Goal: Task Accomplishment & Management: Complete application form

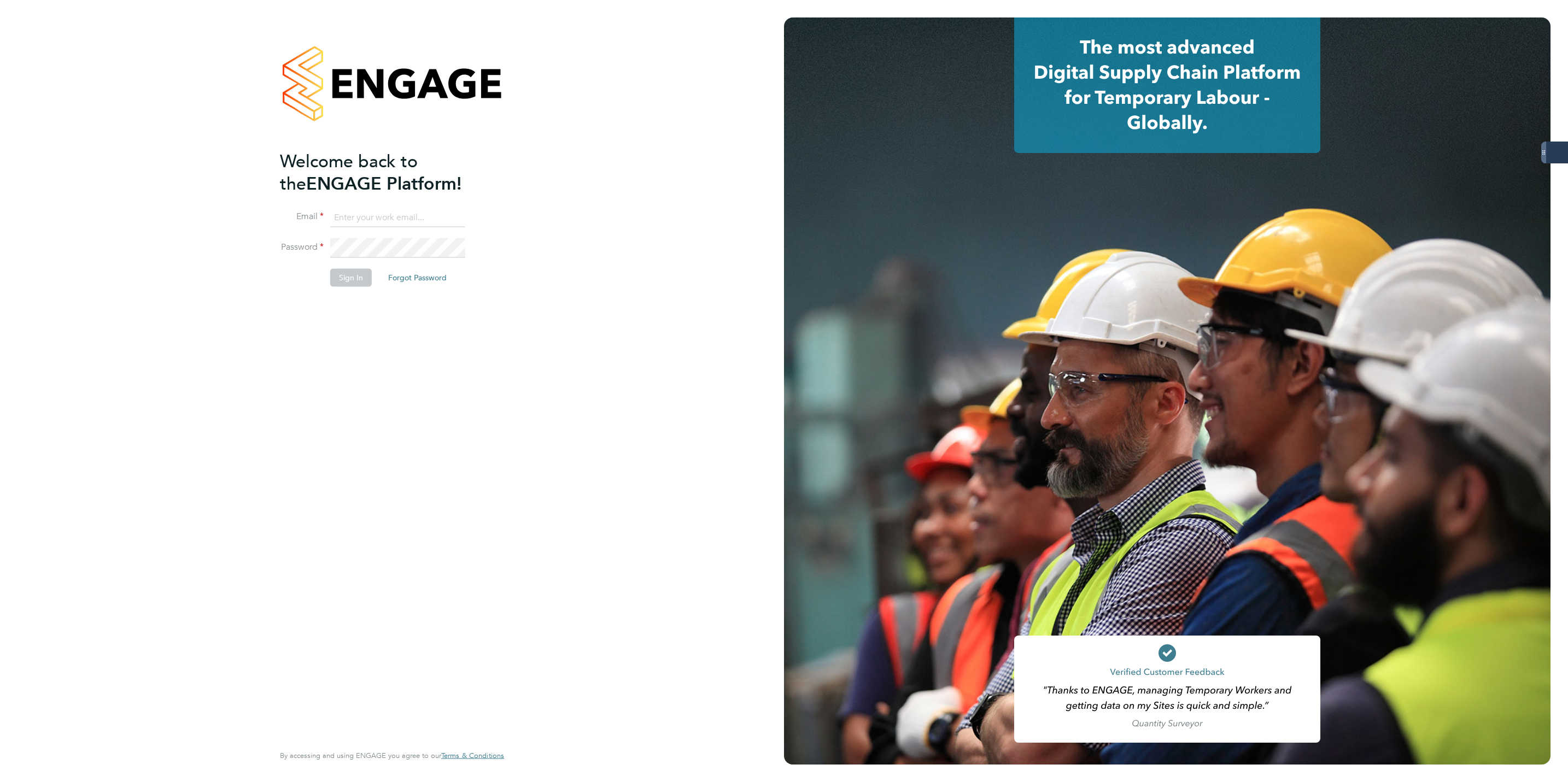
type input "Lewis.hodson@servicecare.org.uk"
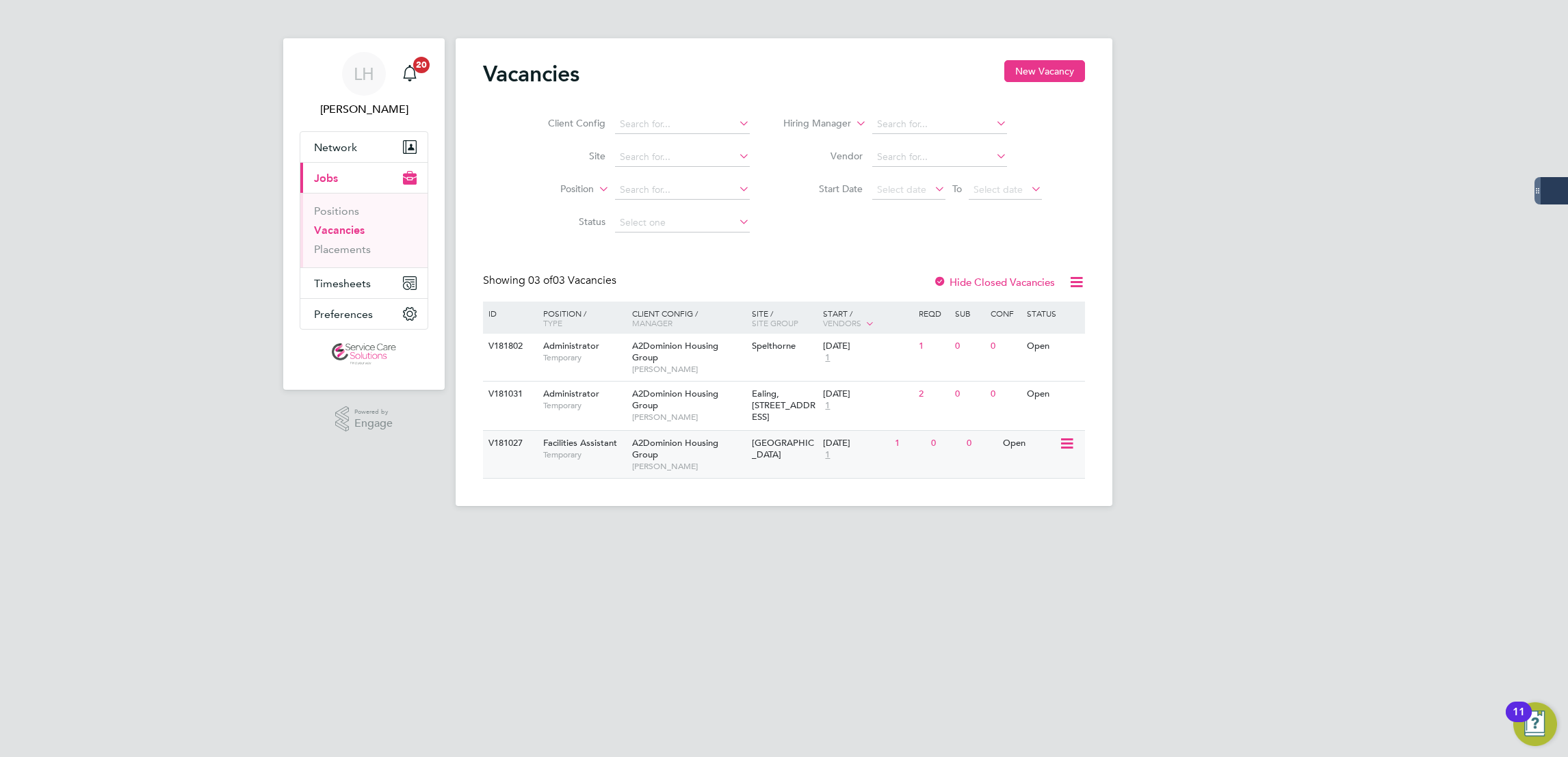
click at [796, 462] on div "V181027 Facilities Assistant Temporary A2Dominion Housing Group Craig Backhouse…" at bounding box center [784, 455] width 602 height 48
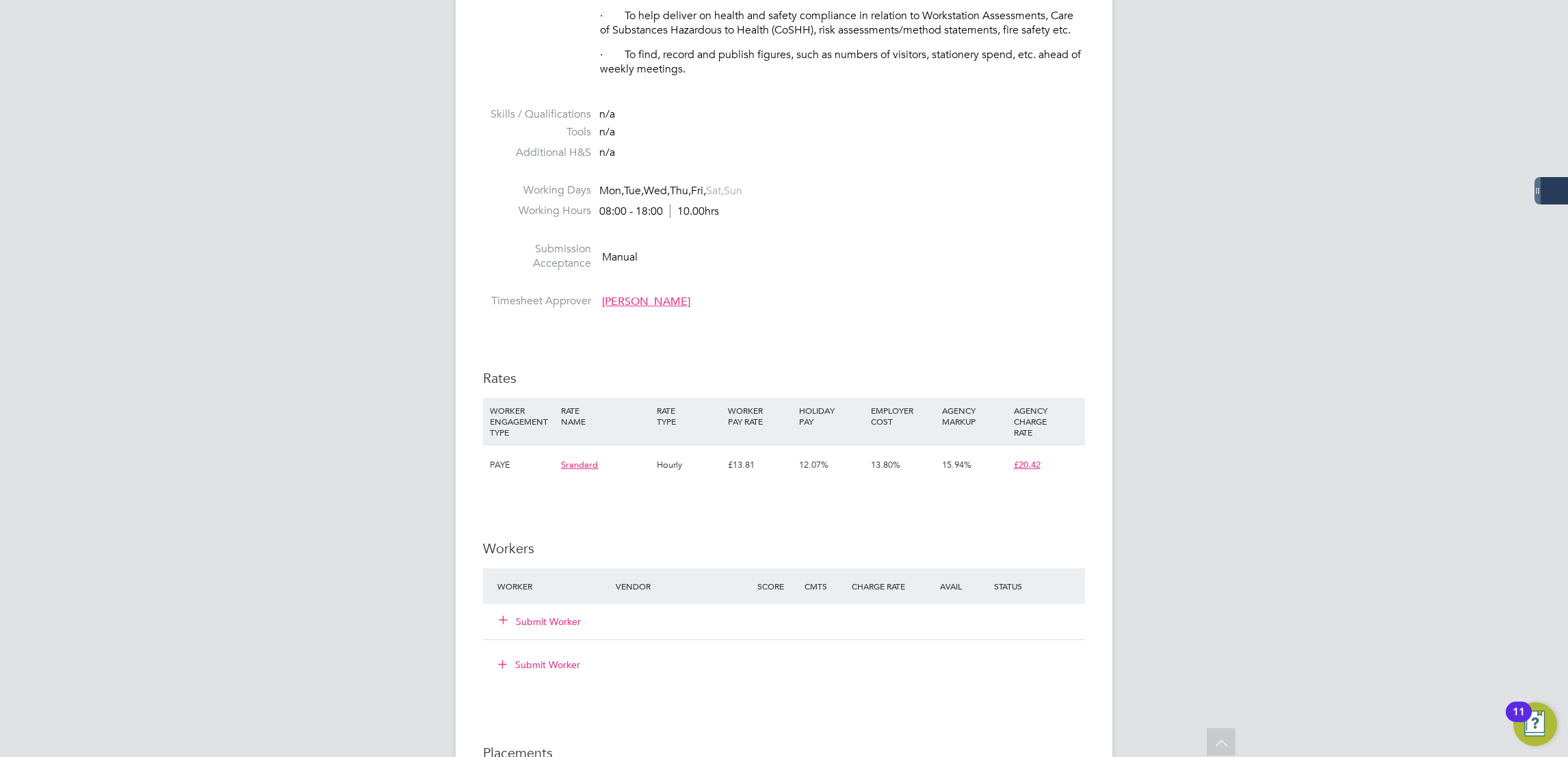
scroll to position [1128, 0]
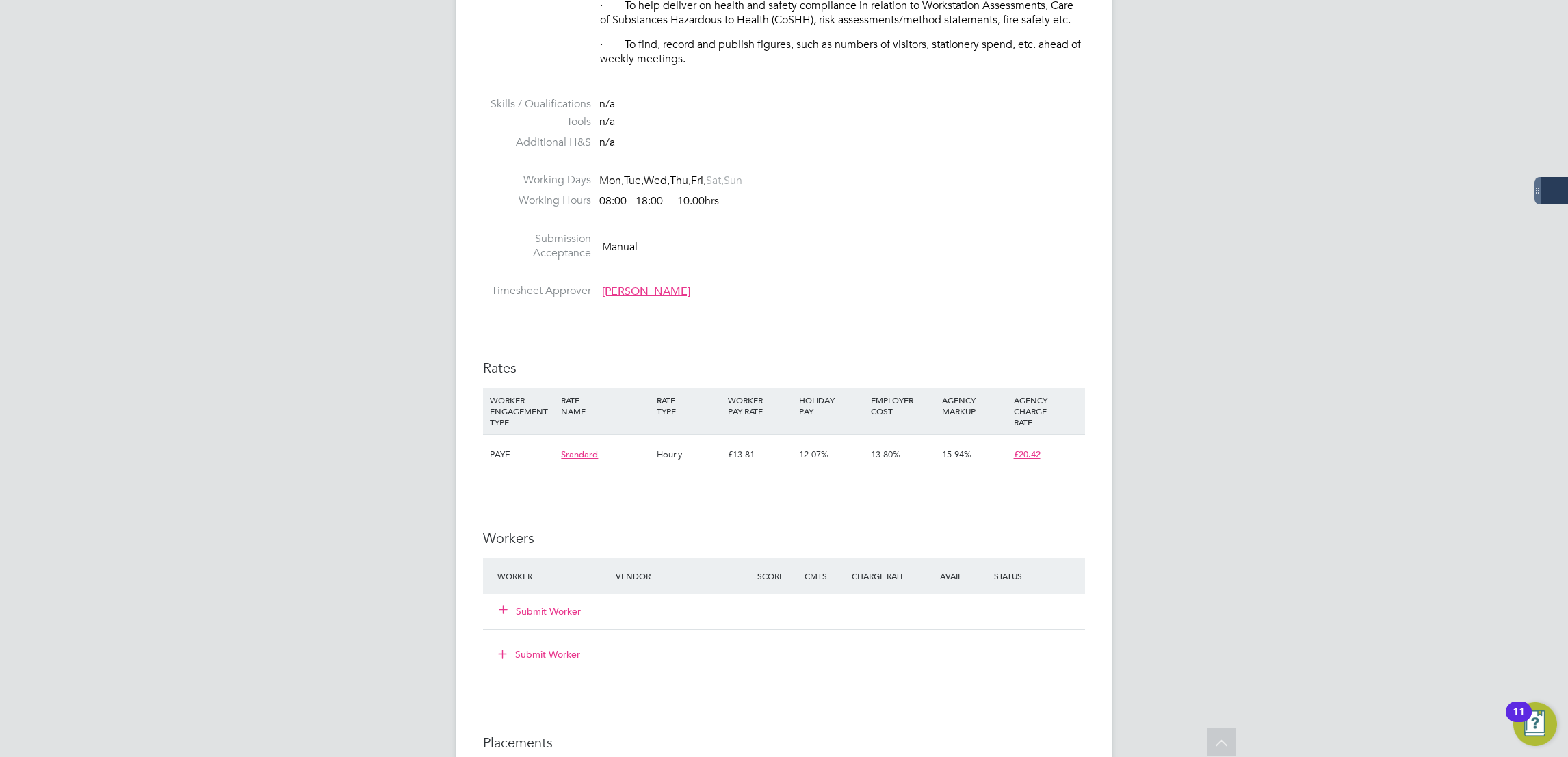
click at [542, 605] on button "Submit Worker" at bounding box center [541, 612] width 82 height 14
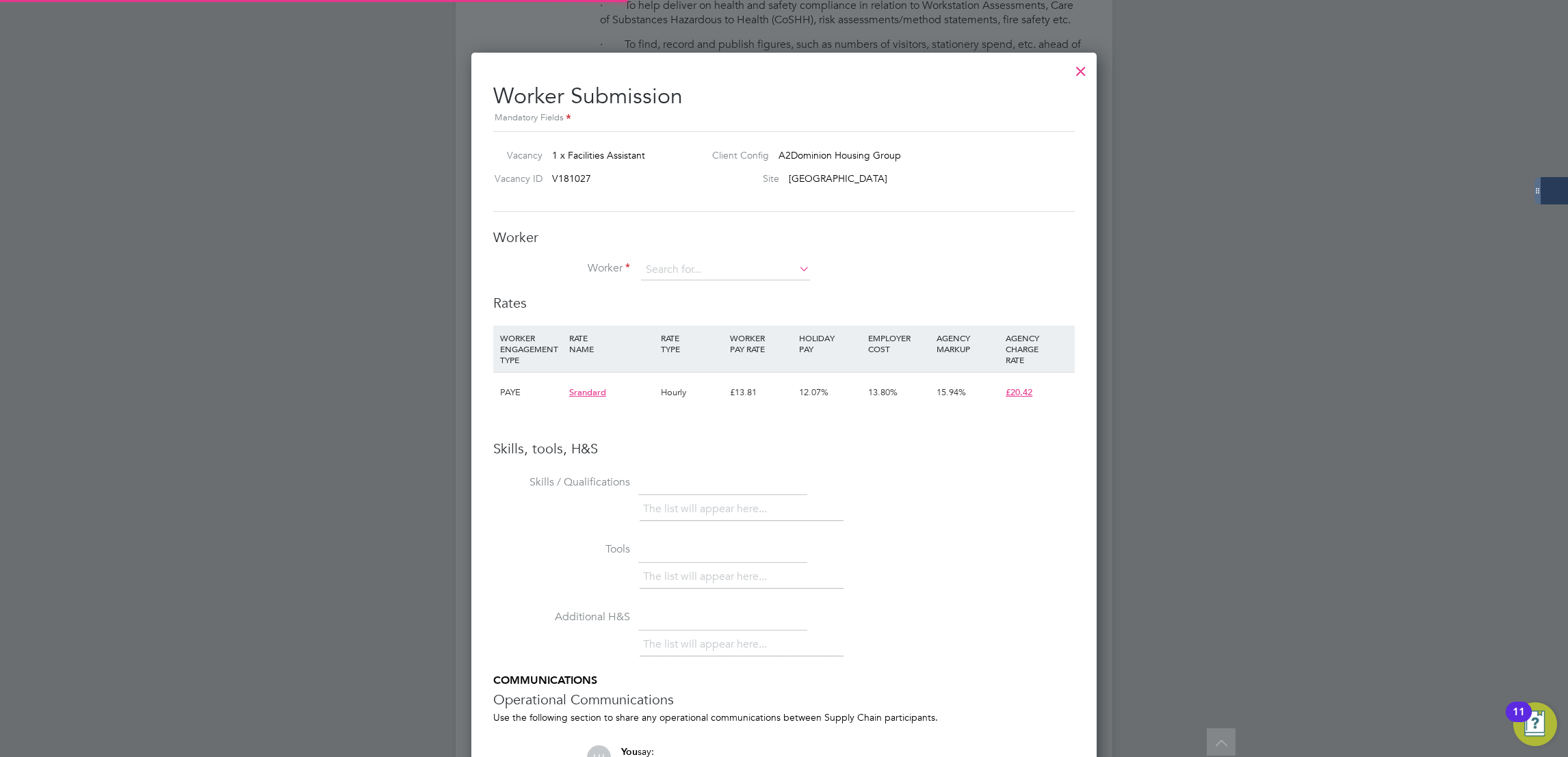
scroll to position [864, 626]
click at [706, 253] on div "Worker Worker Worker Engagement Type" at bounding box center [784, 261] width 582 height 66
click at [697, 260] on input at bounding box center [725, 270] width 169 height 20
paste input "[PERSON_NAME]"
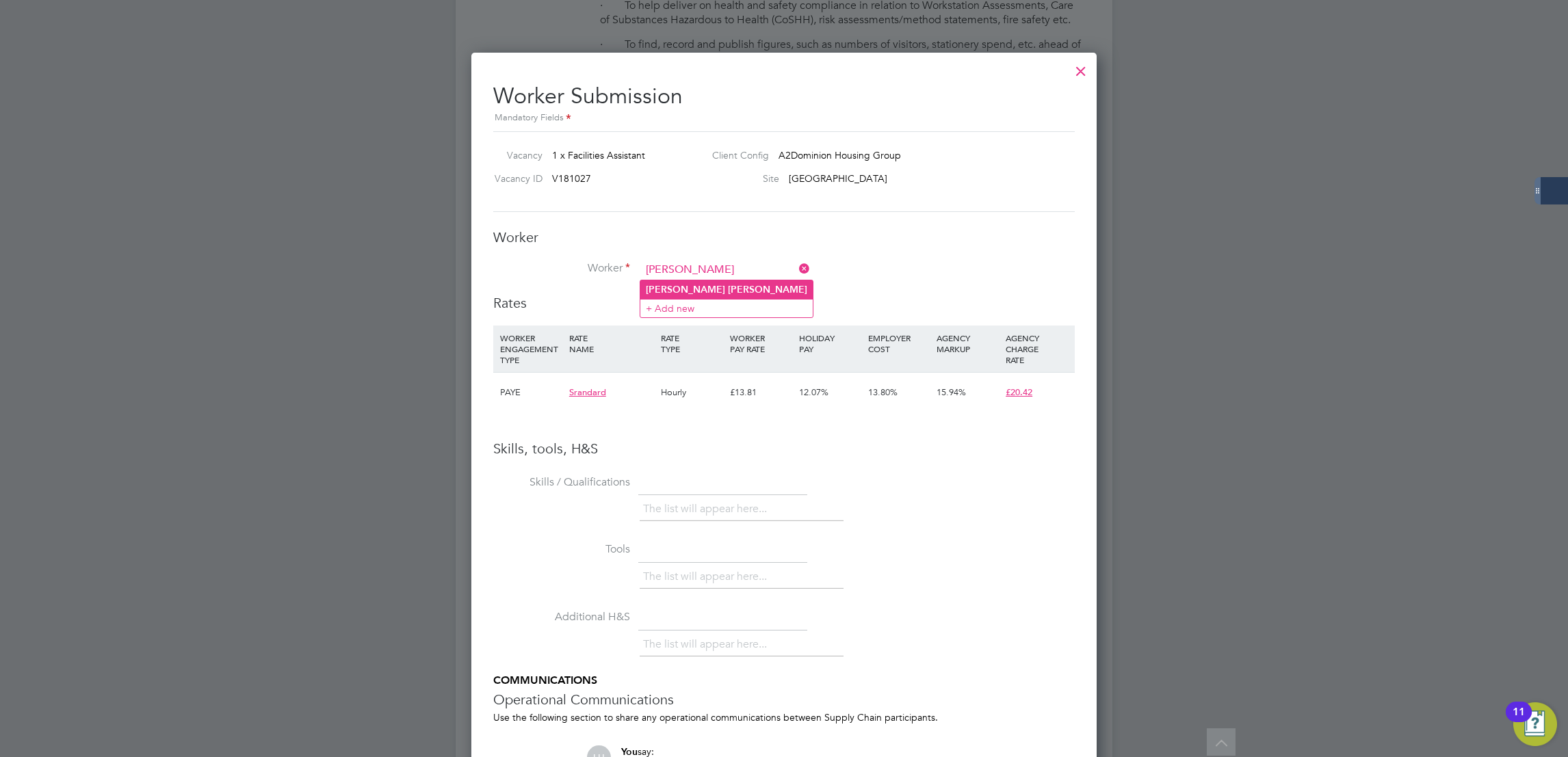
type input "[PERSON_NAME]"
click at [707, 292] on li "[PERSON_NAME]" at bounding box center [727, 290] width 172 height 19
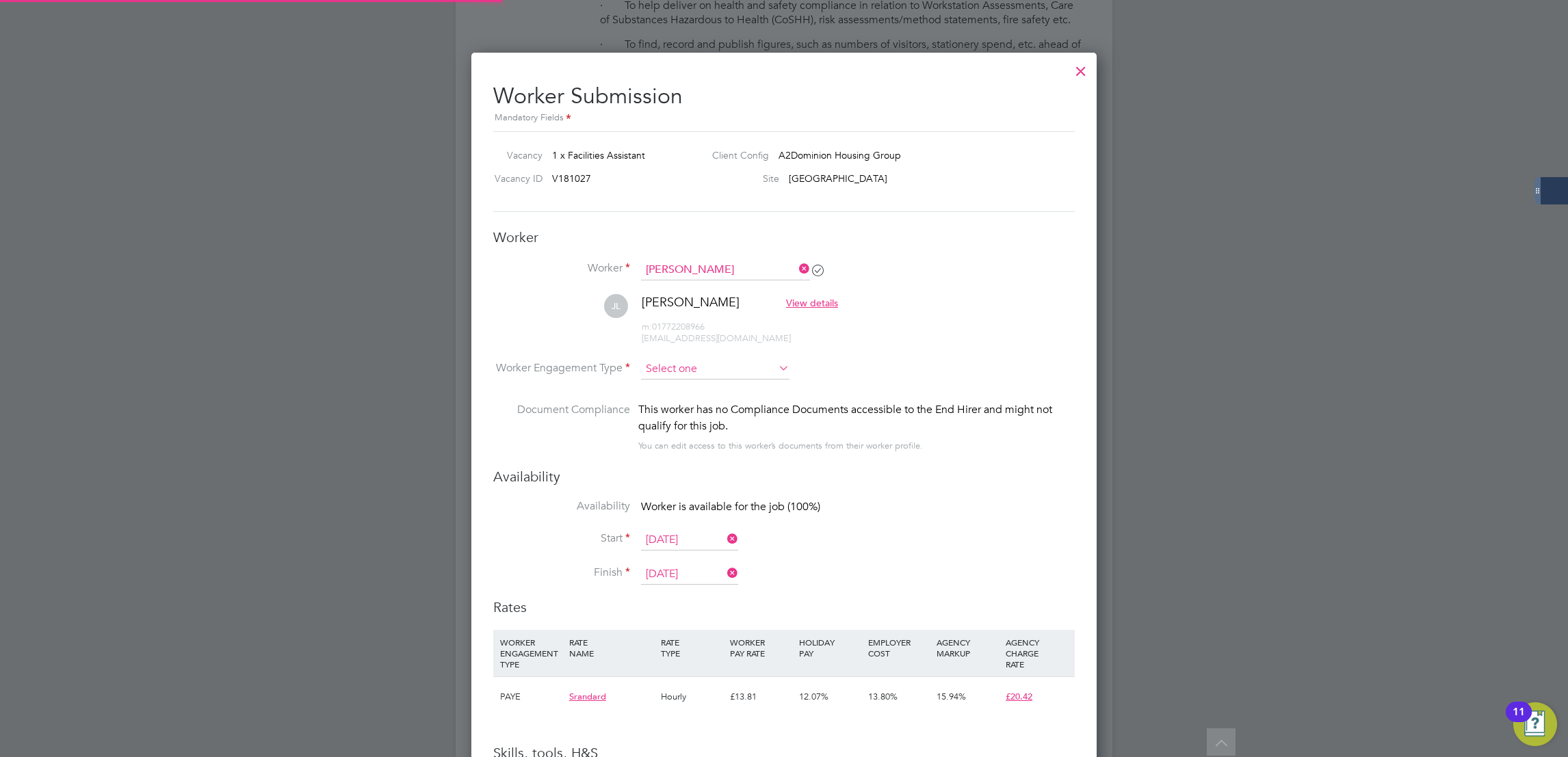
scroll to position [1168, 626]
click at [692, 359] on input at bounding box center [714, 369] width 148 height 20
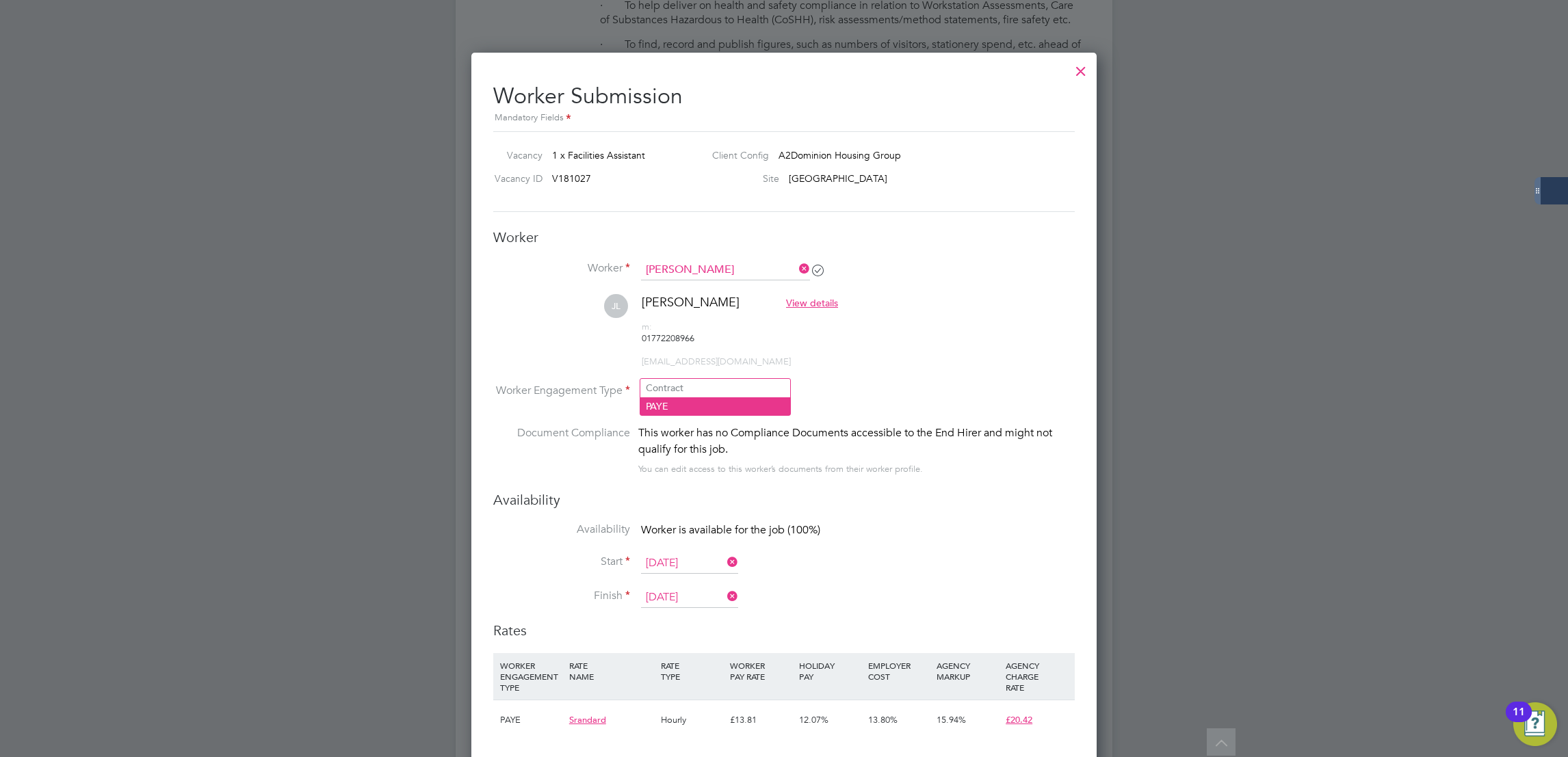
click at [694, 410] on li "PAYE" at bounding box center [715, 406] width 150 height 18
type input "PAYE"
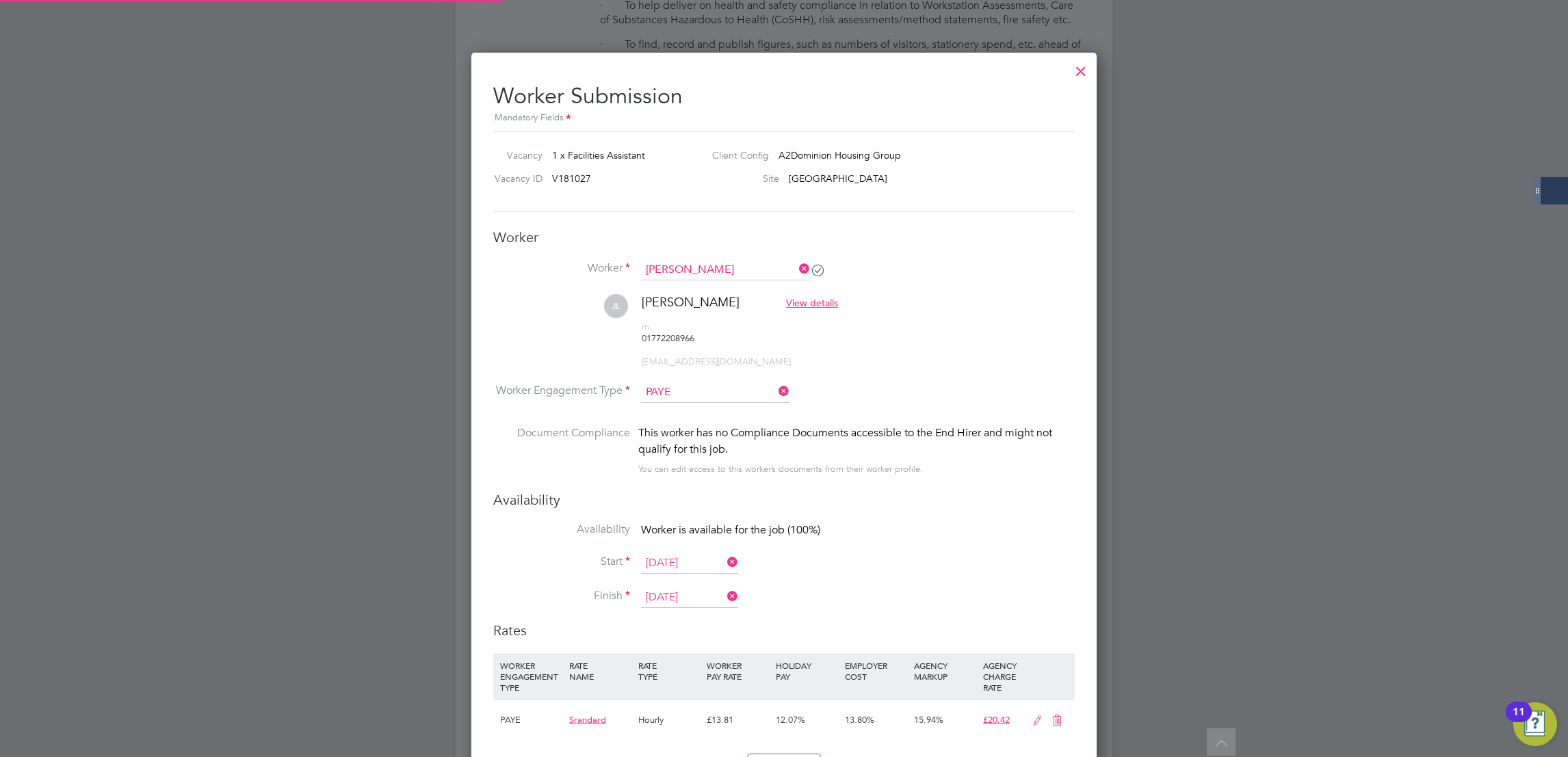
scroll to position [1204, 626]
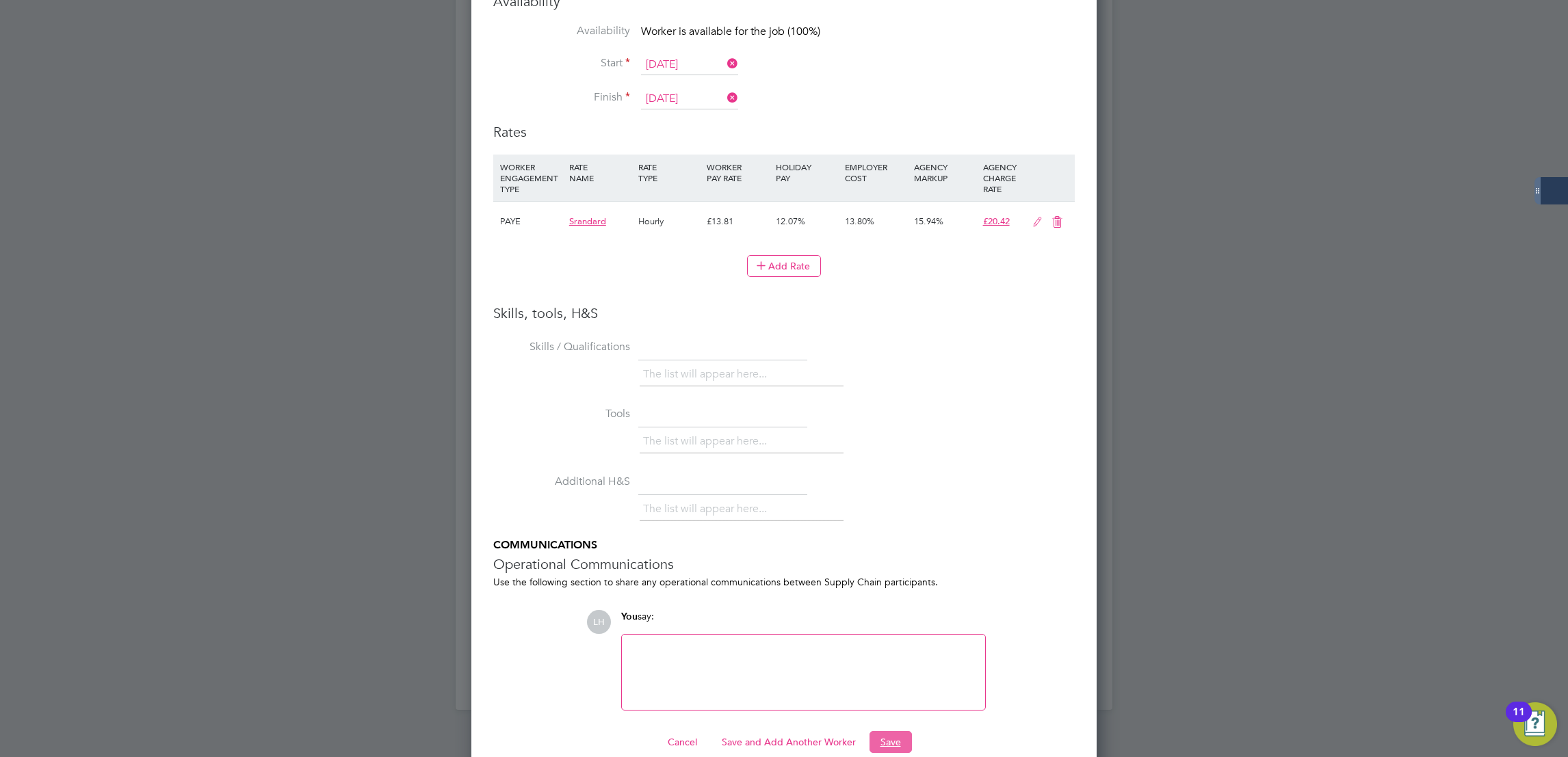
click at [884, 731] on button "Save" at bounding box center [890, 742] width 43 height 22
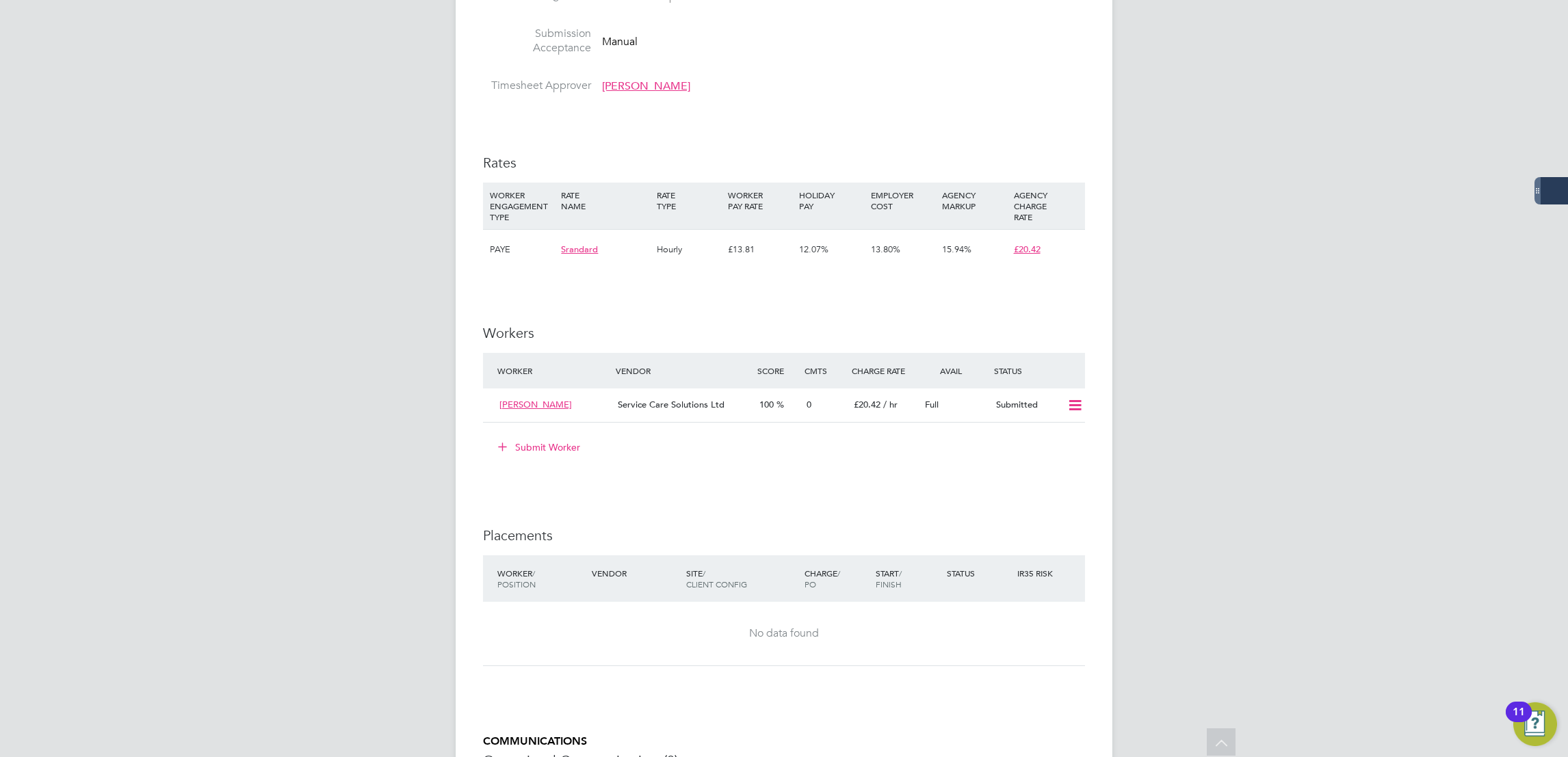
click at [523, 455] on button "Submit Worker" at bounding box center [540, 448] width 102 height 22
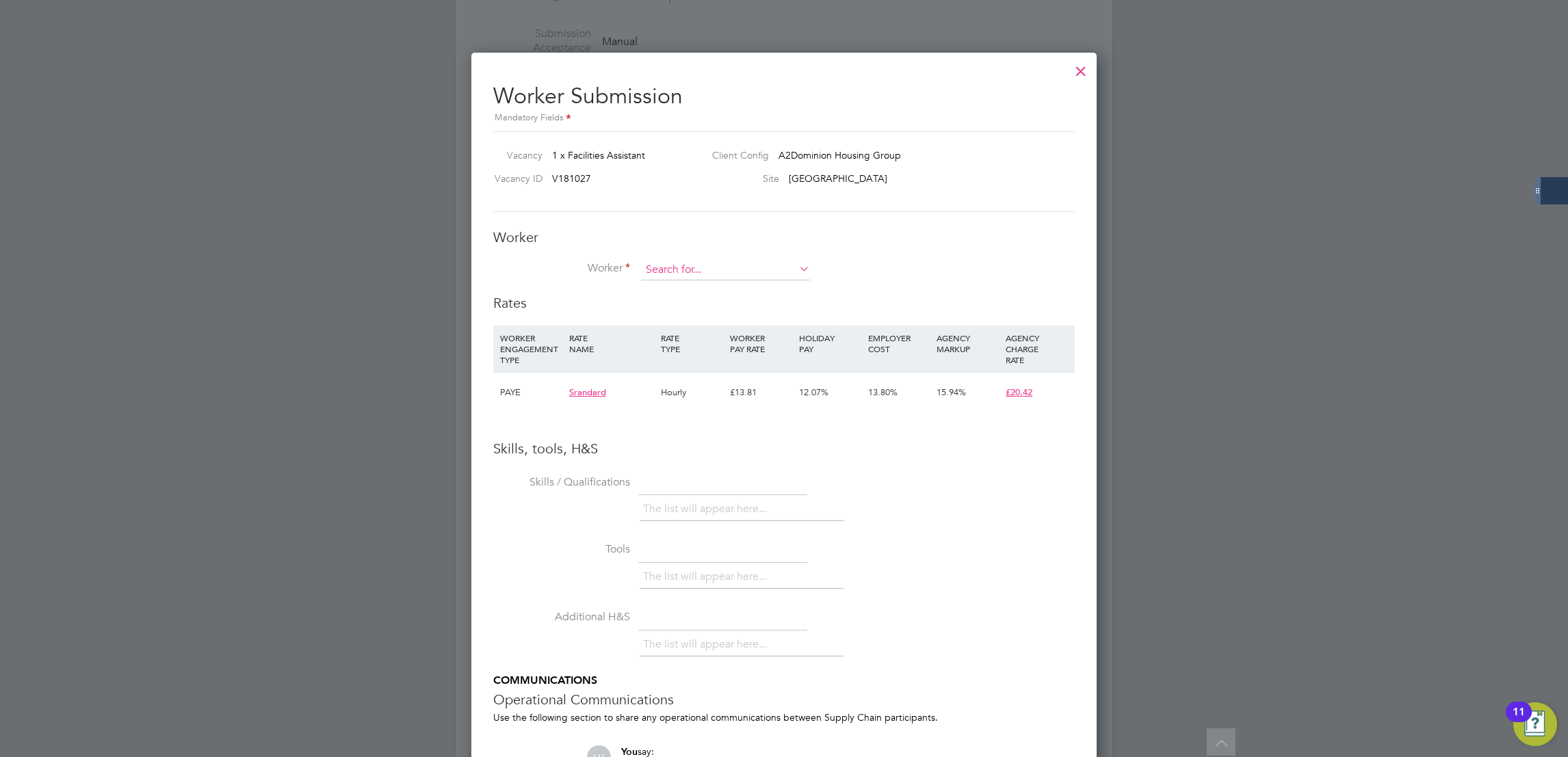
click at [729, 275] on input at bounding box center [725, 270] width 169 height 20
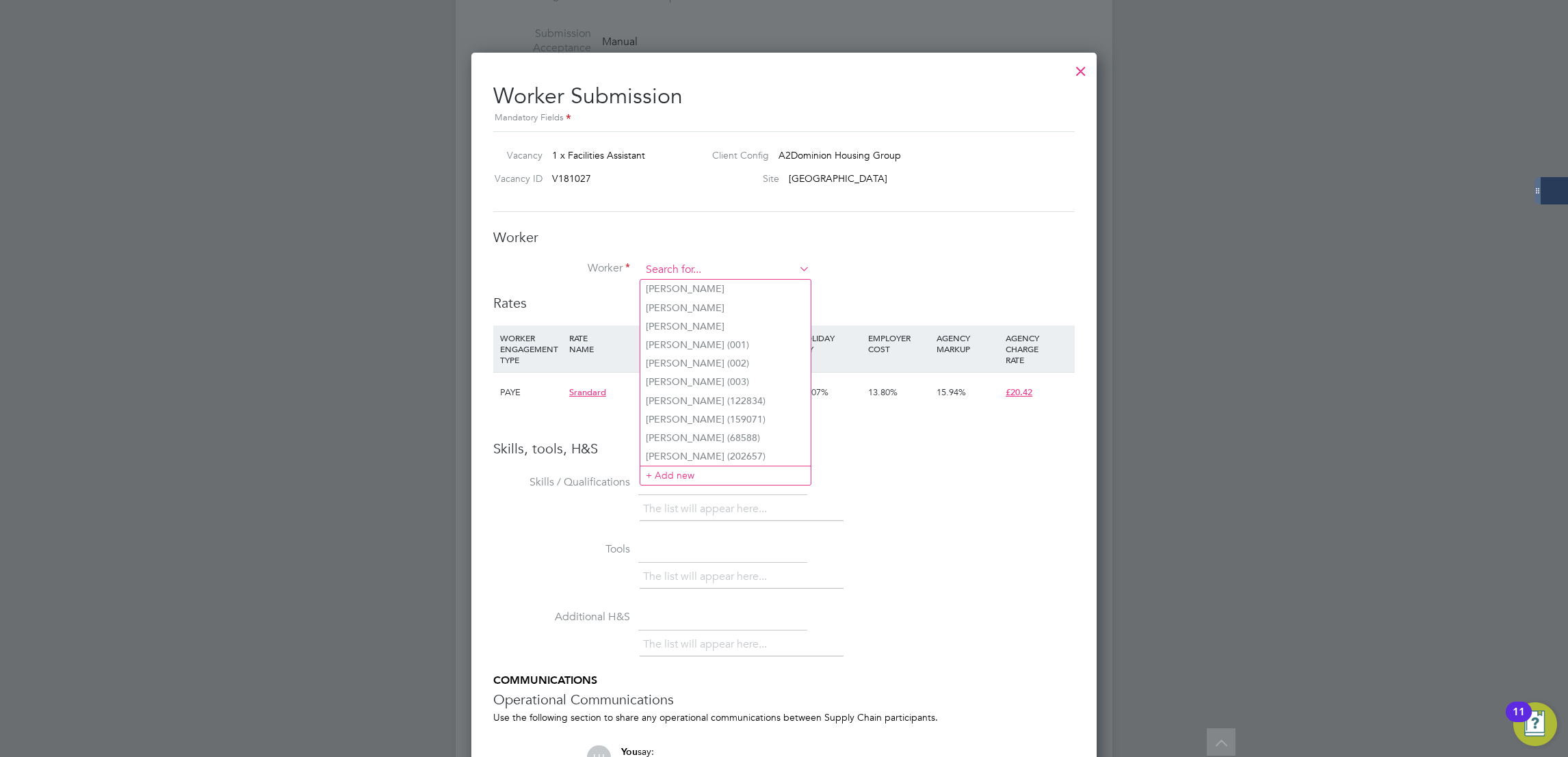
paste input "[PERSON_NAME]"
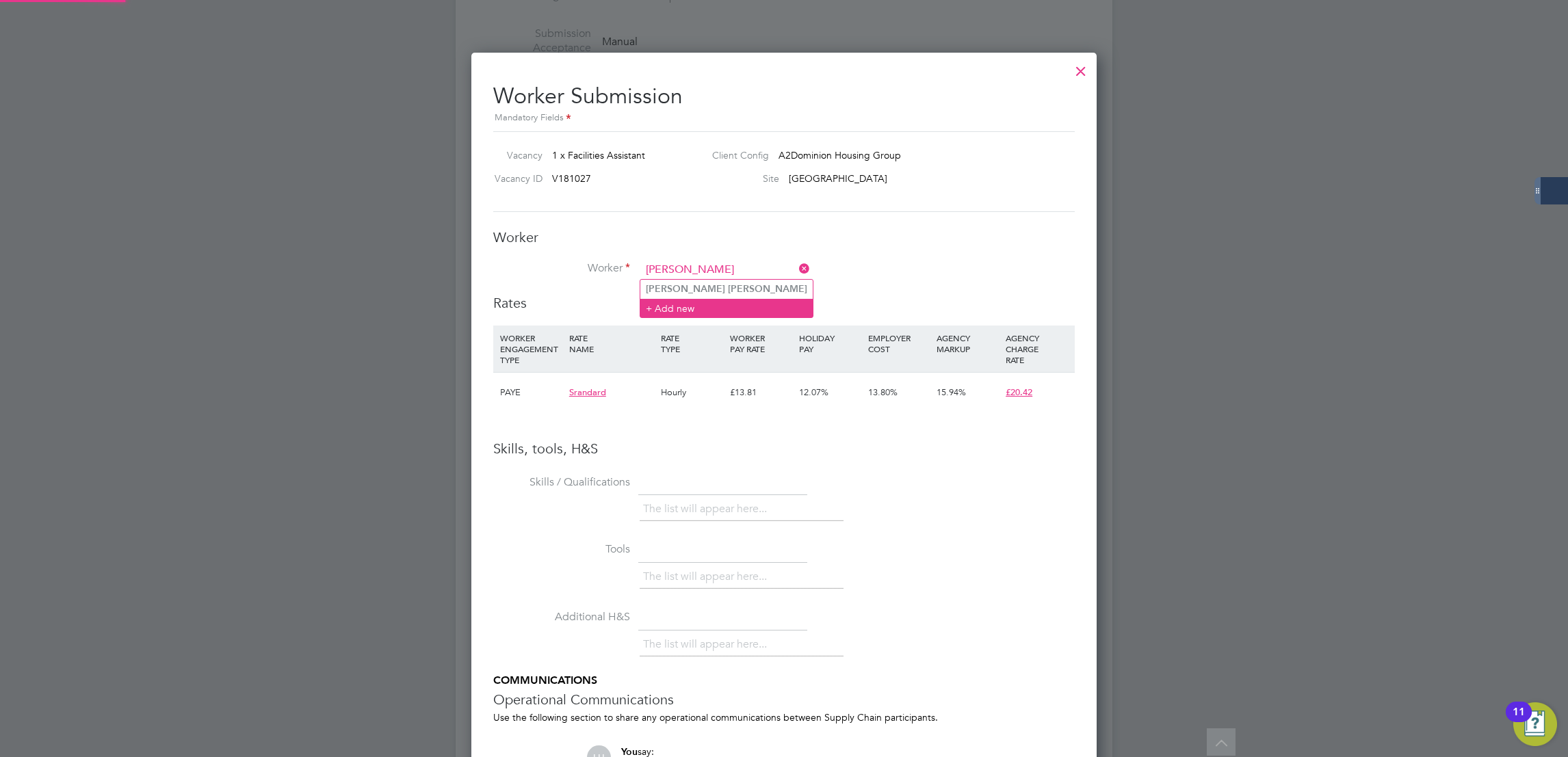
type input "[PERSON_NAME]"
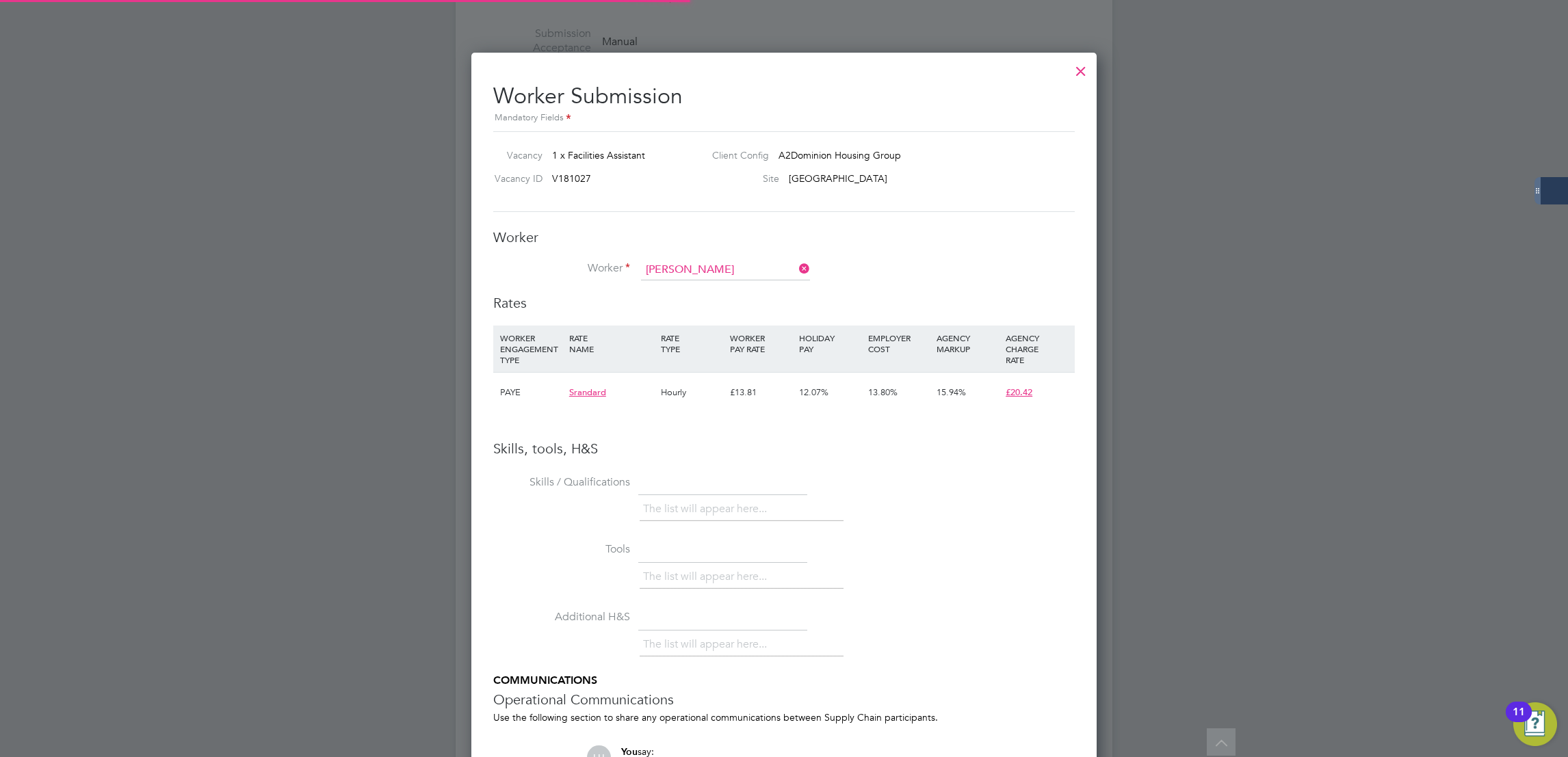
drag, startPoint x: 735, startPoint y: 296, endPoint x: 730, endPoint y: 275, distance: 21.6
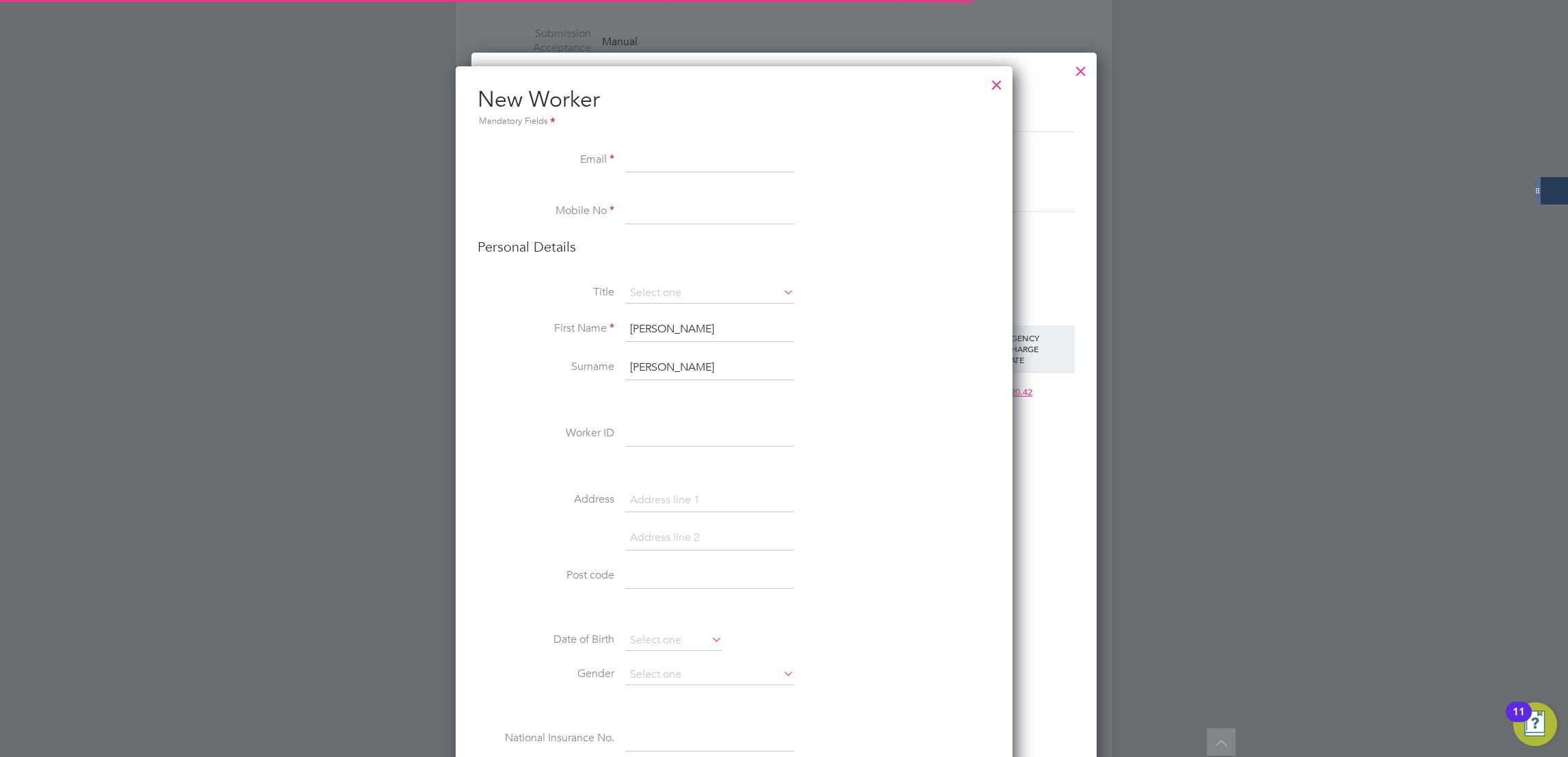
click at [869, 275] on li "Personal Details" at bounding box center [734, 261] width 513 height 45
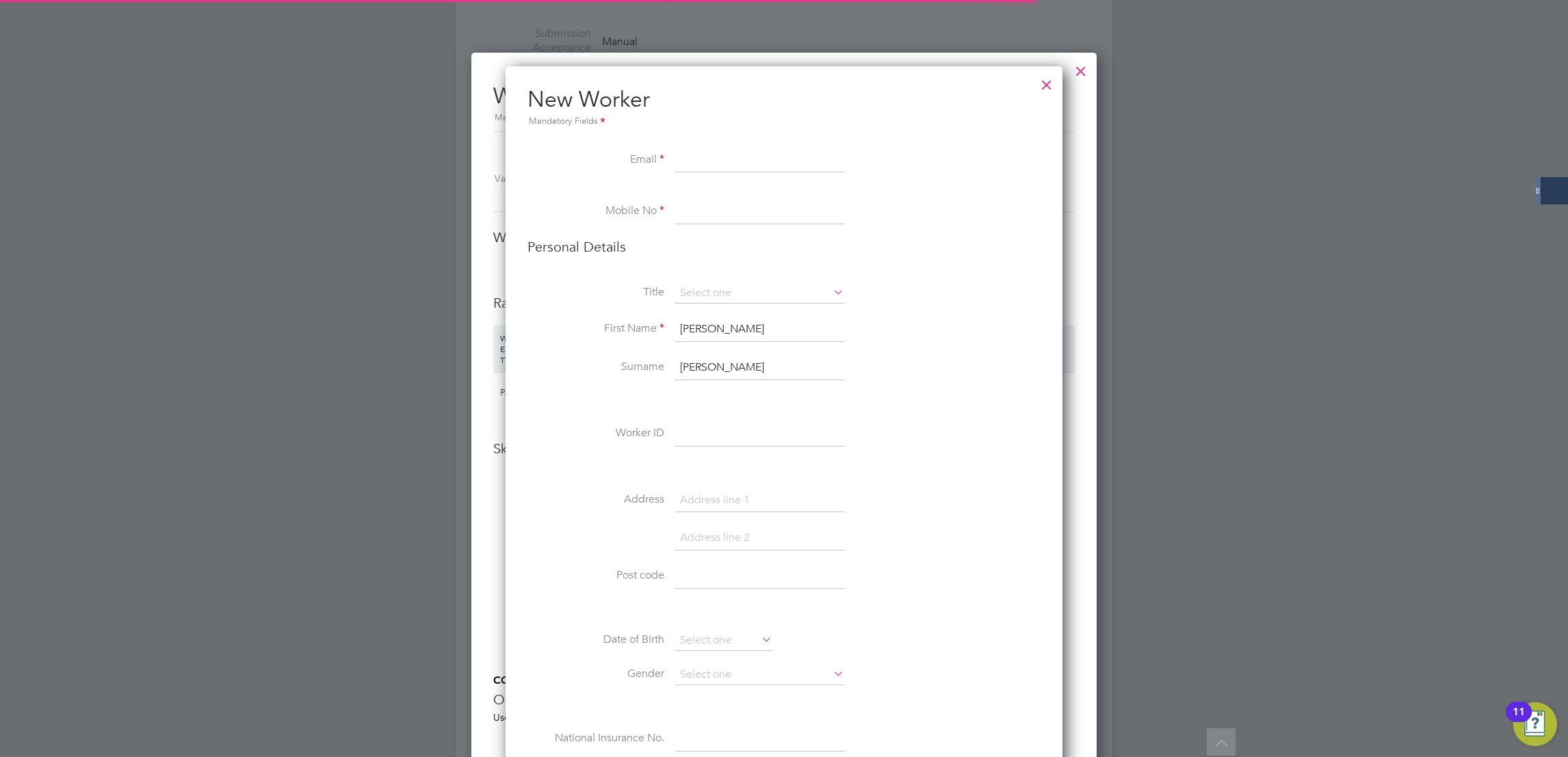
click at [1034, 82] on div at bounding box center [1047, 81] width 25 height 25
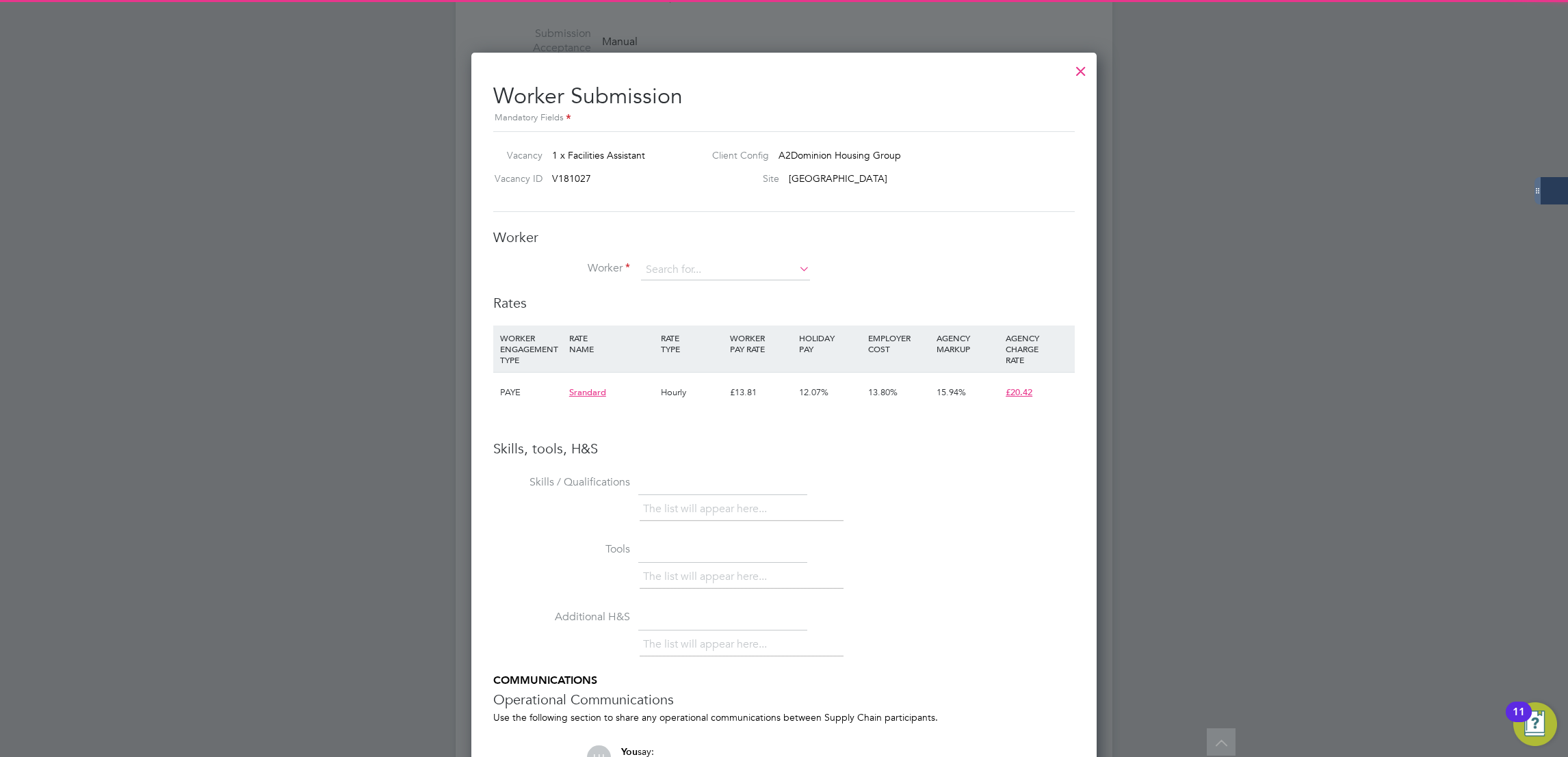
click at [1041, 86] on h2 "Worker Submission Mandatory Fields" at bounding box center [784, 99] width 582 height 54
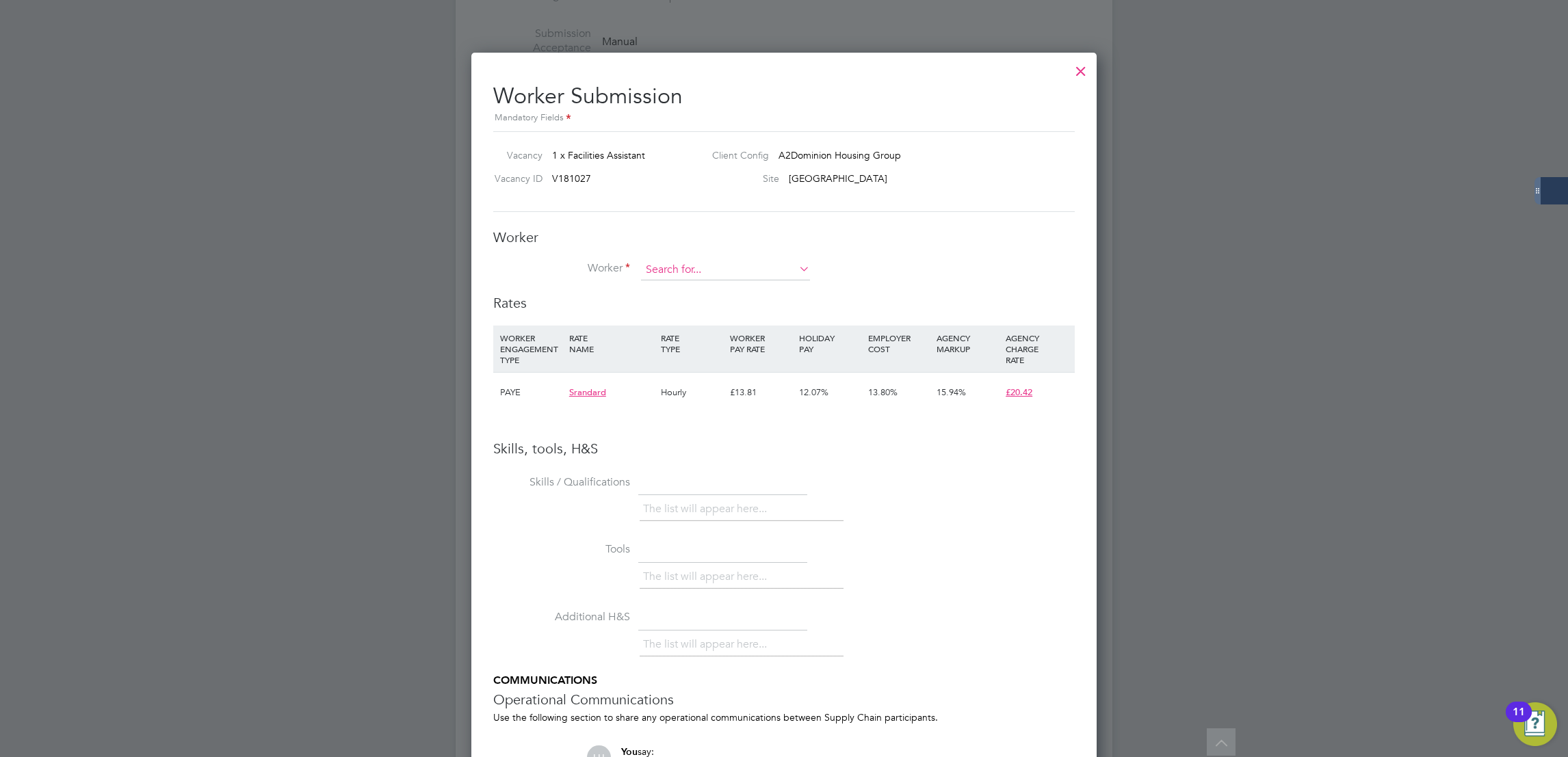
click at [668, 263] on input at bounding box center [725, 270] width 169 height 20
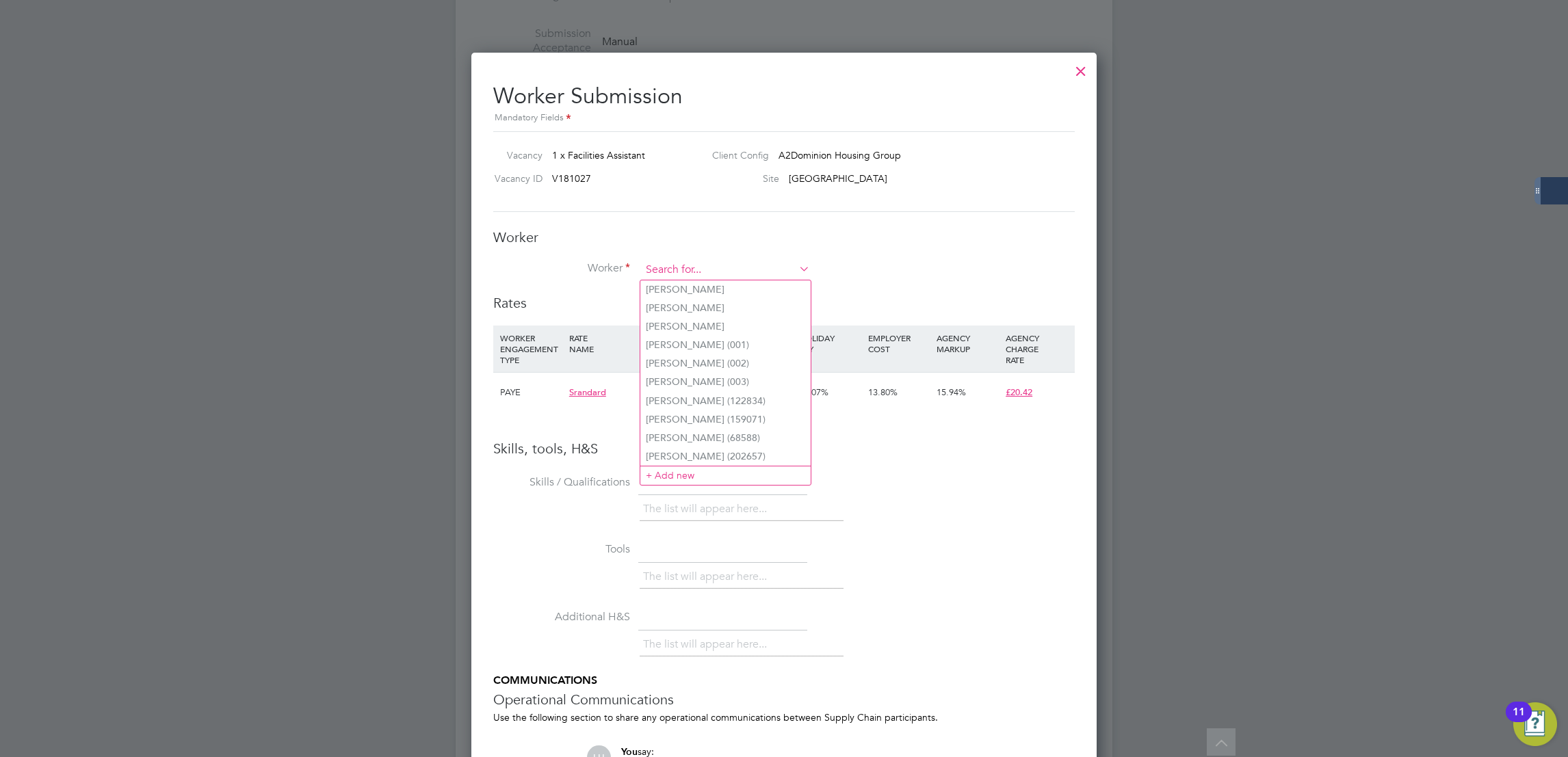
paste input "[PERSON_NAME]"
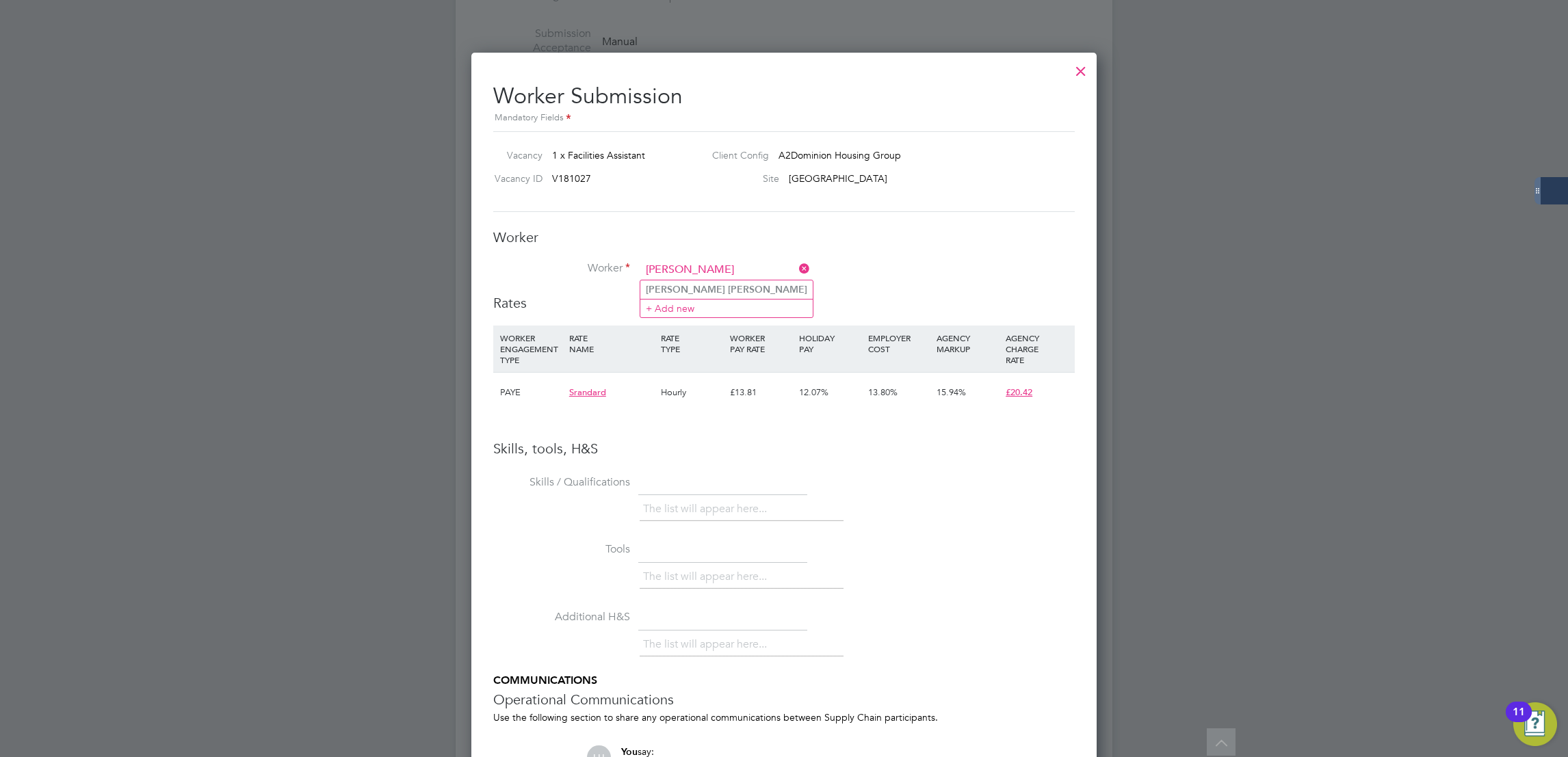
type input "[PERSON_NAME]"
click at [727, 295] on li "[PERSON_NAME]" at bounding box center [727, 290] width 172 height 19
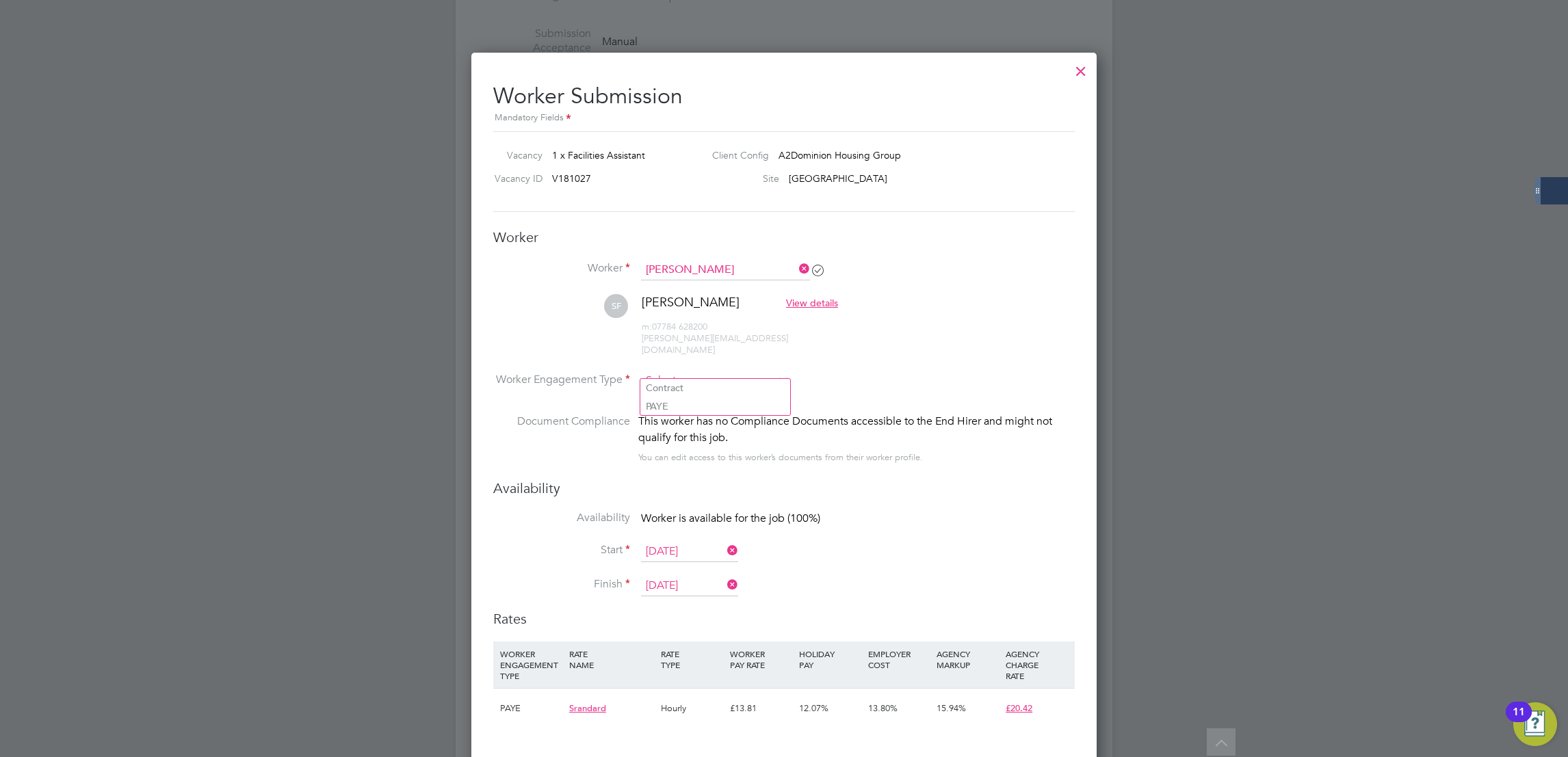
click at [704, 371] on input at bounding box center [714, 381] width 148 height 20
click at [713, 406] on li "PAYE" at bounding box center [715, 406] width 150 height 18
type input "PAYE"
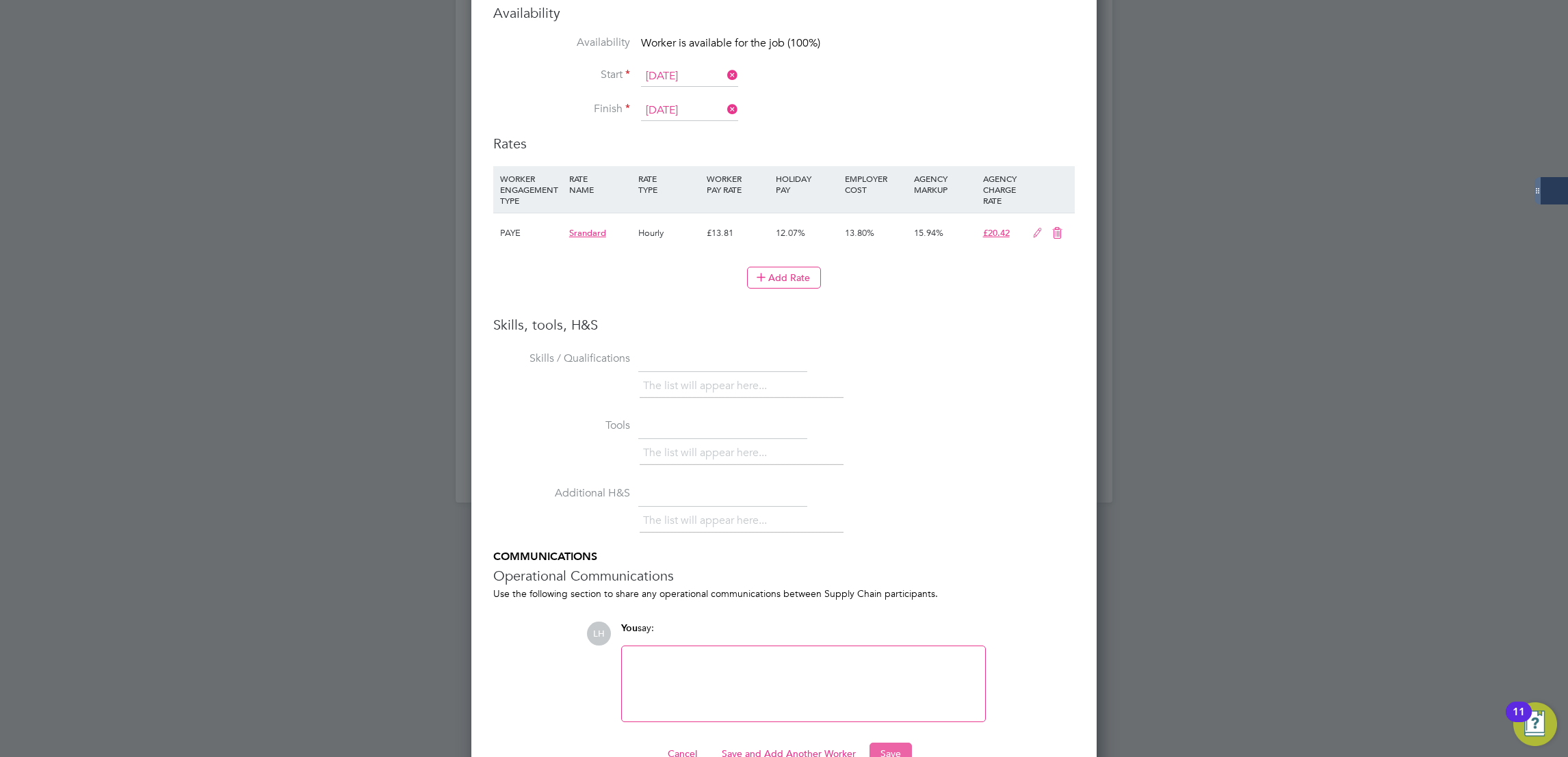
click at [892, 743] on button "Save" at bounding box center [890, 754] width 43 height 22
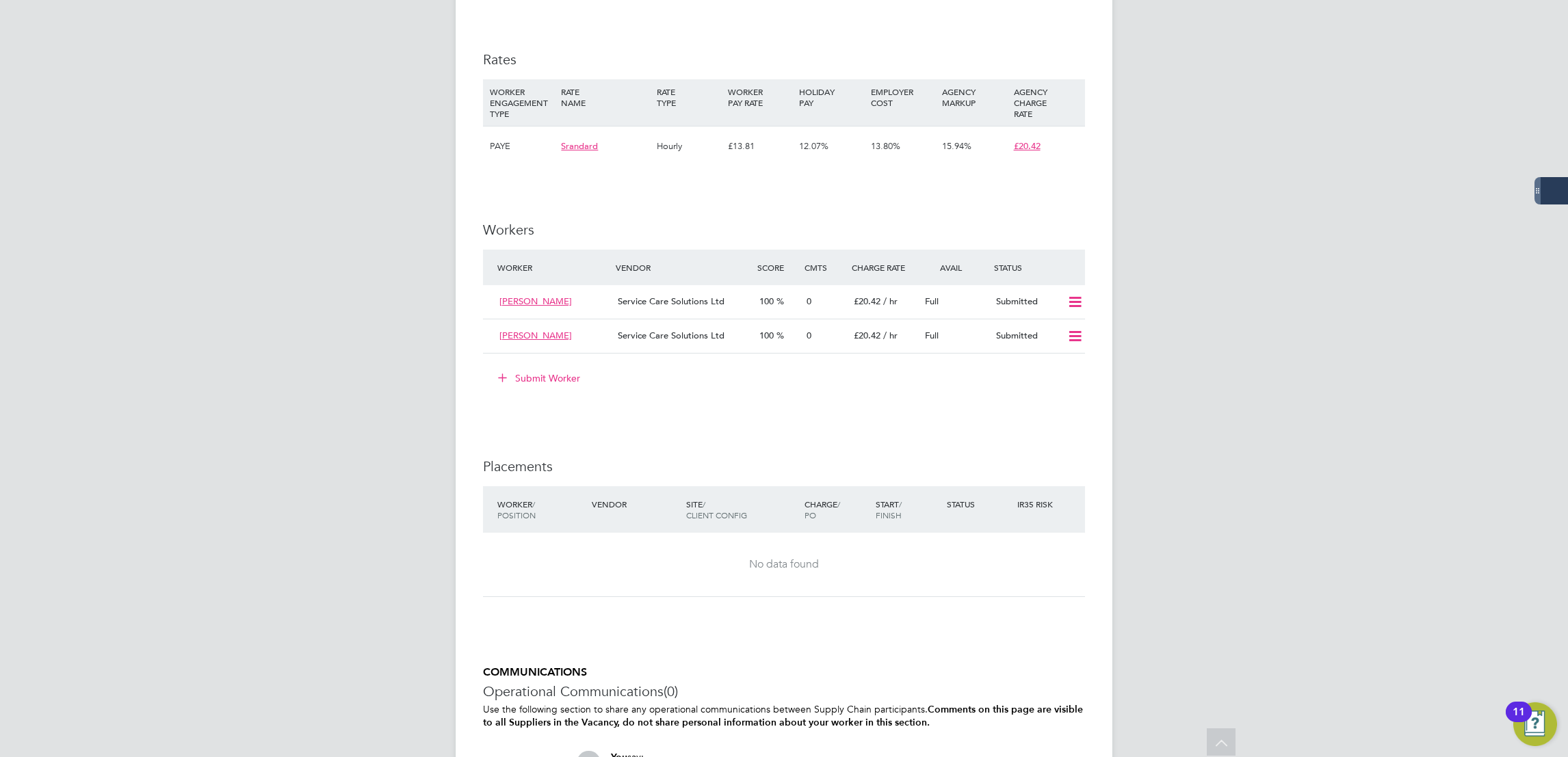
click at [549, 386] on button "Submit Worker" at bounding box center [540, 378] width 102 height 22
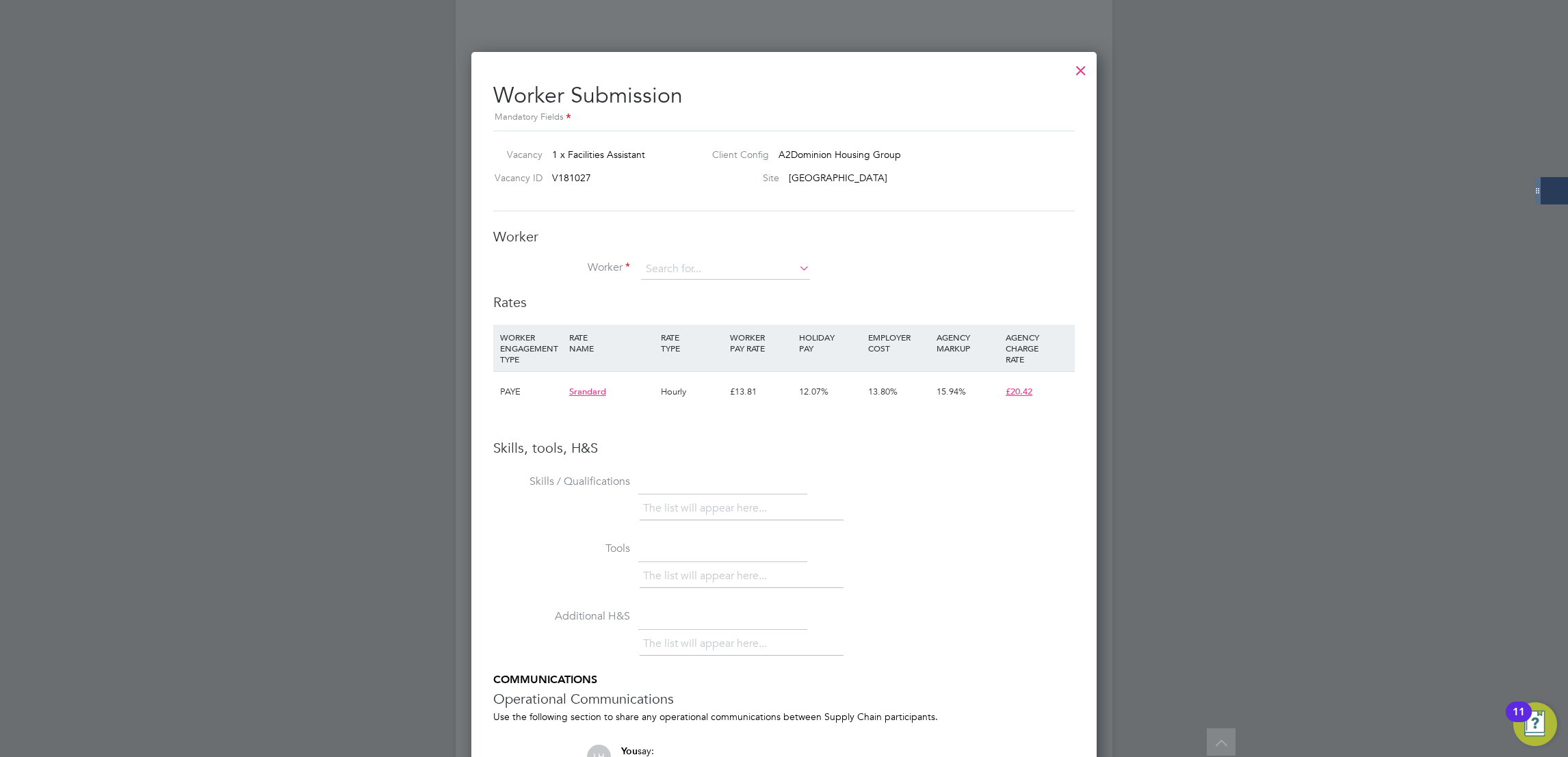
click at [726, 289] on li "Worker" at bounding box center [784, 276] width 582 height 34
click at [717, 276] on input at bounding box center [725, 269] width 169 height 20
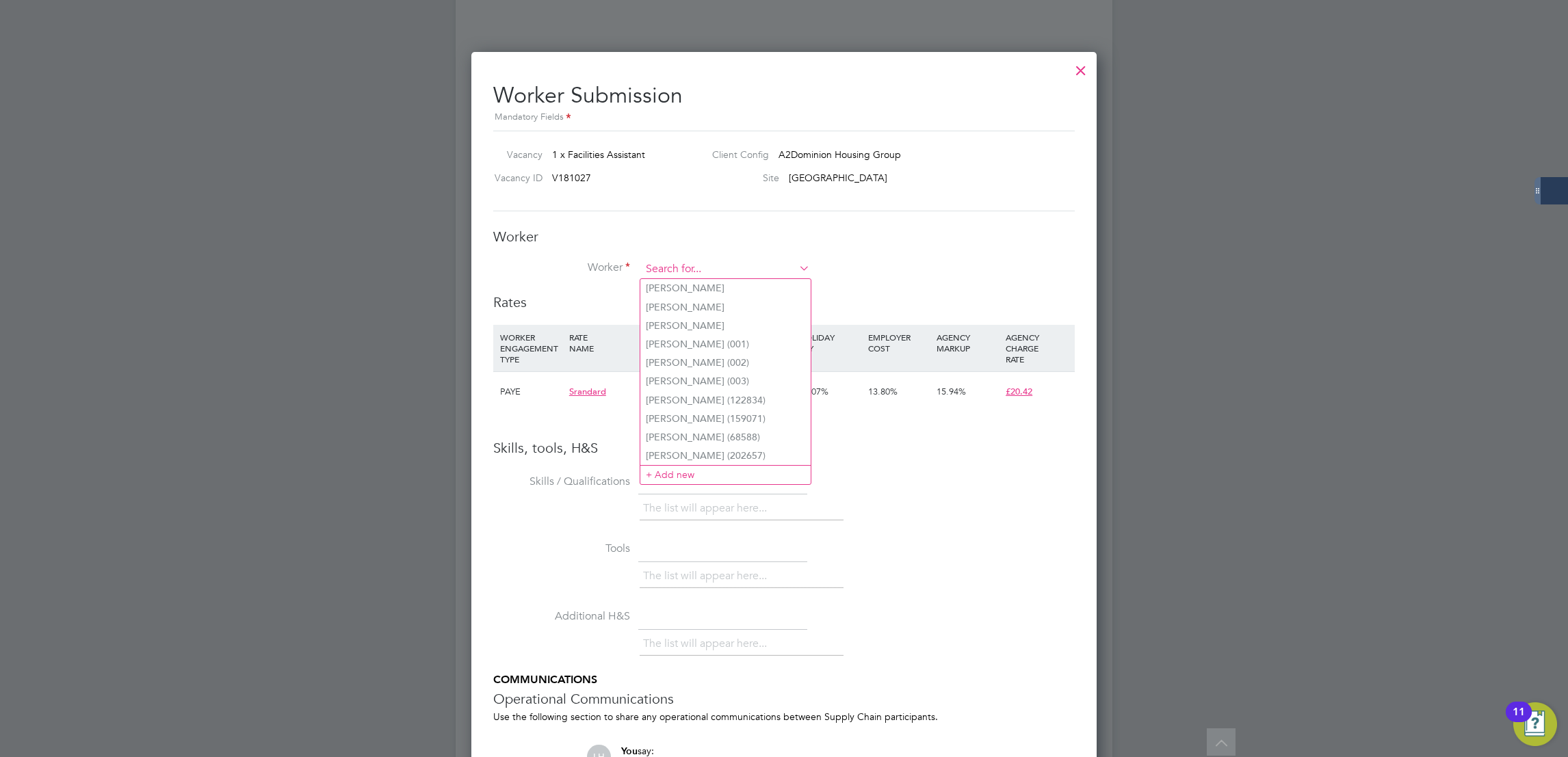
paste input "[PERSON_NAME]"
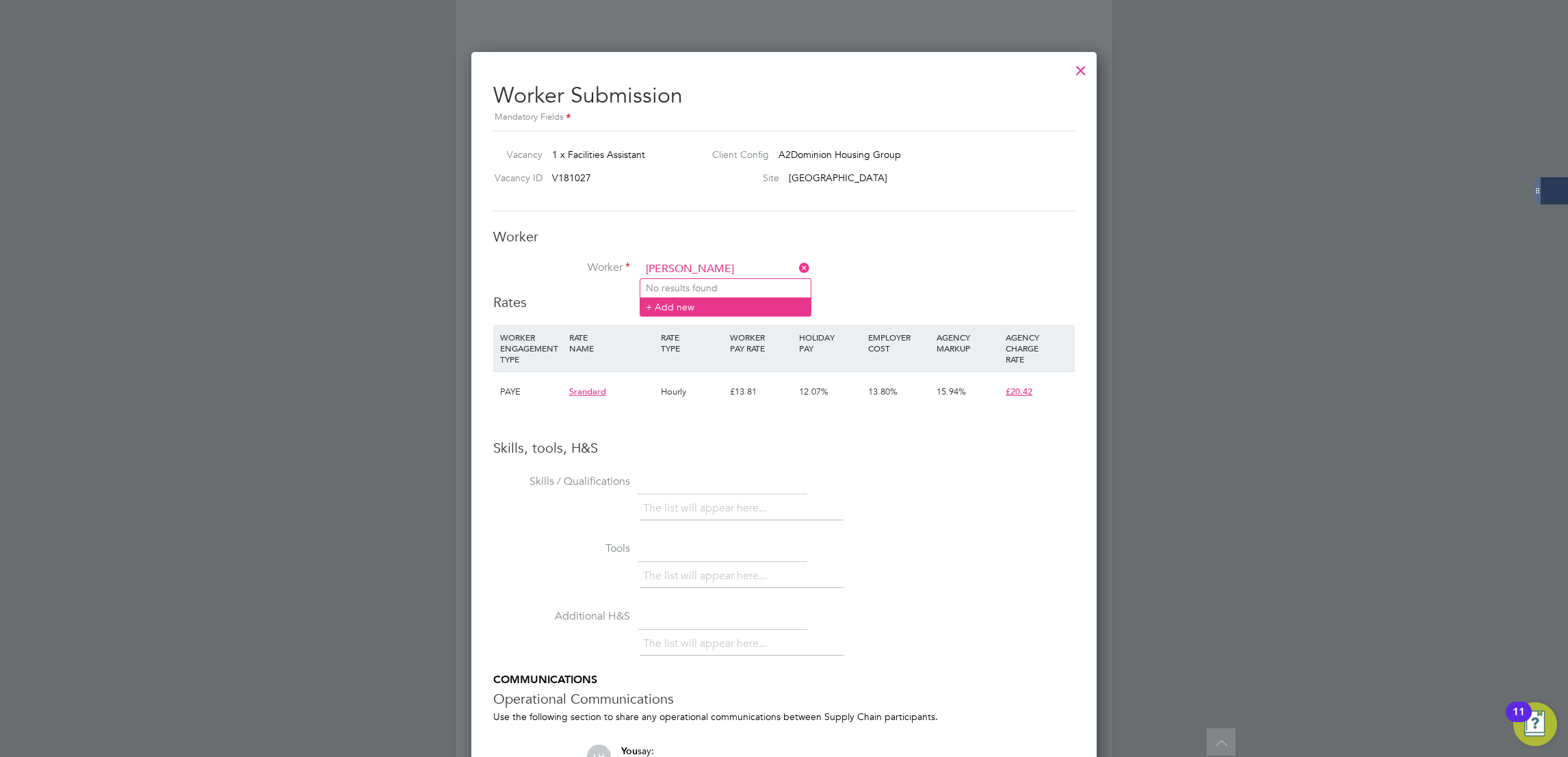
type input "[PERSON_NAME]"
click at [727, 302] on li "+ Add new" at bounding box center [726, 307] width 171 height 19
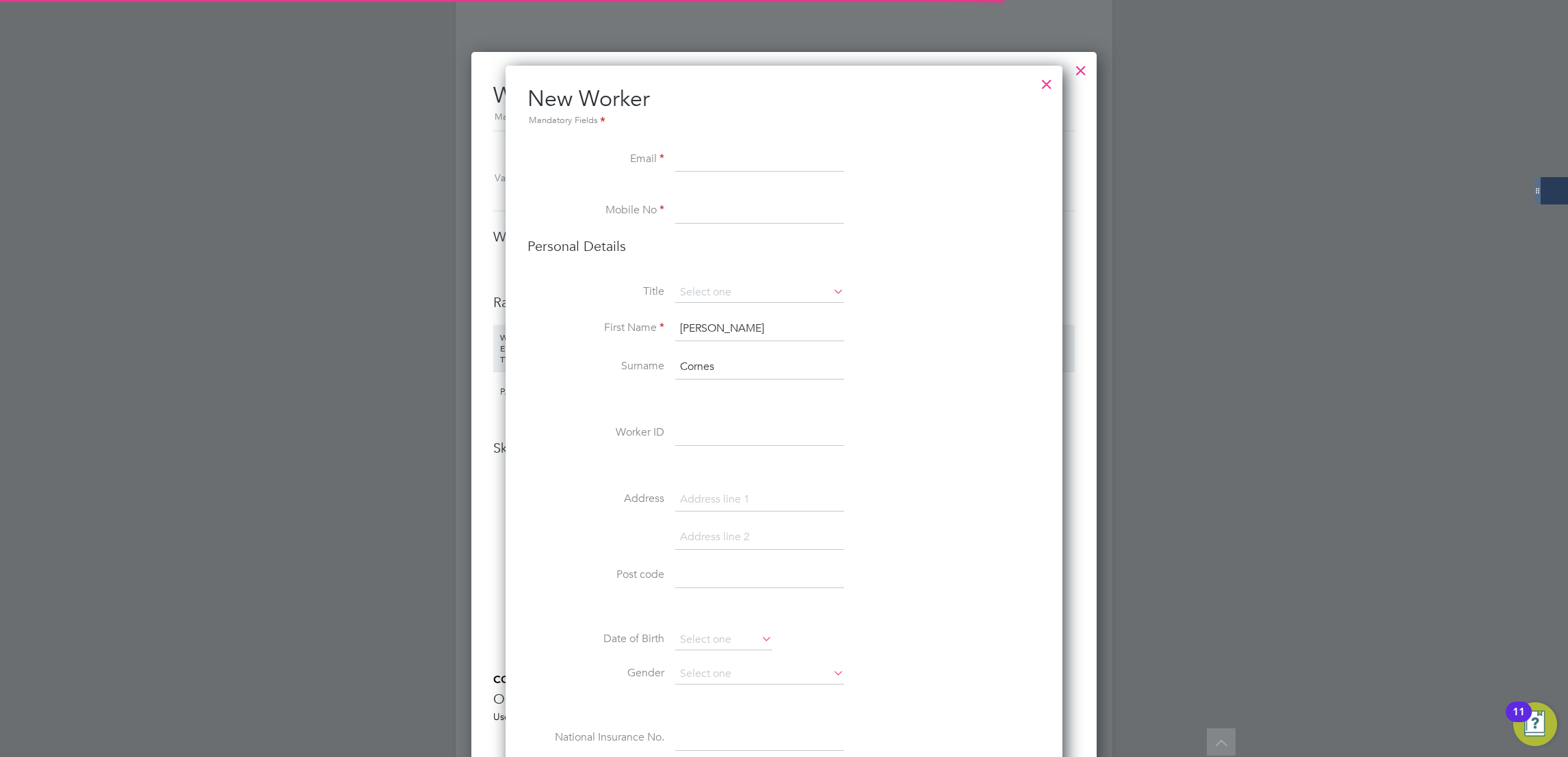
paste input "[PERSON_NAME]"
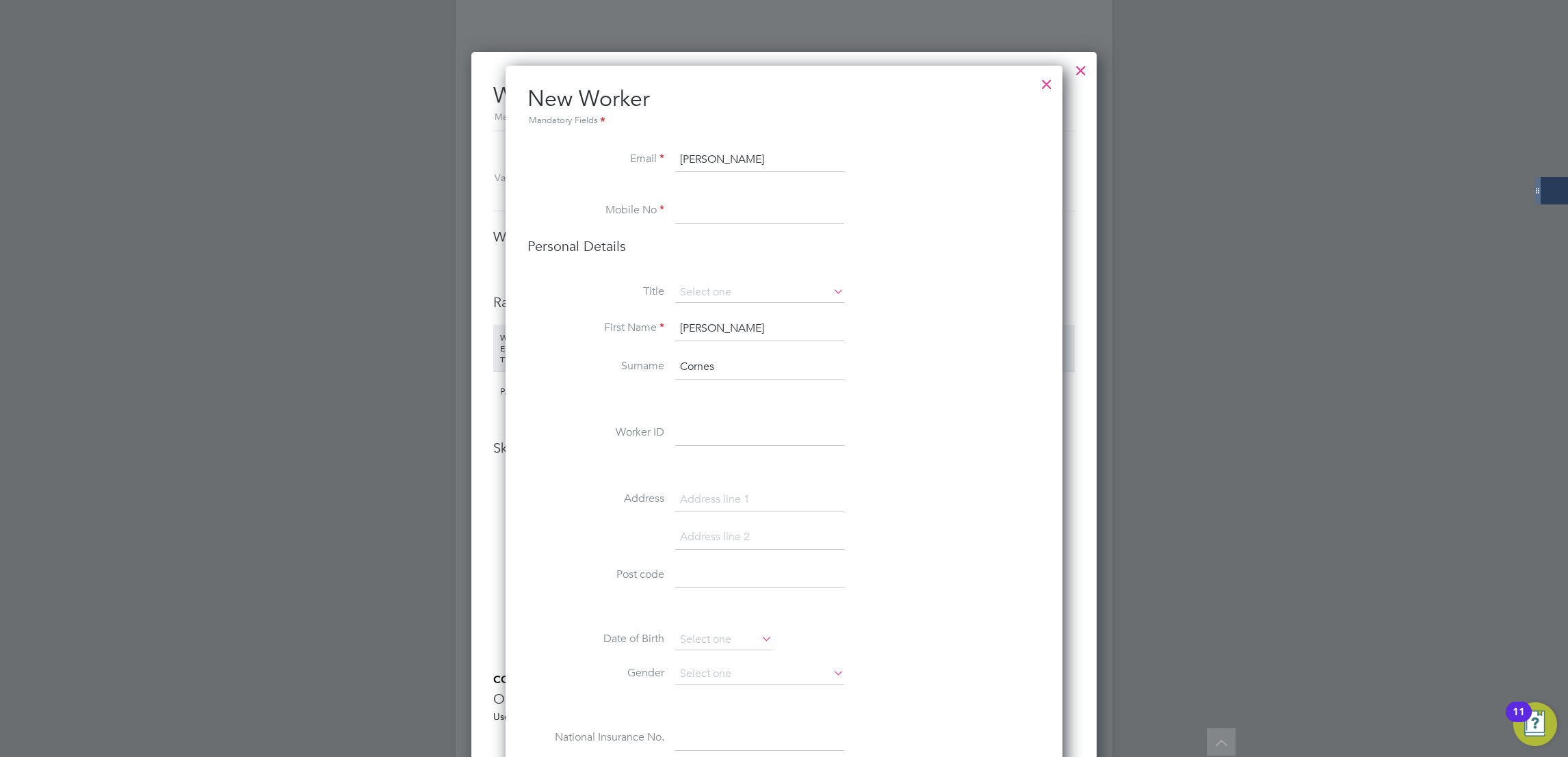
click at [720, 171] on input "[PERSON_NAME]" at bounding box center [760, 161] width 169 height 25
type input "[PERSON_NAME][EMAIL_ADDRESS][PERSON_NAME][DOMAIN_NAME]"
click at [744, 206] on input at bounding box center [760, 212] width 169 height 25
type input "07777777777"
click at [720, 304] on li "Title" at bounding box center [784, 299] width 513 height 34
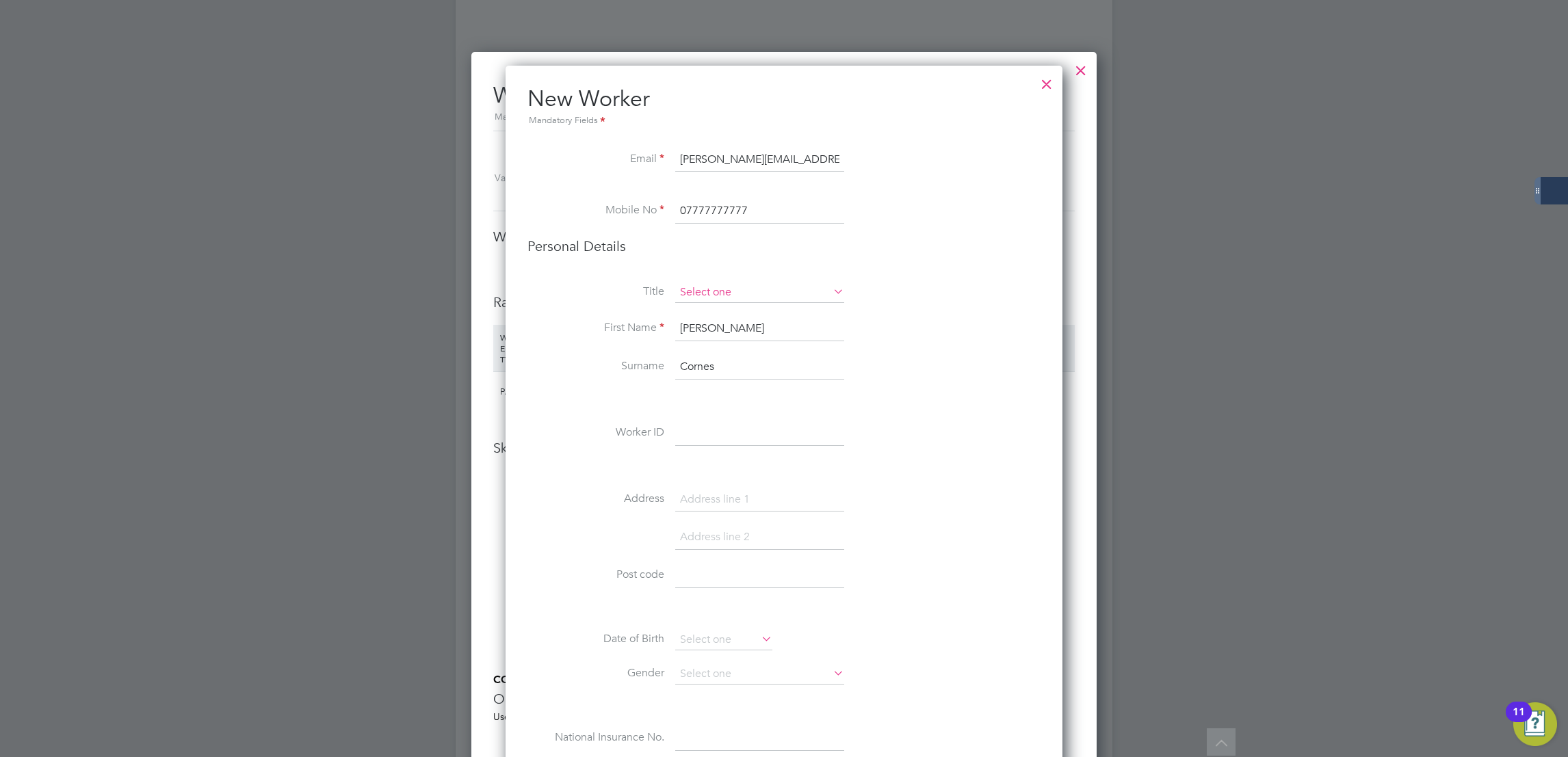
click at [719, 295] on input at bounding box center [760, 292] width 169 height 20
click at [902, 282] on li "Personal Details" at bounding box center [784, 260] width 513 height 45
click at [725, 297] on input at bounding box center [760, 292] width 169 height 20
click at [712, 323] on li "Mrs" at bounding box center [760, 330] width 171 height 18
type input "Mrs"
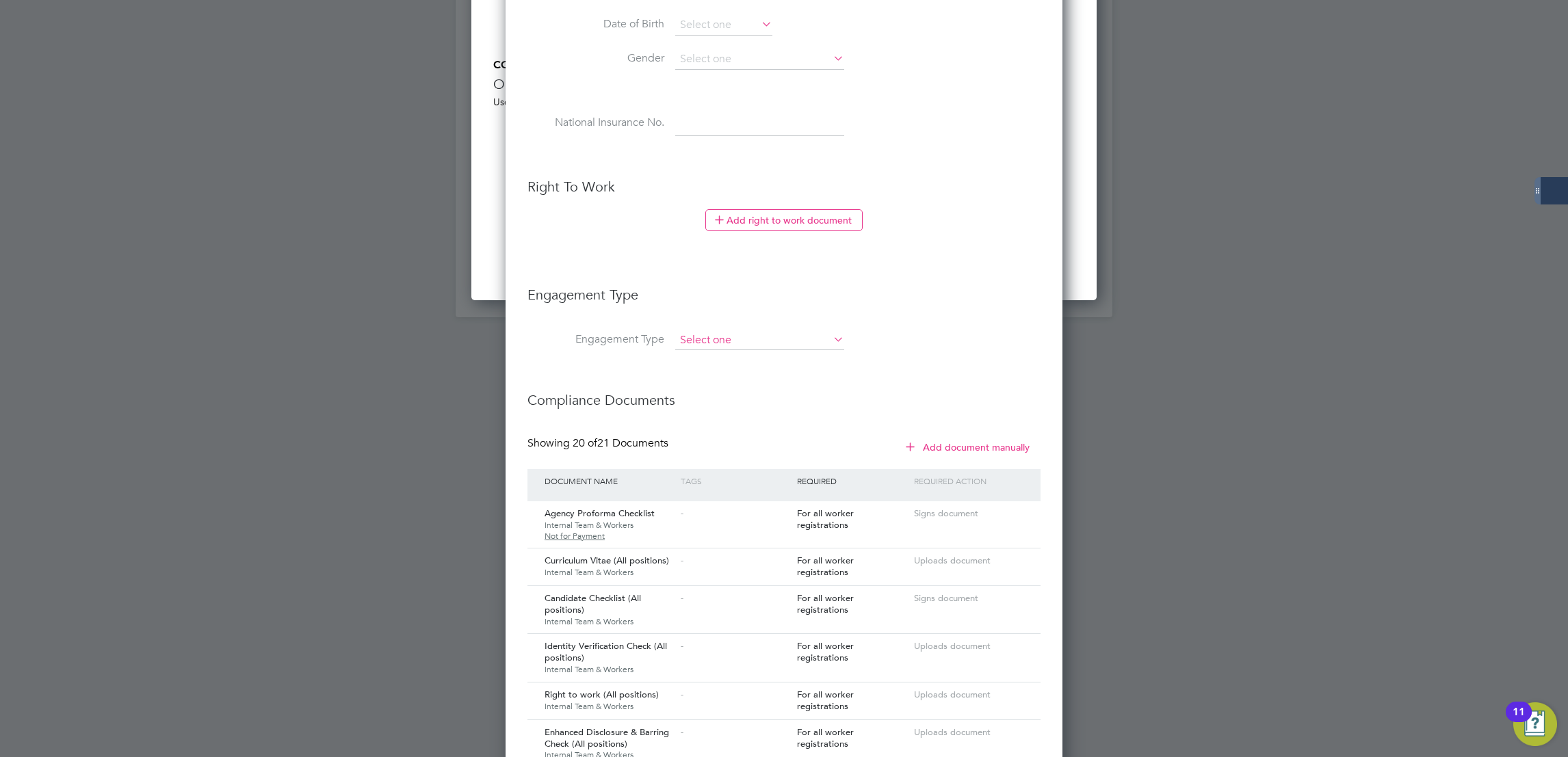
click at [734, 335] on input at bounding box center [760, 340] width 169 height 19
click at [986, 378] on h3 "Compliance Documents" at bounding box center [784, 393] width 513 height 32
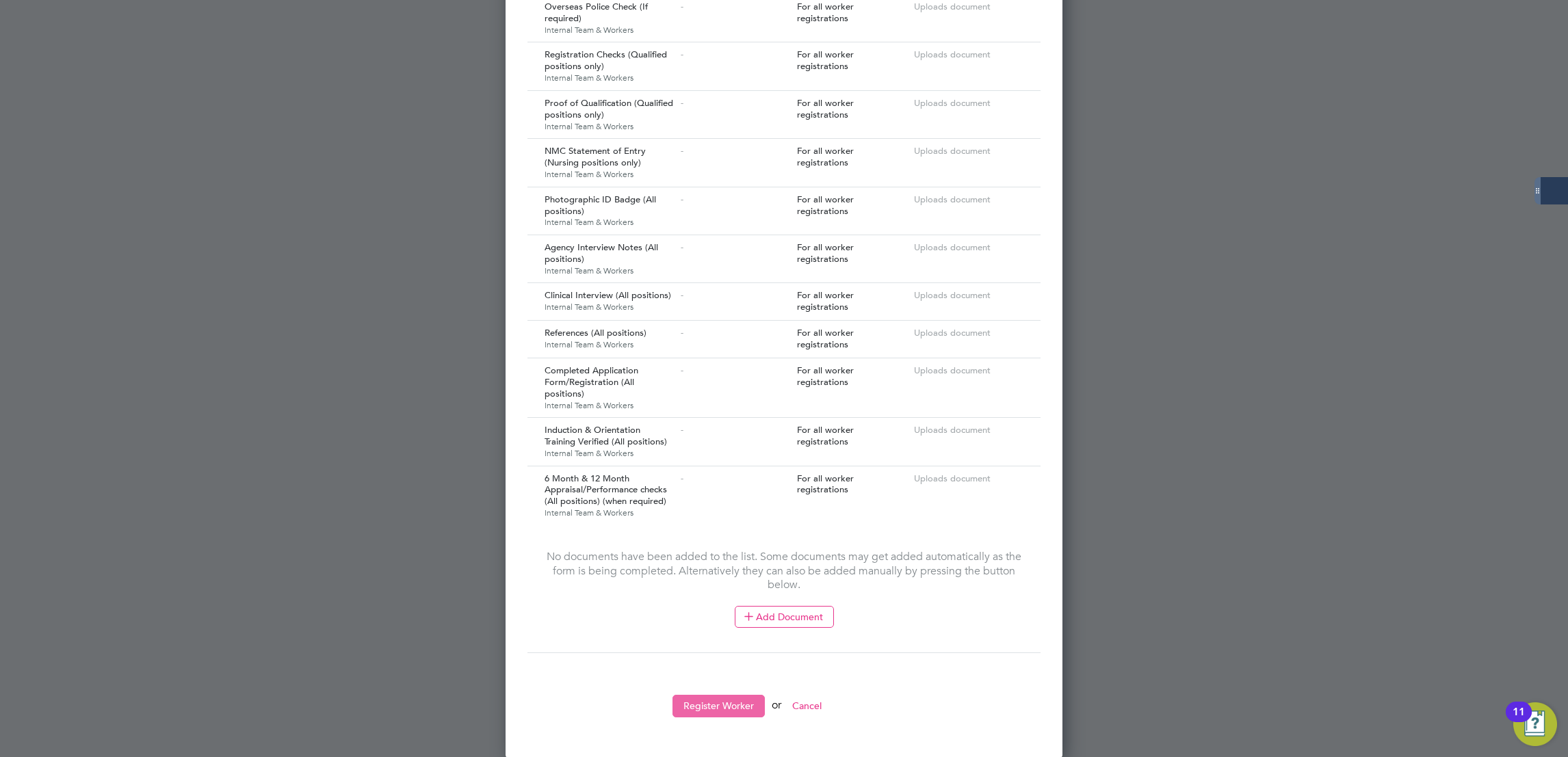
click at [732, 711] on button "Register Worker" at bounding box center [718, 706] width 92 height 22
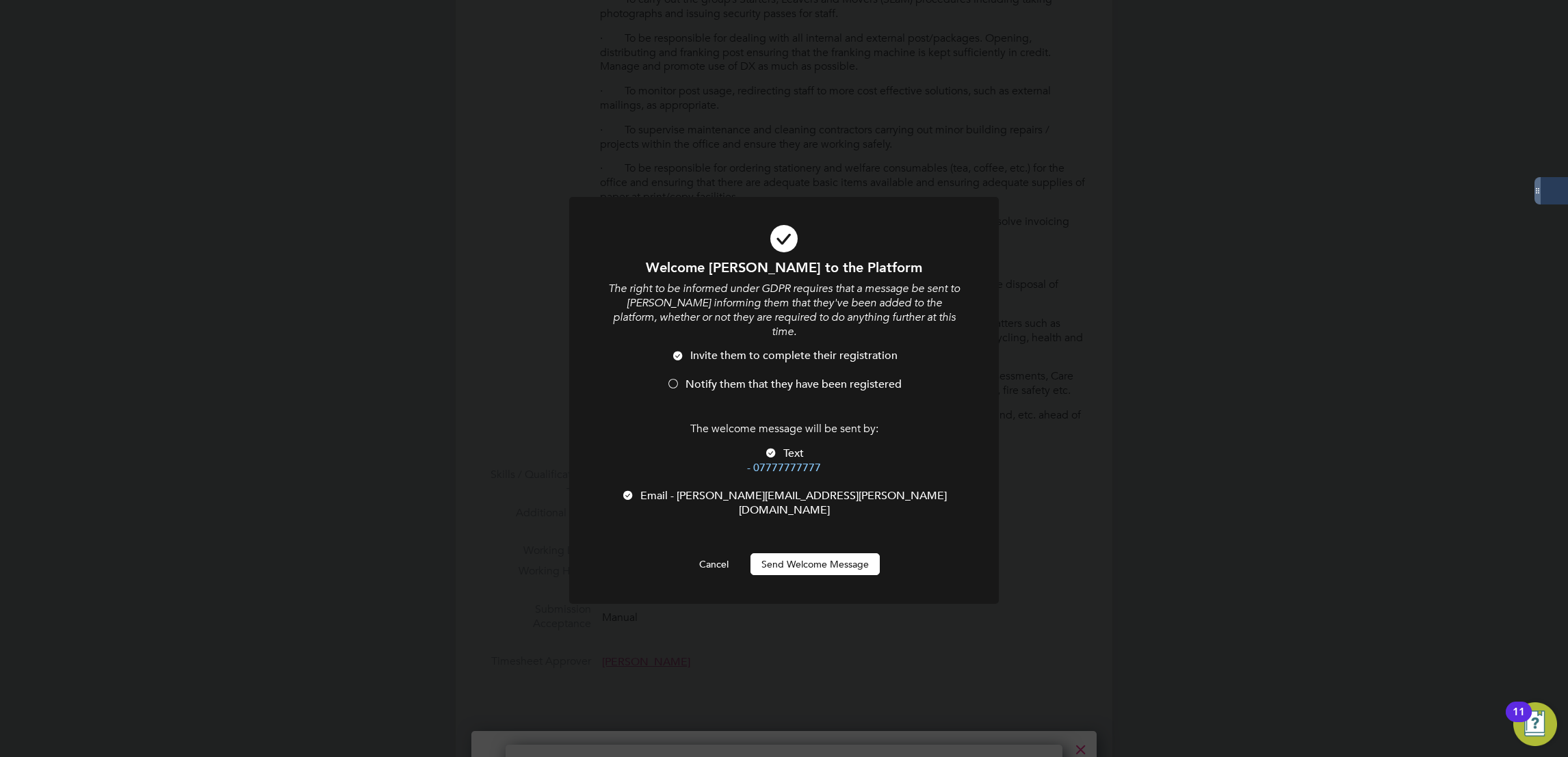
click at [635, 490] on div at bounding box center [628, 497] width 14 height 14
click at [675, 378] on div at bounding box center [673, 385] width 14 height 14
click at [805, 554] on button "Send Welcome Message" at bounding box center [815, 565] width 130 height 22
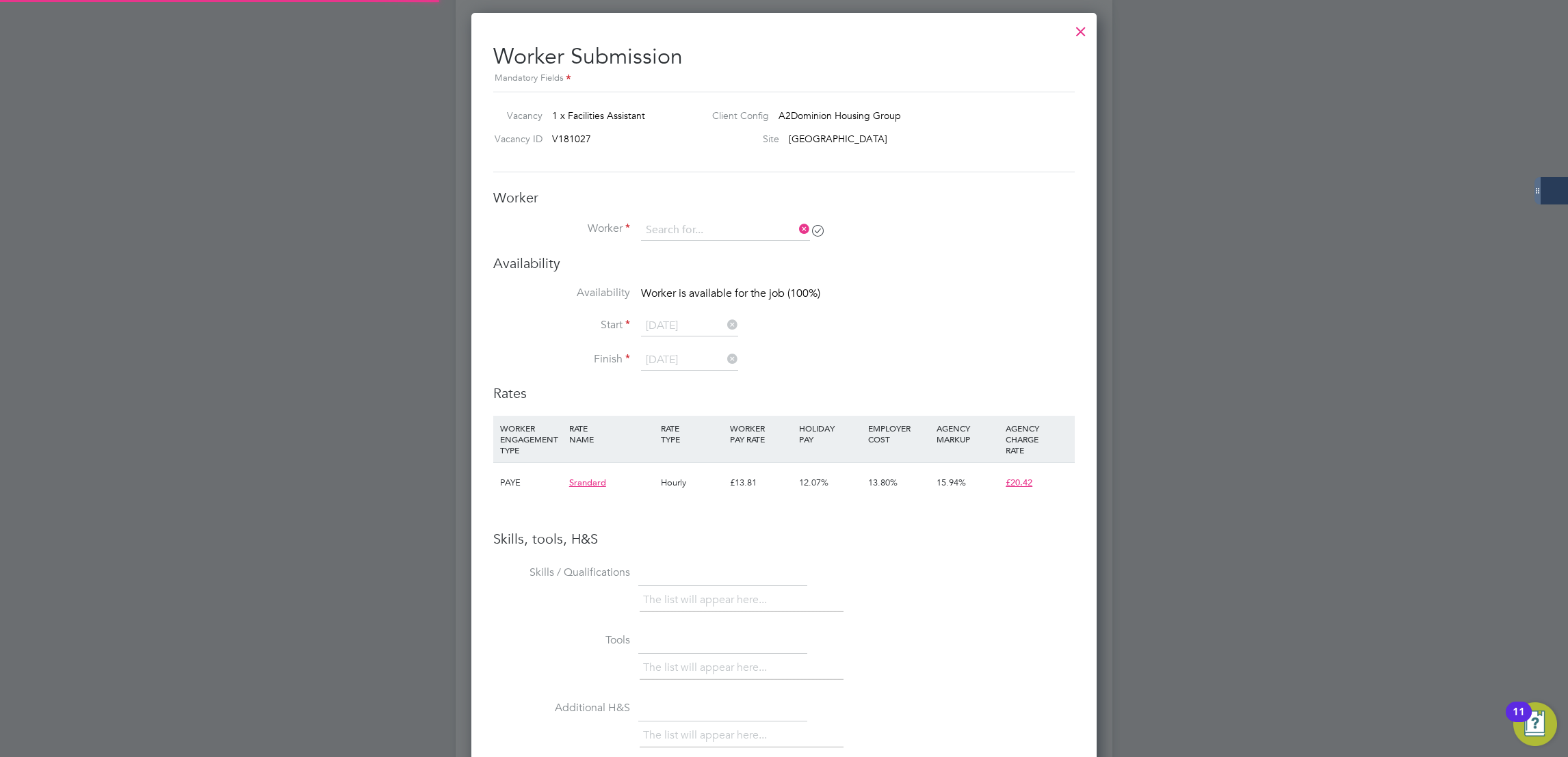
type input "[PERSON_NAME]"
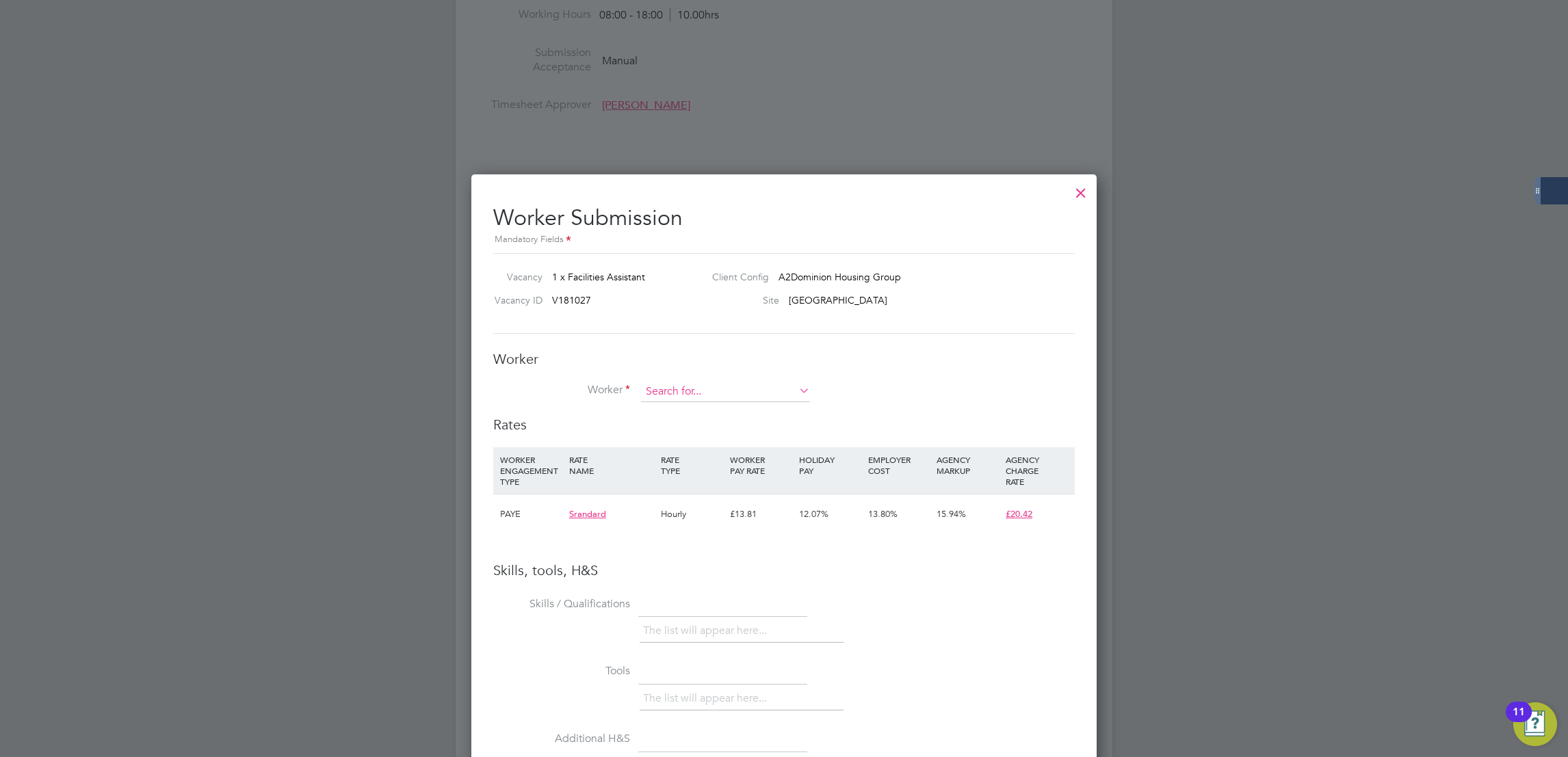
click at [795, 393] on input at bounding box center [725, 392] width 169 height 20
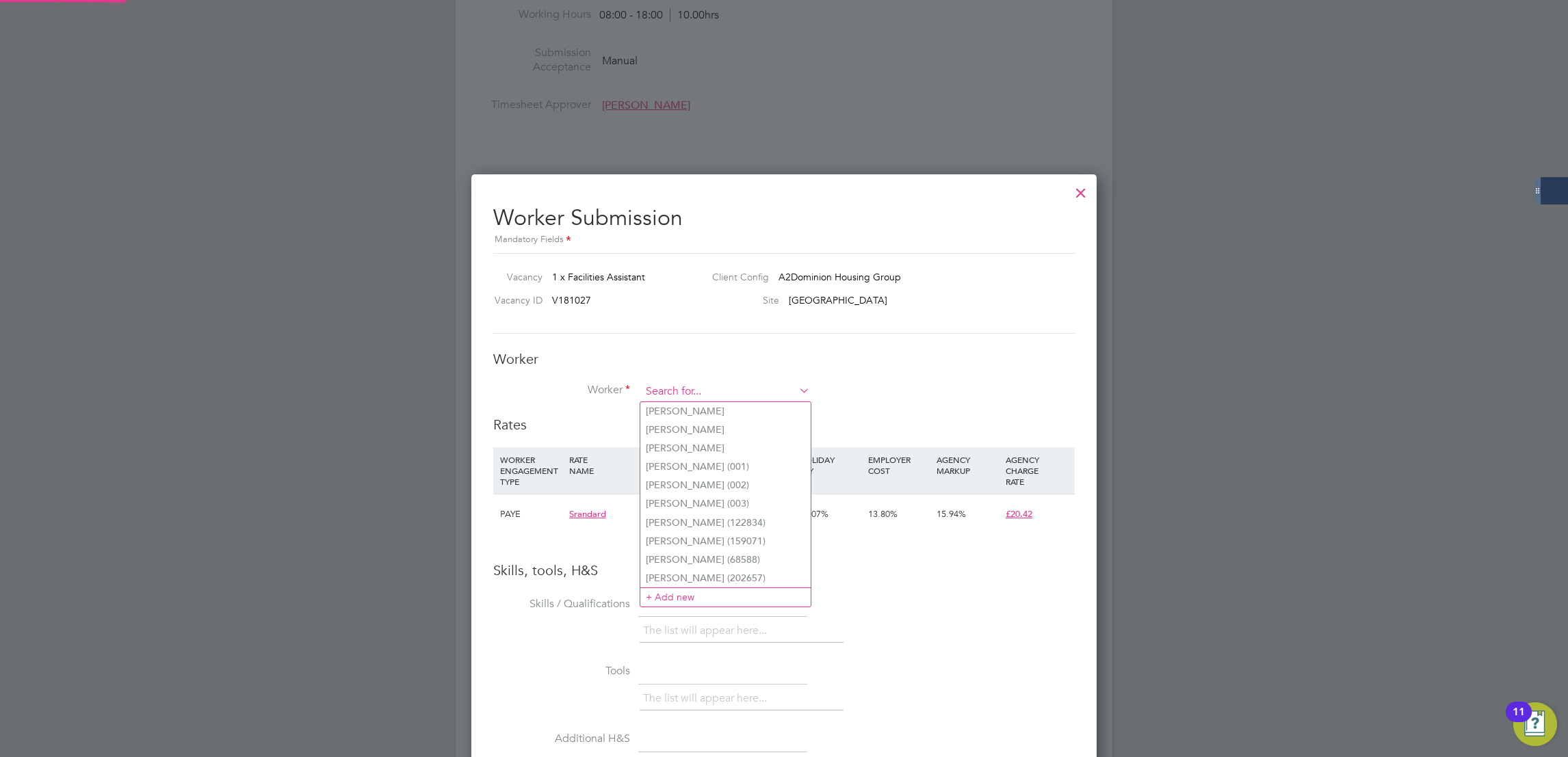
click at [708, 393] on input at bounding box center [725, 392] width 169 height 20
paste input "[PERSON_NAME]"
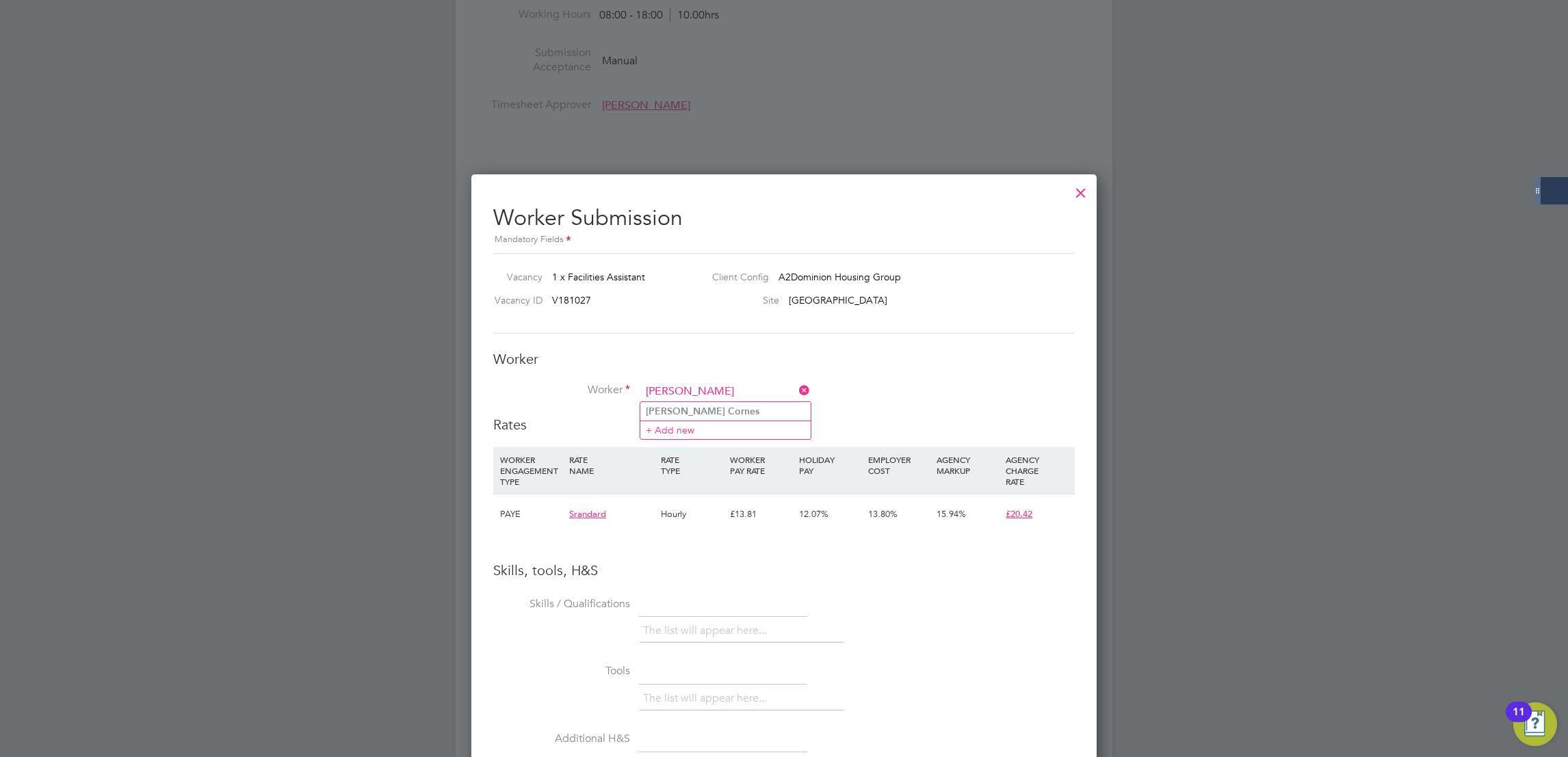
type input "[PERSON_NAME]"
click at [720, 415] on li "[PERSON_NAME]" at bounding box center [726, 412] width 171 height 19
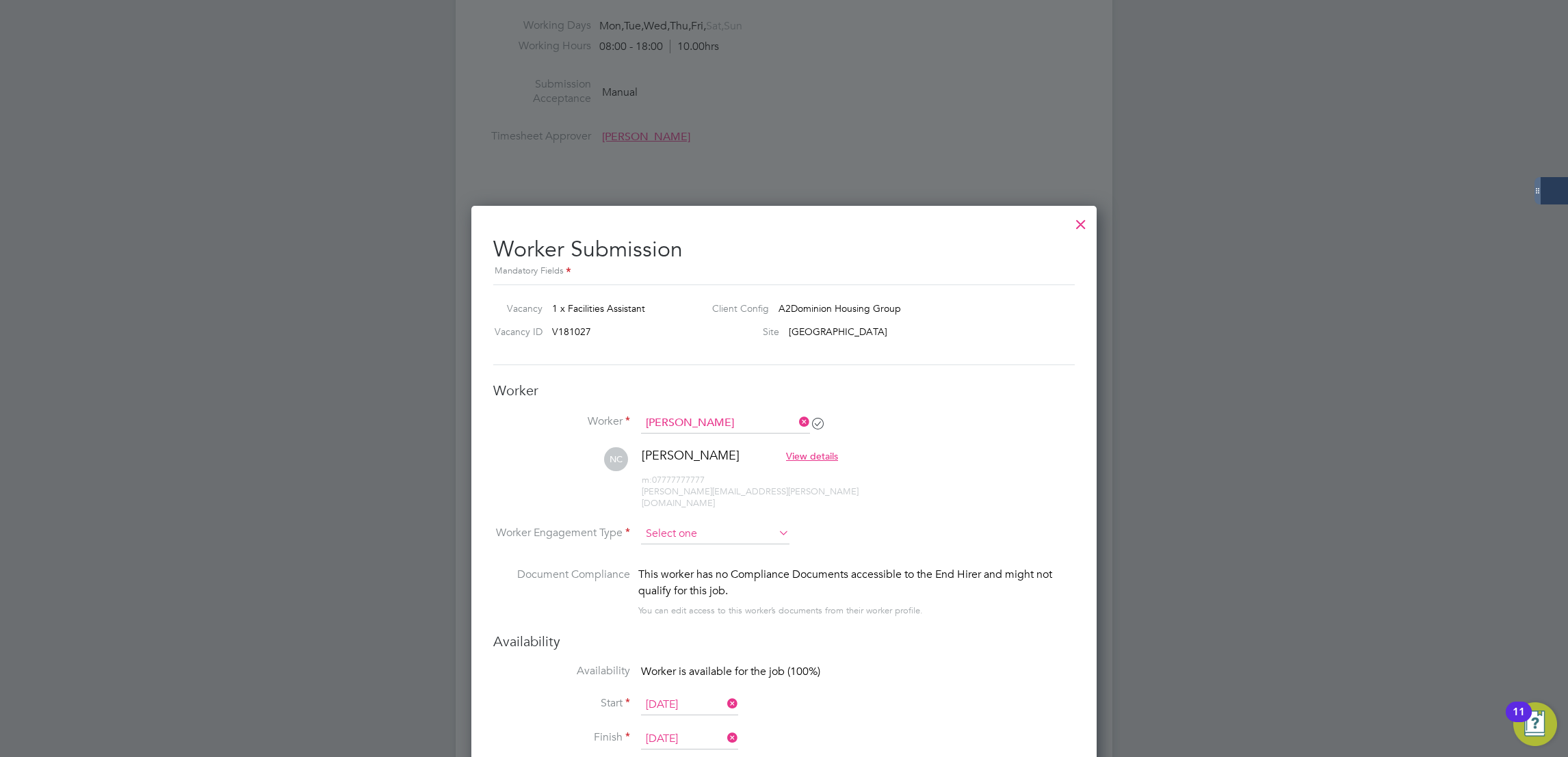
click at [734, 524] on input at bounding box center [714, 534] width 148 height 20
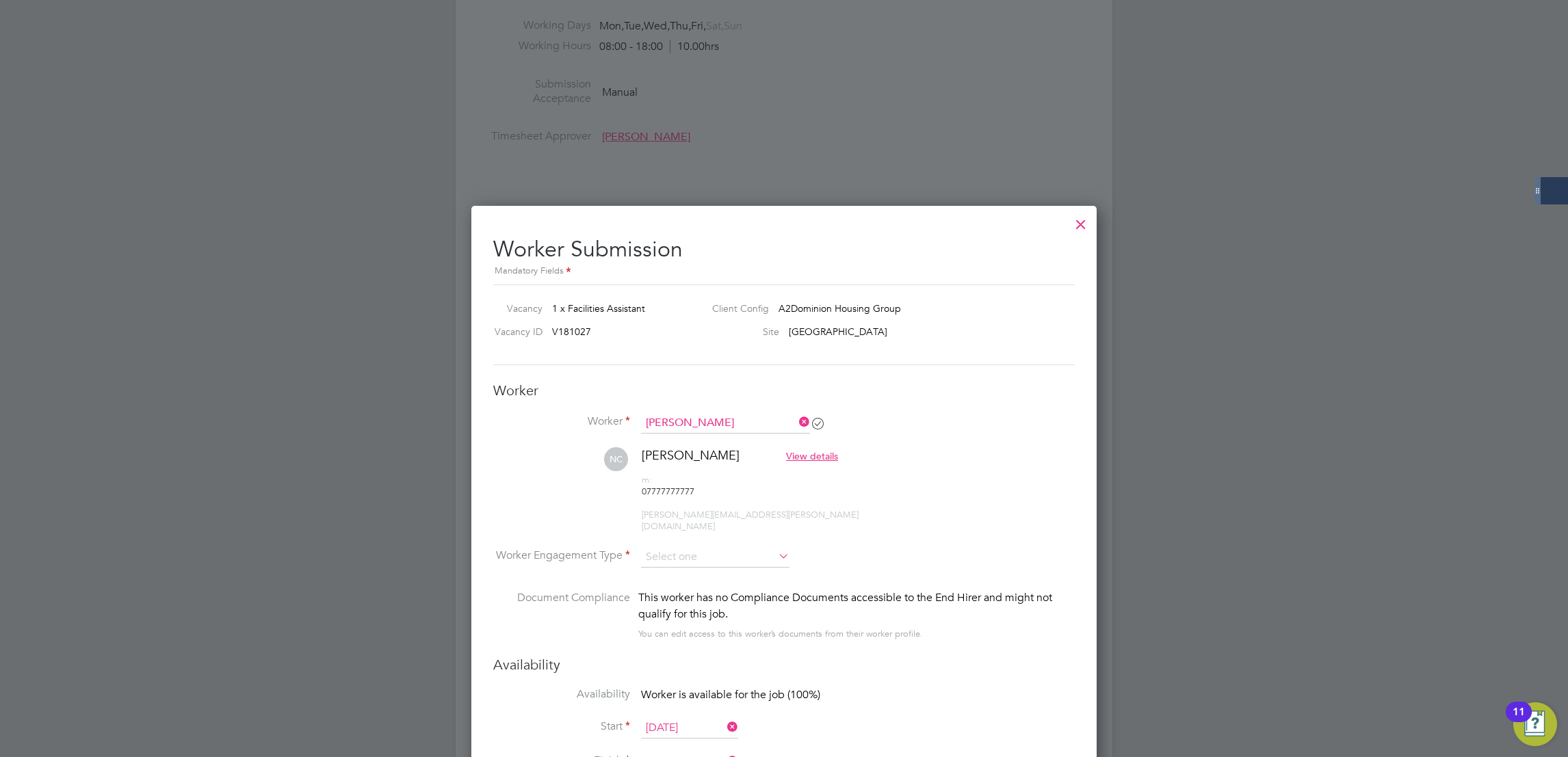
click at [697, 557] on li "PAYE" at bounding box center [715, 559] width 150 height 18
type input "PAYE"
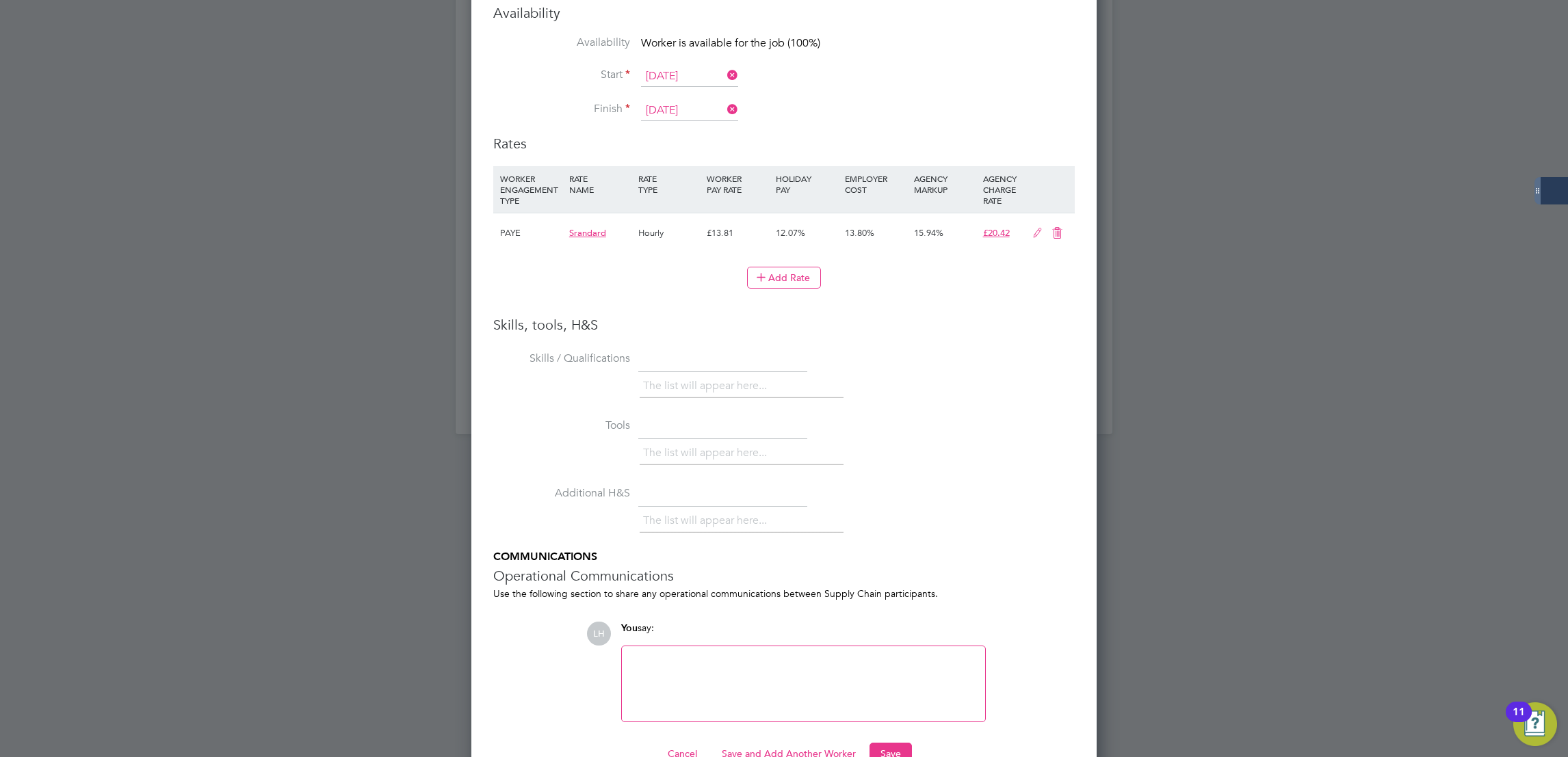
click at [894, 730] on div "Worker Submission Mandatory Fields Vacancy 1 x Facilities Assistant Client Conf…" at bounding box center [784, 173] width 625 height 1238
click at [893, 743] on button "Save" at bounding box center [890, 754] width 43 height 22
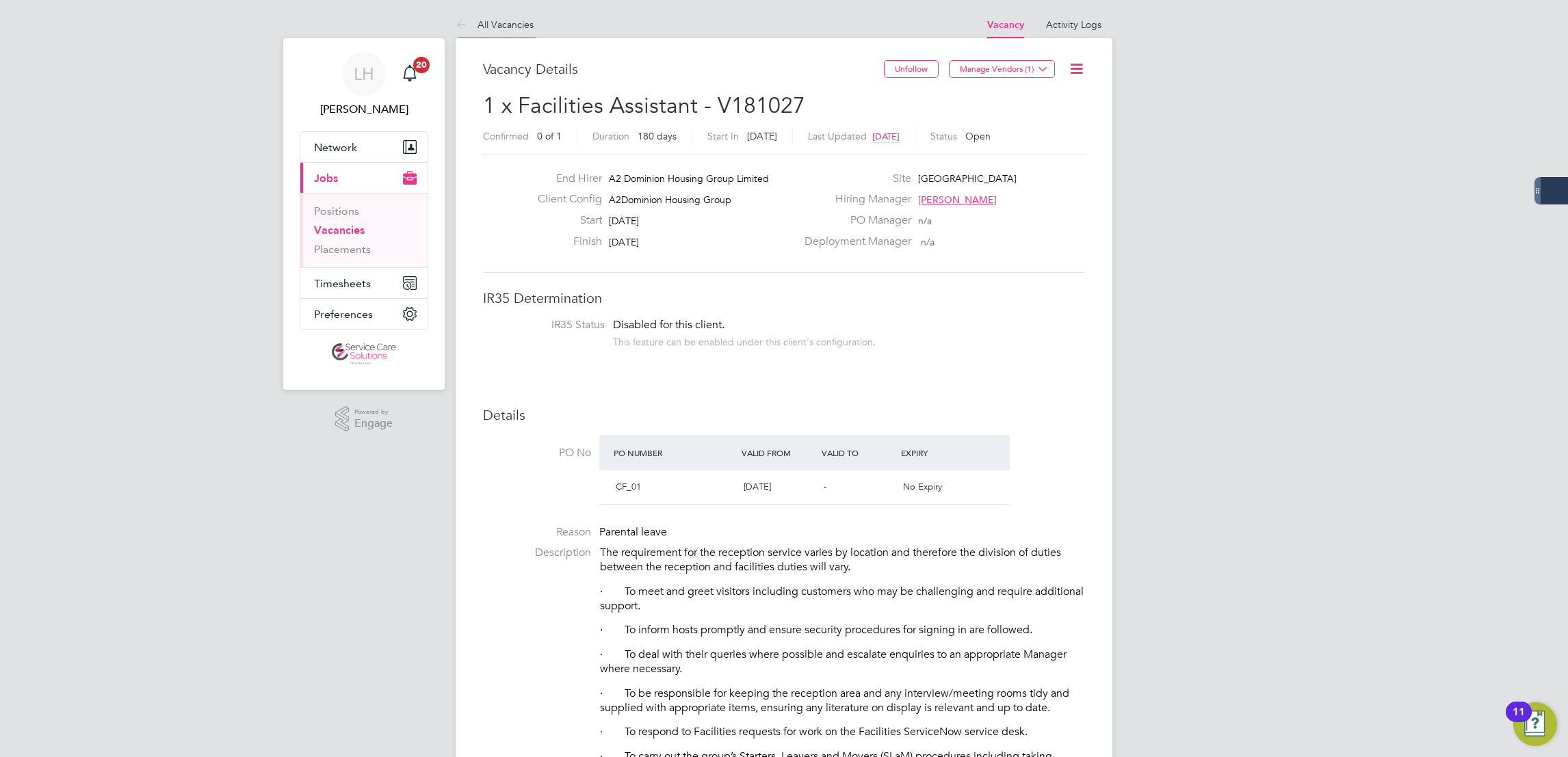
click at [498, 34] on li "All Vacancies" at bounding box center [494, 24] width 78 height 27
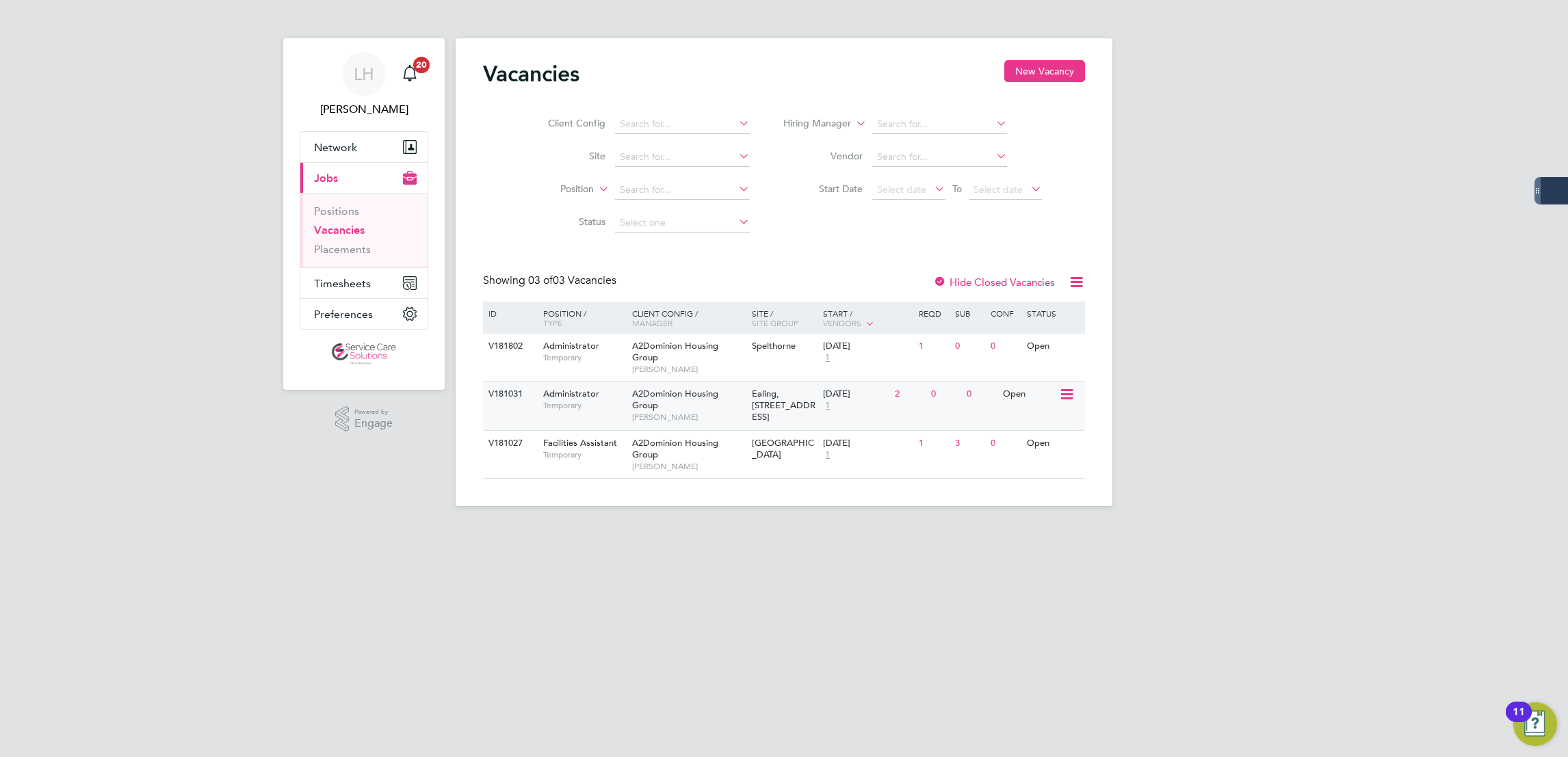
click at [612, 410] on span "Temporary" at bounding box center [584, 406] width 82 height 11
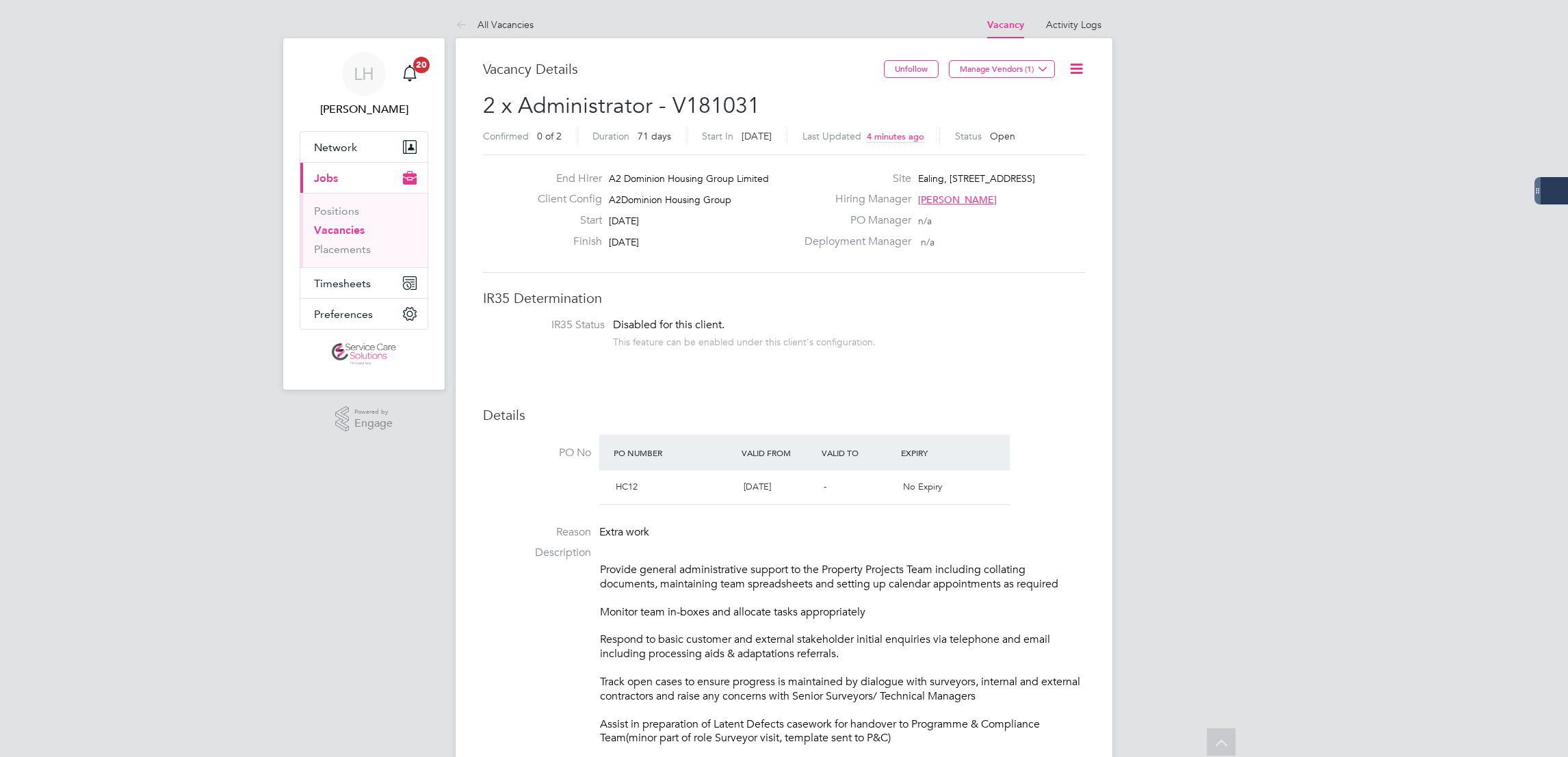
drag, startPoint x: 0, startPoint y: 0, endPoint x: 797, endPoint y: 328, distance: 861.9
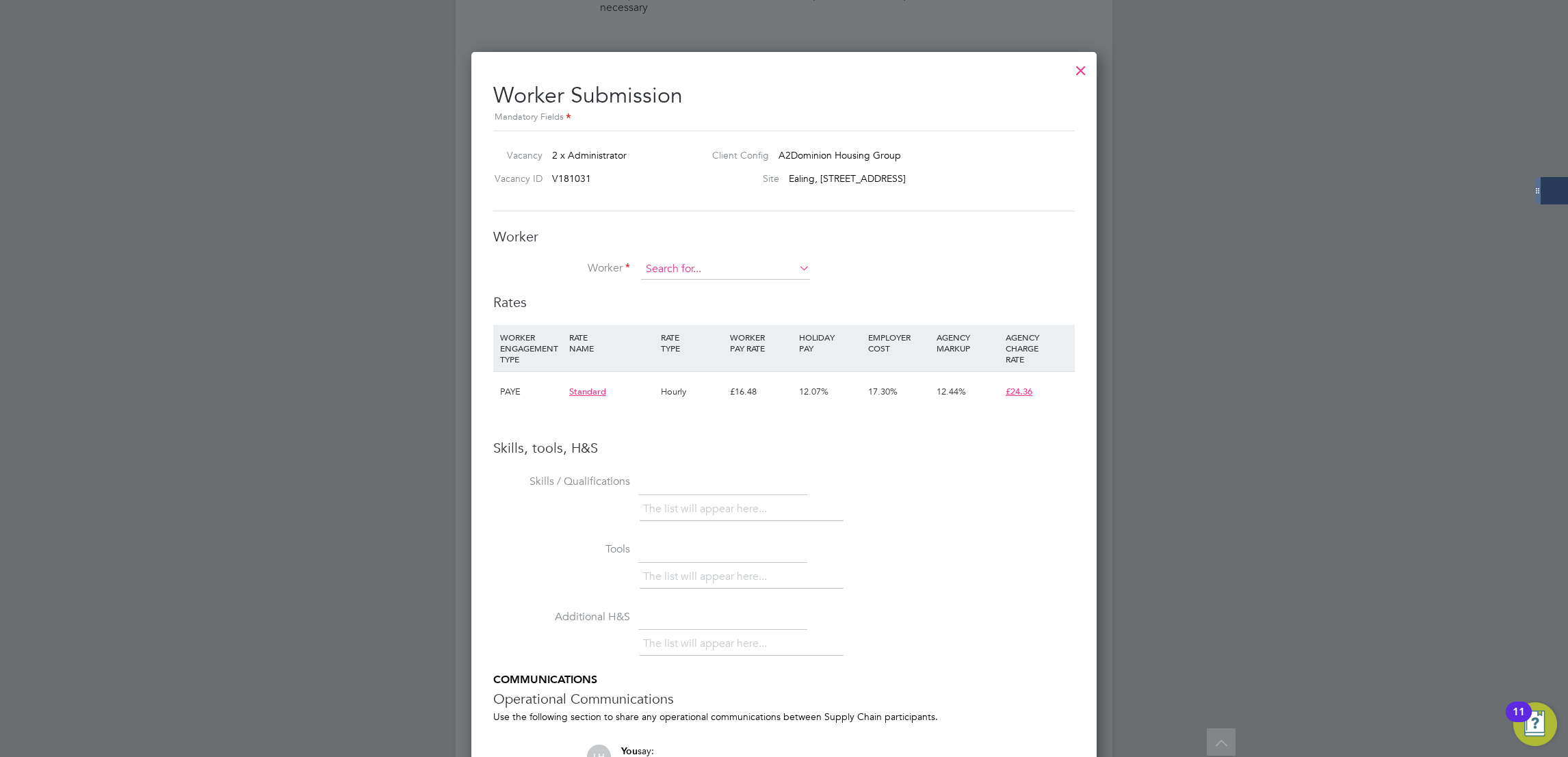
click at [744, 267] on input at bounding box center [725, 269] width 169 height 20
paste input "Anna Gadeselli"
type input "Anna Gadeselli"
click at [703, 304] on div "All Vacancies Vacancy Activity Logs Vacancy Activity Logs All Vacancies Vacancy…" at bounding box center [783, 182] width 657 height 2030
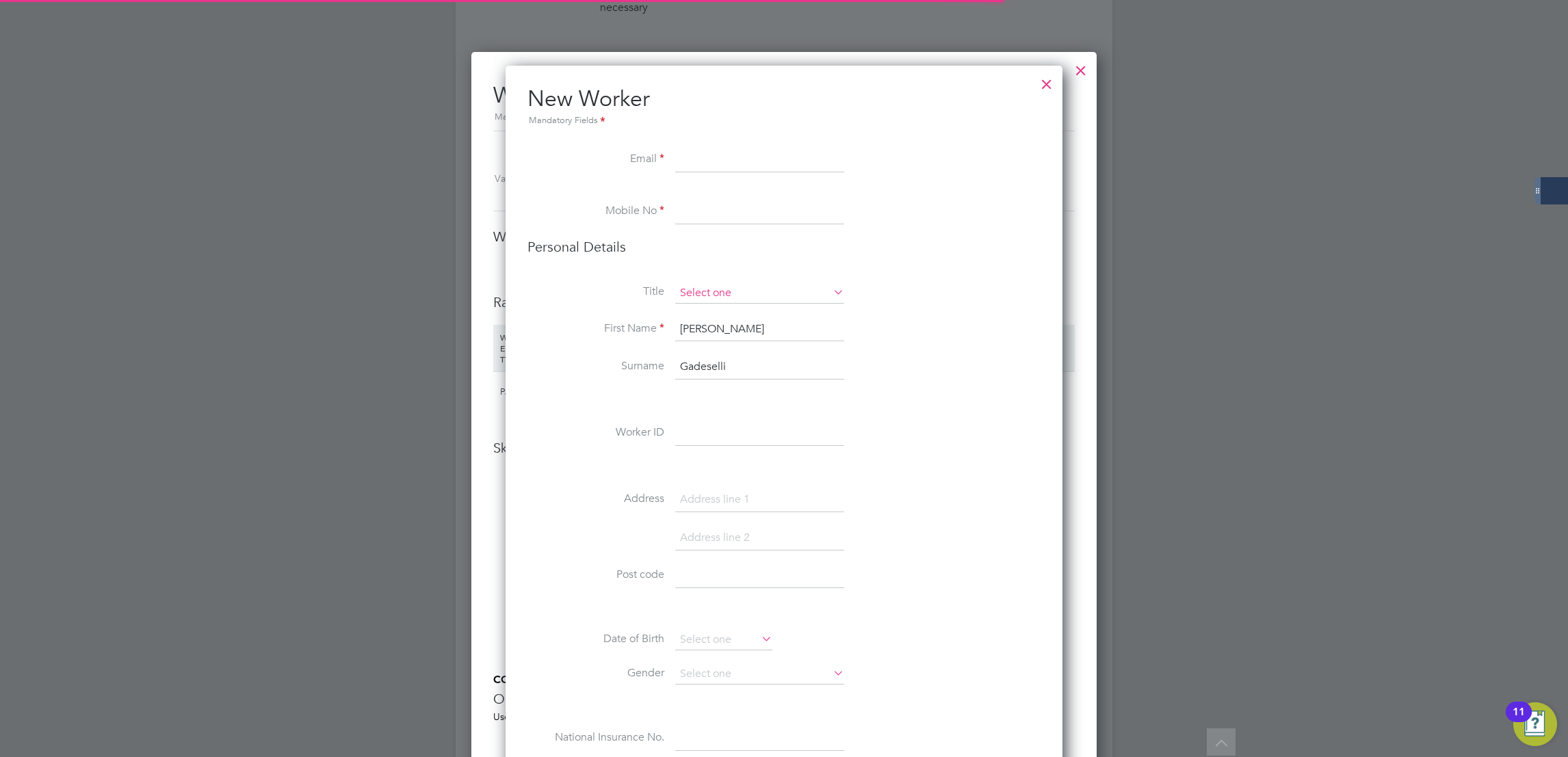
scroll to position [2226, 557]
paste input "Anna Gadeselli"
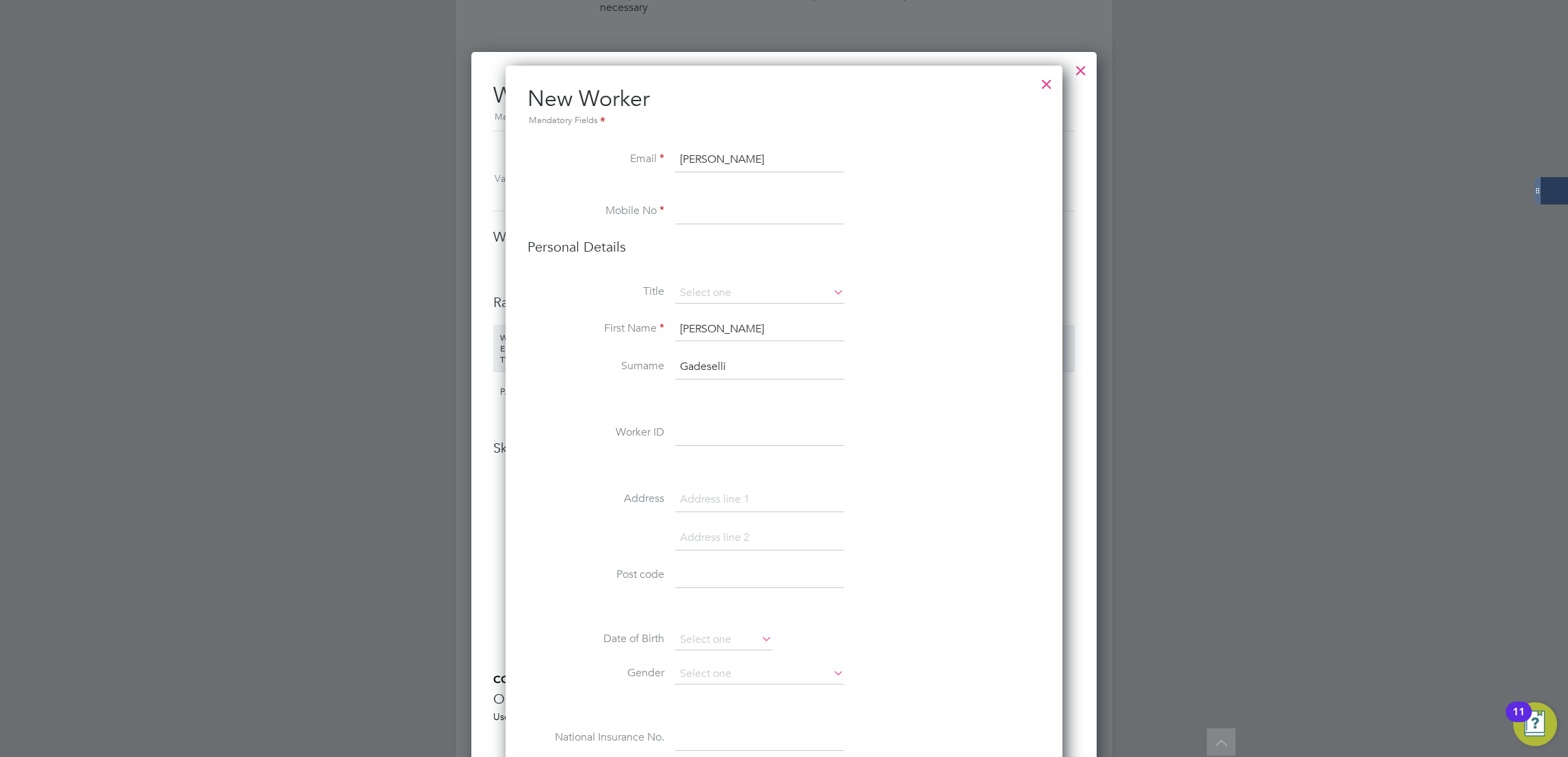
click at [685, 163] on input "Anna Gadeselli" at bounding box center [760, 161] width 169 height 25
click at [710, 164] on input "Anna Gadeselli" at bounding box center [760, 161] width 169 height 25
type input "Anna.Gadeselli@scs.uk"
click at [780, 200] on input at bounding box center [760, 213] width 169 height 25
type input "07777 777777"
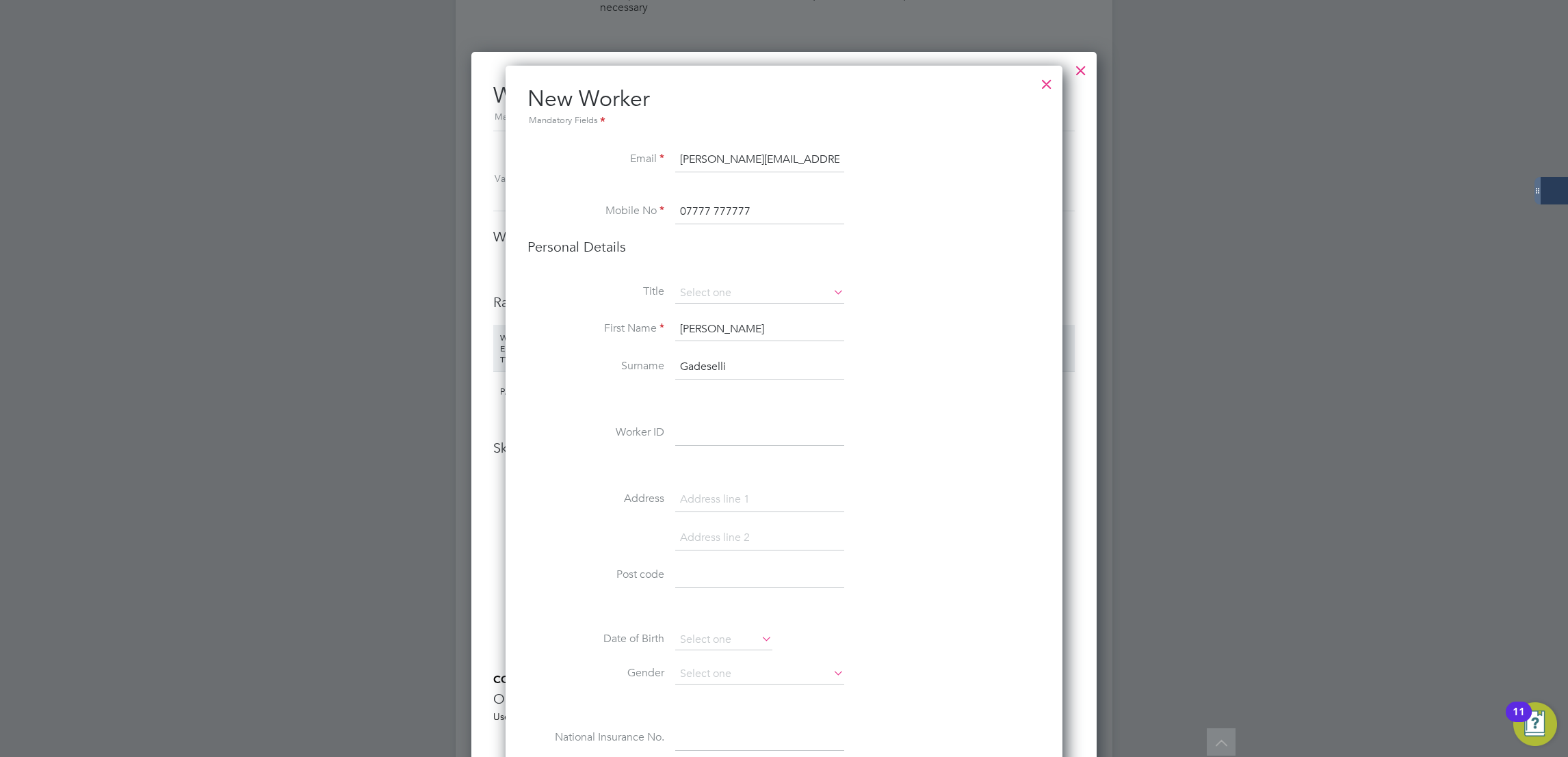
click at [684, 309] on li "Title" at bounding box center [784, 300] width 513 height 34
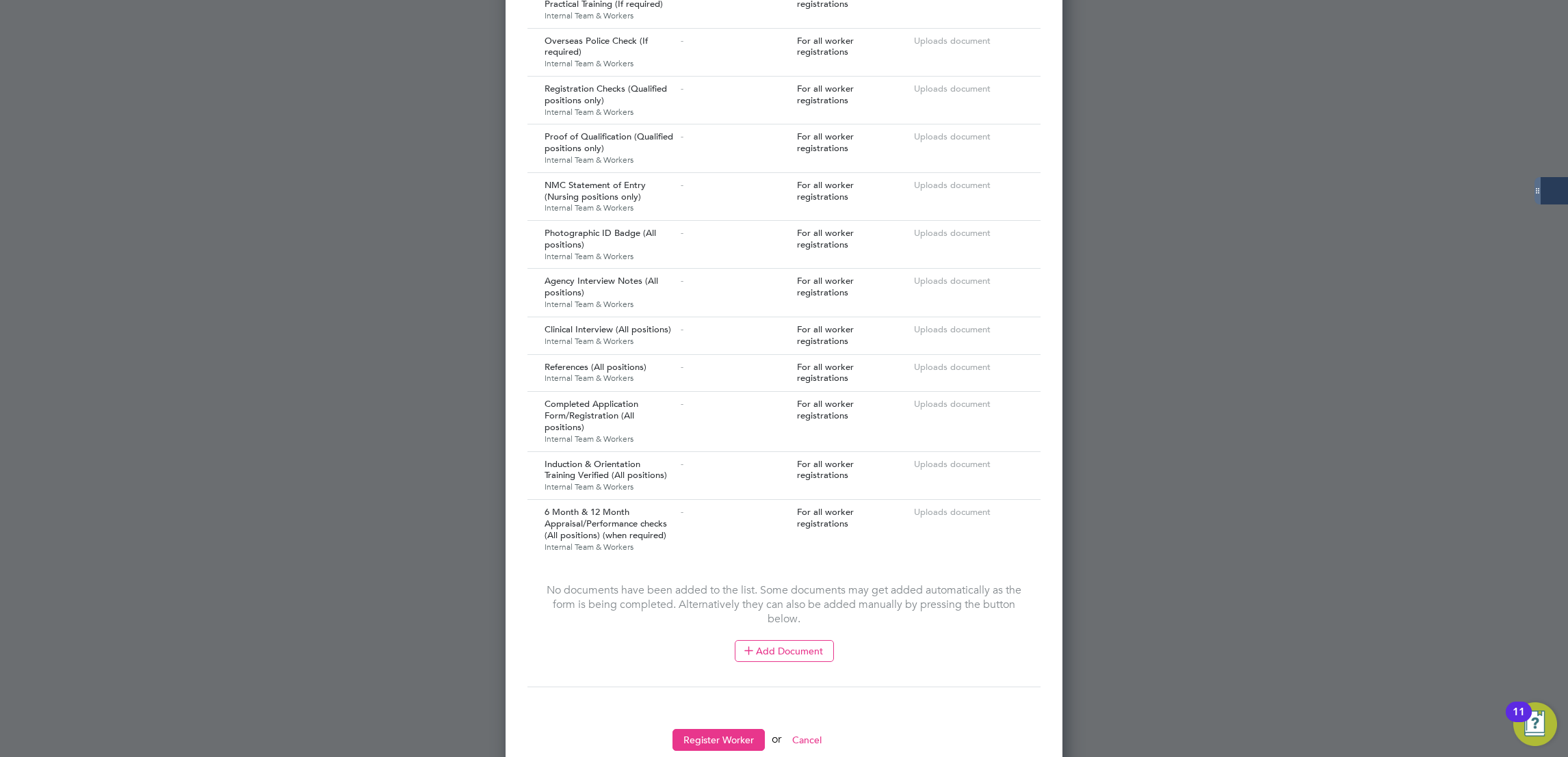
scroll to position [2376, 0]
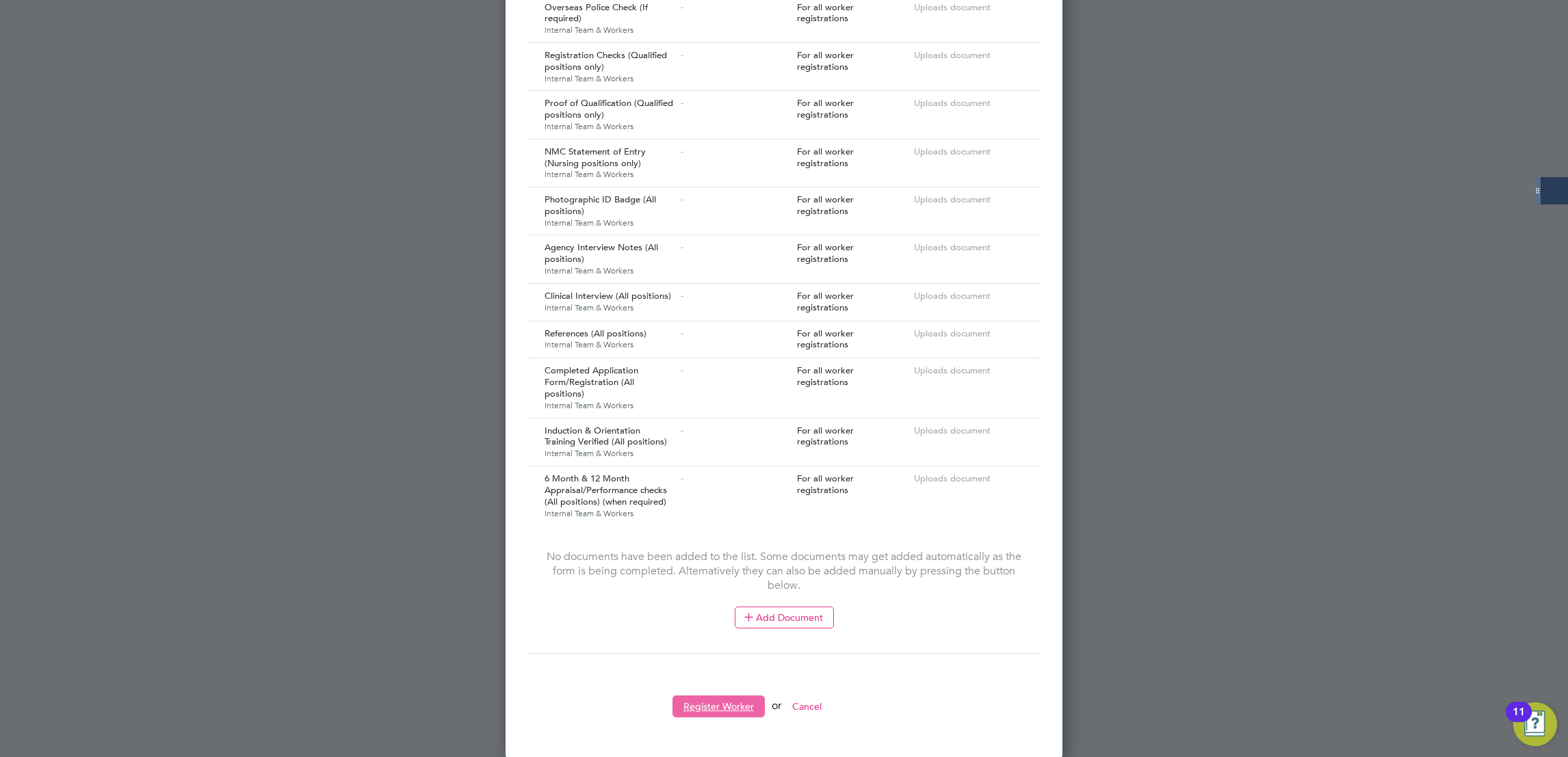
click at [724, 703] on button "Register Worker" at bounding box center [718, 707] width 92 height 22
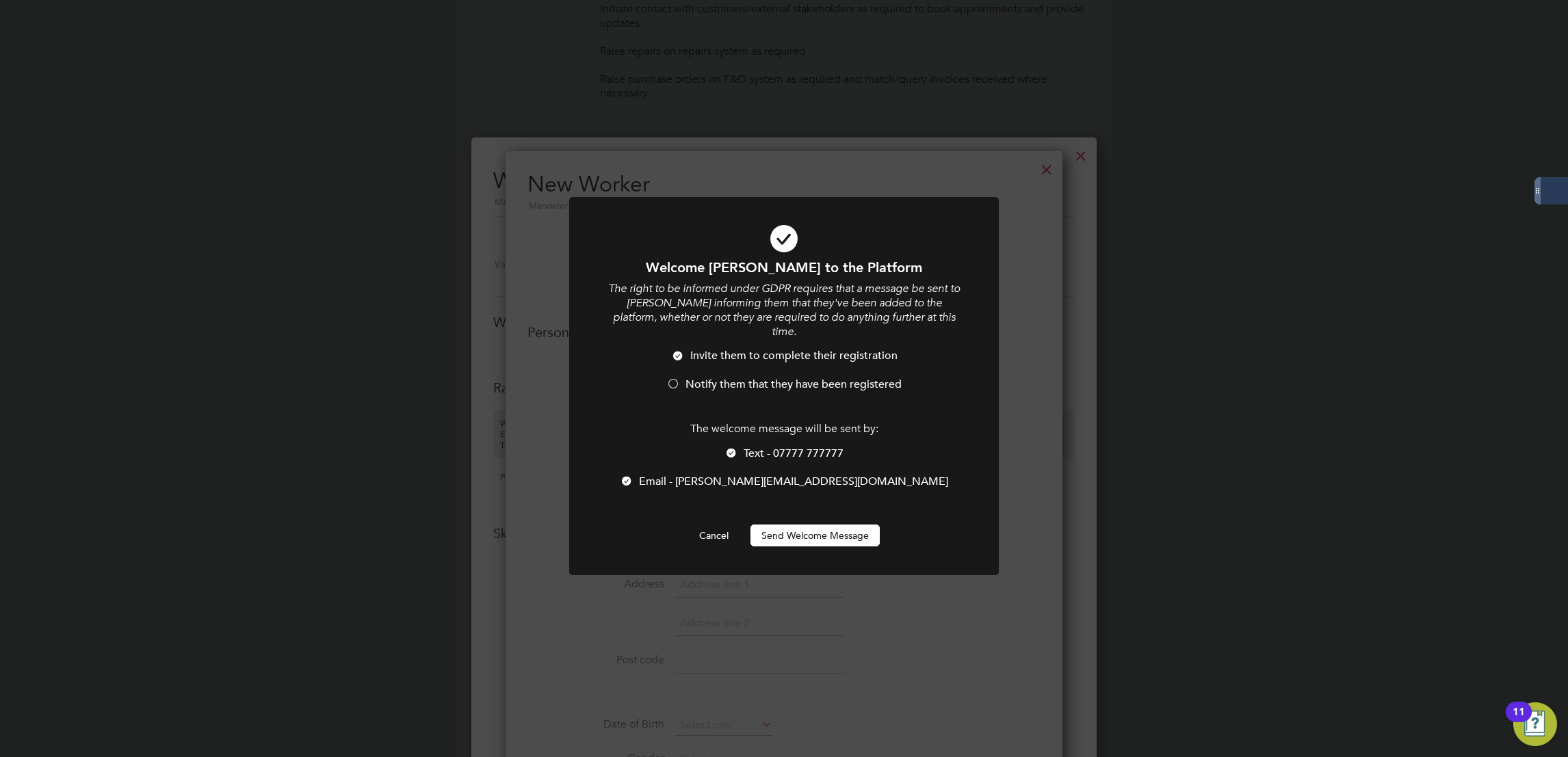
click at [634, 475] on div at bounding box center [627, 482] width 14 height 14
click at [809, 525] on button "Send Welcome Message" at bounding box center [815, 536] width 130 height 22
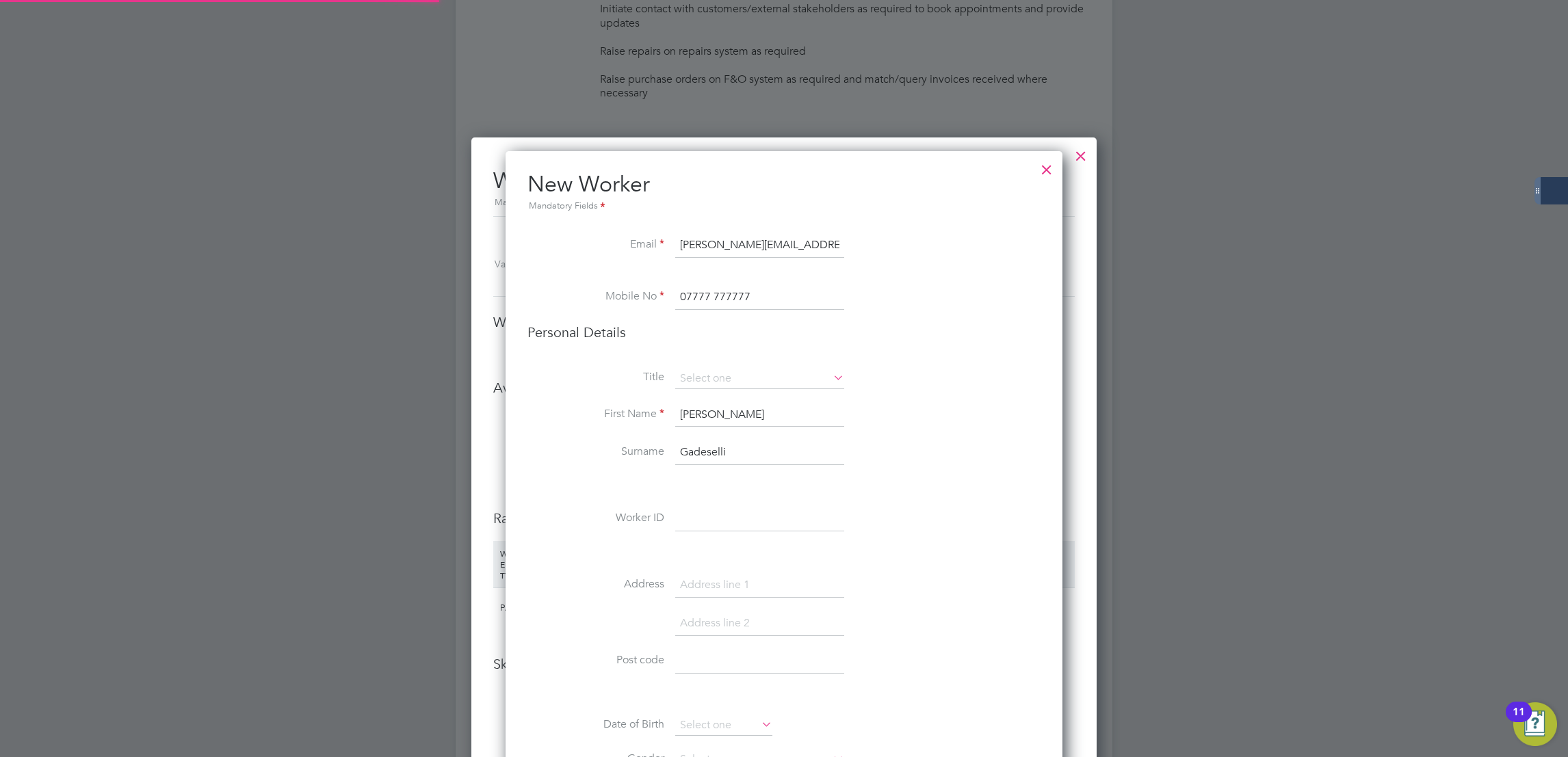
type input "Anna Gadeselli"
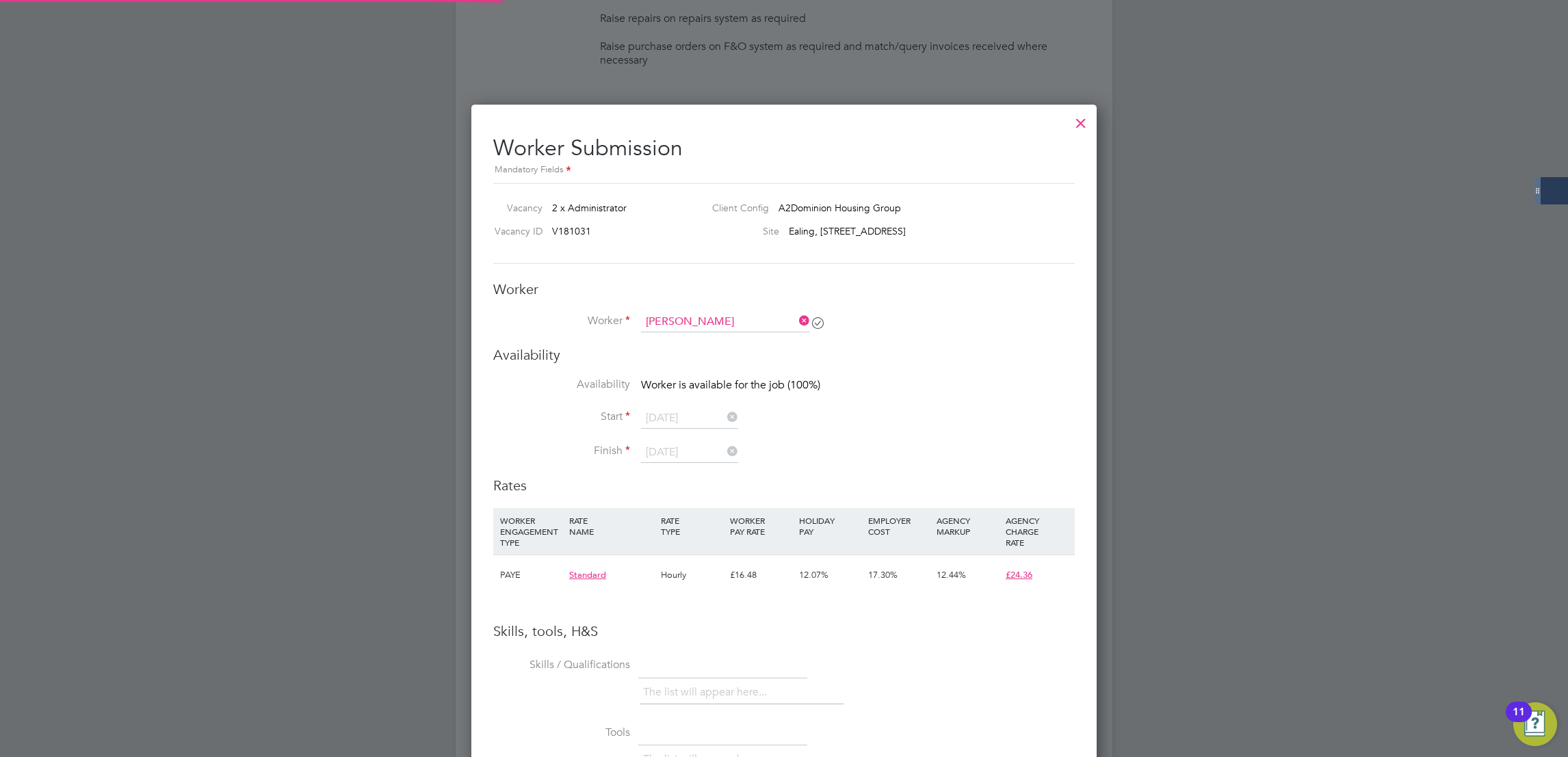
scroll to position [994, 626]
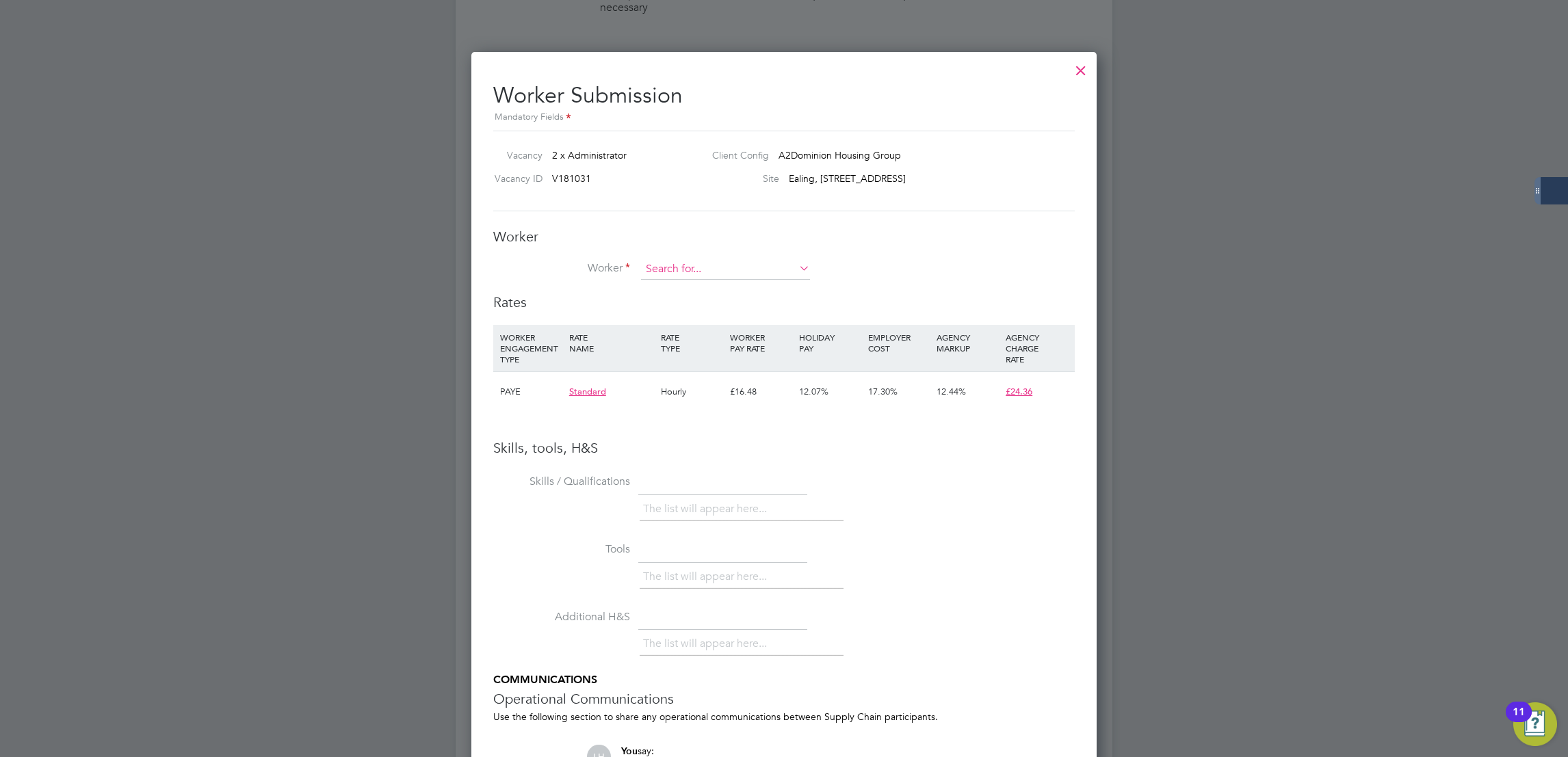
click at [754, 270] on input at bounding box center [725, 269] width 169 height 20
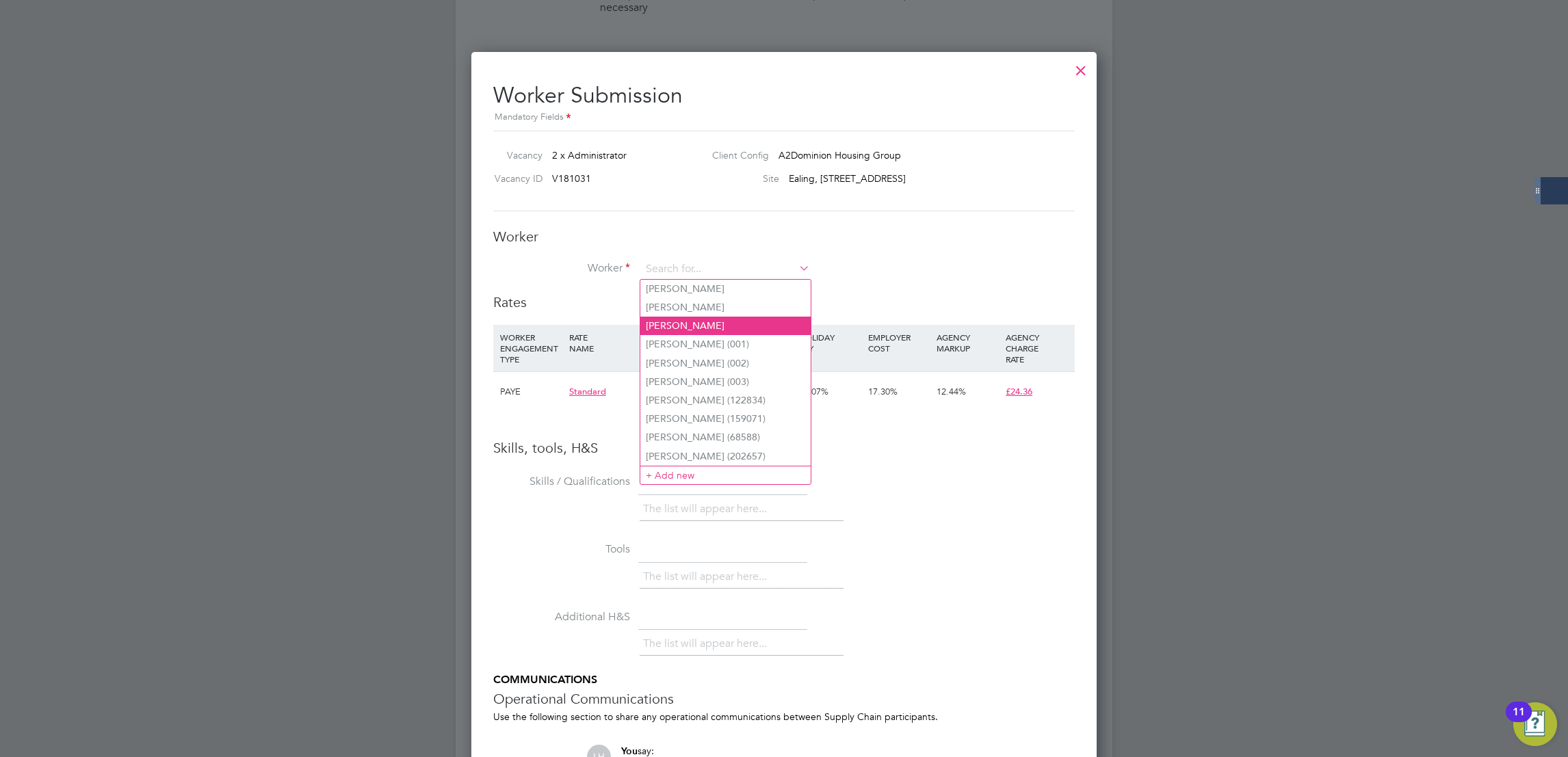
paste input "Anna Gadeselli"
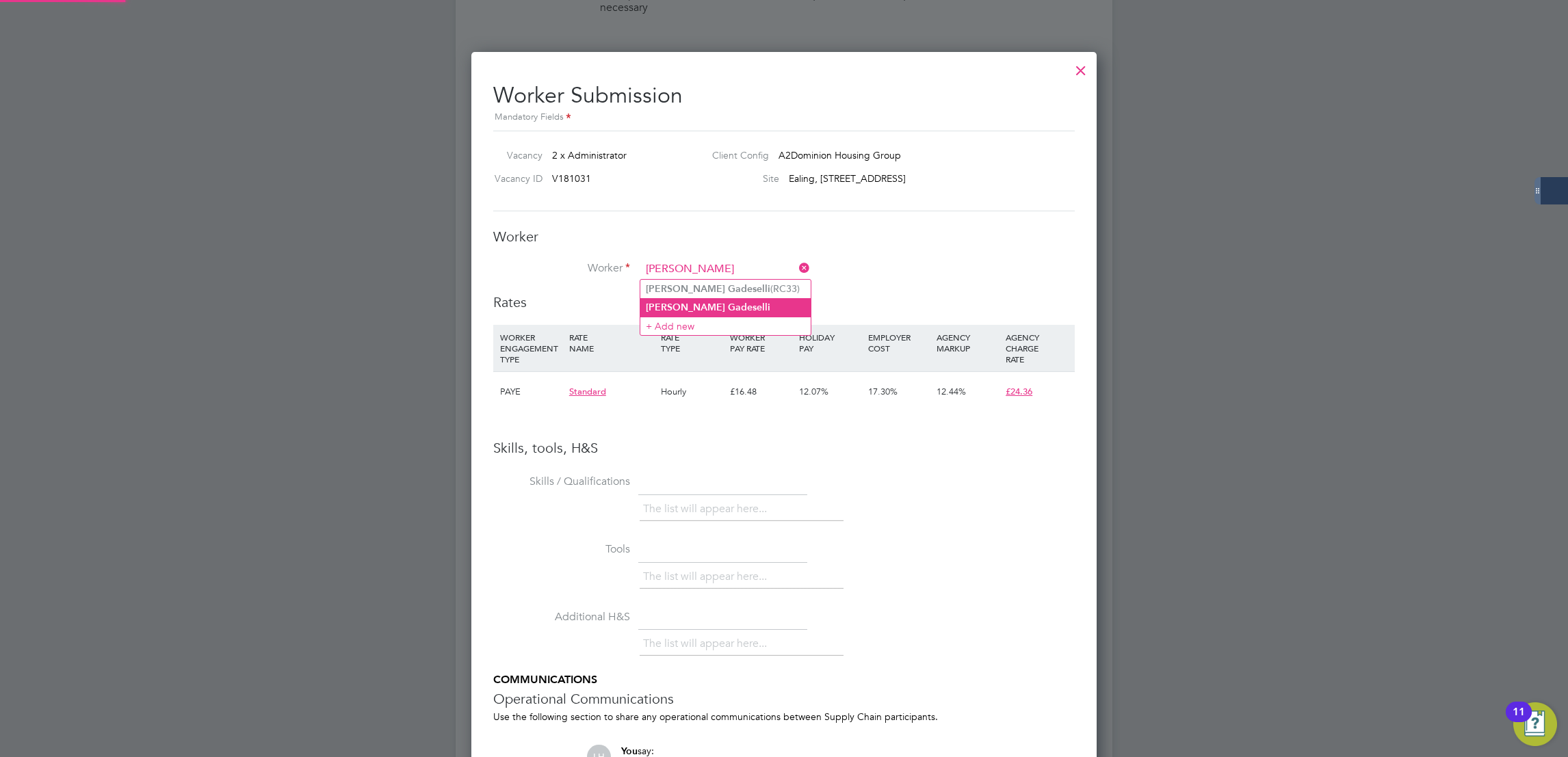
type input "Anna Gadeselli"
click at [716, 304] on li "Anna Gadeselli" at bounding box center [726, 308] width 171 height 19
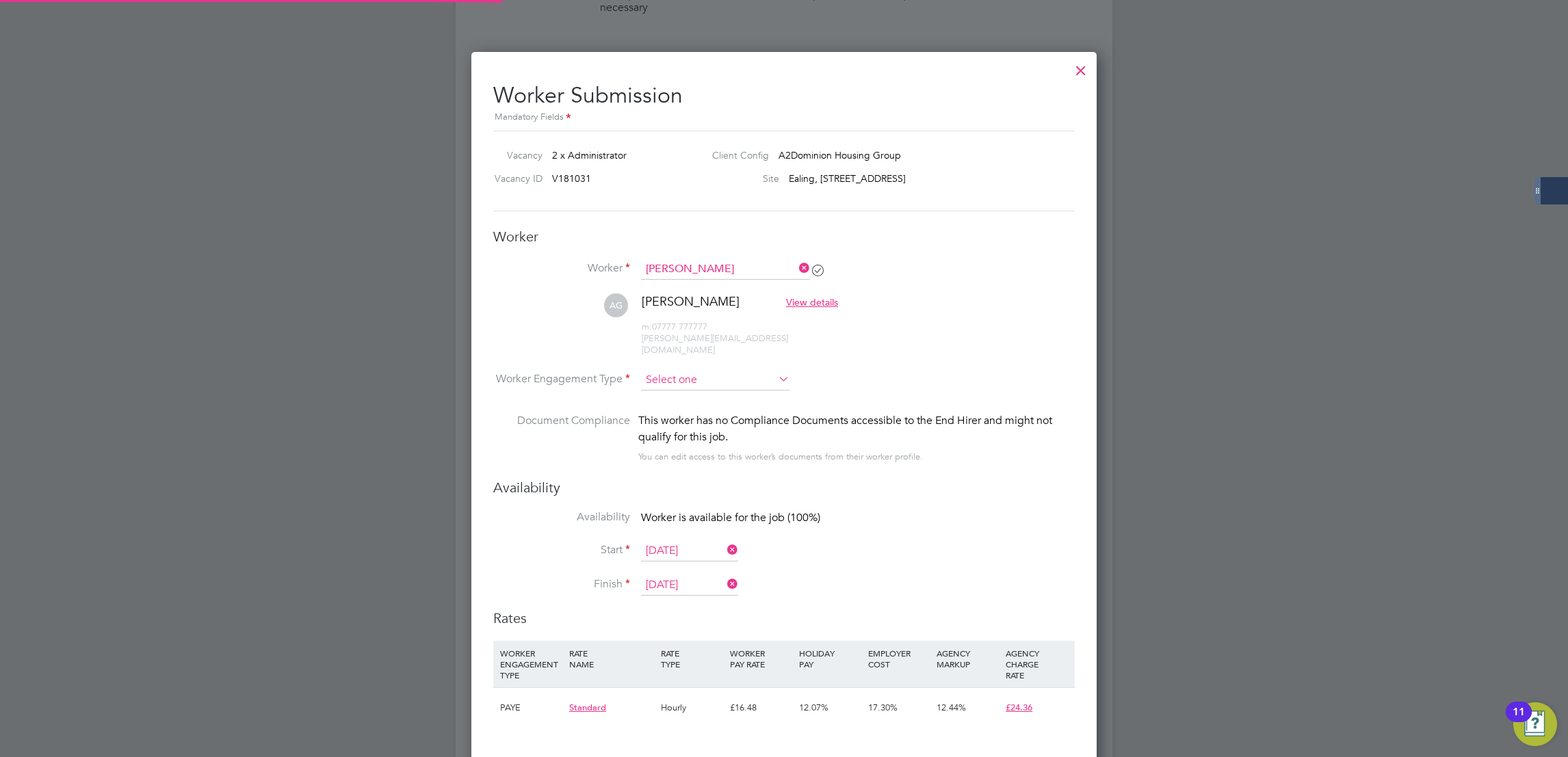
click at [745, 374] on input at bounding box center [714, 380] width 148 height 20
click at [713, 403] on li "PAYE" at bounding box center [715, 406] width 150 height 18
type input "PAYE"
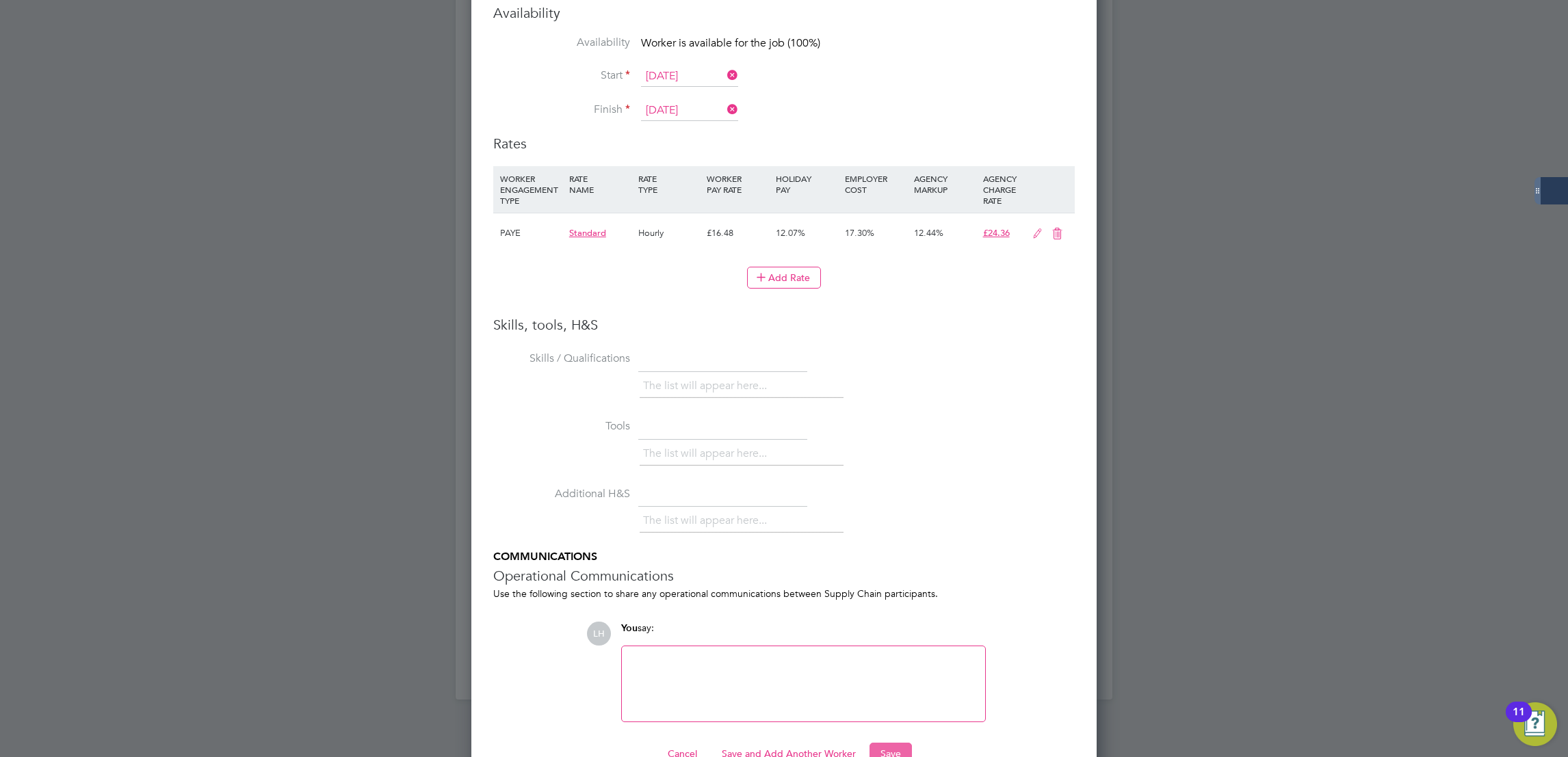
click at [869, 743] on button "Save" at bounding box center [890, 754] width 43 height 22
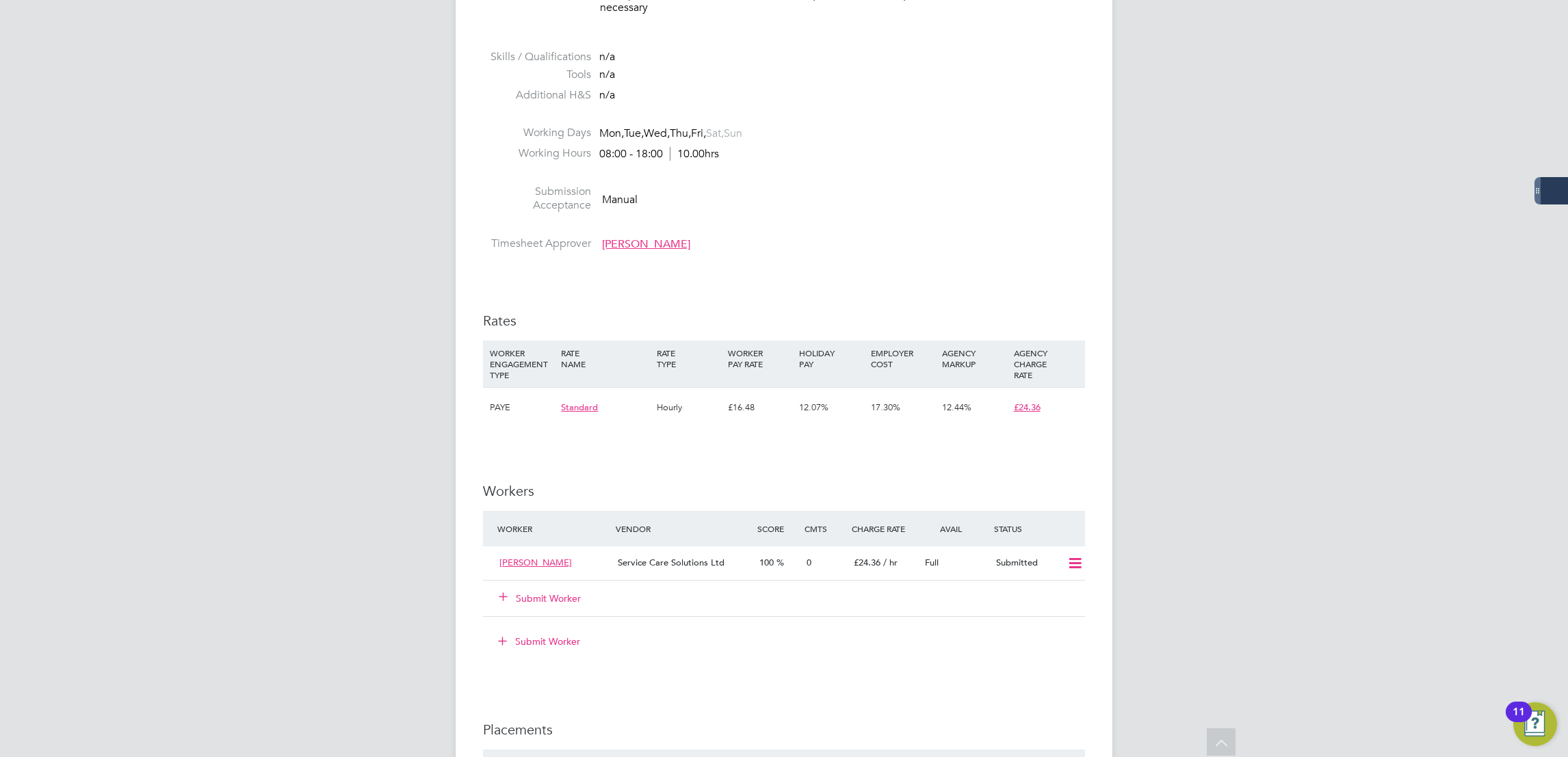
click at [544, 599] on button "Submit Worker" at bounding box center [541, 599] width 82 height 14
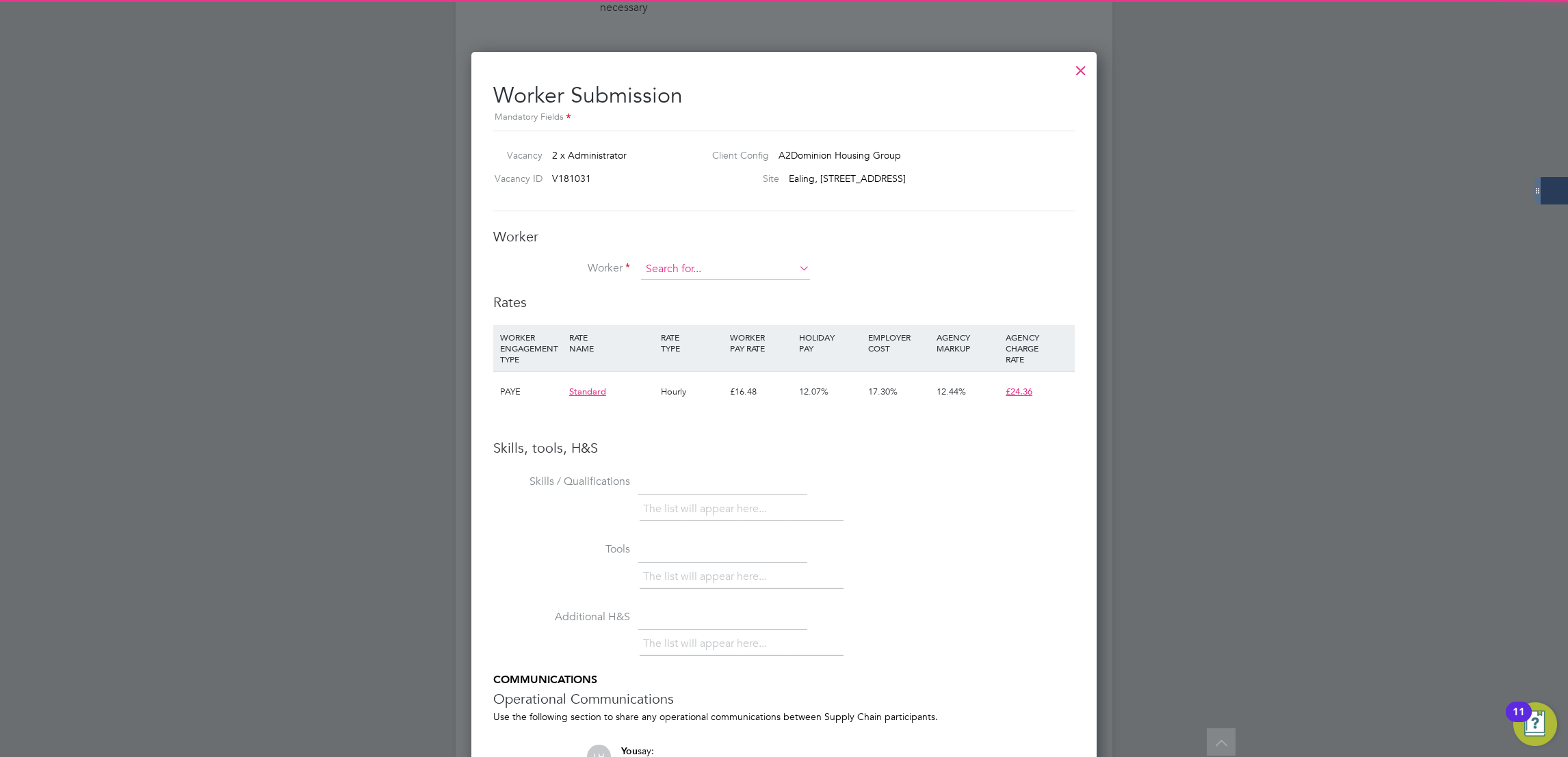
click at [715, 274] on input at bounding box center [725, 269] width 169 height 20
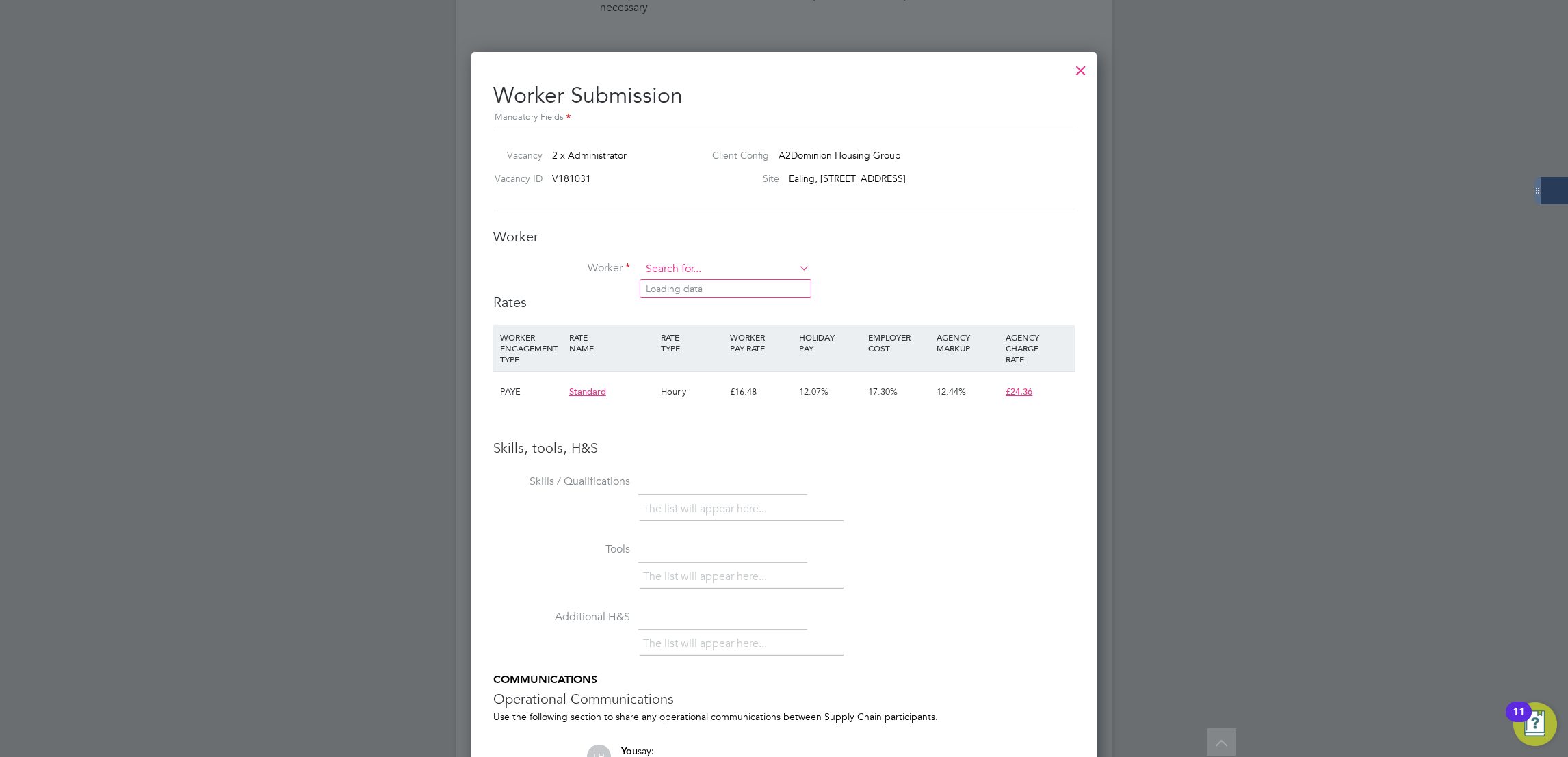
paste input "Anita St Clair"
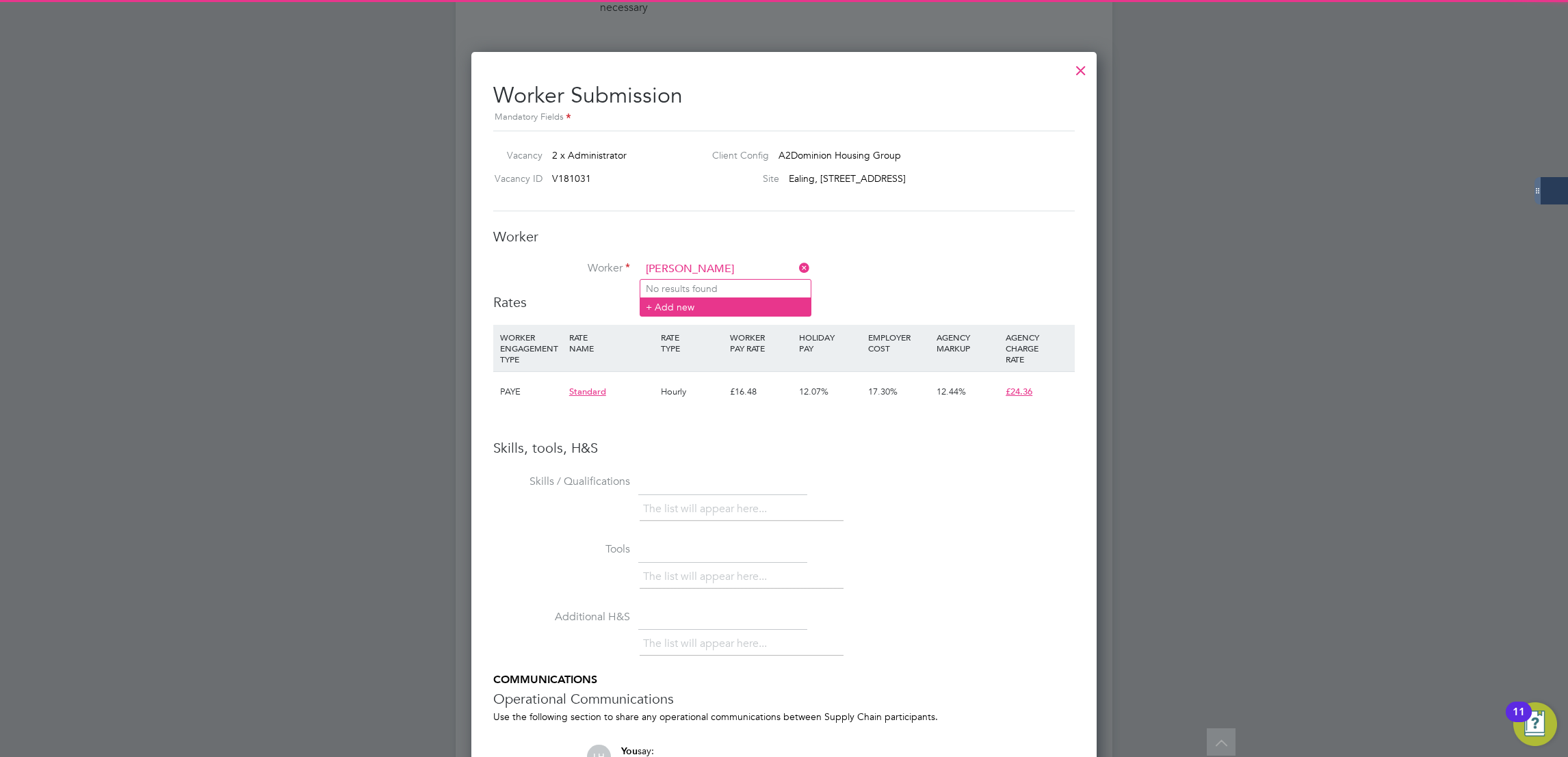
type input "Anita St Clair"
click at [710, 305] on li "+ Add new" at bounding box center [726, 307] width 171 height 19
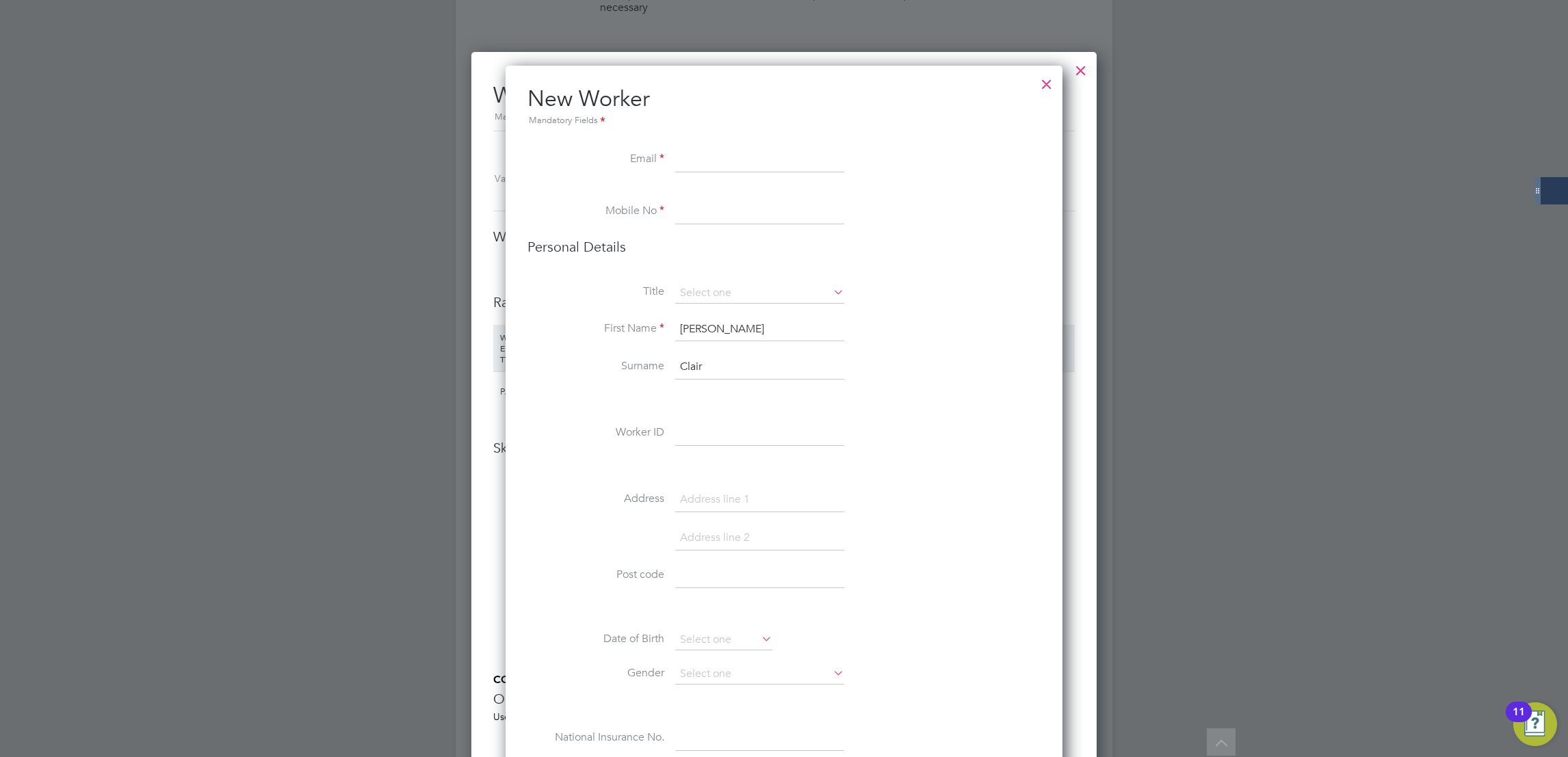
click at [723, 333] on input "Anita St" at bounding box center [760, 330] width 169 height 25
type input "Anita"
click at [708, 364] on input "StClair" at bounding box center [760, 368] width 169 height 25
click at [691, 365] on input "StClair" at bounding box center [760, 368] width 169 height 25
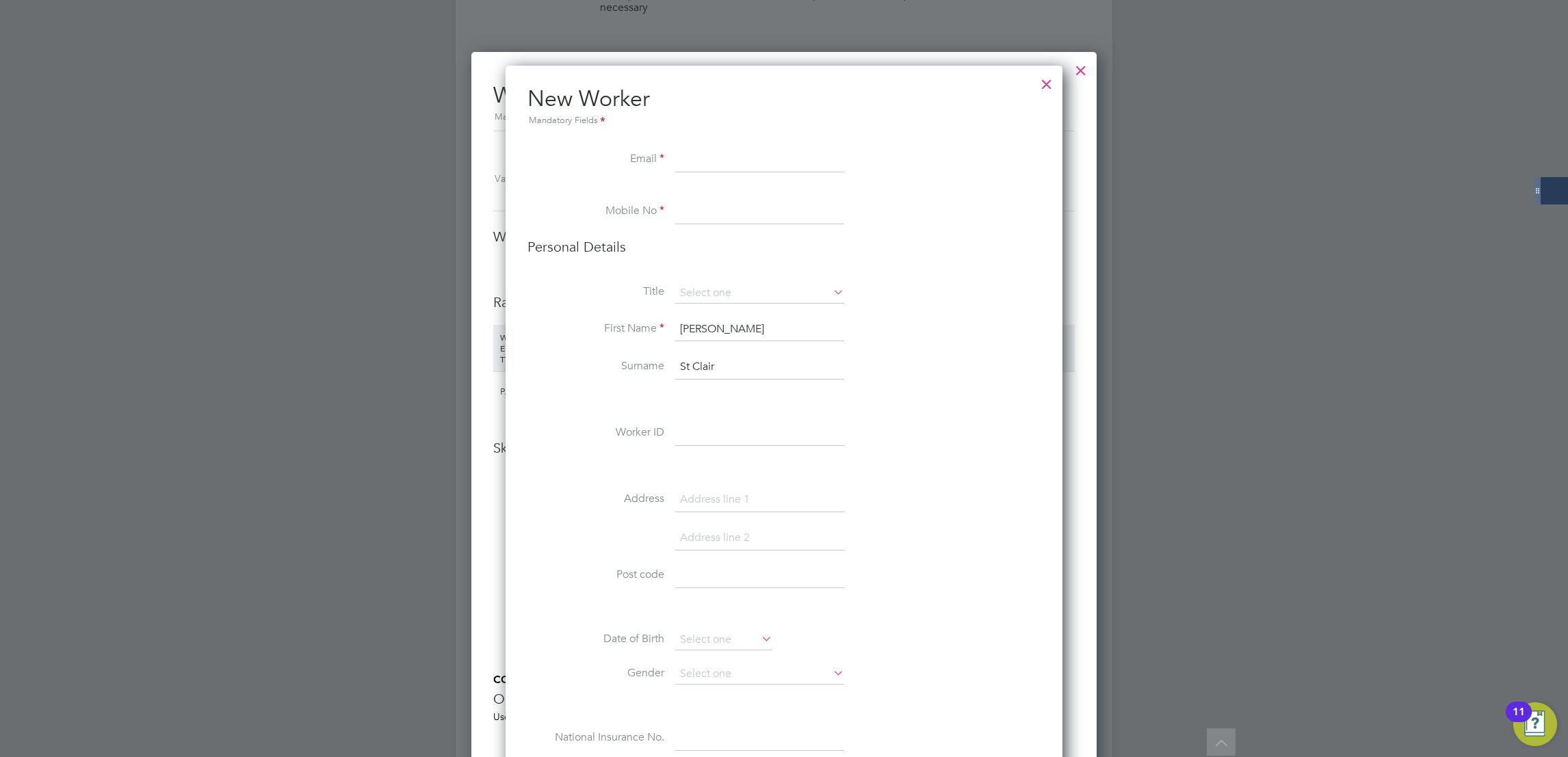
type input "St Clair"
click at [686, 161] on input at bounding box center [760, 161] width 169 height 25
paste input "Anita St Clair"
click at [729, 157] on input "Anita St Clair" at bounding box center [760, 161] width 169 height 25
type input "AnitaStClair@scs.org.uk"
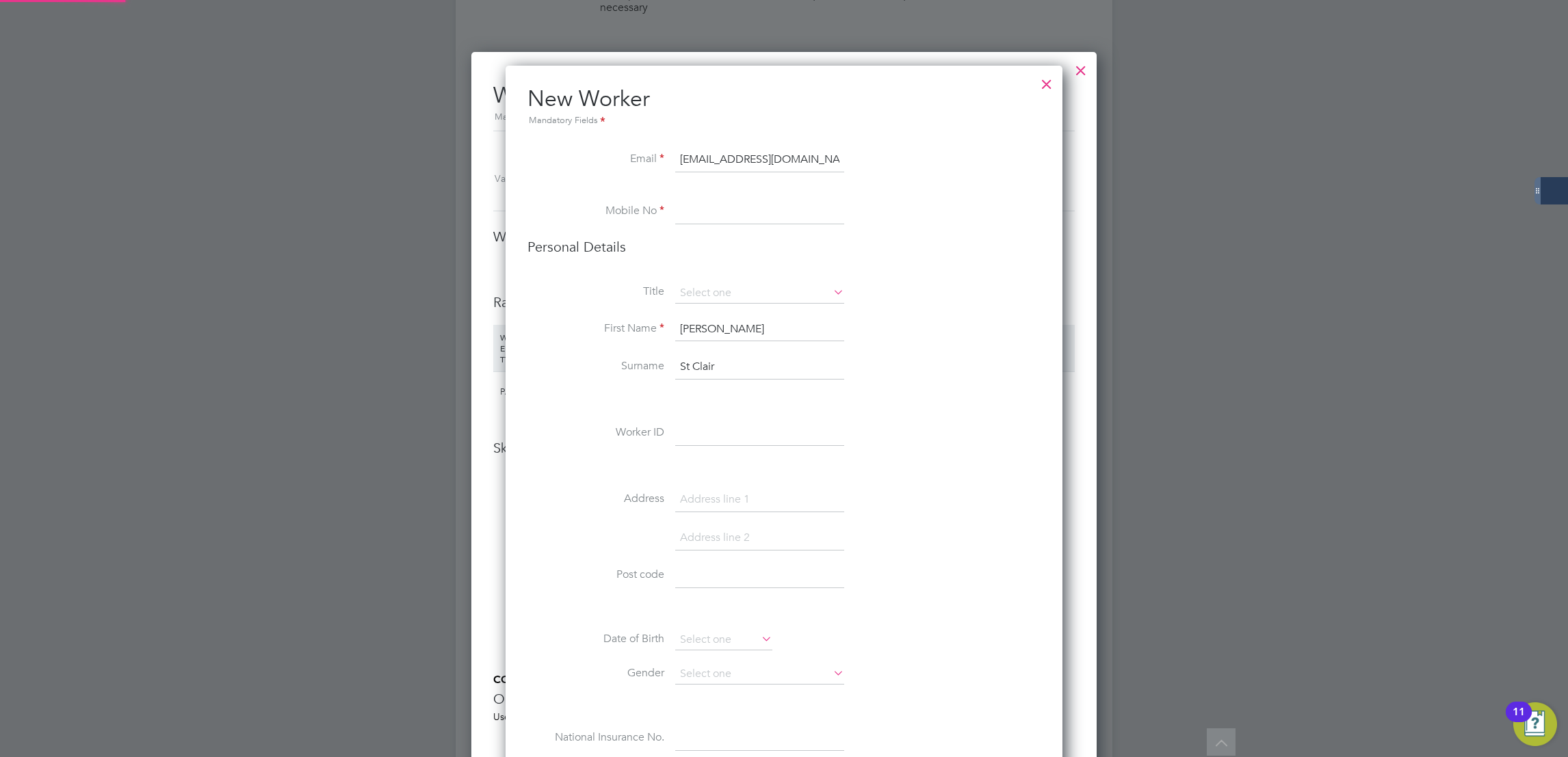
drag, startPoint x: 758, startPoint y: 219, endPoint x: 750, endPoint y: 209, distance: 12.8
click at [750, 209] on input at bounding box center [760, 213] width 169 height 25
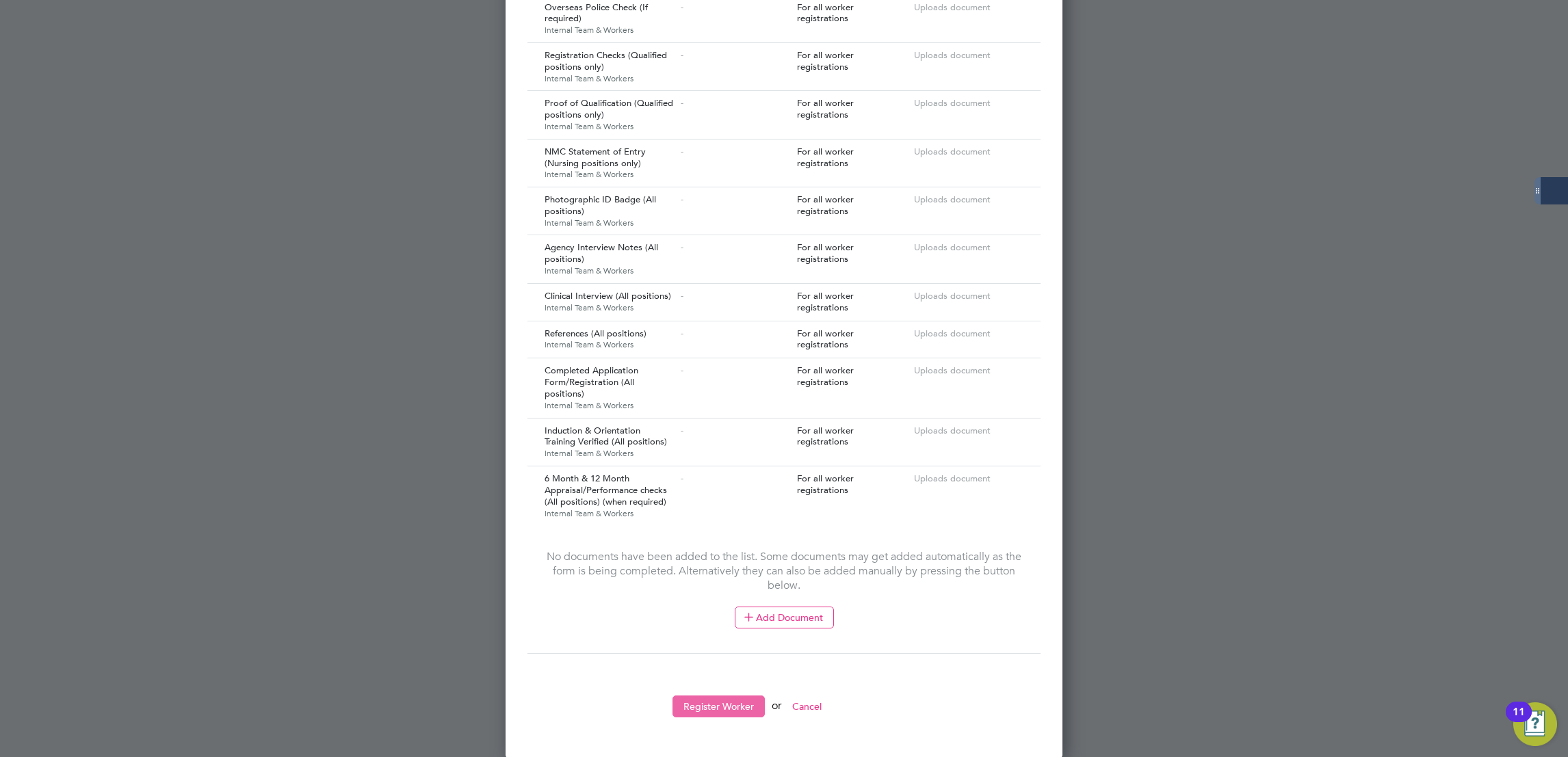
type input "07777 777777"
click at [719, 707] on button "Register Worker" at bounding box center [718, 707] width 92 height 22
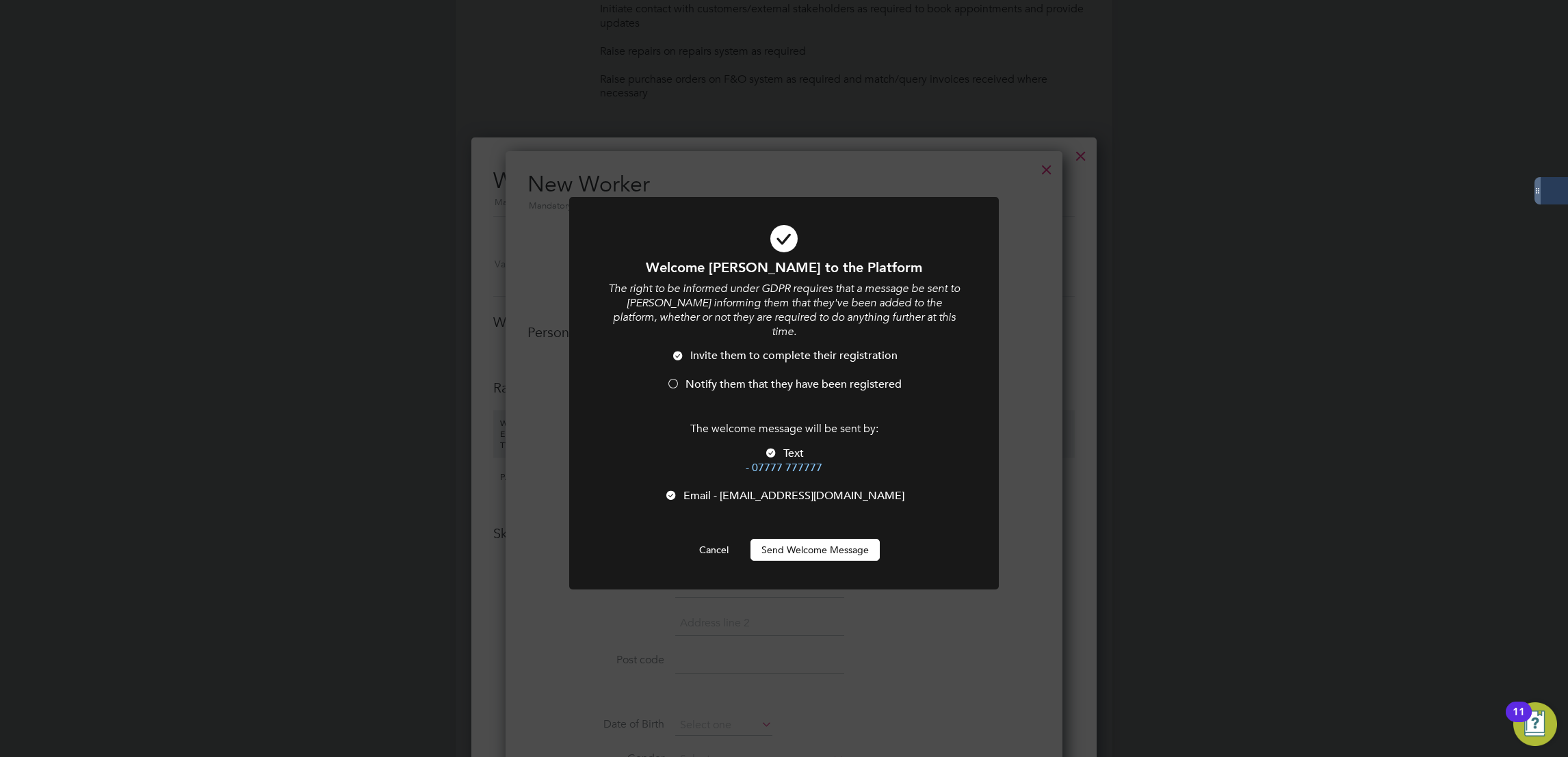
click at [678, 490] on div at bounding box center [671, 497] width 14 height 14
click at [841, 506] on div "Welcome Anita to the Platform The right to be informed under GDPR requires that…" at bounding box center [783, 410] width 356 height 302
click at [830, 539] on button "Send Welcome Message" at bounding box center [815, 550] width 130 height 22
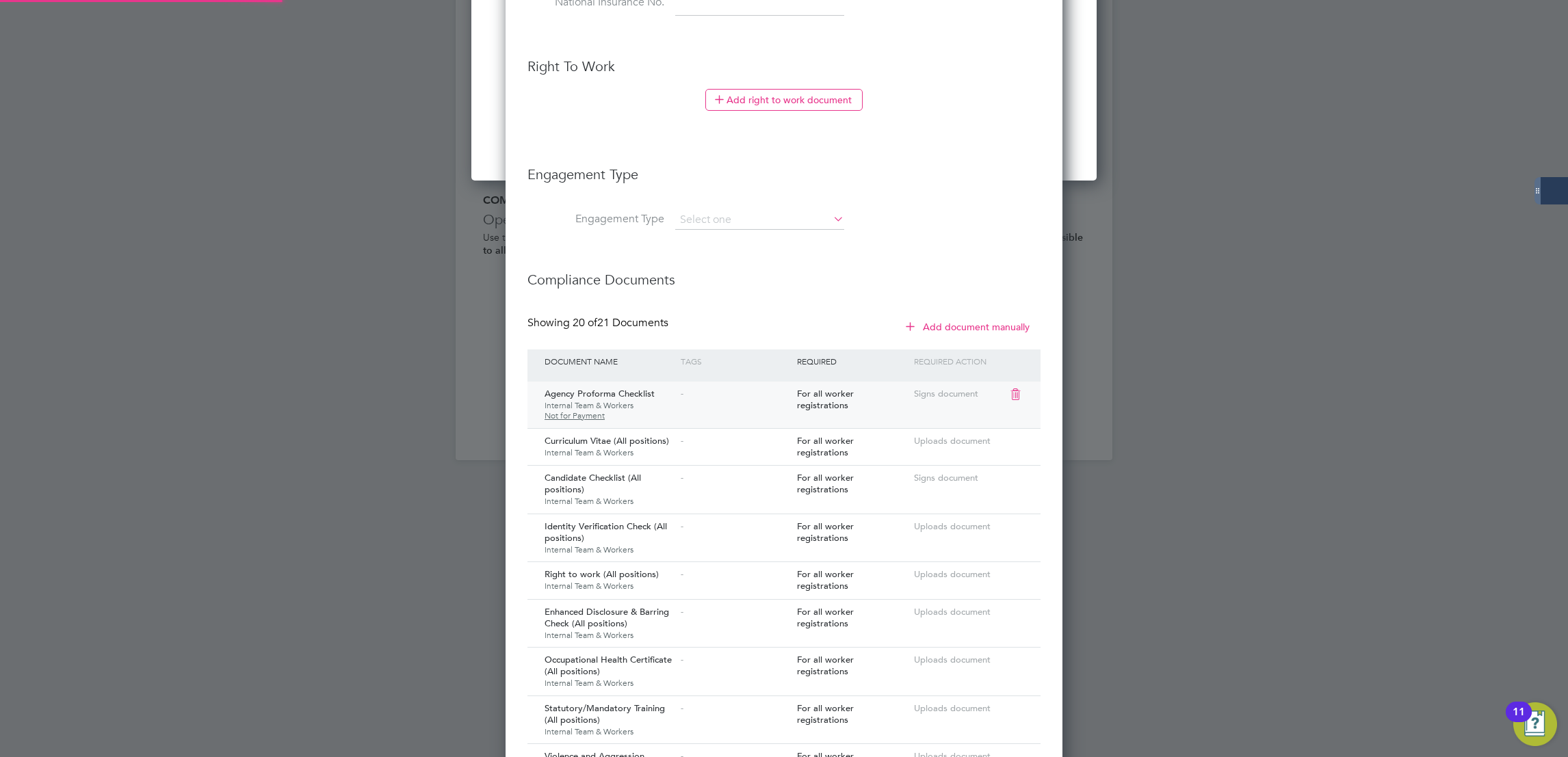
type input "Anita St Clair"
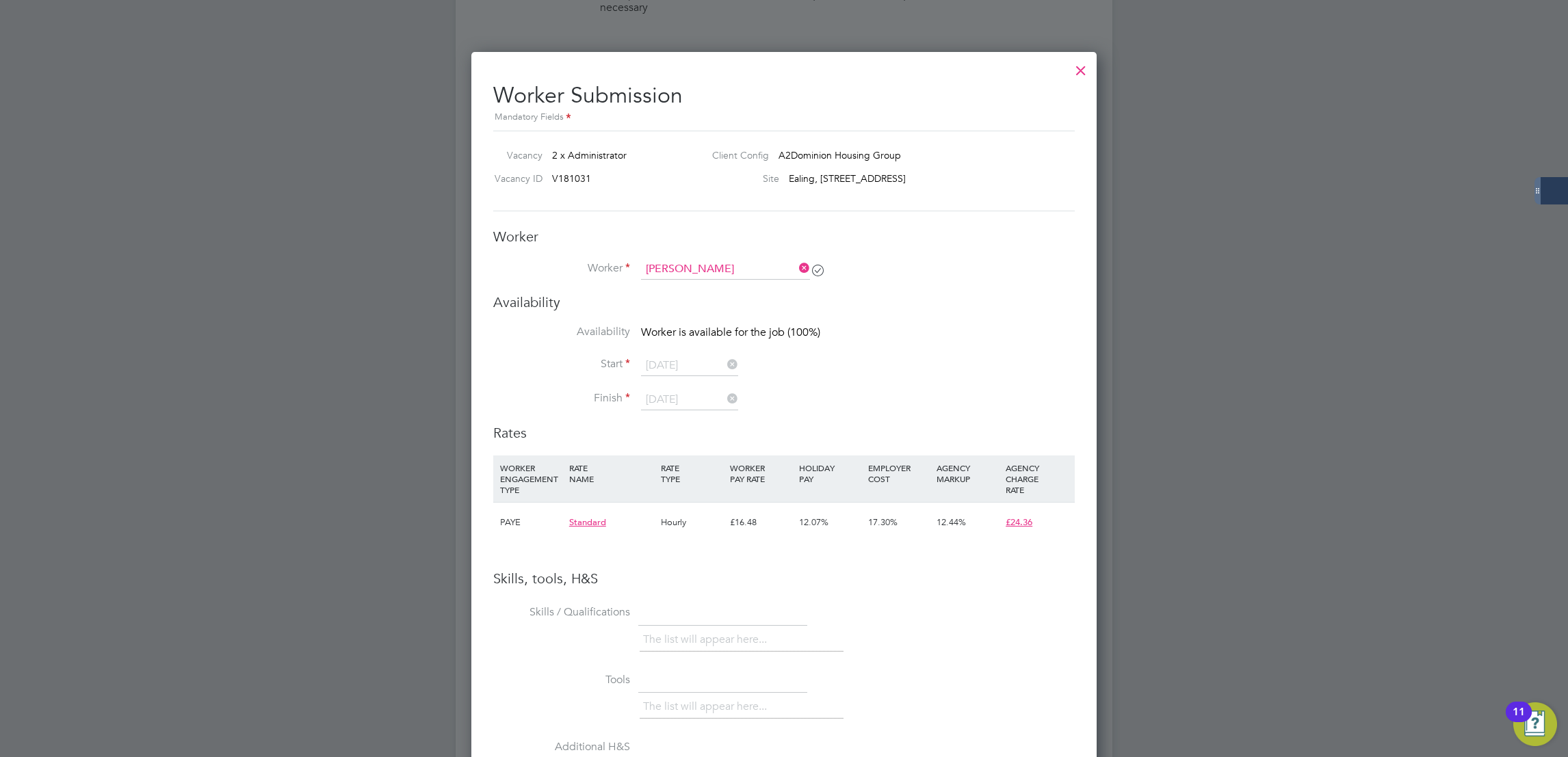
click at [796, 263] on icon at bounding box center [796, 268] width 0 height 19
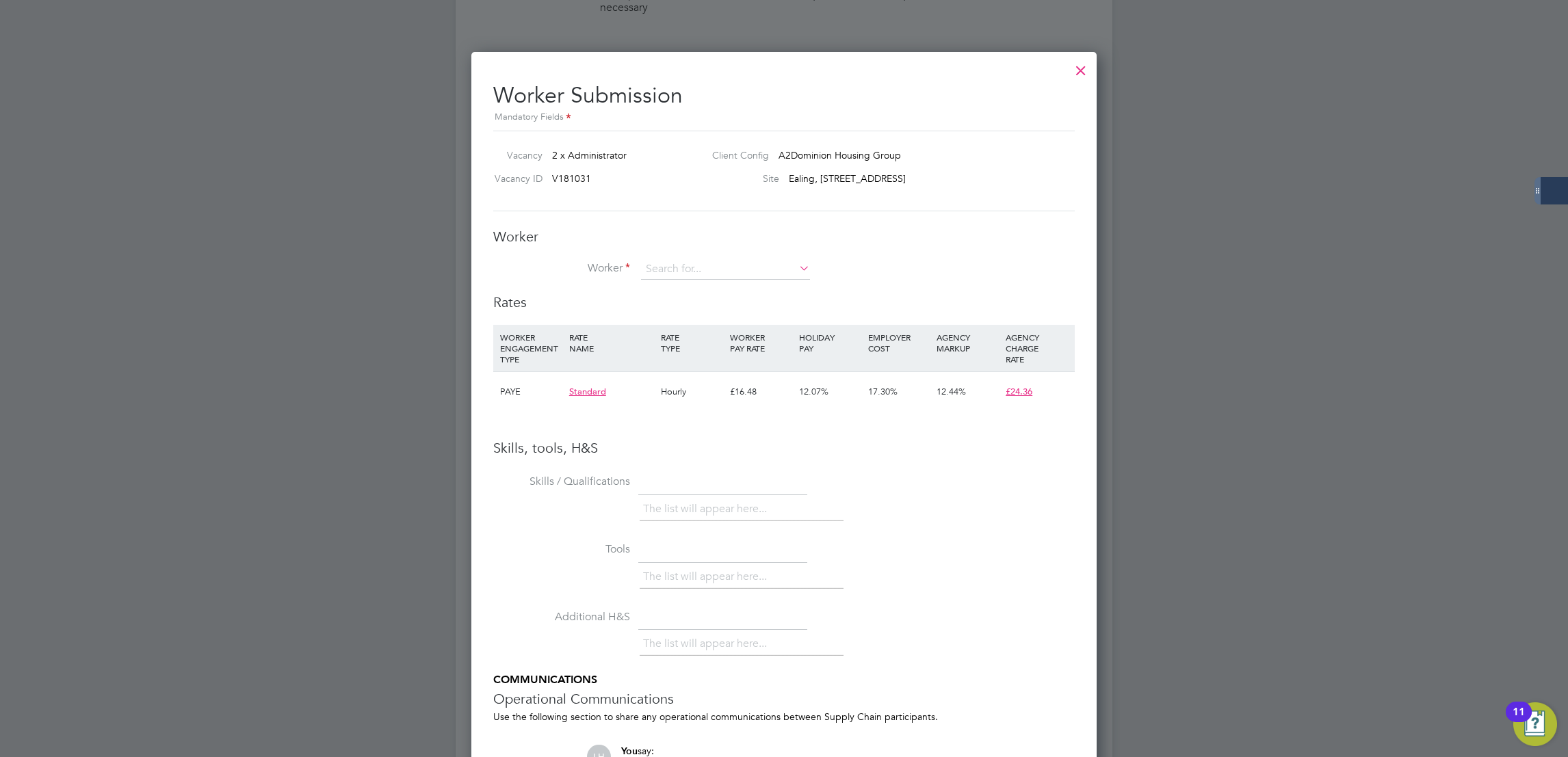
click at [717, 287] on li "Worker" at bounding box center [784, 276] width 582 height 34
click at [710, 278] on div "All Vacancies Vacancy Activity Logs Vacancy Activity Logs All Vacancies Vacancy…" at bounding box center [783, 181] width 657 height 2027
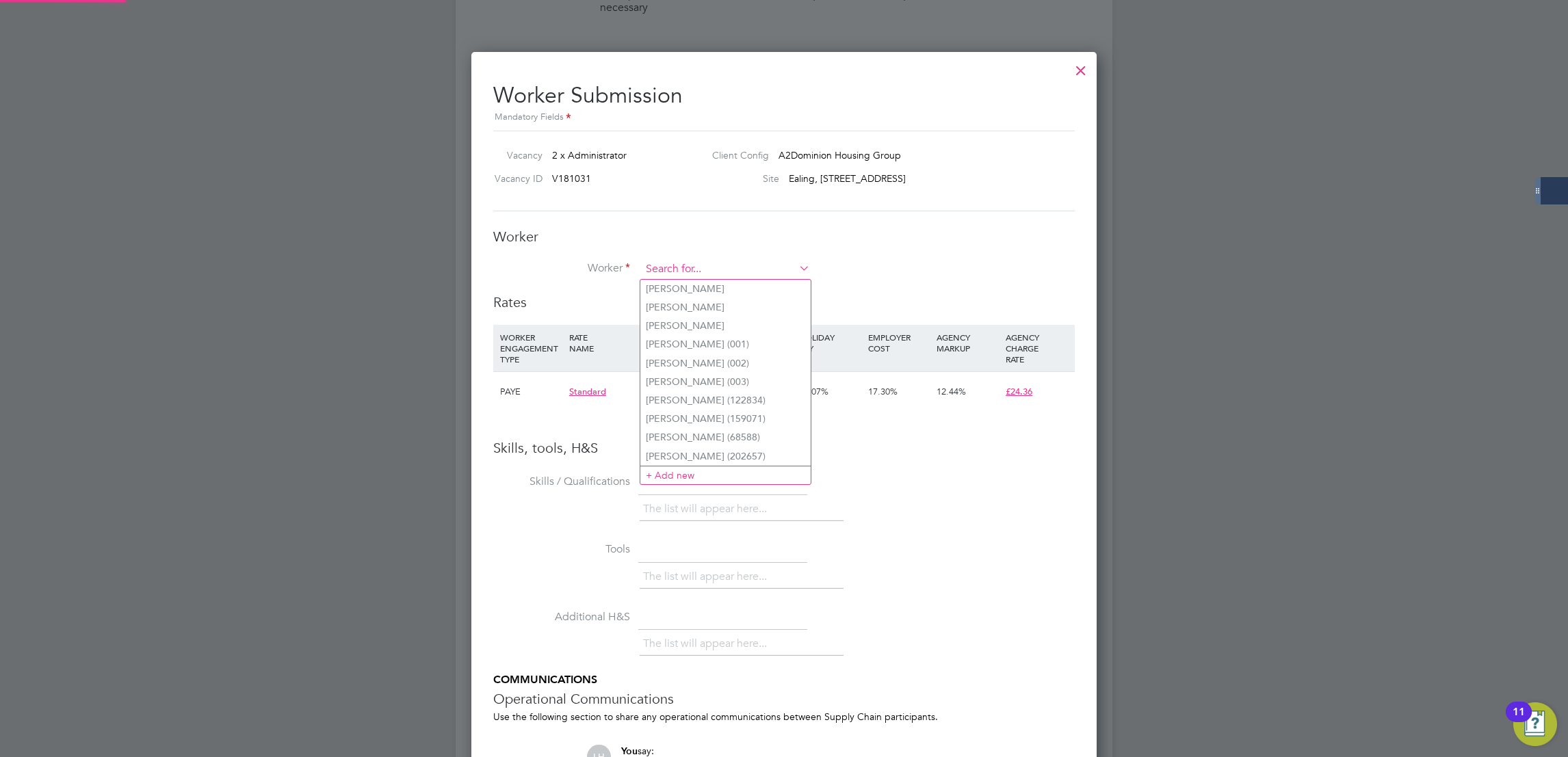
paste input "Anita St Clair"
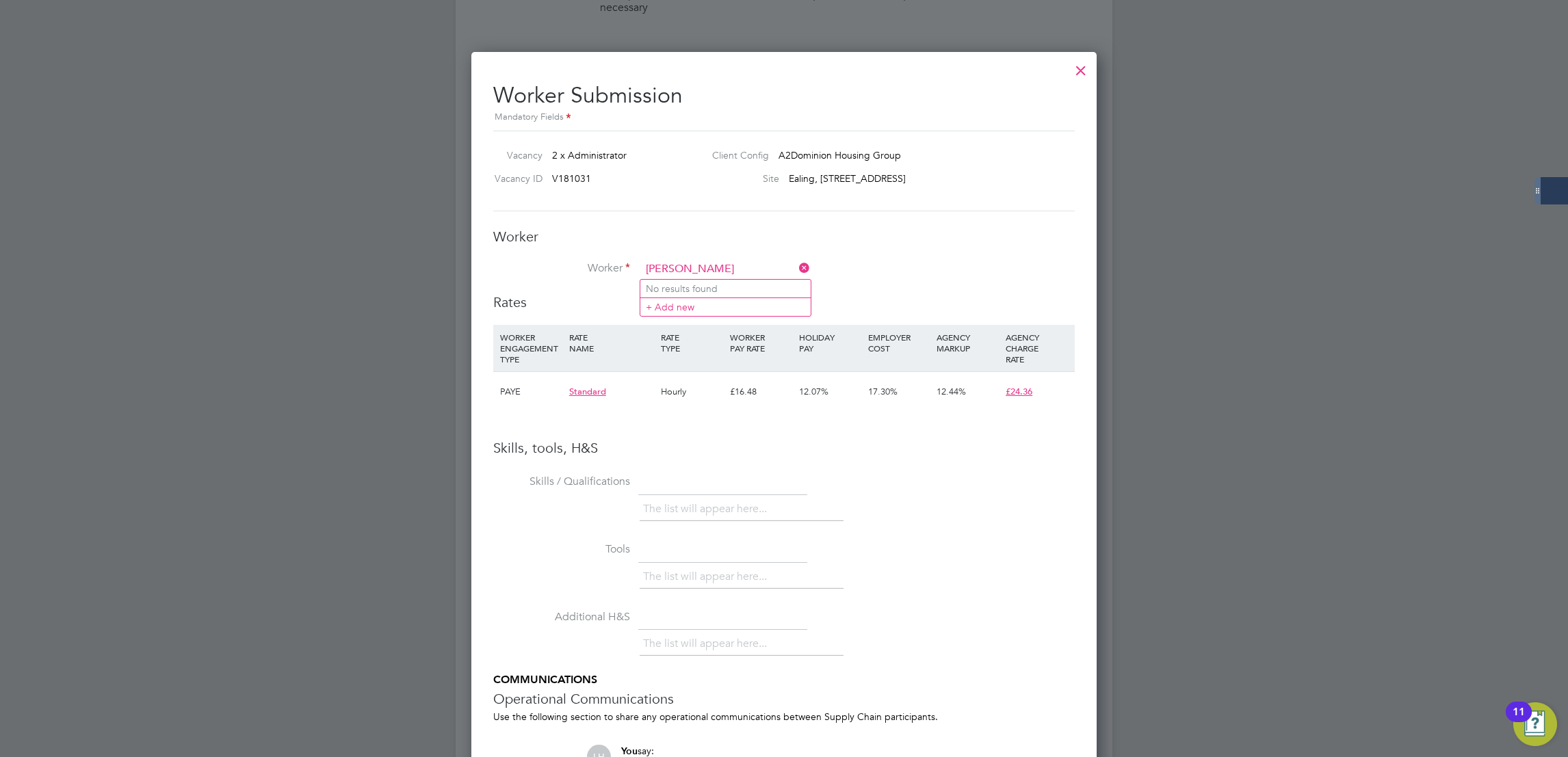
click at [691, 265] on input "Anita St Clair" at bounding box center [725, 269] width 169 height 20
click at [686, 310] on li "Anita S t Clair" at bounding box center [729, 308] width 177 height 19
type input "Anita St Clair"
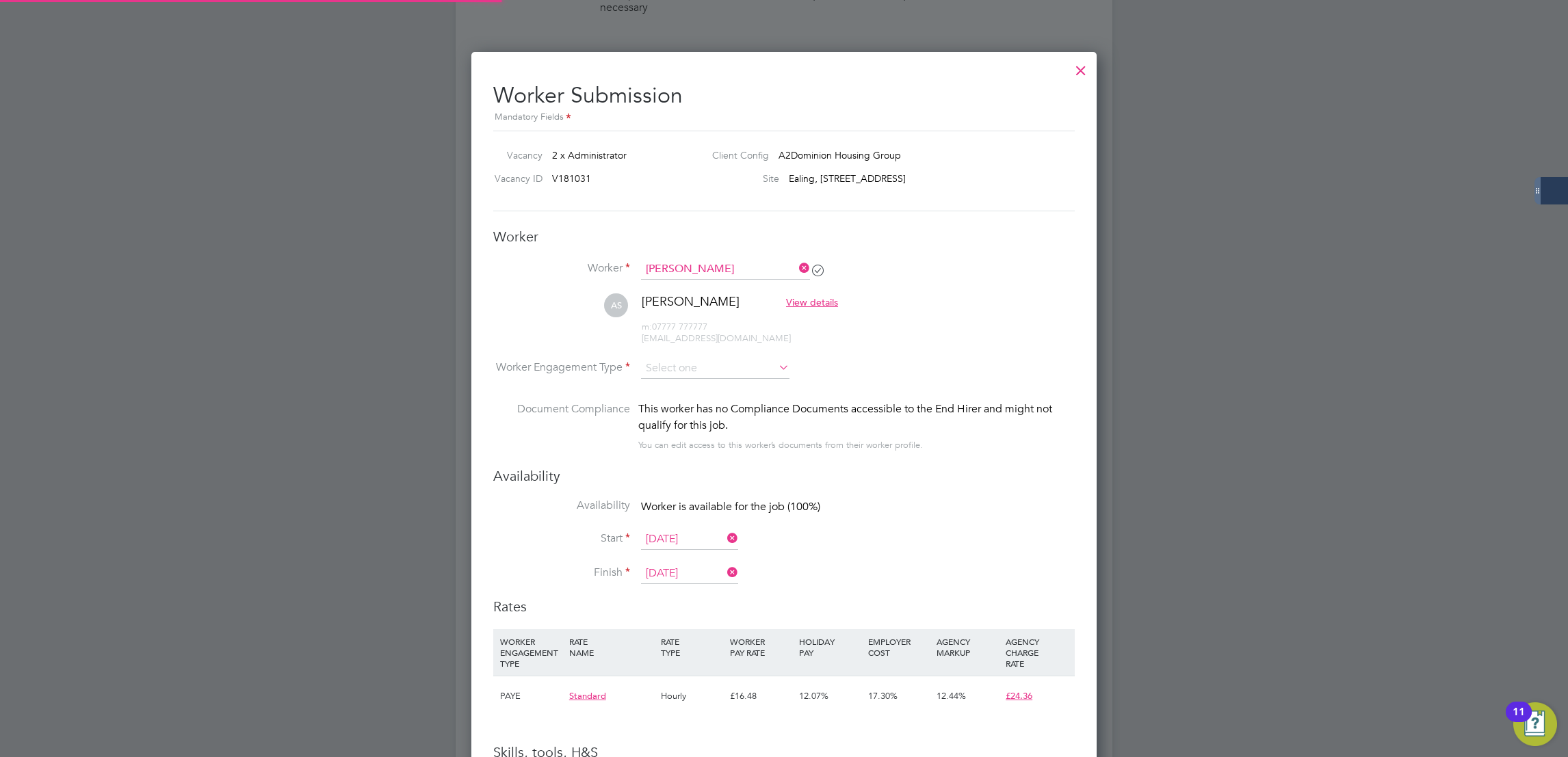
click at [699, 379] on li "Worker Engagement Type" at bounding box center [784, 379] width 582 height 43
click at [699, 370] on input at bounding box center [714, 368] width 148 height 20
click at [692, 403] on li "PAYE" at bounding box center [715, 406] width 150 height 18
type input "PAYE"
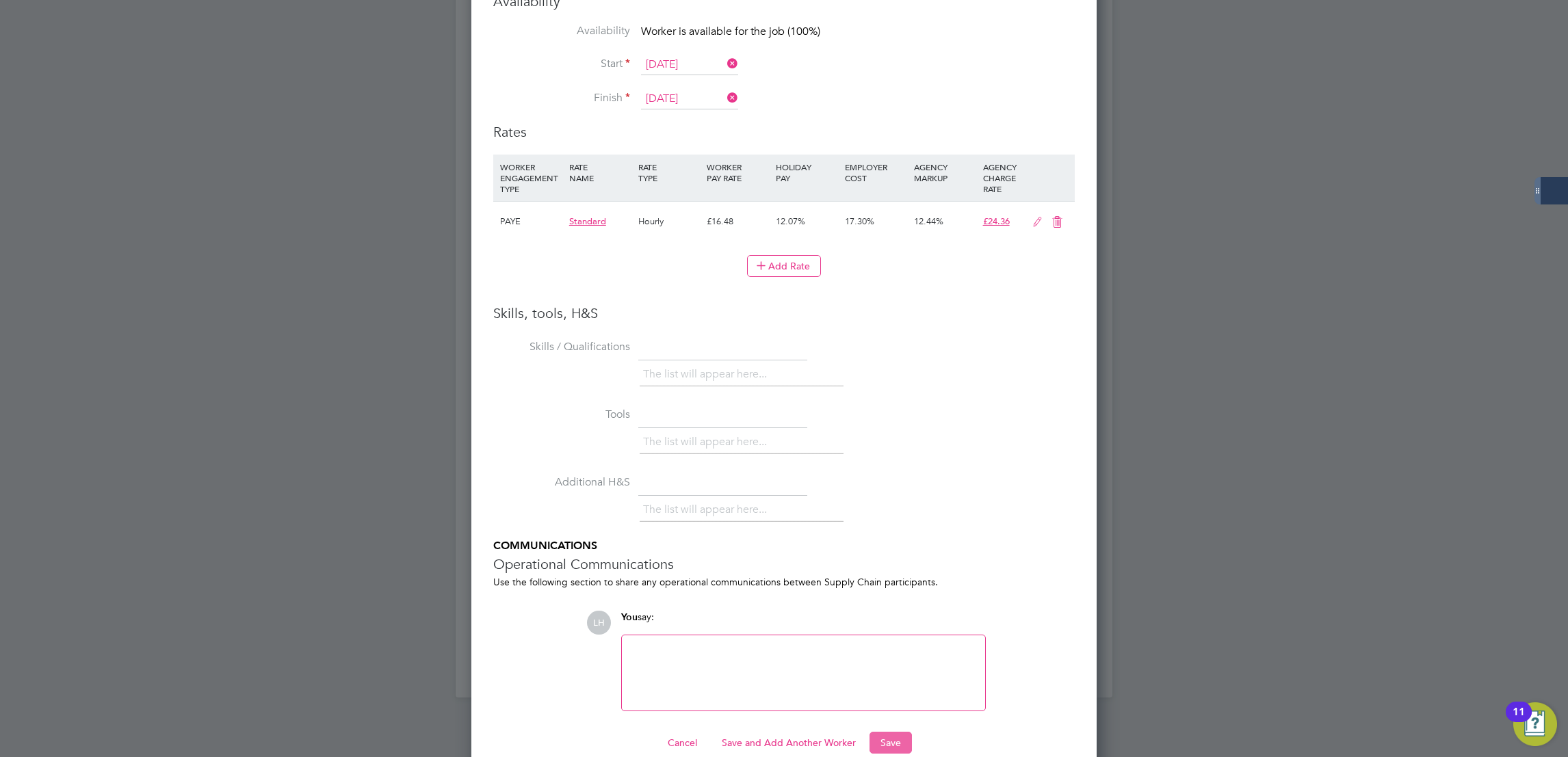
click at [880, 732] on button "Save" at bounding box center [890, 743] width 43 height 22
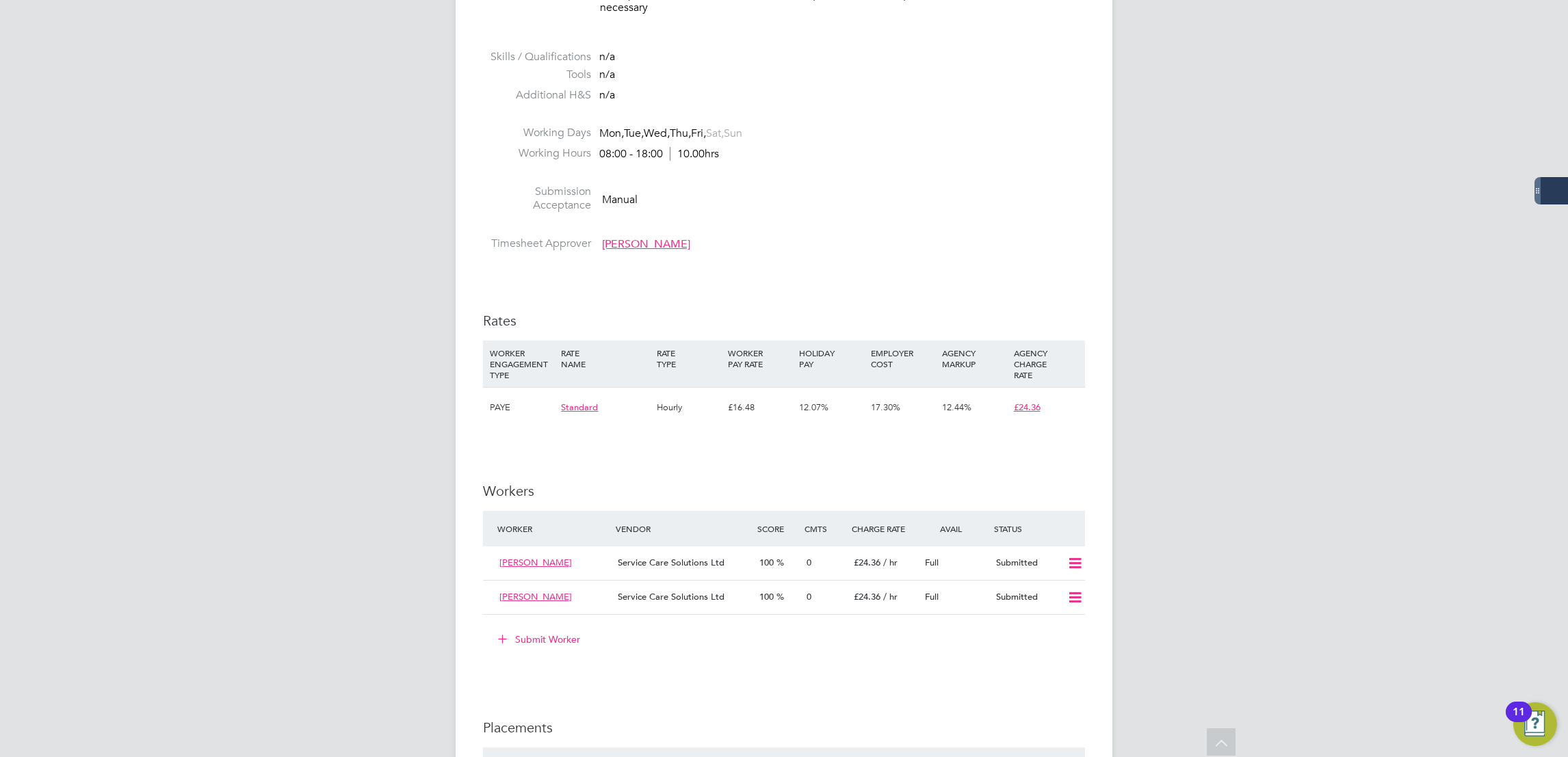
click at [553, 645] on button "Submit Worker" at bounding box center [540, 640] width 102 height 22
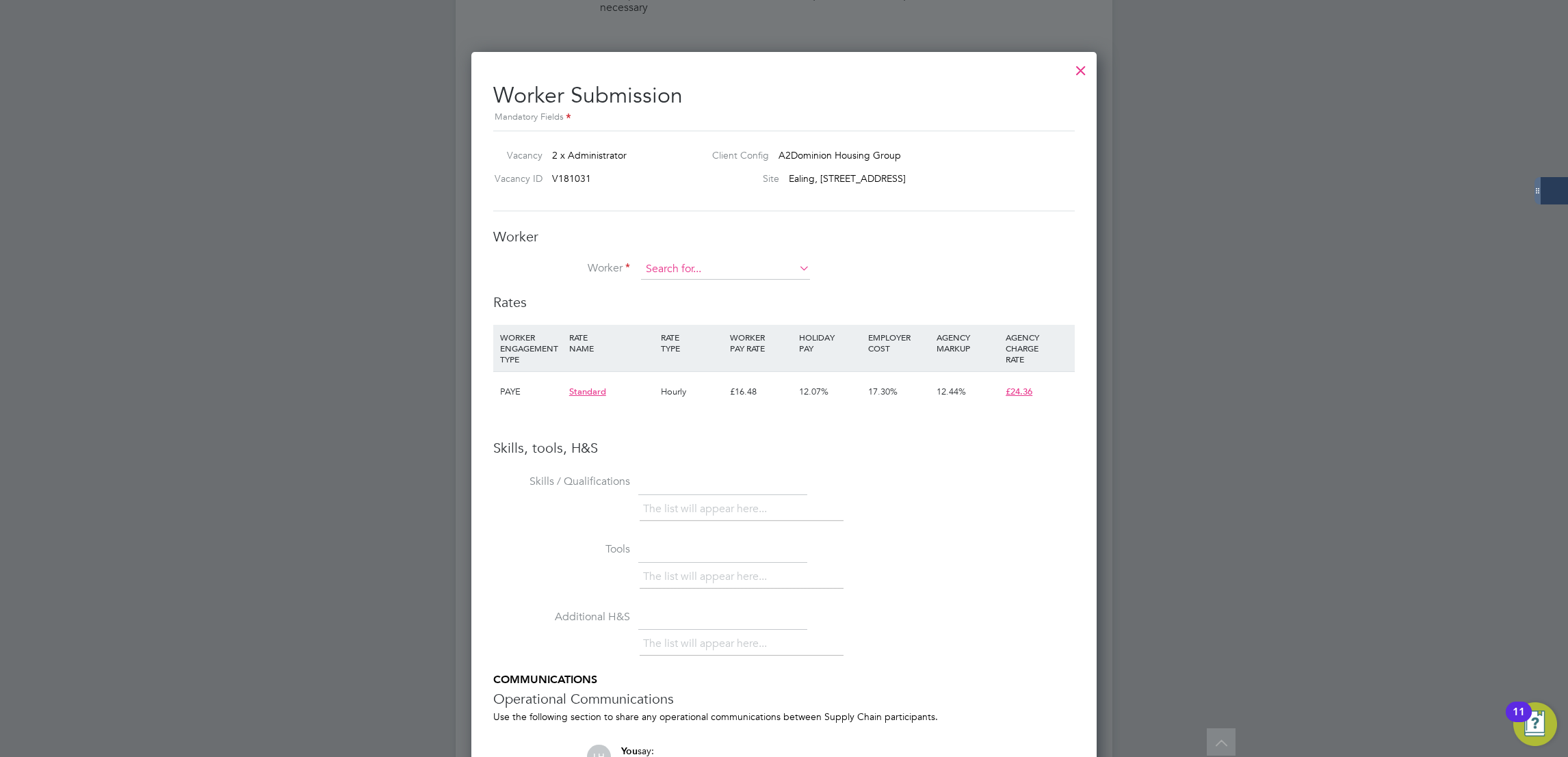
click at [668, 270] on input at bounding box center [725, 269] width 169 height 20
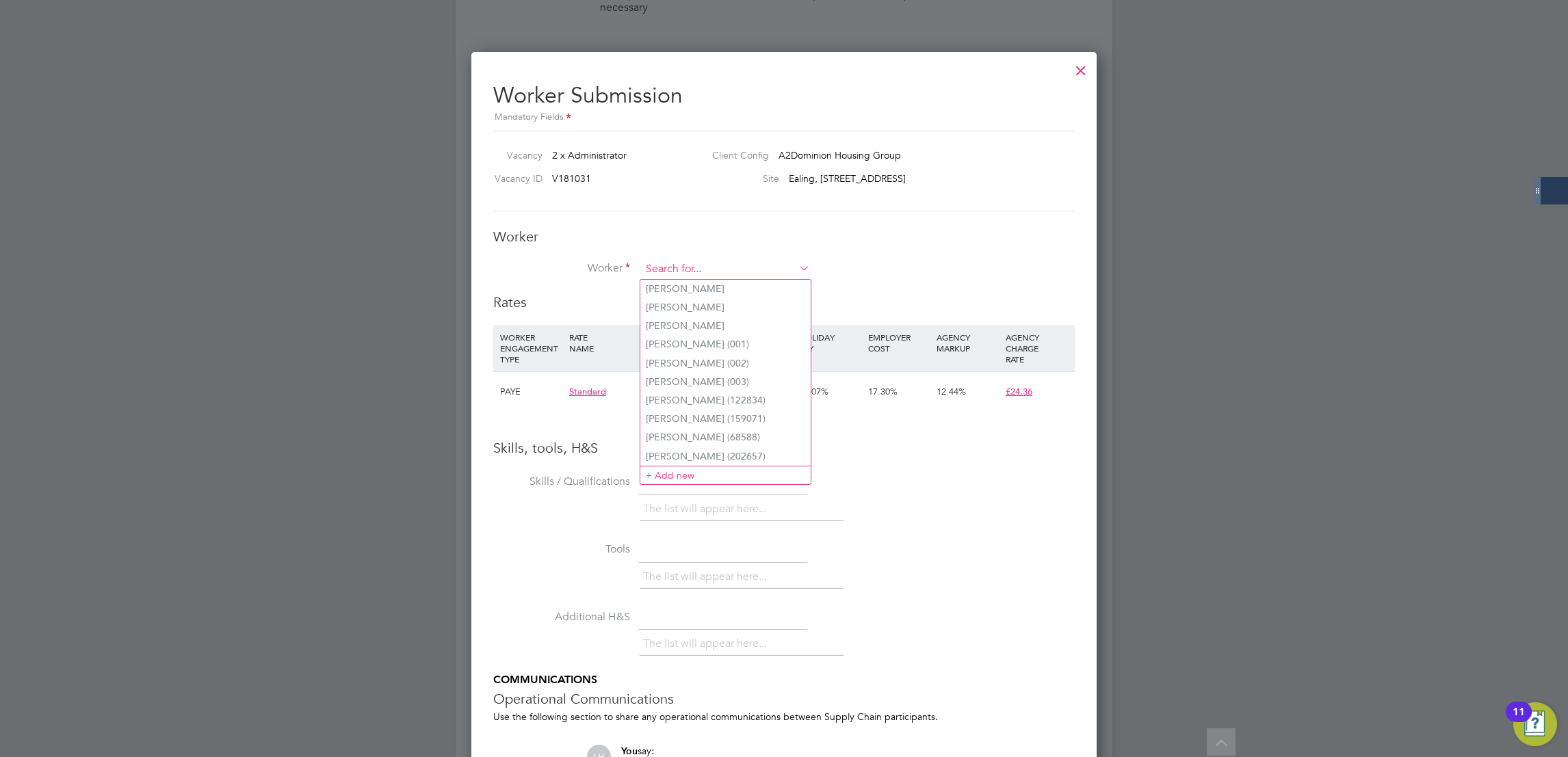
paste input "Asad Yamin"
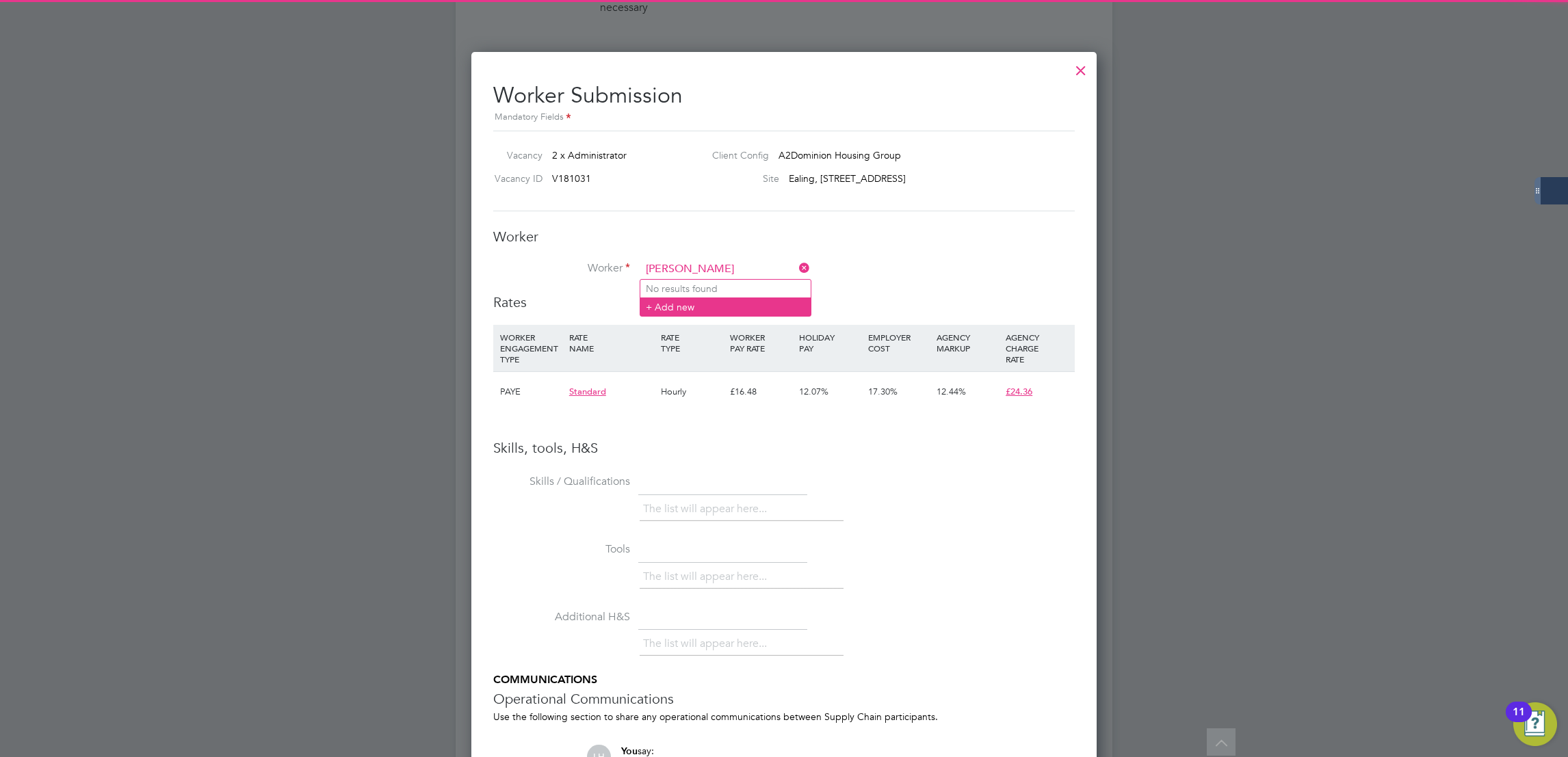
type input "Asad Yamin"
click at [712, 300] on li "+ Add new" at bounding box center [726, 307] width 171 height 19
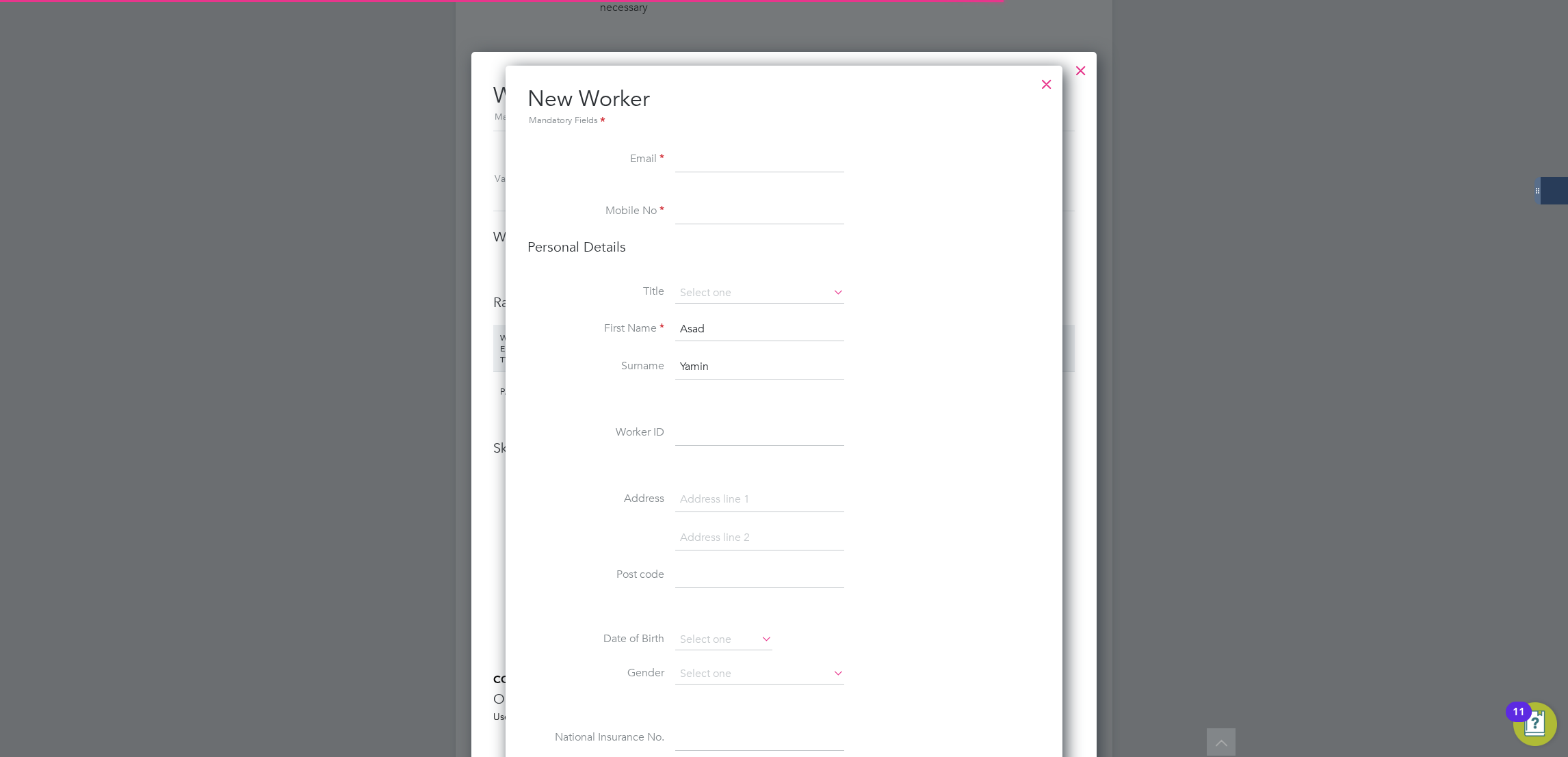
paste input "Asad Yamin"
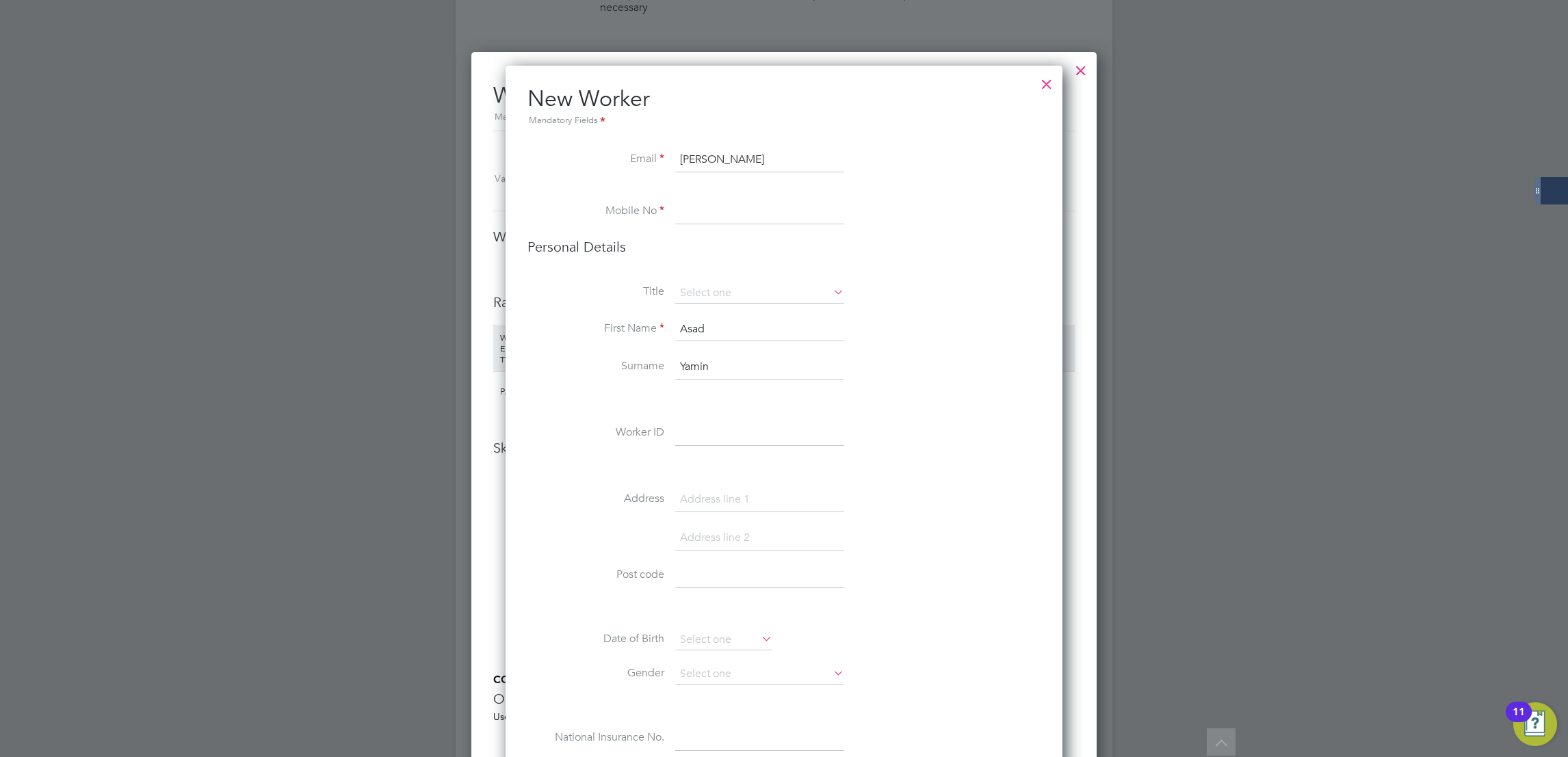
click at [711, 161] on input "Asad Yamin" at bounding box center [760, 161] width 169 height 25
type input "AsadYamin@scs.org.uk"
click at [692, 219] on input at bounding box center [760, 213] width 169 height 25
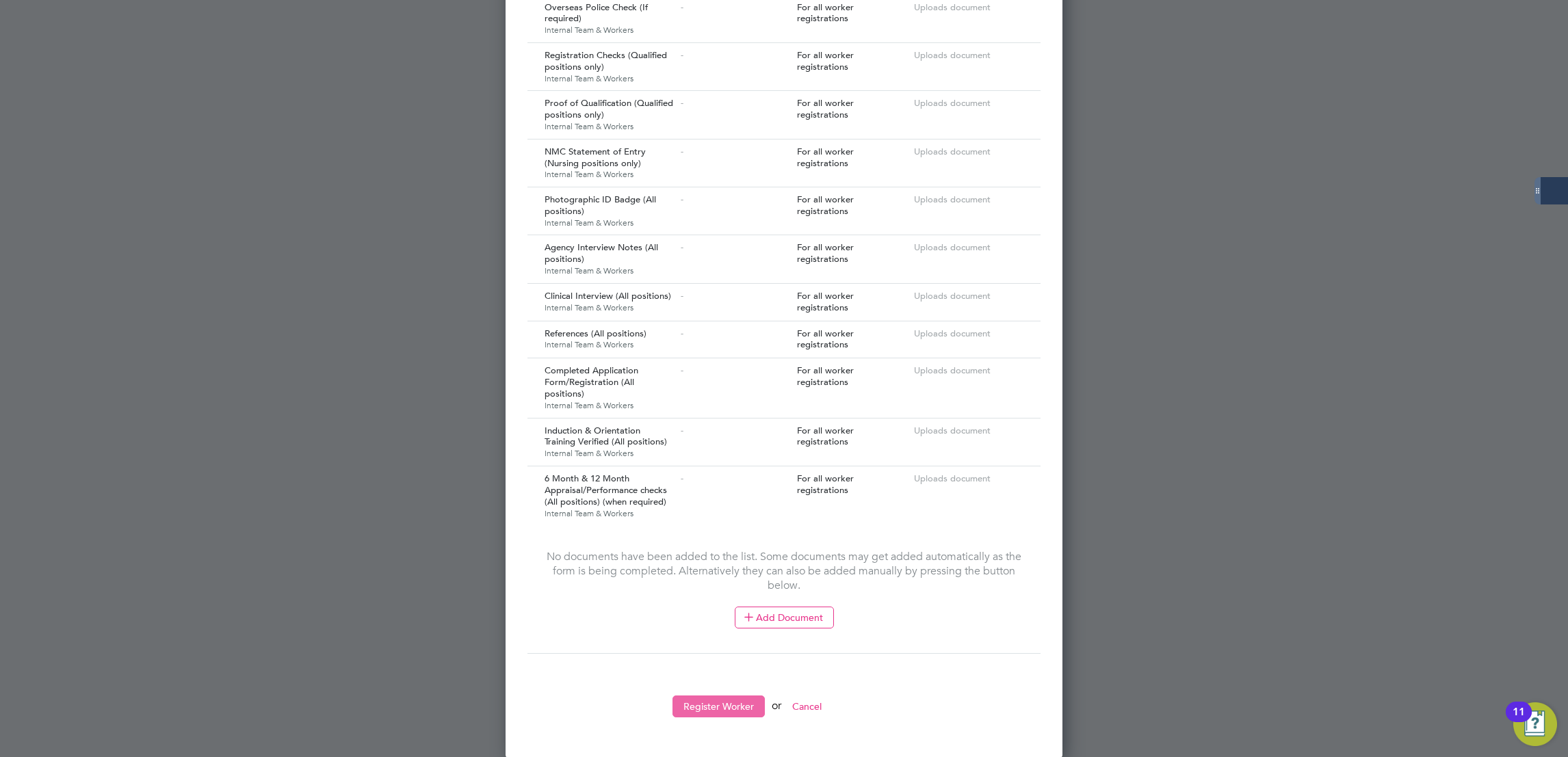
type input "07777 777777"
click at [704, 705] on button "Register Worker" at bounding box center [718, 707] width 92 height 22
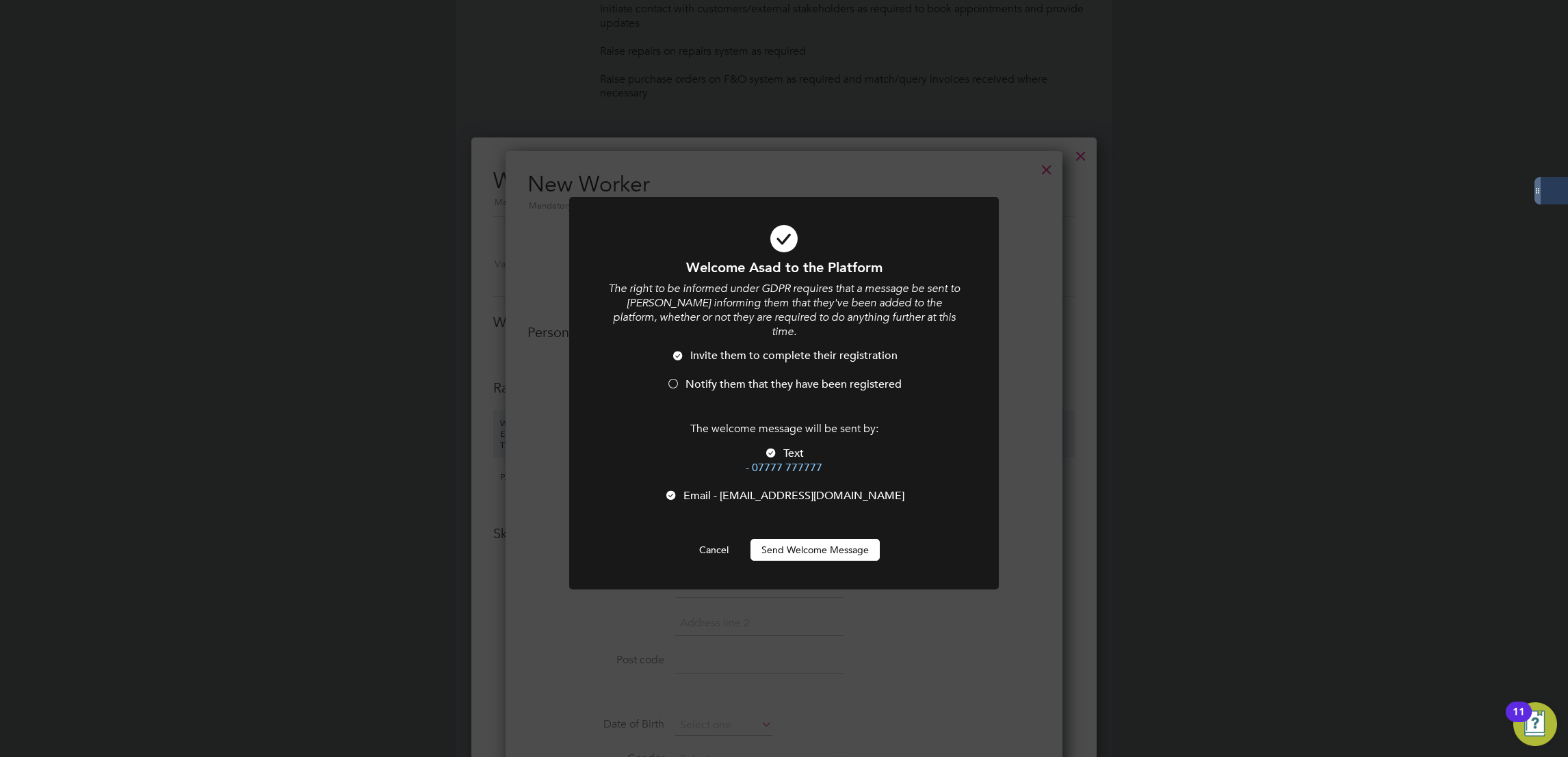
drag, startPoint x: 700, startPoint y: 703, endPoint x: 668, endPoint y: 476, distance: 229.2
click at [668, 489] on li "Email - AsadYamin@scs.org.uk" at bounding box center [783, 503] width 356 height 28
click at [840, 539] on button "Send Welcome Message" at bounding box center [815, 550] width 130 height 22
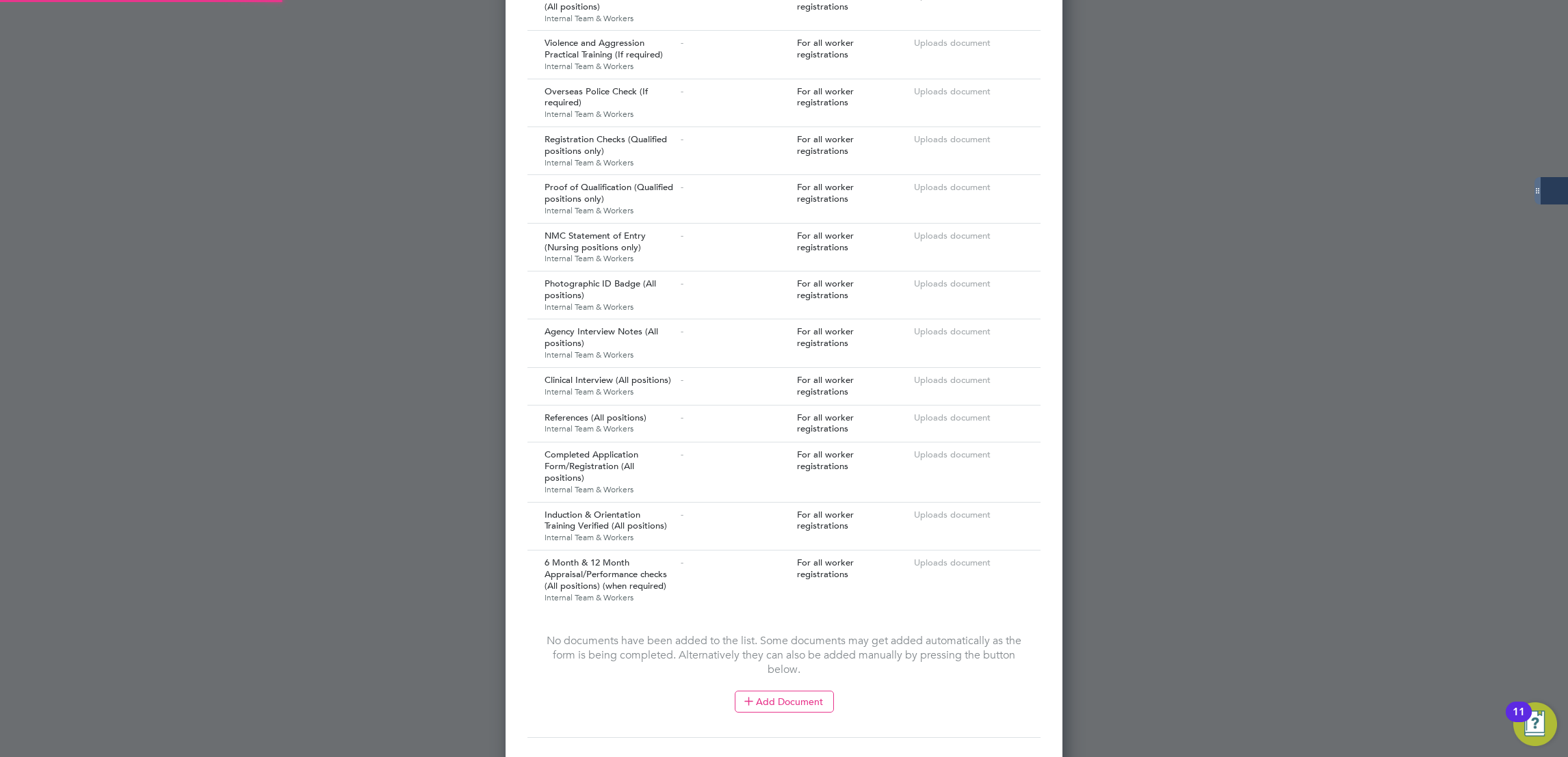
type input "Asad Yamin"
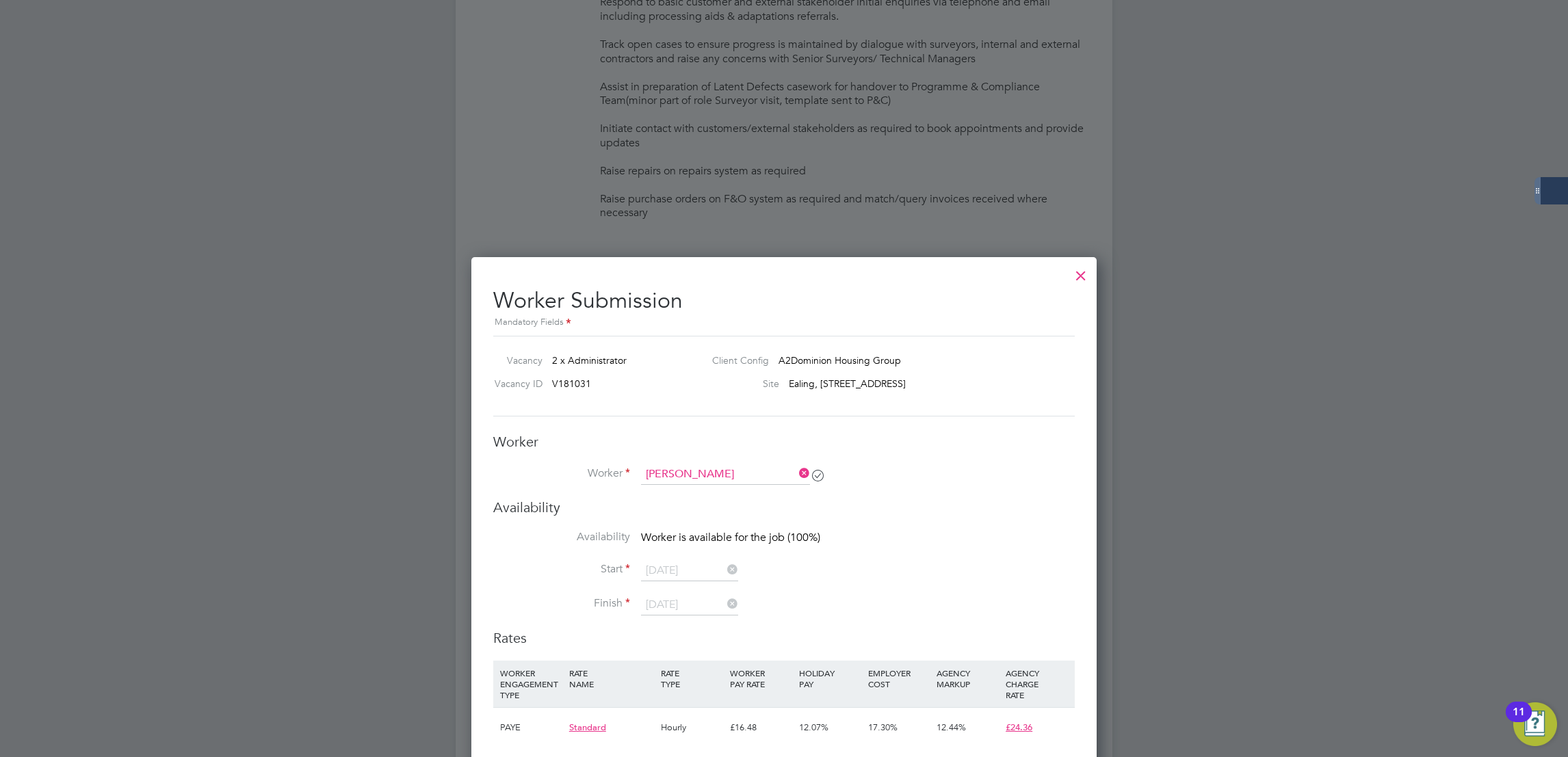
click at [796, 472] on icon at bounding box center [796, 473] width 0 height 19
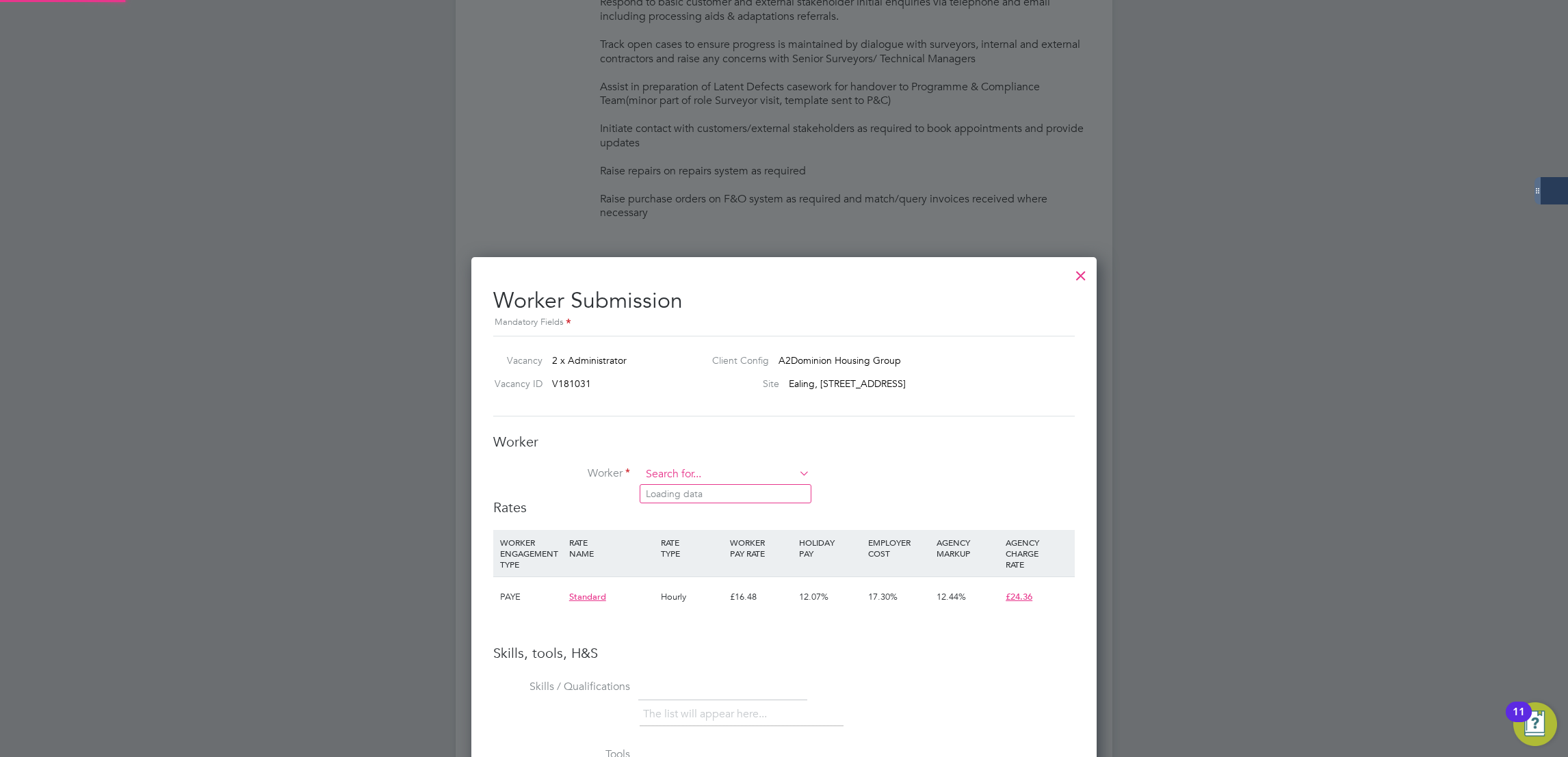
click at [760, 468] on input at bounding box center [725, 475] width 169 height 20
paste input "Asad Yamin"
type input "Asad Yamin"
click at [731, 490] on li "Asad Yamin" at bounding box center [726, 494] width 171 height 19
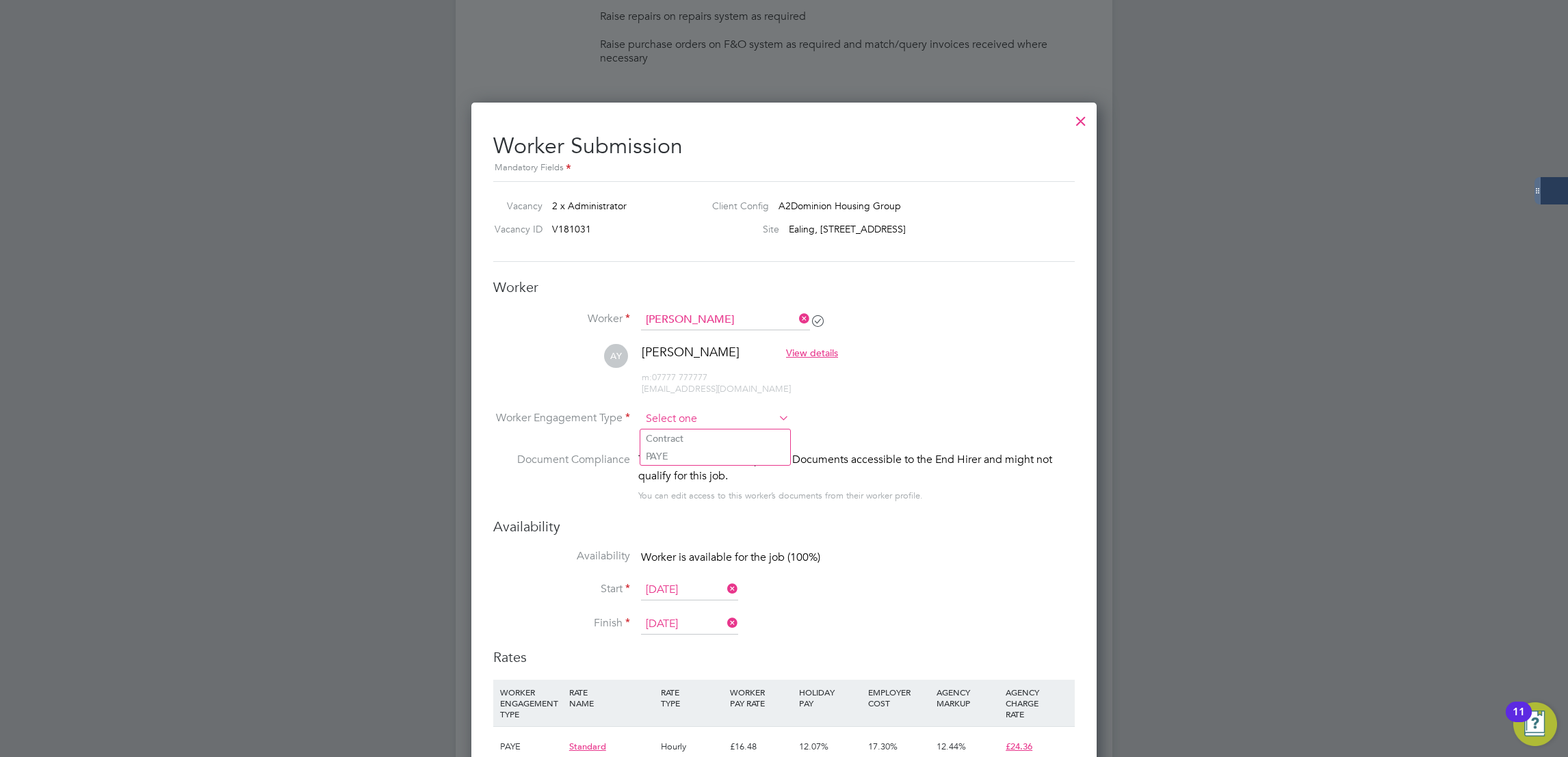
click at [710, 426] on input at bounding box center [714, 419] width 148 height 20
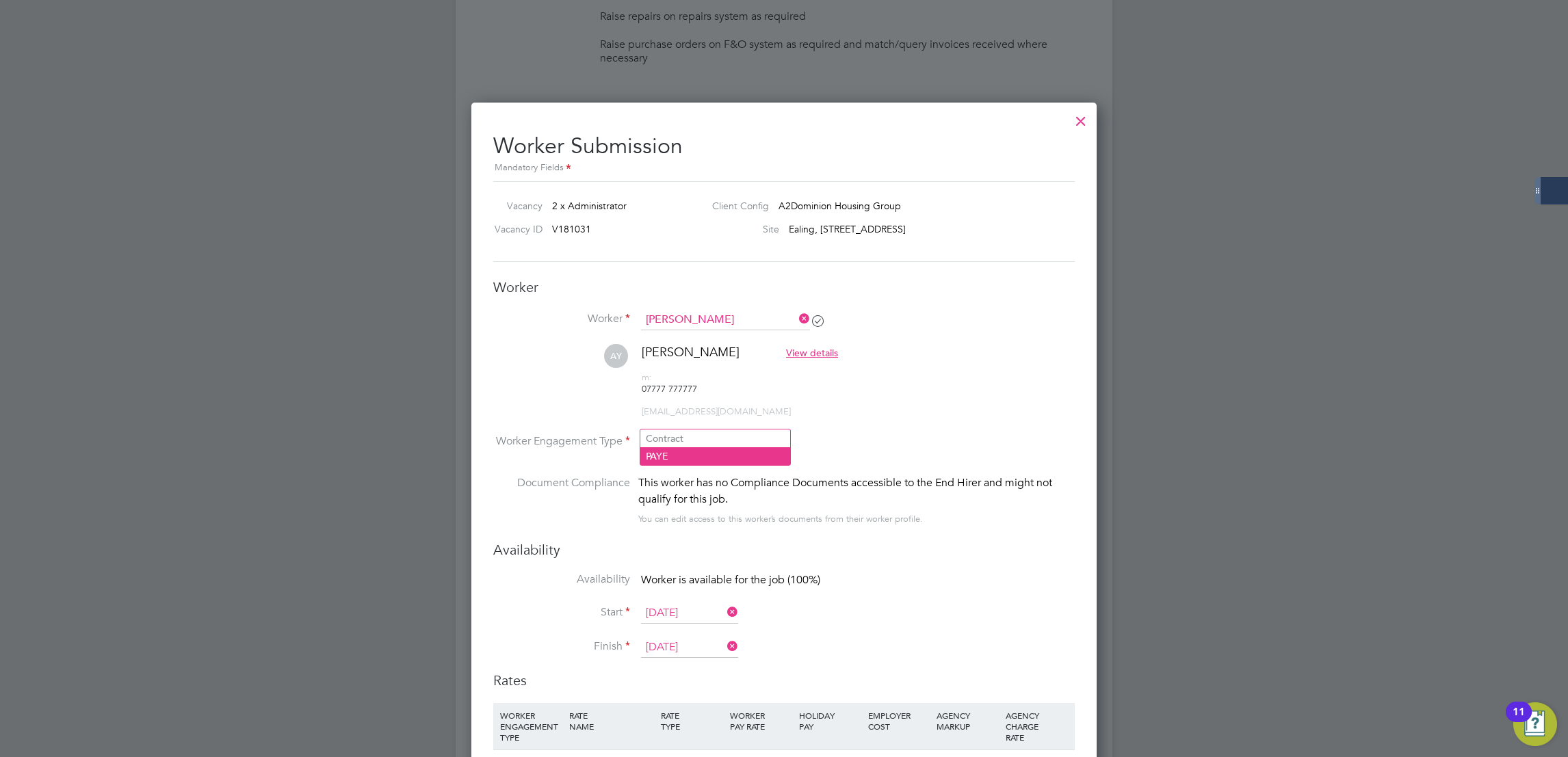
click at [697, 461] on li "PAYE" at bounding box center [715, 456] width 150 height 18
type input "PAYE"
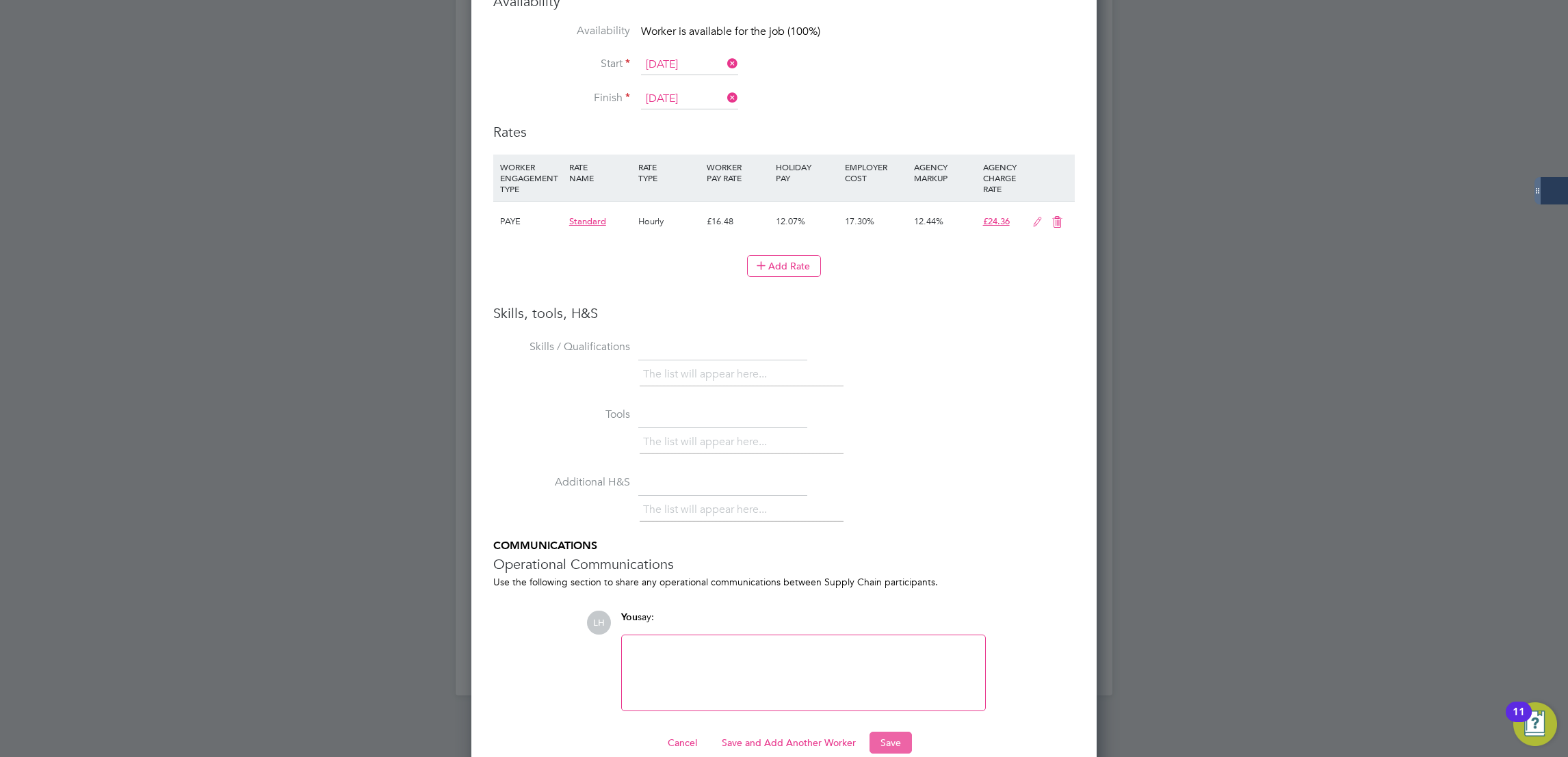
click at [900, 732] on button "Save" at bounding box center [890, 743] width 43 height 22
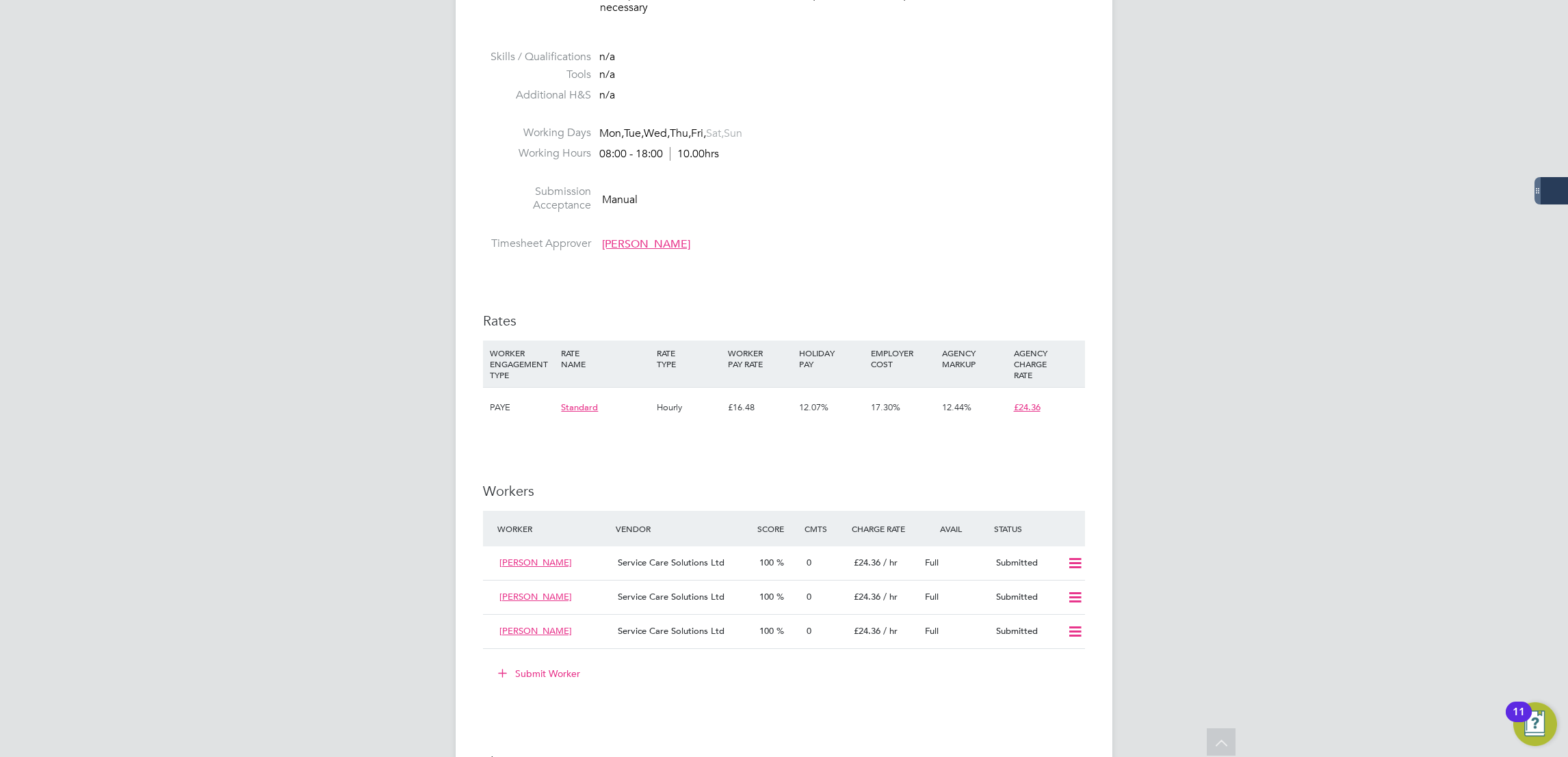
click at [542, 670] on button "Submit Worker" at bounding box center [540, 674] width 102 height 22
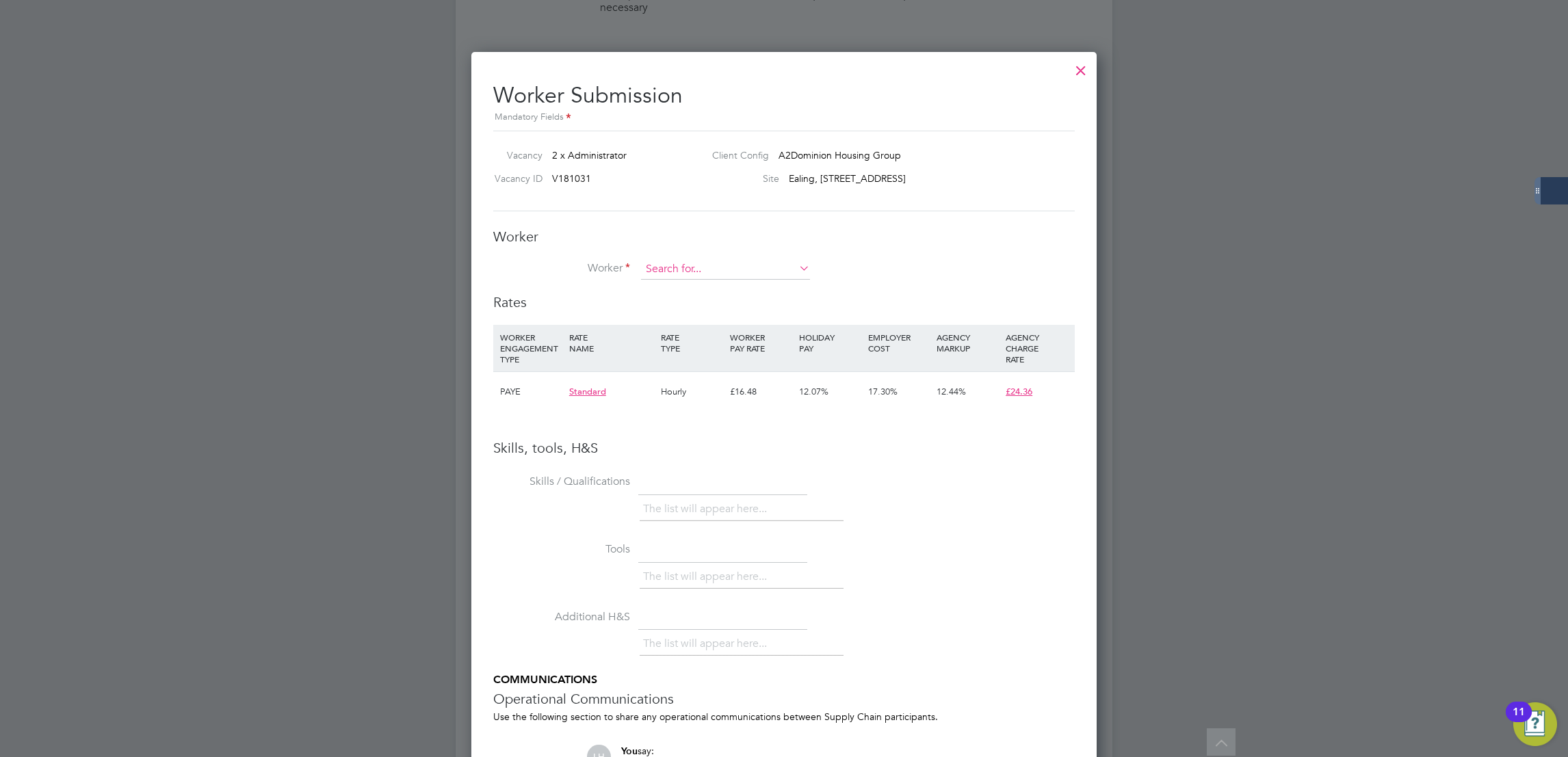
click at [733, 262] on input at bounding box center [725, 269] width 169 height 20
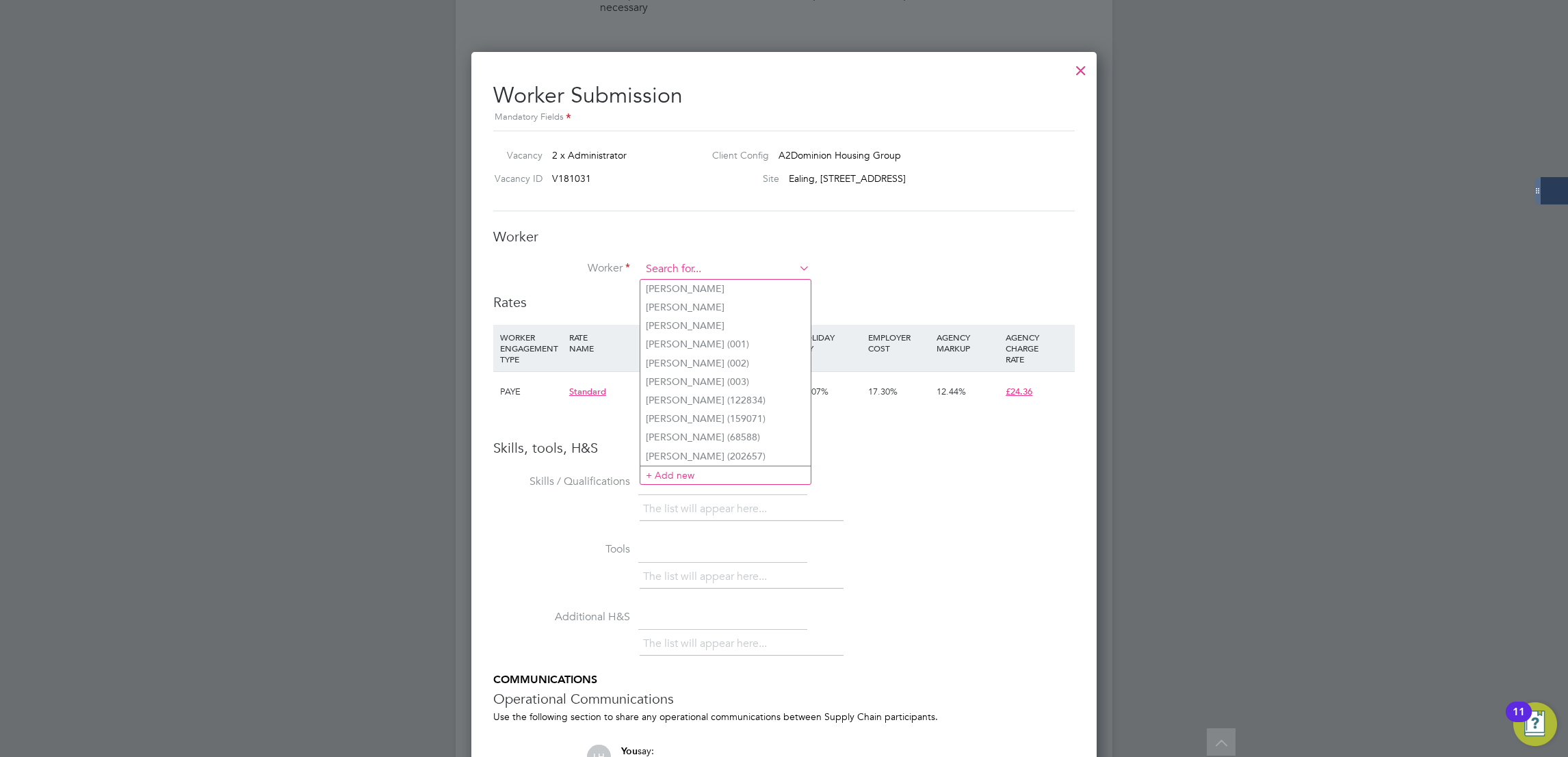
paste input "Safiya Shah"
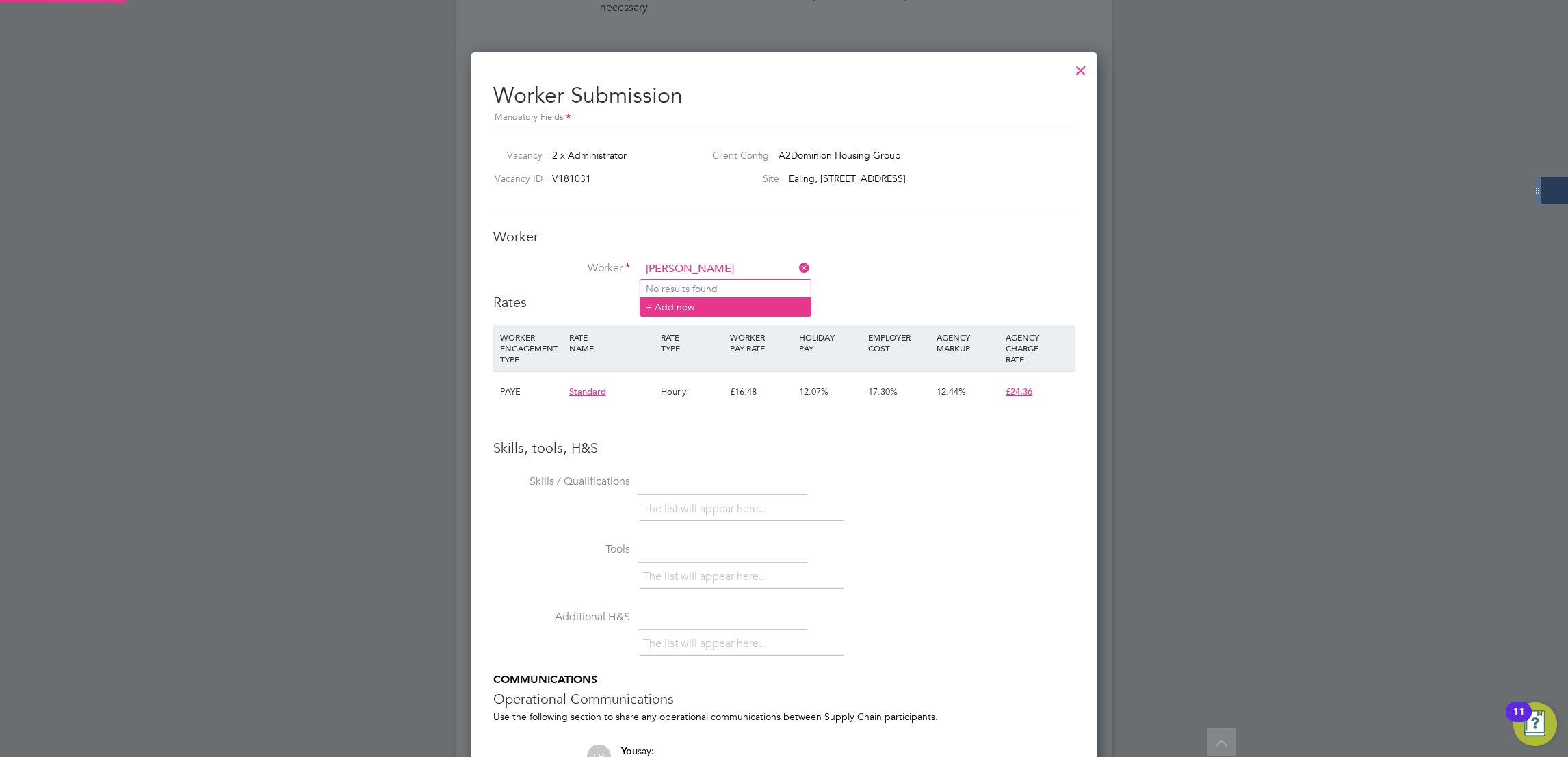
type input "Safiya Shah"
click at [717, 301] on li "+ Add new" at bounding box center [726, 307] width 171 height 19
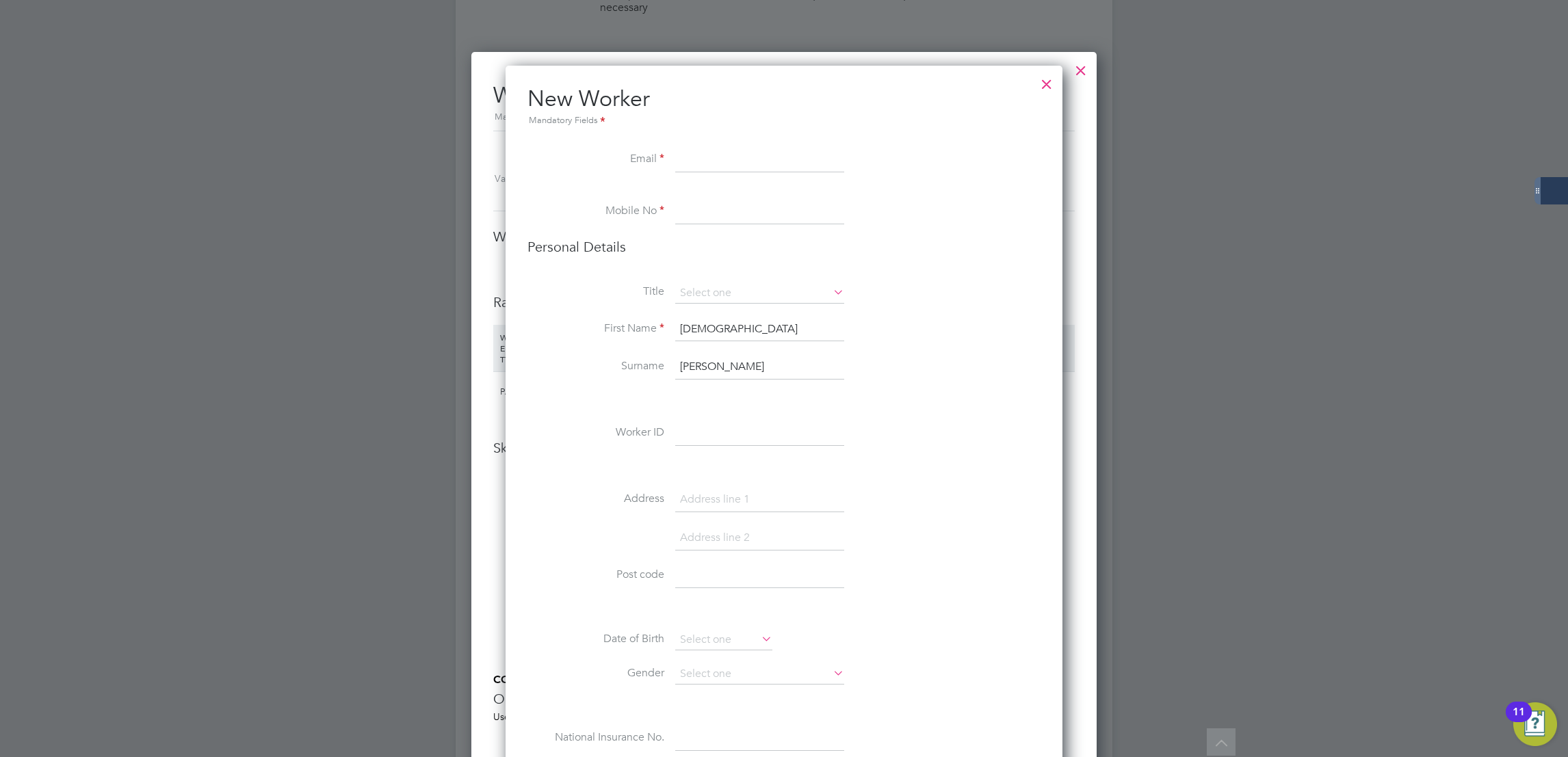
paste input "Safiya Shah"
click at [710, 156] on input "Safiya Shah" at bounding box center [760, 161] width 169 height 25
type input "SafiyaShah@scs.org.uk"
click at [766, 215] on input at bounding box center [760, 213] width 169 height 25
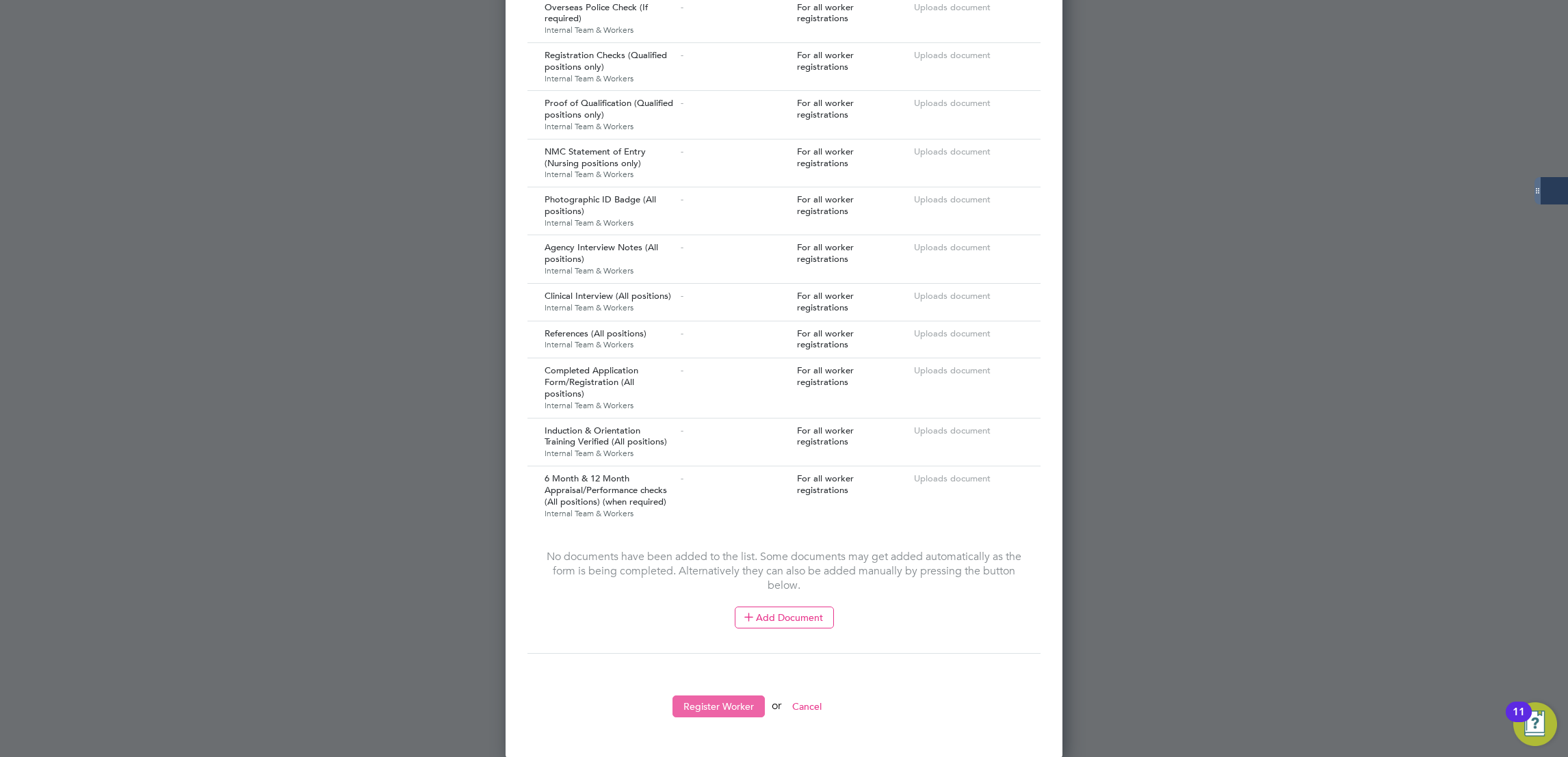
type input "07777 777777"
click at [724, 698] on button "Register Worker" at bounding box center [718, 707] width 92 height 22
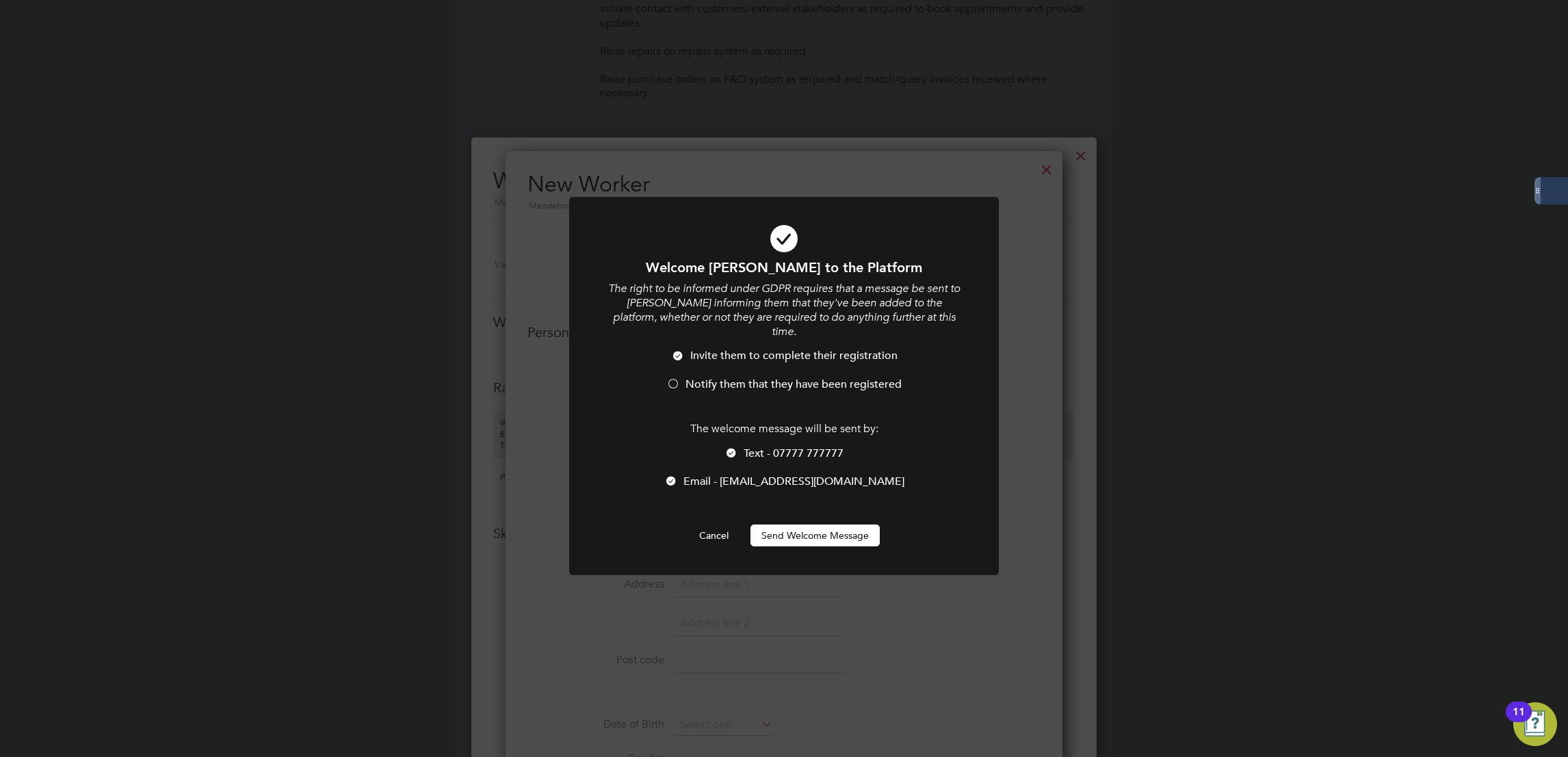
click at [706, 482] on li "Email - SafiyaShah@scs.org.uk" at bounding box center [783, 489] width 356 height 28
click at [814, 500] on div "Welcome Safiya to the Platform The right to be informed under GDPR requires tha…" at bounding box center [783, 402] width 356 height 288
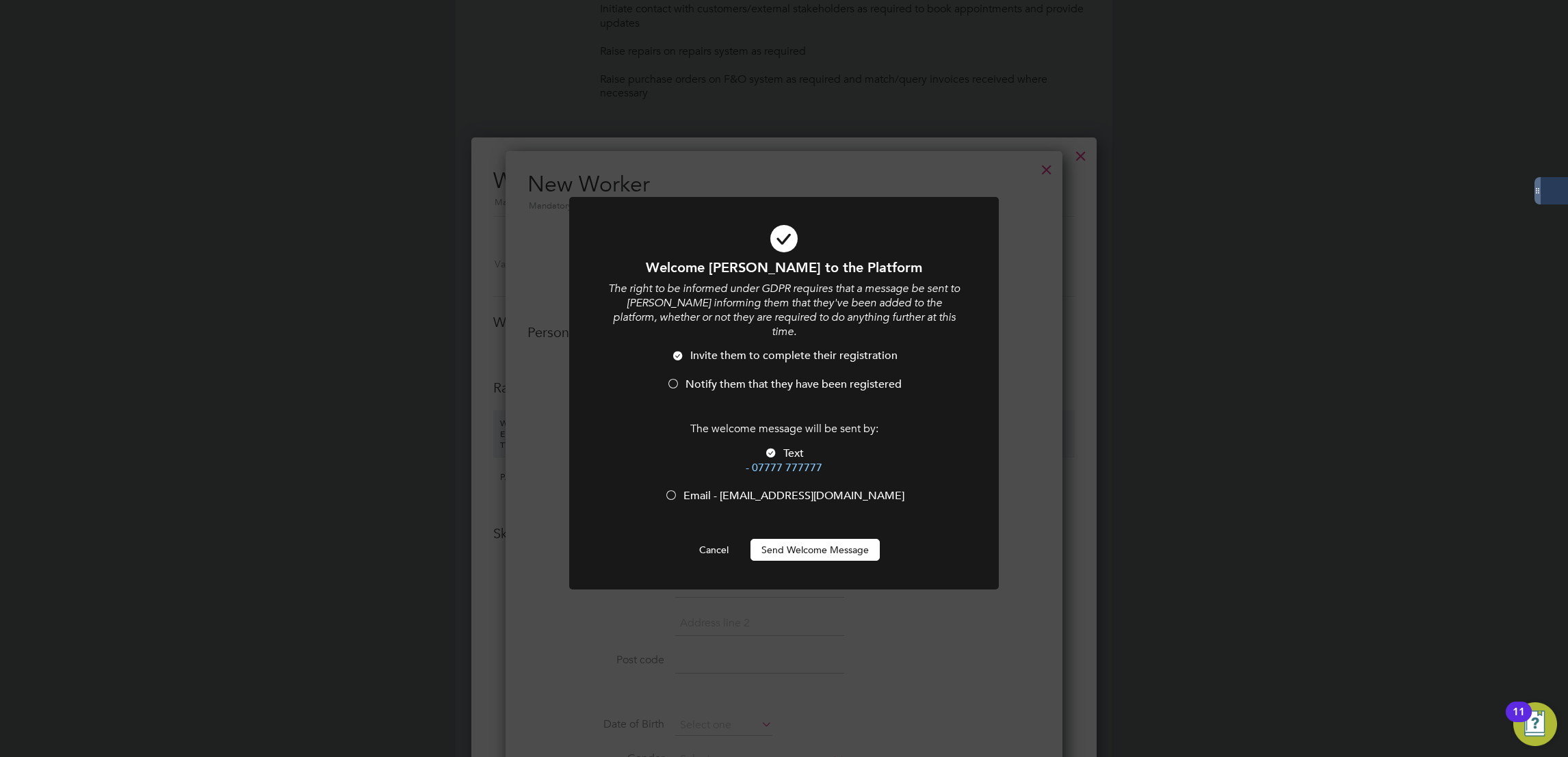
click at [814, 539] on button "Send Welcome Message" at bounding box center [815, 550] width 130 height 22
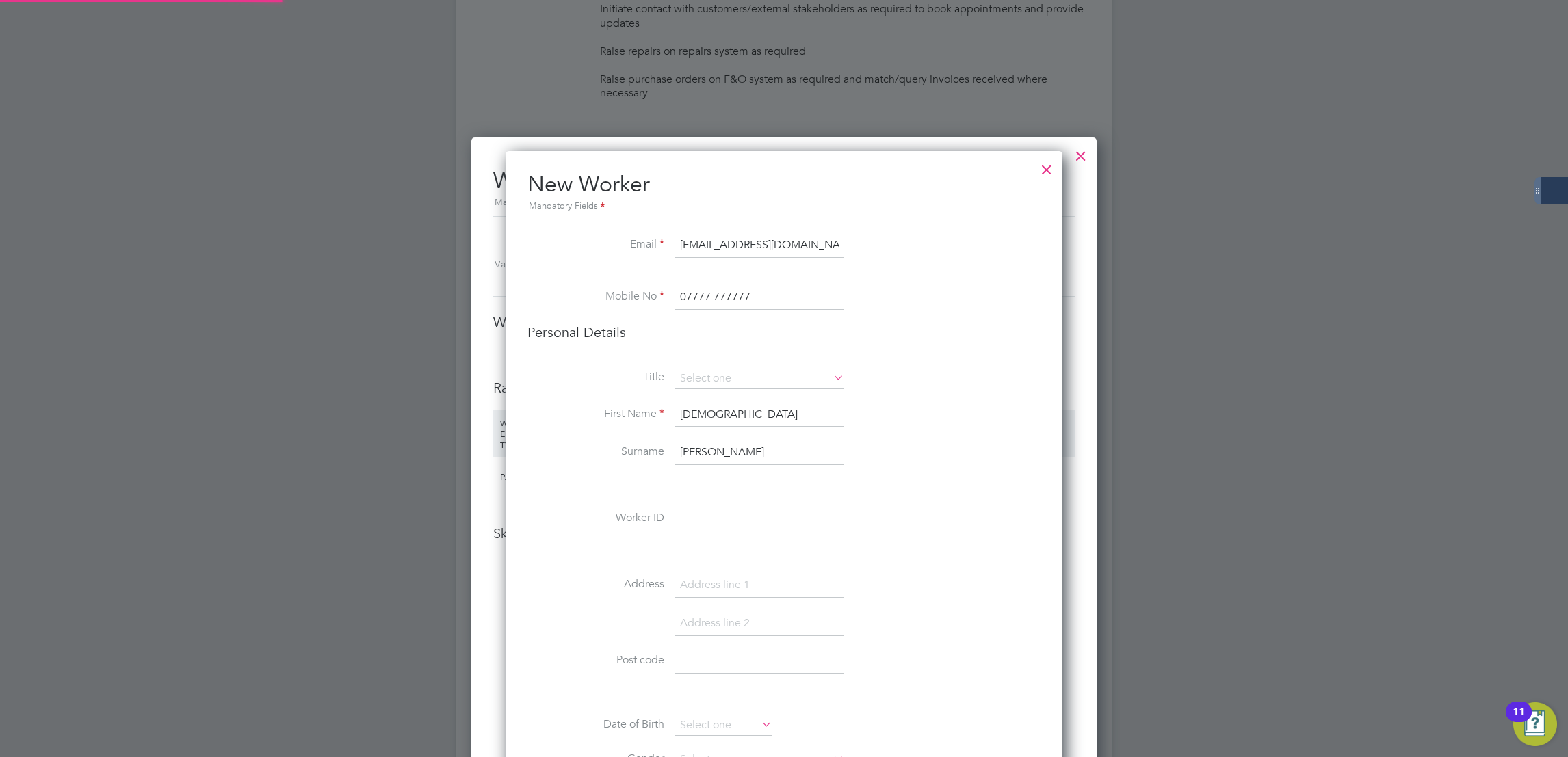
type input "Safiya Shah"
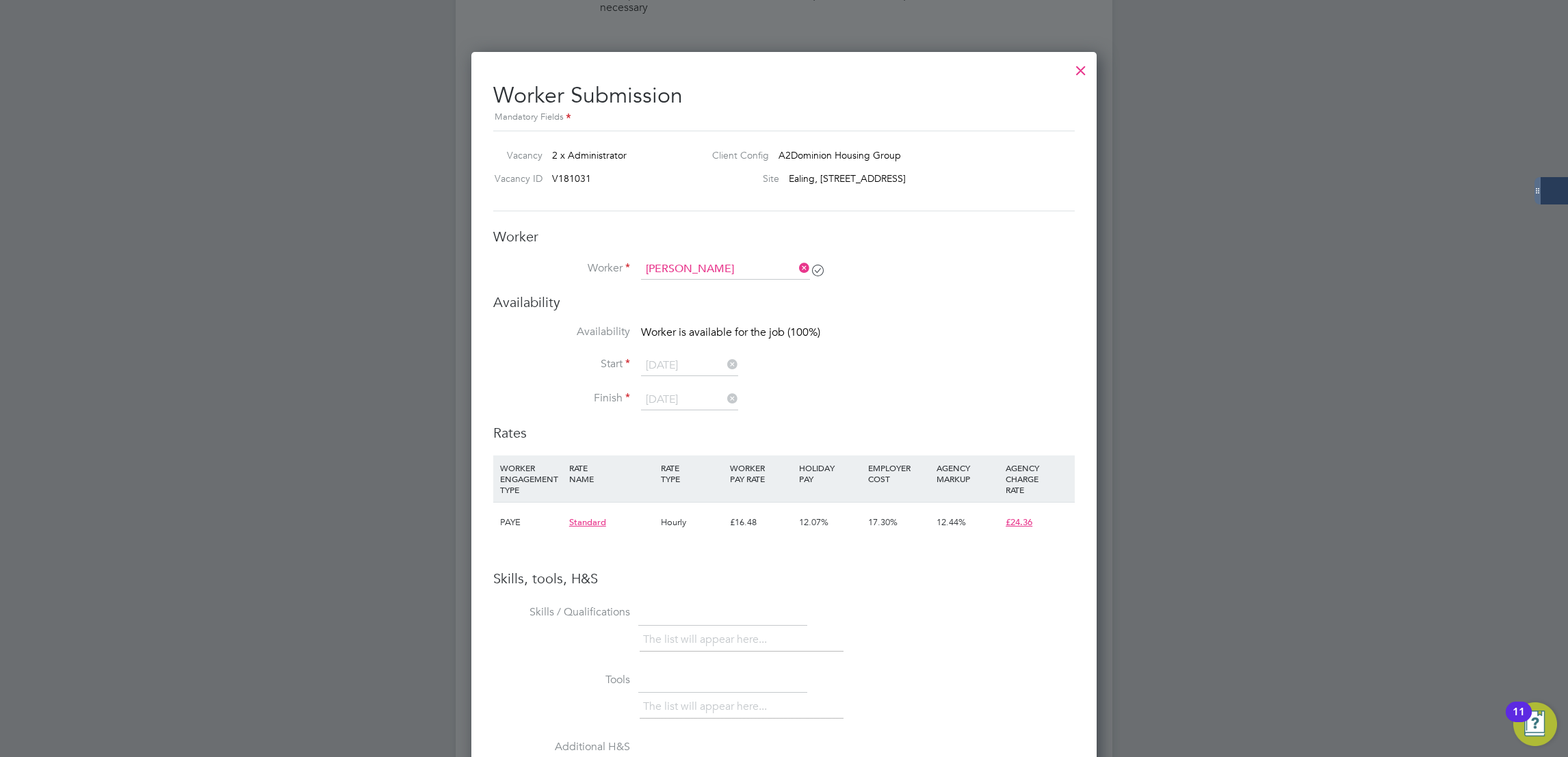
click at [796, 268] on icon at bounding box center [796, 268] width 0 height 19
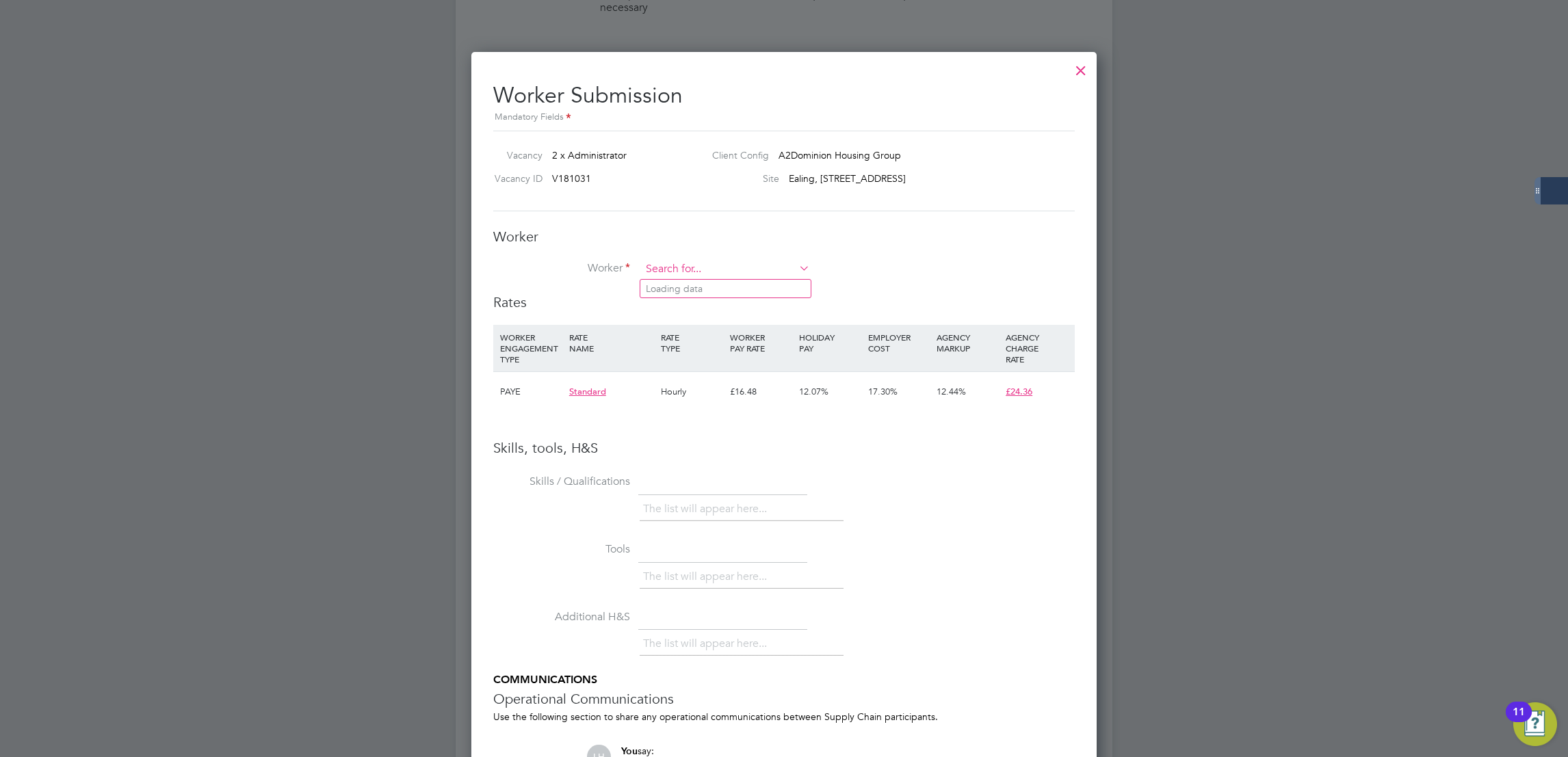
click at [754, 267] on input at bounding box center [725, 269] width 169 height 20
paste input "Safiya Shah"
type input "Safiya Shah"
click at [745, 294] on li "Safiya Shah" at bounding box center [741, 289] width 202 height 19
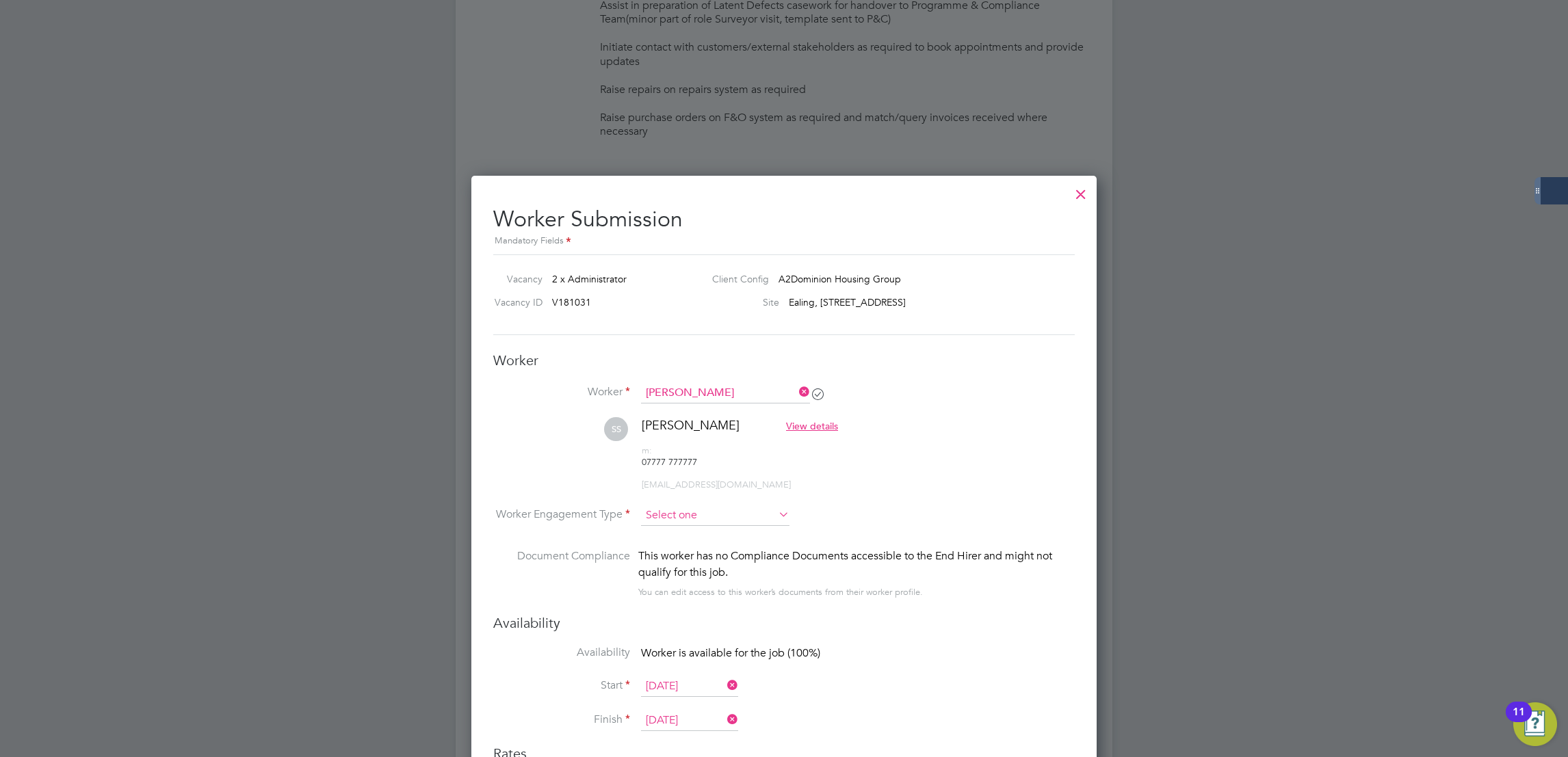
click at [699, 506] on input at bounding box center [714, 516] width 148 height 20
drag, startPoint x: 731, startPoint y: 541, endPoint x: 728, endPoint y: 525, distance: 16.3
click at [728, 548] on div "This worker has no Compliance Documents accessible to the End Hirer and might n…" at bounding box center [856, 564] width 437 height 33
drag, startPoint x: 728, startPoint y: 525, endPoint x: 711, endPoint y: 486, distance: 42.5
click at [711, 506] on input at bounding box center [714, 516] width 148 height 20
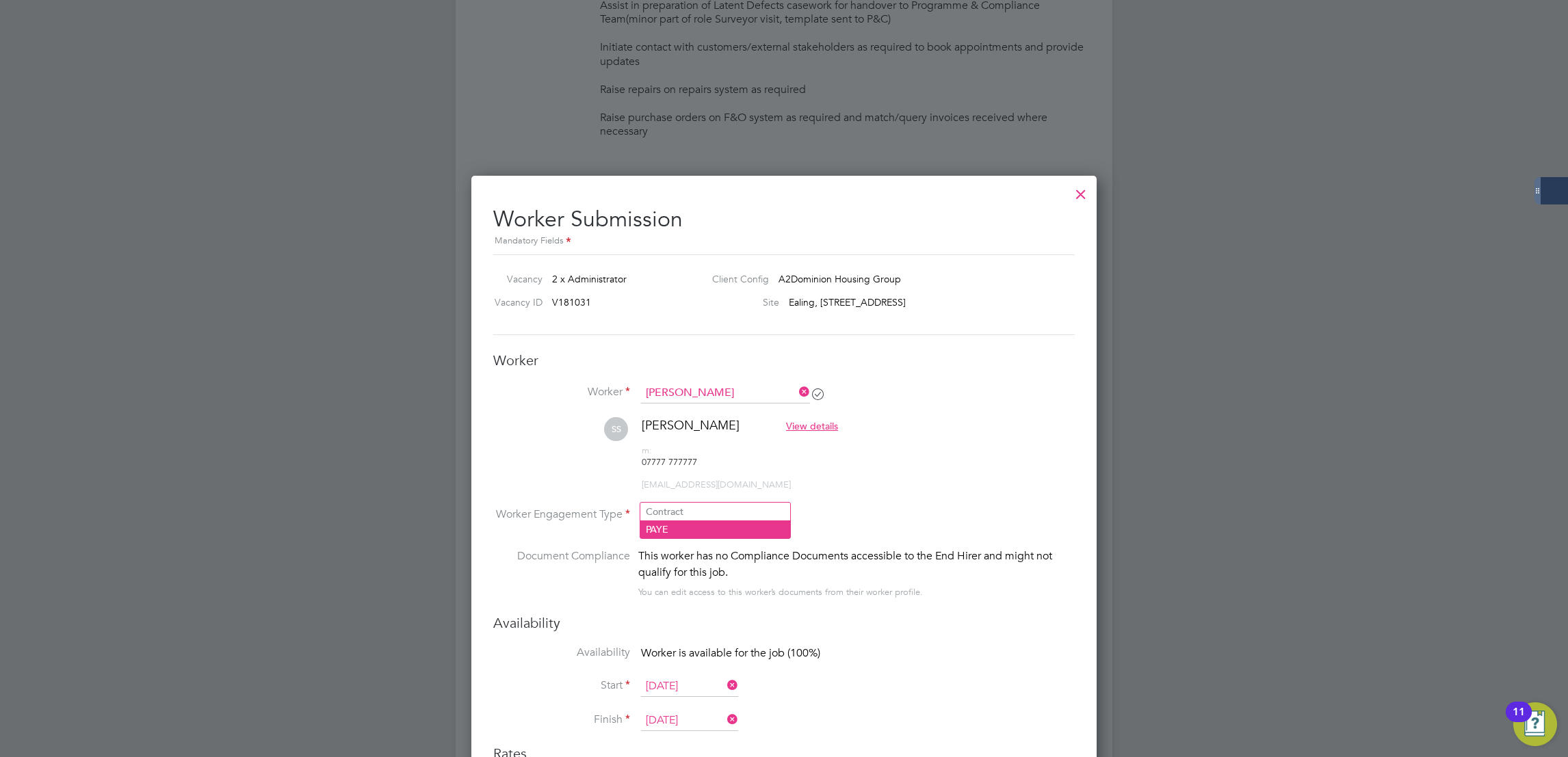
click at [687, 525] on li "PAYE" at bounding box center [715, 529] width 150 height 18
type input "PAYE"
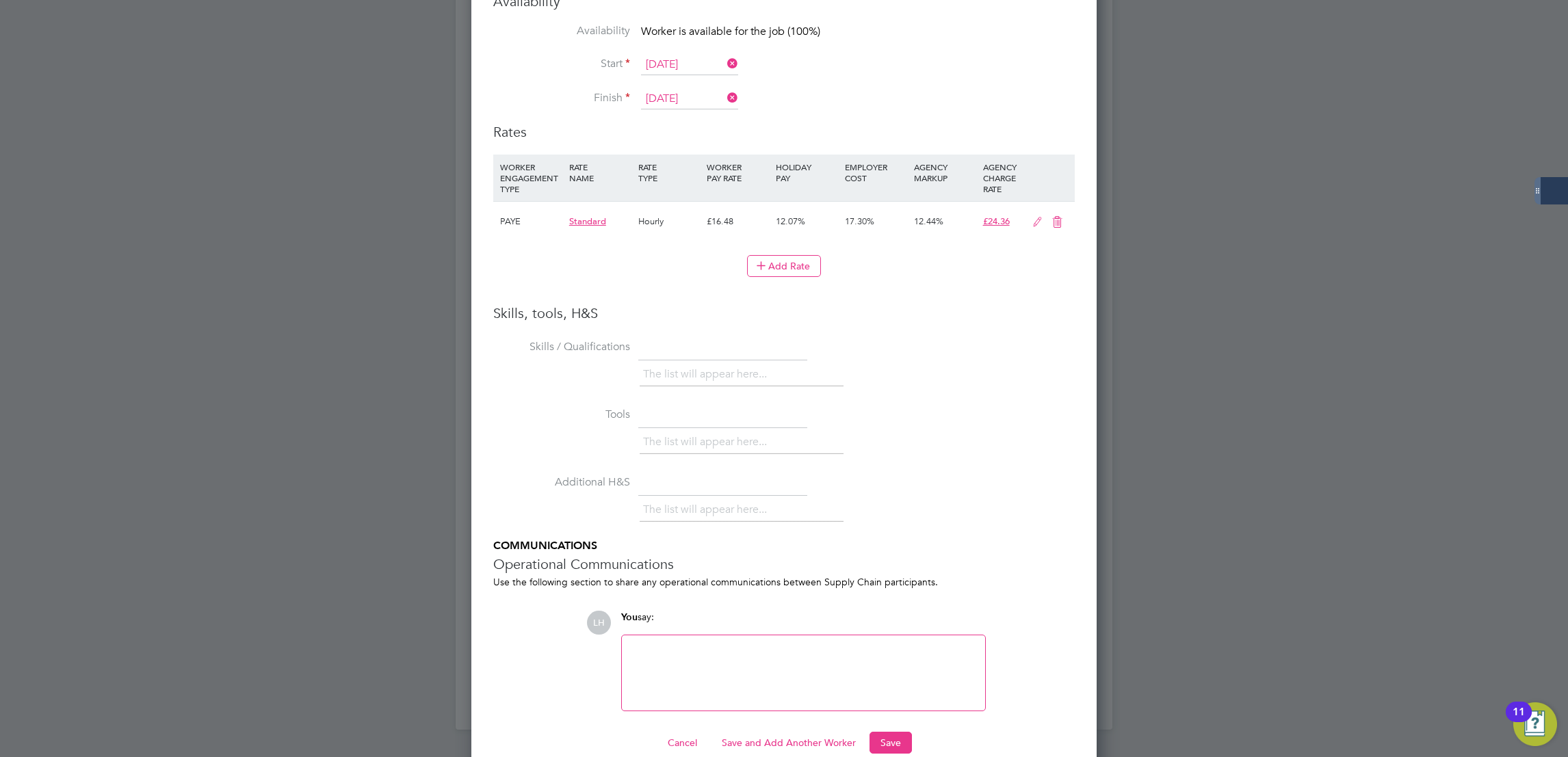
click at [901, 732] on button "Save" at bounding box center [890, 743] width 43 height 22
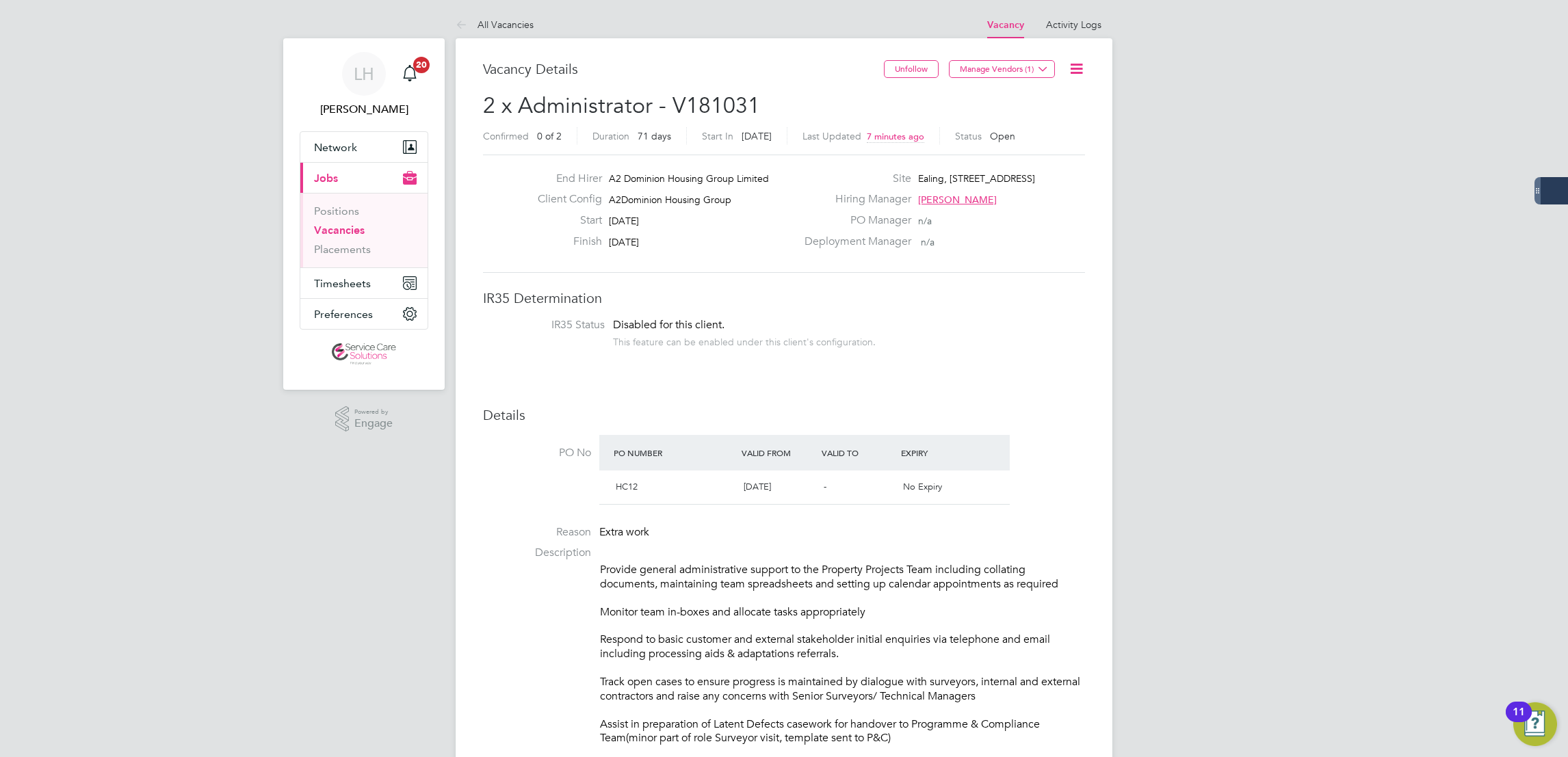
click at [344, 230] on link "Vacancies" at bounding box center [339, 230] width 50 height 13
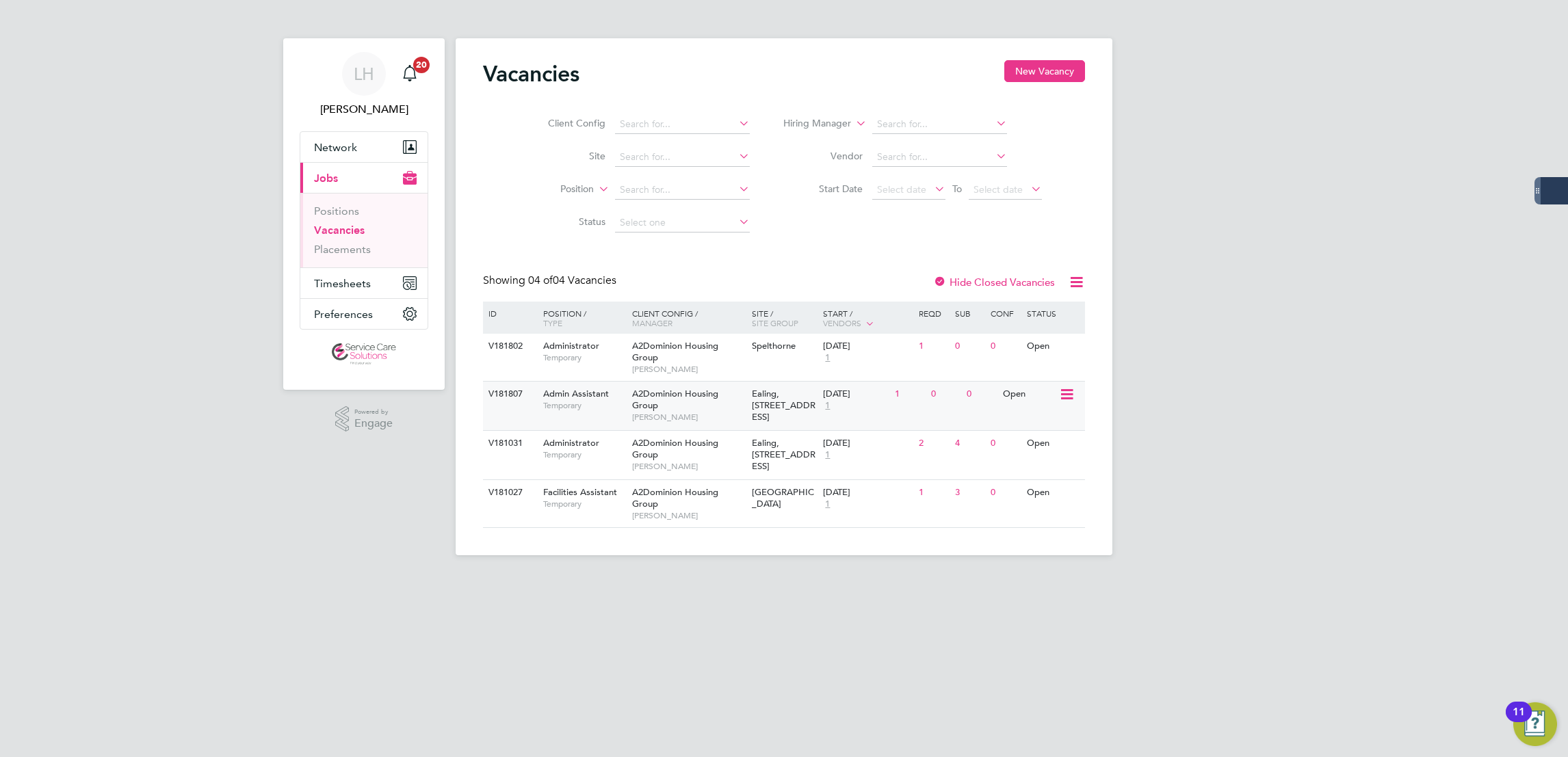
click at [694, 403] on div "A2Dominion Housing Group Lindsay Parker" at bounding box center [689, 405] width 119 height 47
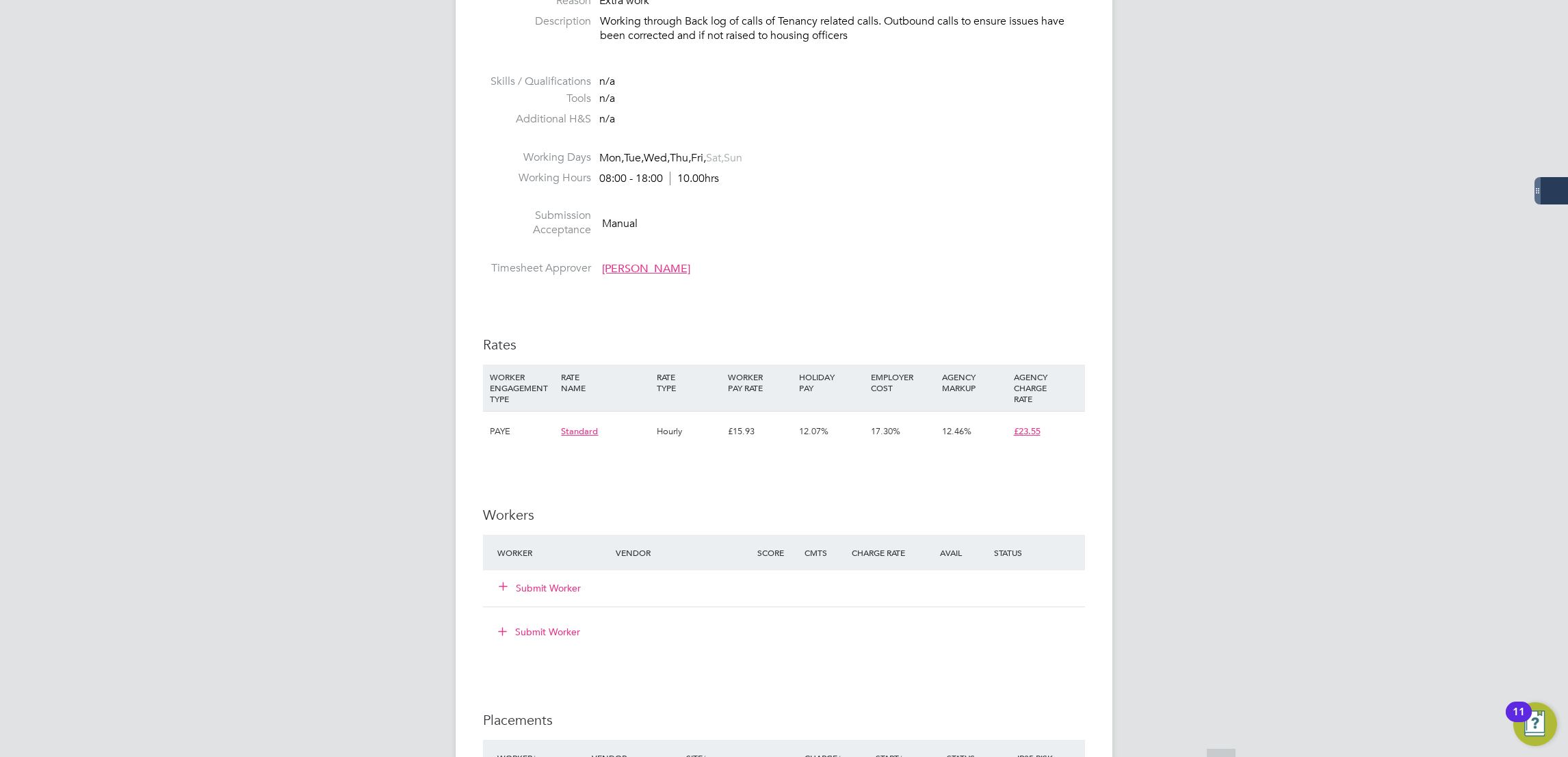
scroll to position [718, 0]
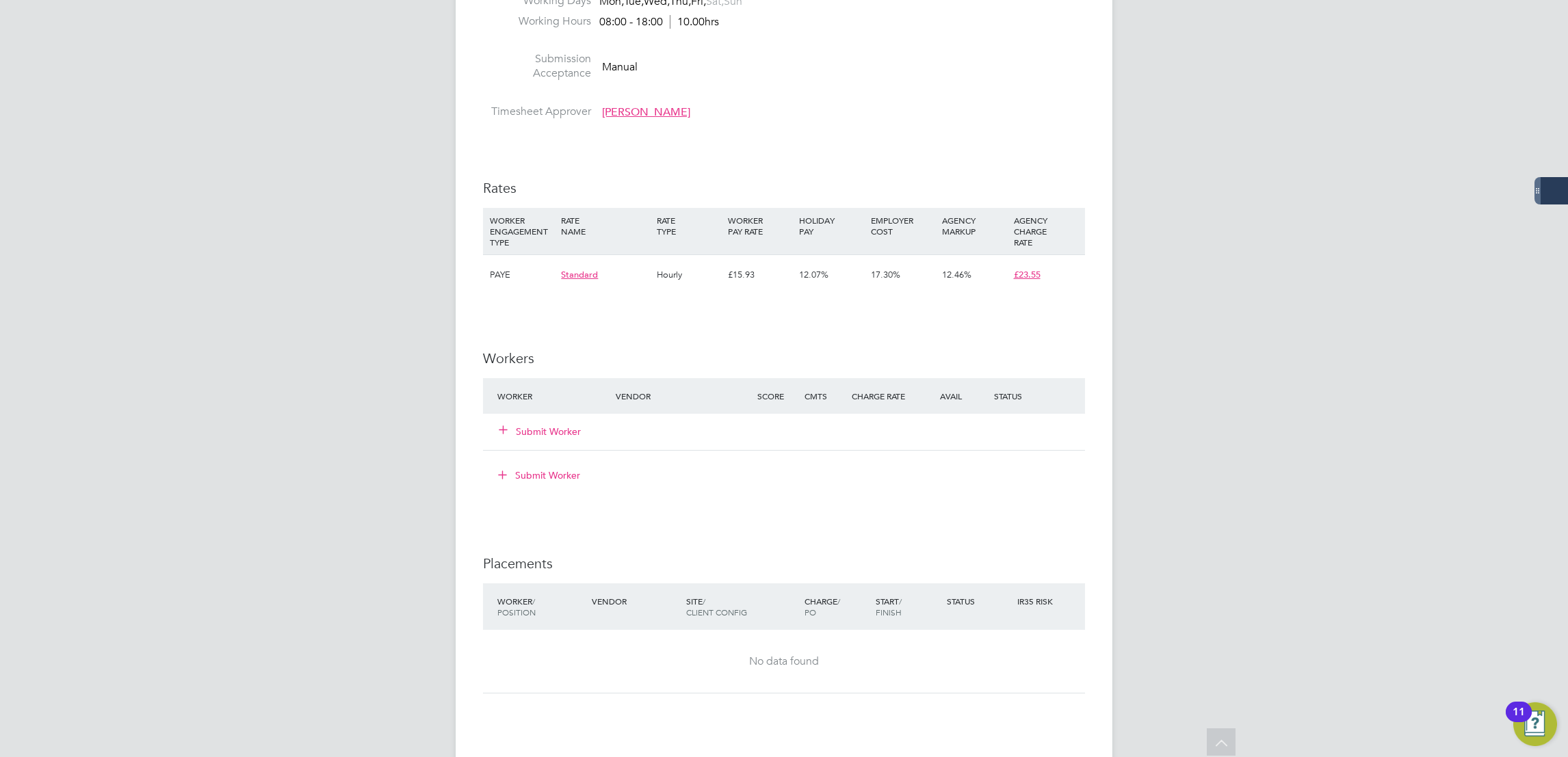
drag, startPoint x: 542, startPoint y: 434, endPoint x: 616, endPoint y: 385, distance: 88.8
click at [544, 434] on button "Submit Worker" at bounding box center [541, 432] width 82 height 14
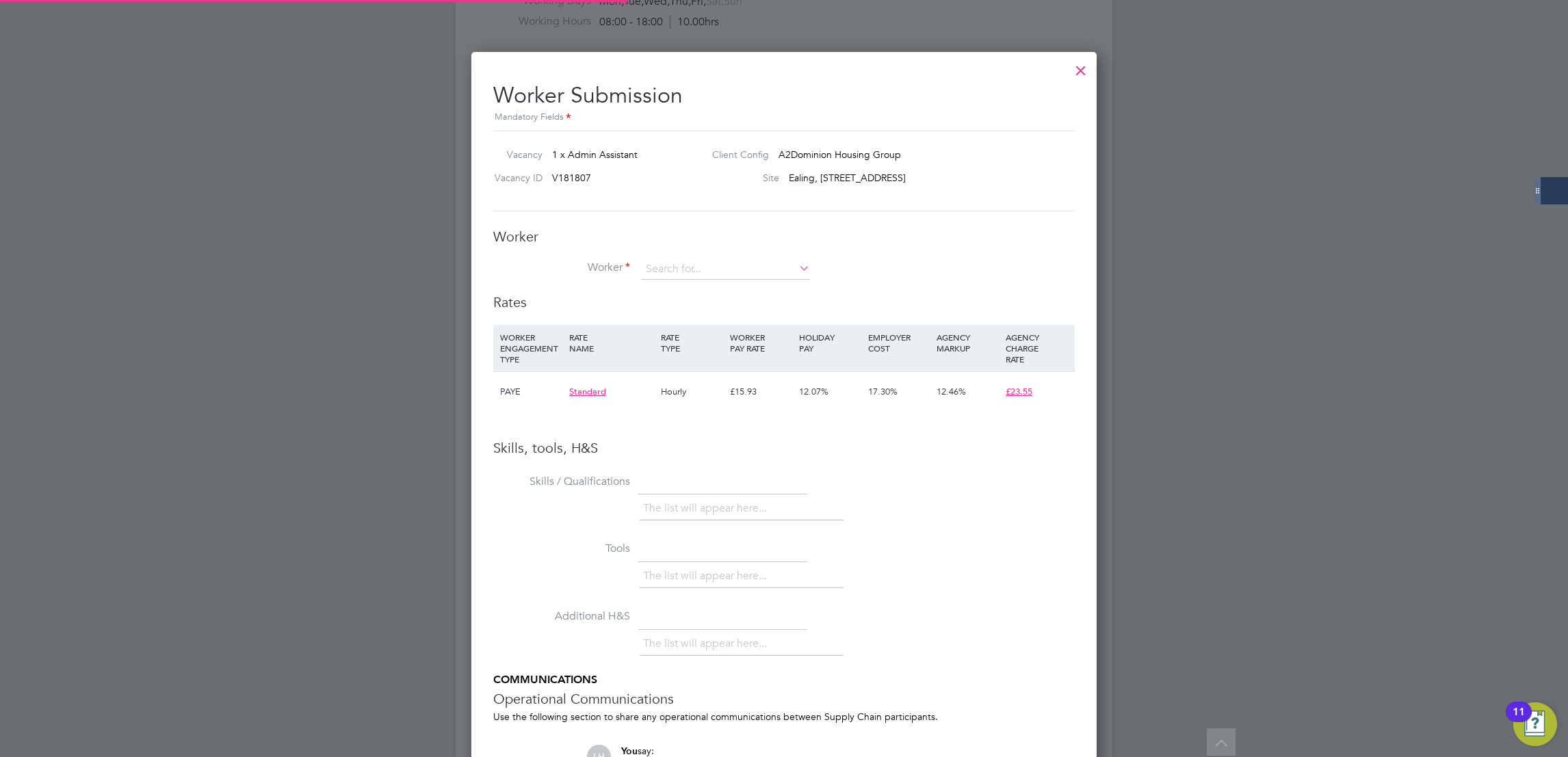
scroll to position [864, 626]
click at [710, 279] on li "Worker" at bounding box center [784, 276] width 582 height 34
click at [710, 271] on input at bounding box center [725, 269] width 169 height 20
paste input "Obrein Mtindi"
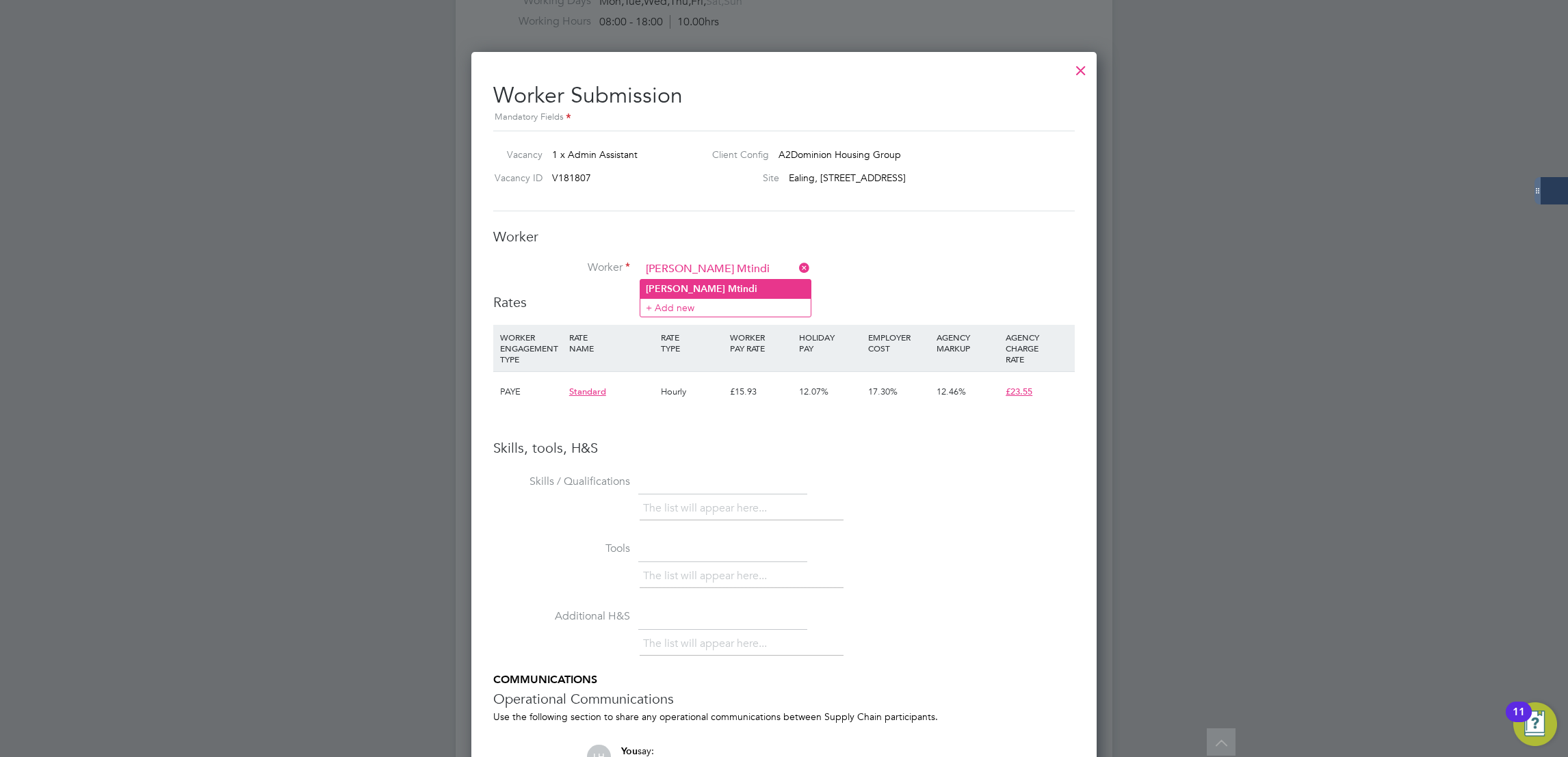
click at [727, 292] on b "Mtindi" at bounding box center [742, 289] width 29 height 12
type input "Obrein Mtindi"
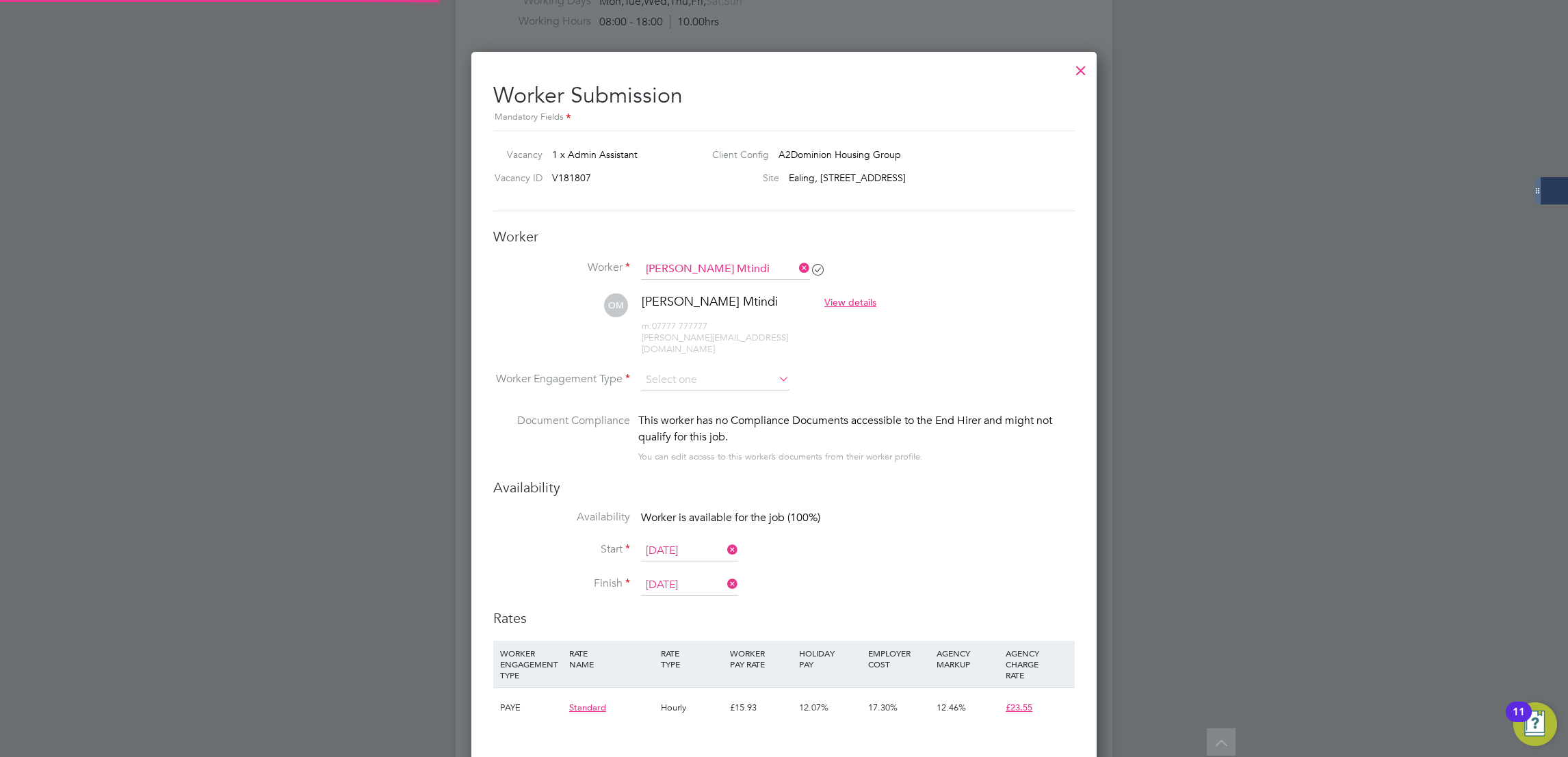
scroll to position [1168, 626]
click at [696, 374] on input at bounding box center [714, 380] width 148 height 20
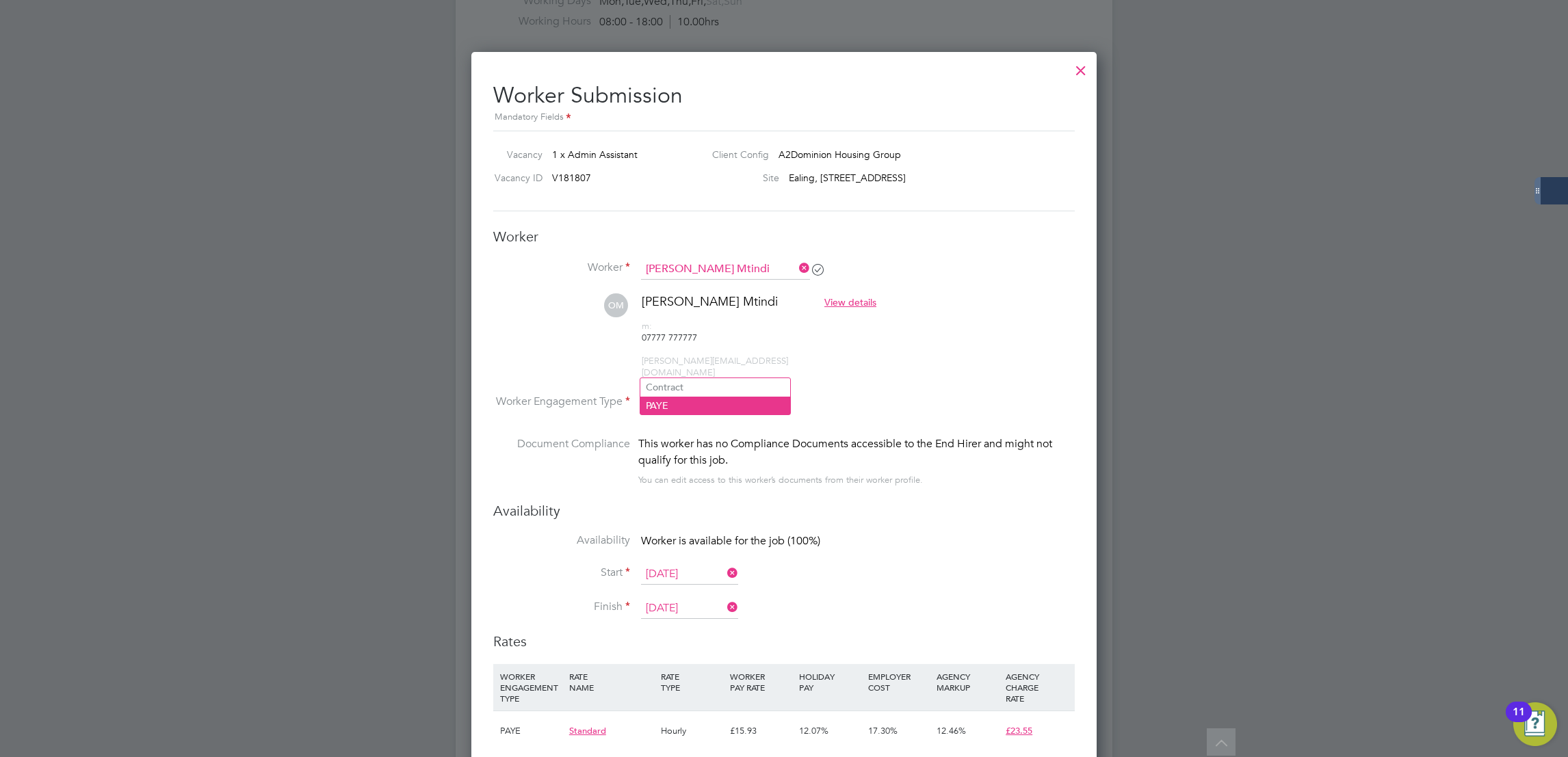
click at [687, 402] on li "PAYE" at bounding box center [715, 406] width 150 height 18
type input "PAYE"
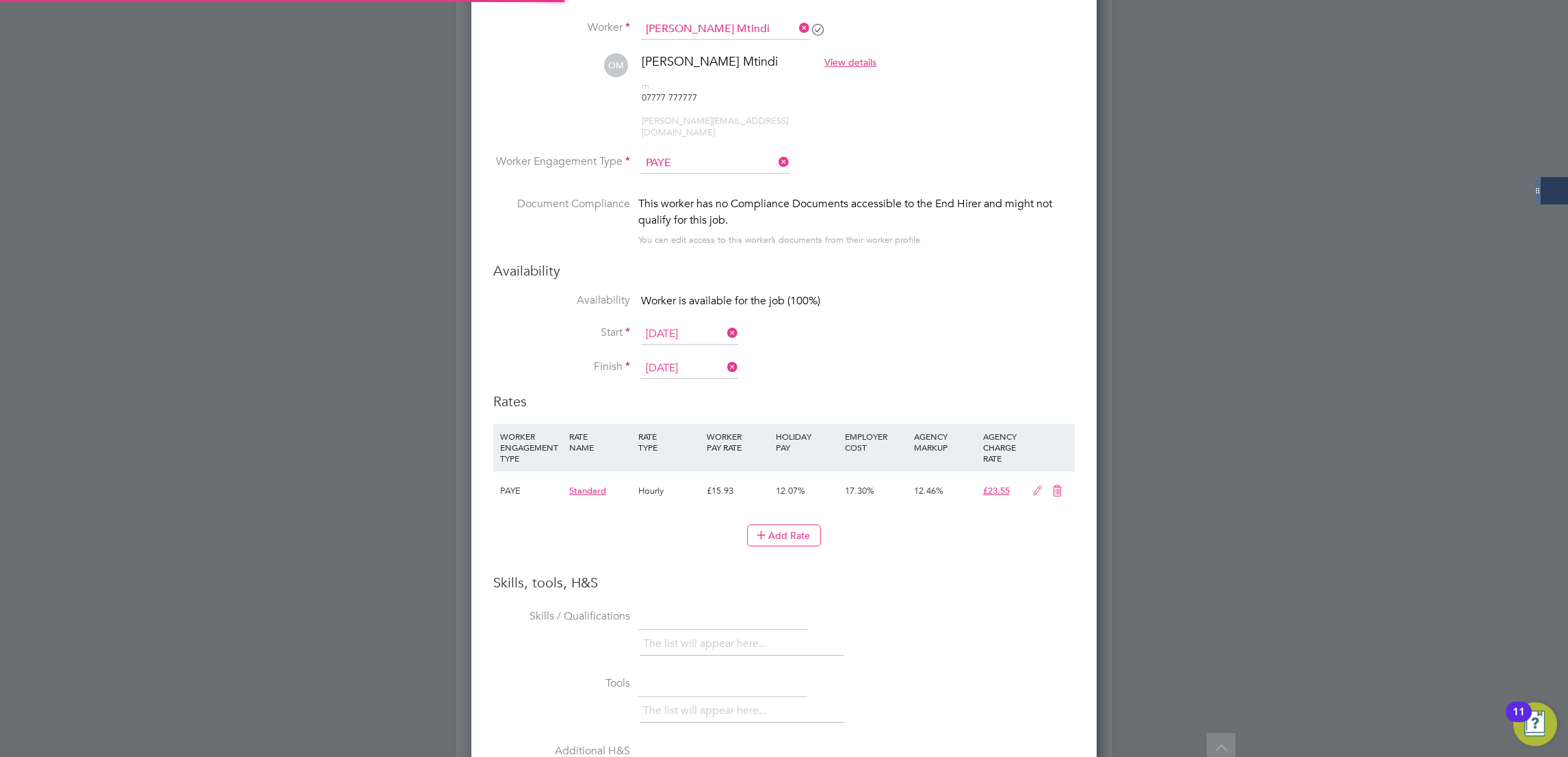
scroll to position [0, 0]
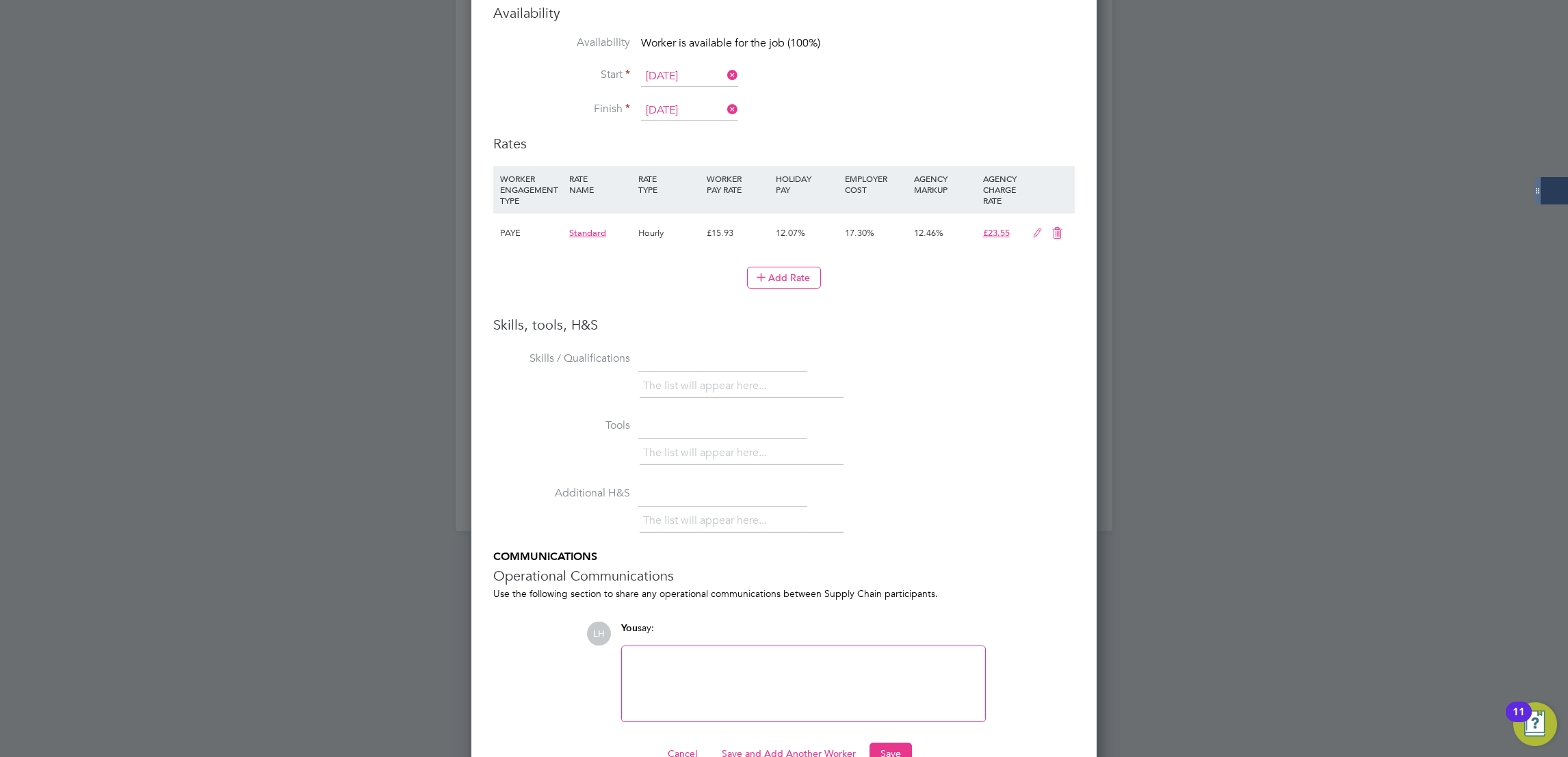
click at [793, 743] on button "Save and Add Another Worker" at bounding box center [788, 754] width 156 height 22
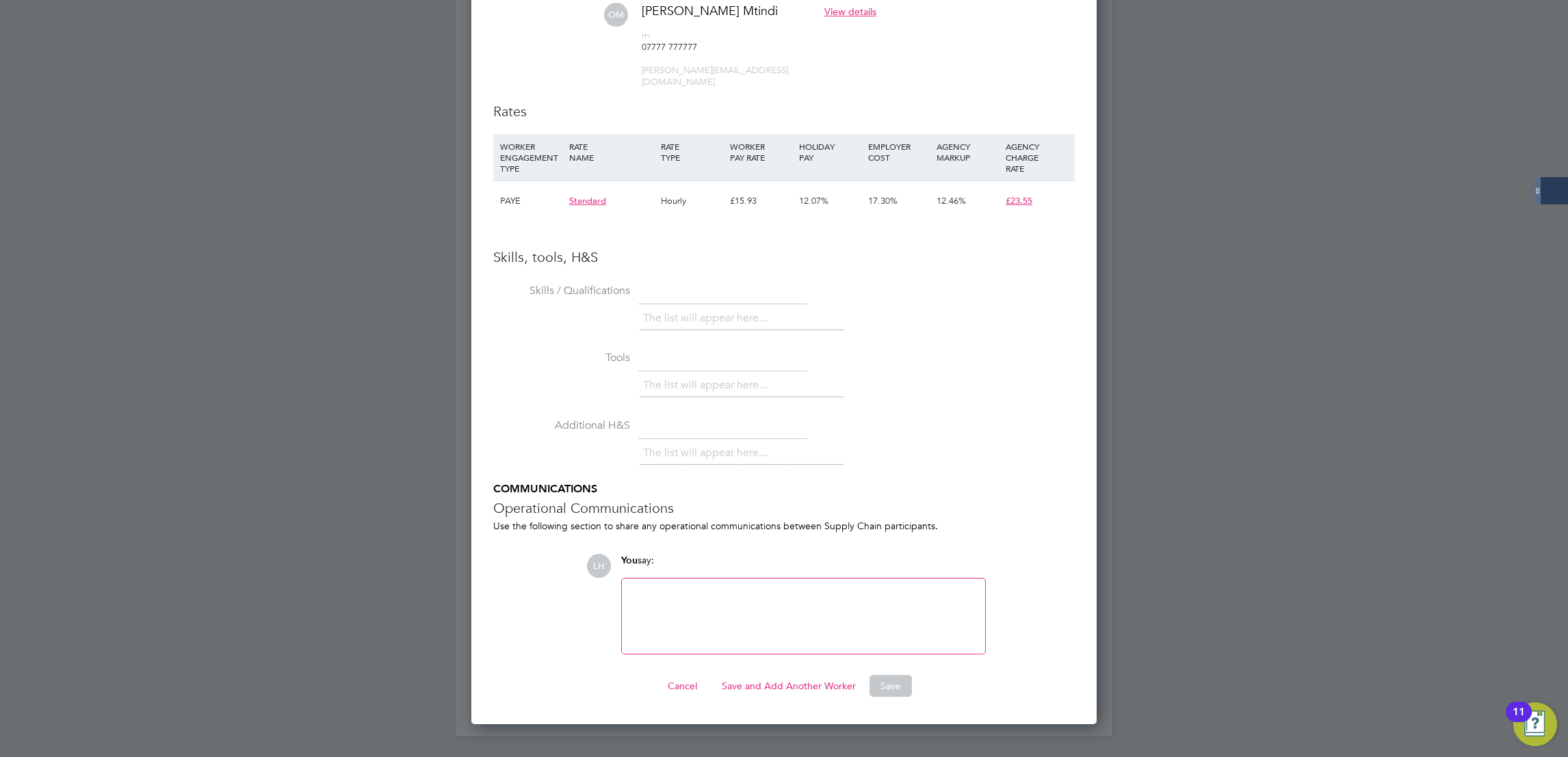
click at [751, 676] on button "Save and Add Another Worker" at bounding box center [788, 686] width 156 height 22
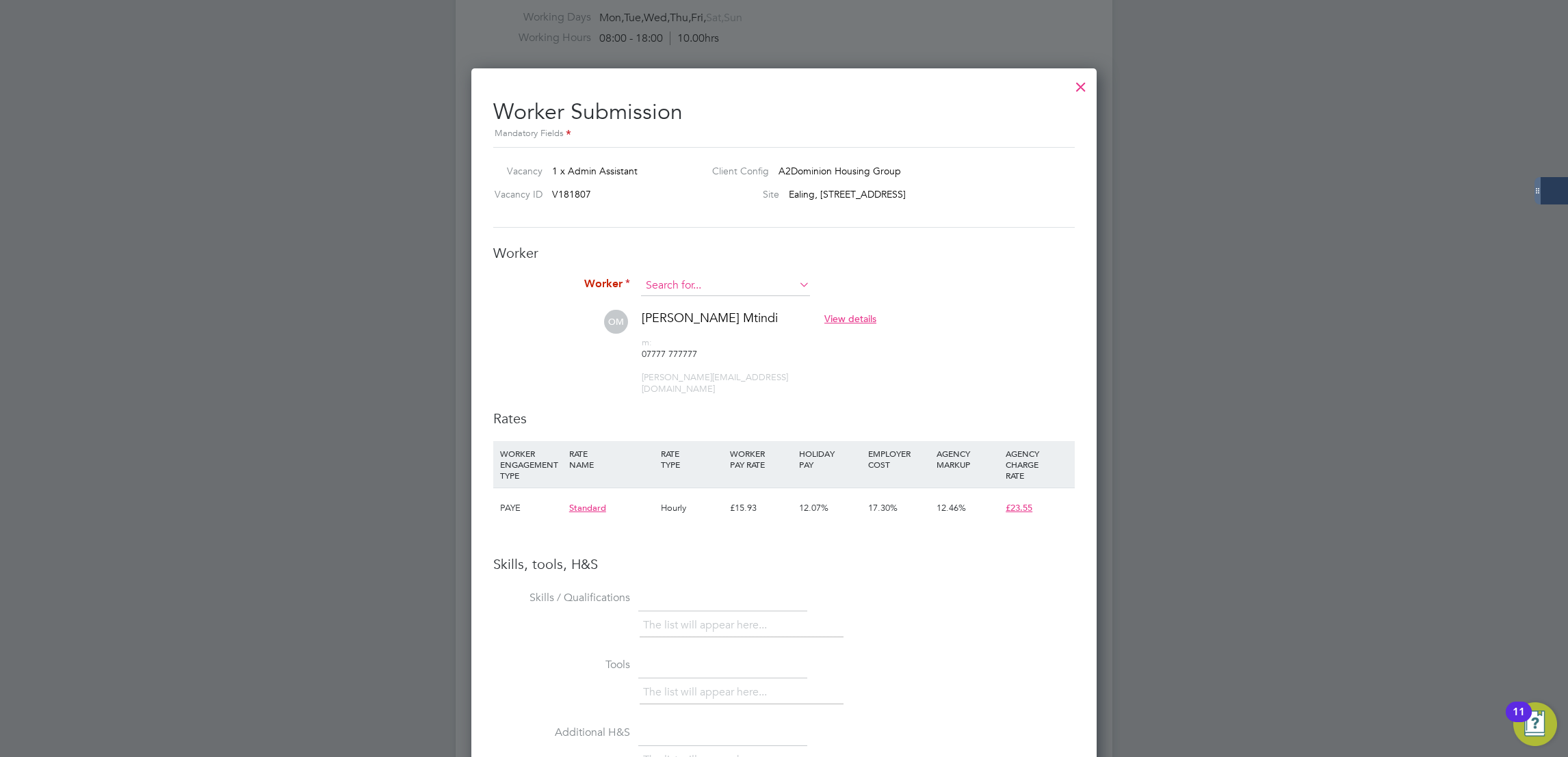
click at [710, 287] on input at bounding box center [725, 285] width 169 height 20
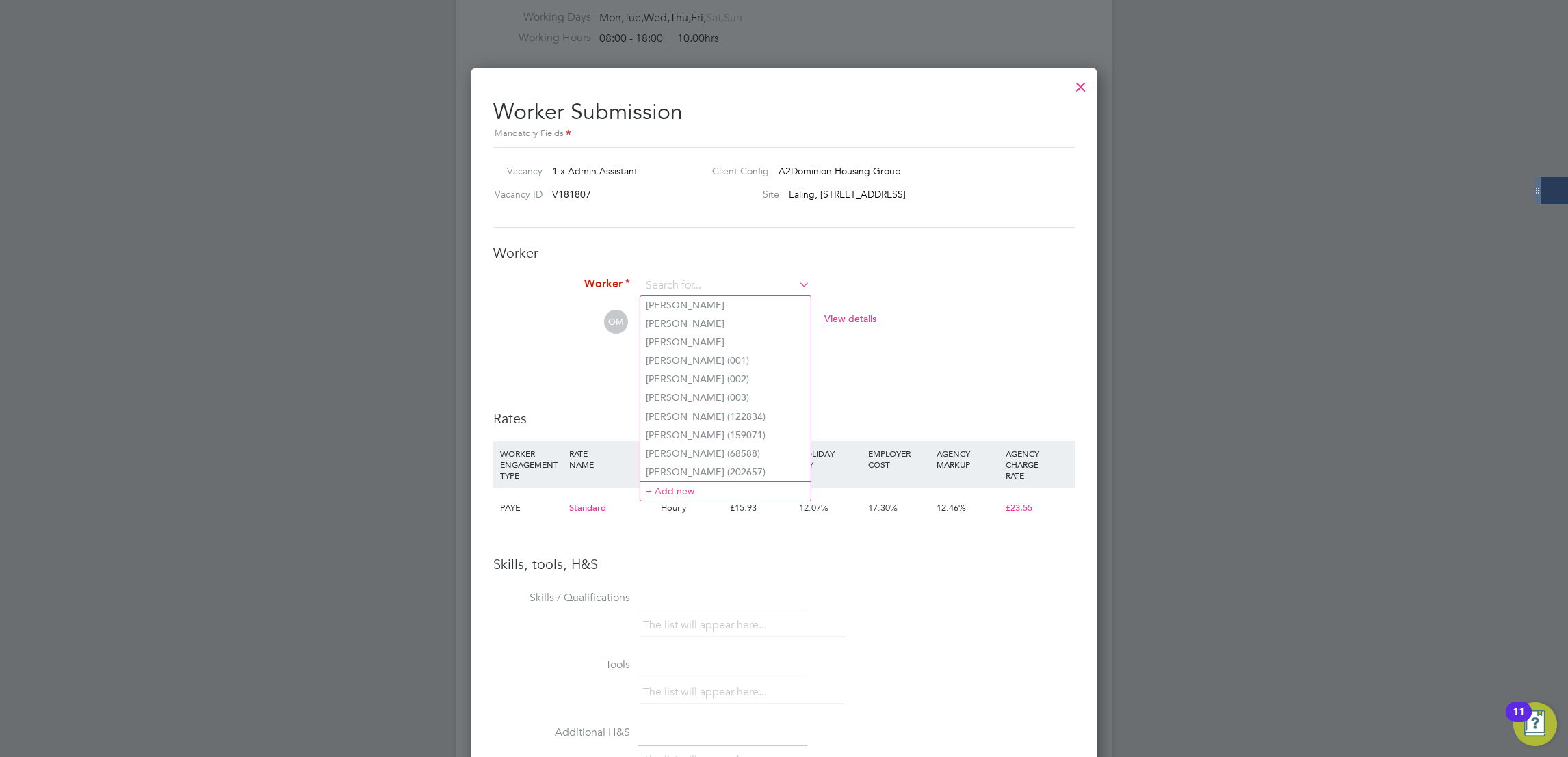
paste input "Shaniqua Rochester"
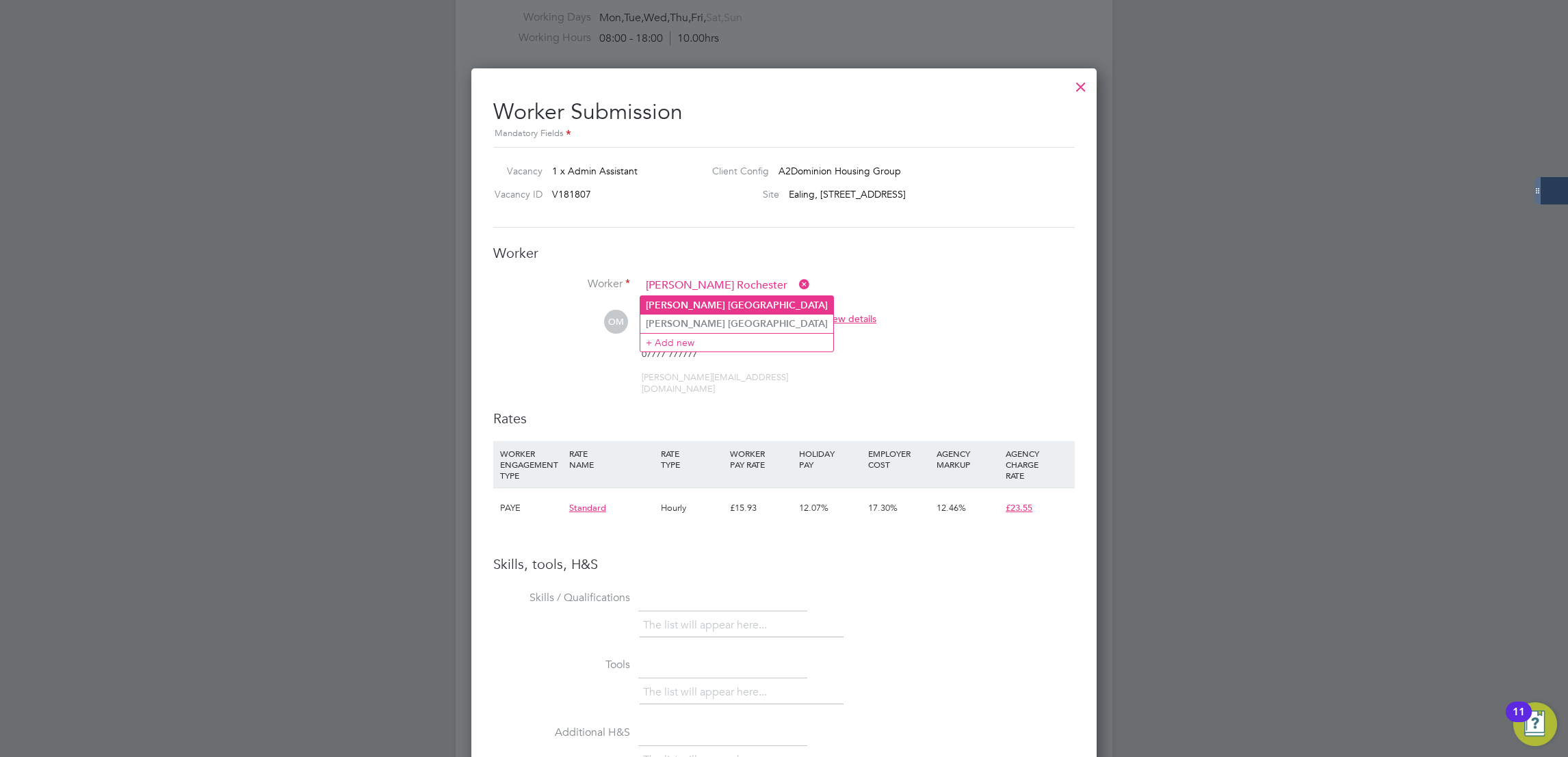
type input "Shaniqua Rochester"
click at [737, 302] on li "Shaniqua Rochester" at bounding box center [737, 306] width 193 height 19
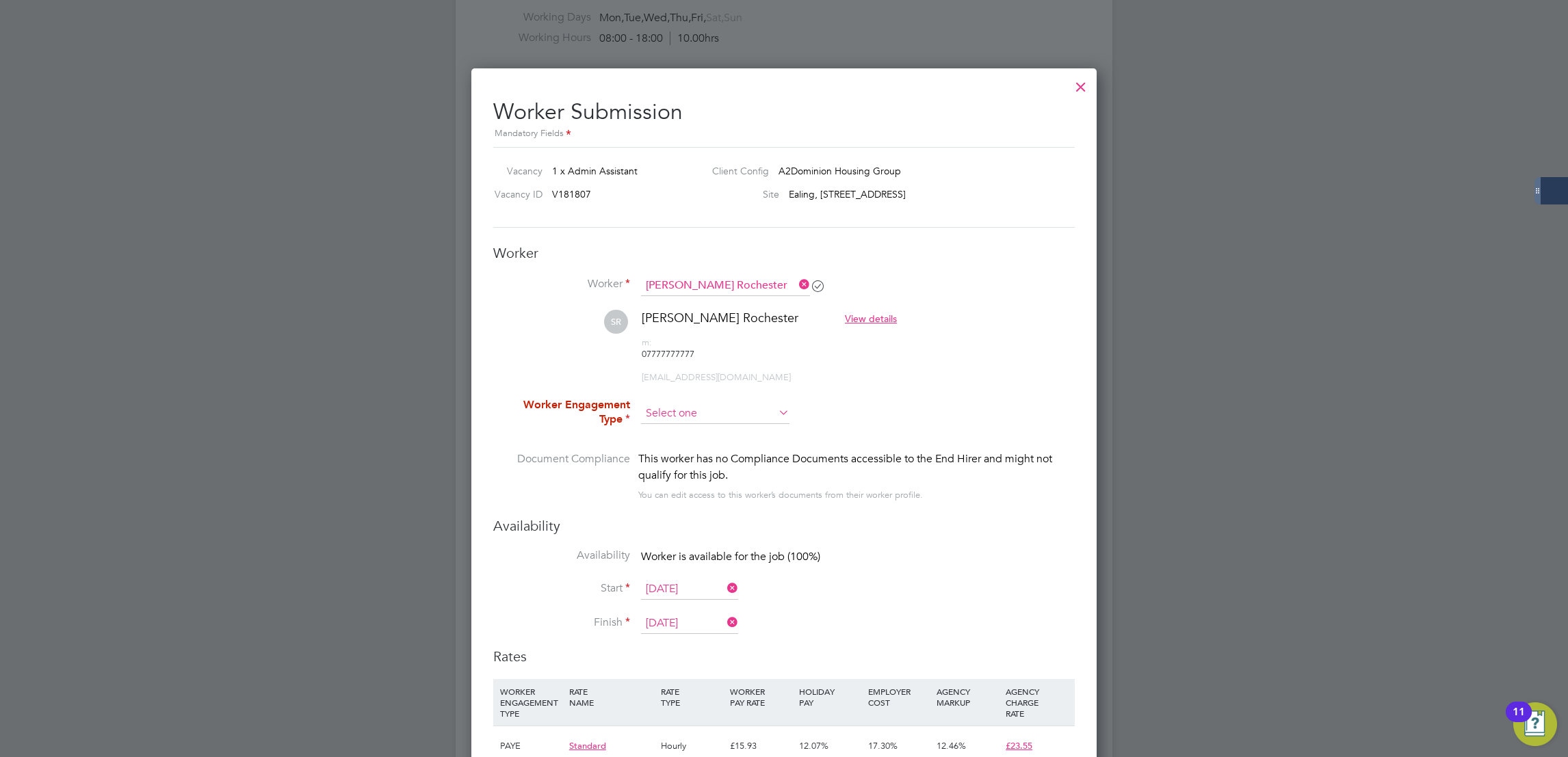
click at [735, 403] on input at bounding box center [714, 413] width 148 height 20
click at [711, 430] on li "PAYE" at bounding box center [715, 427] width 150 height 18
type input "PAYE"
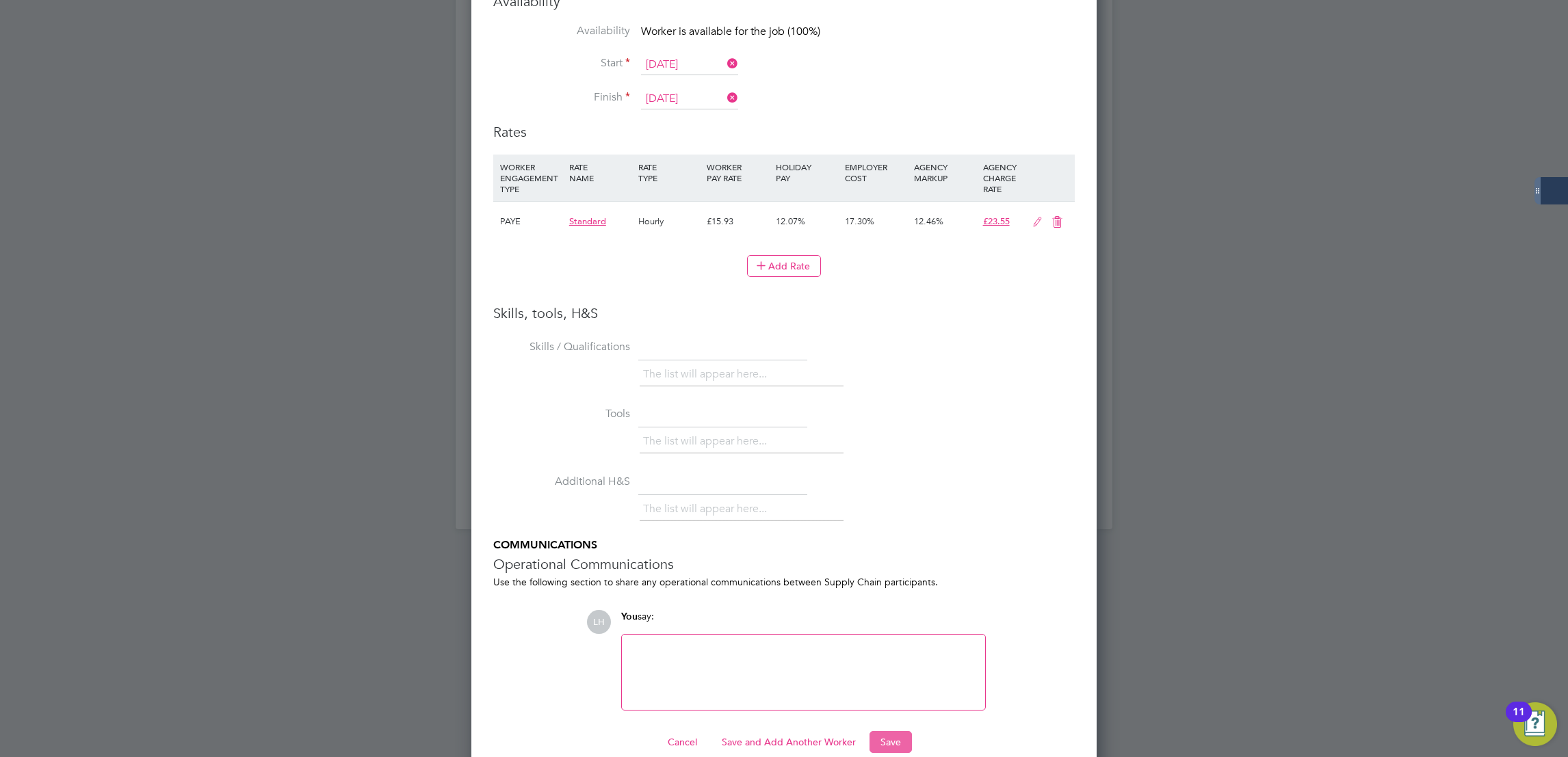
click at [893, 731] on button "Save" at bounding box center [890, 742] width 43 height 22
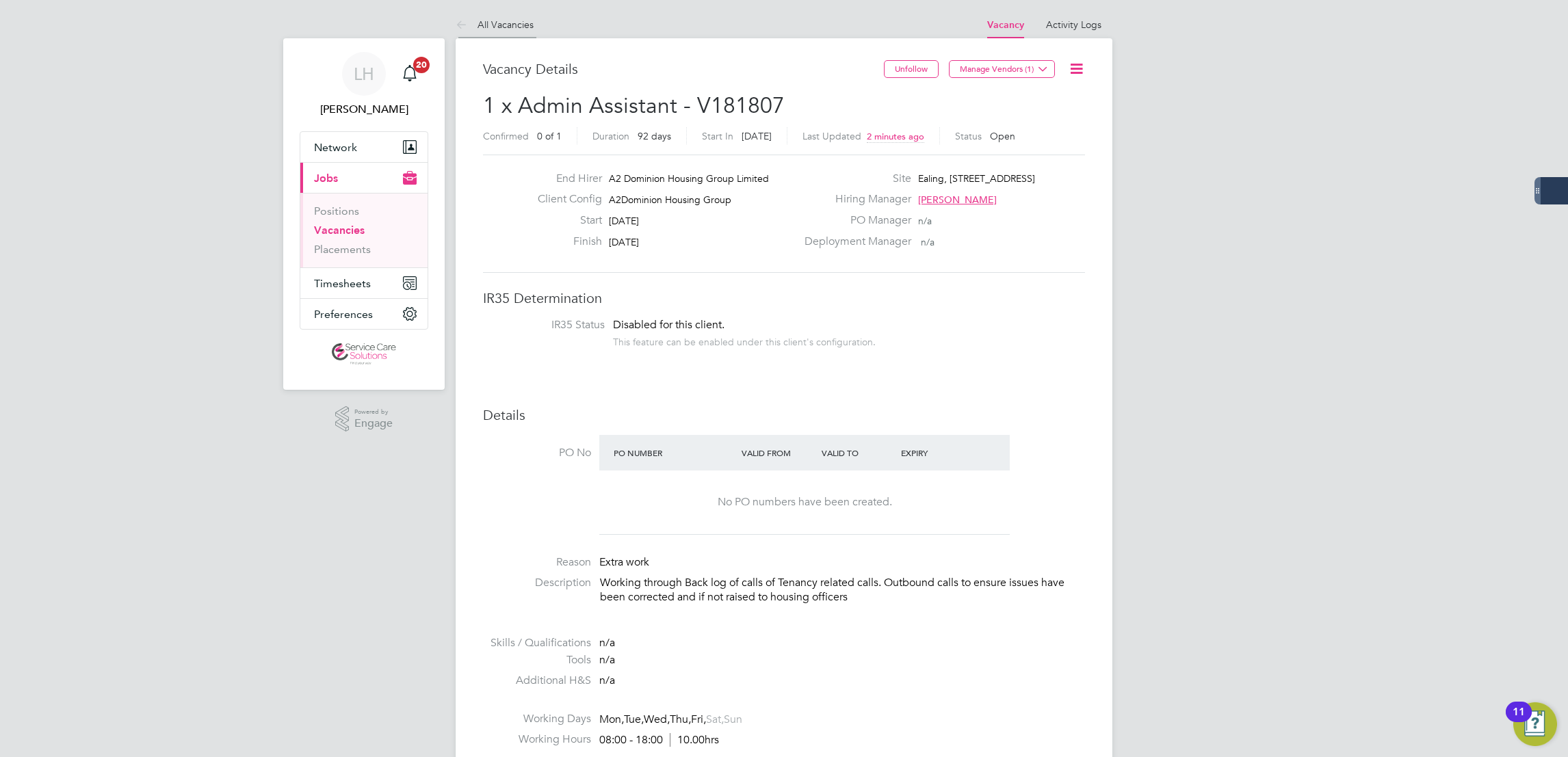
click at [519, 32] on li "All Vacancies" at bounding box center [494, 24] width 78 height 27
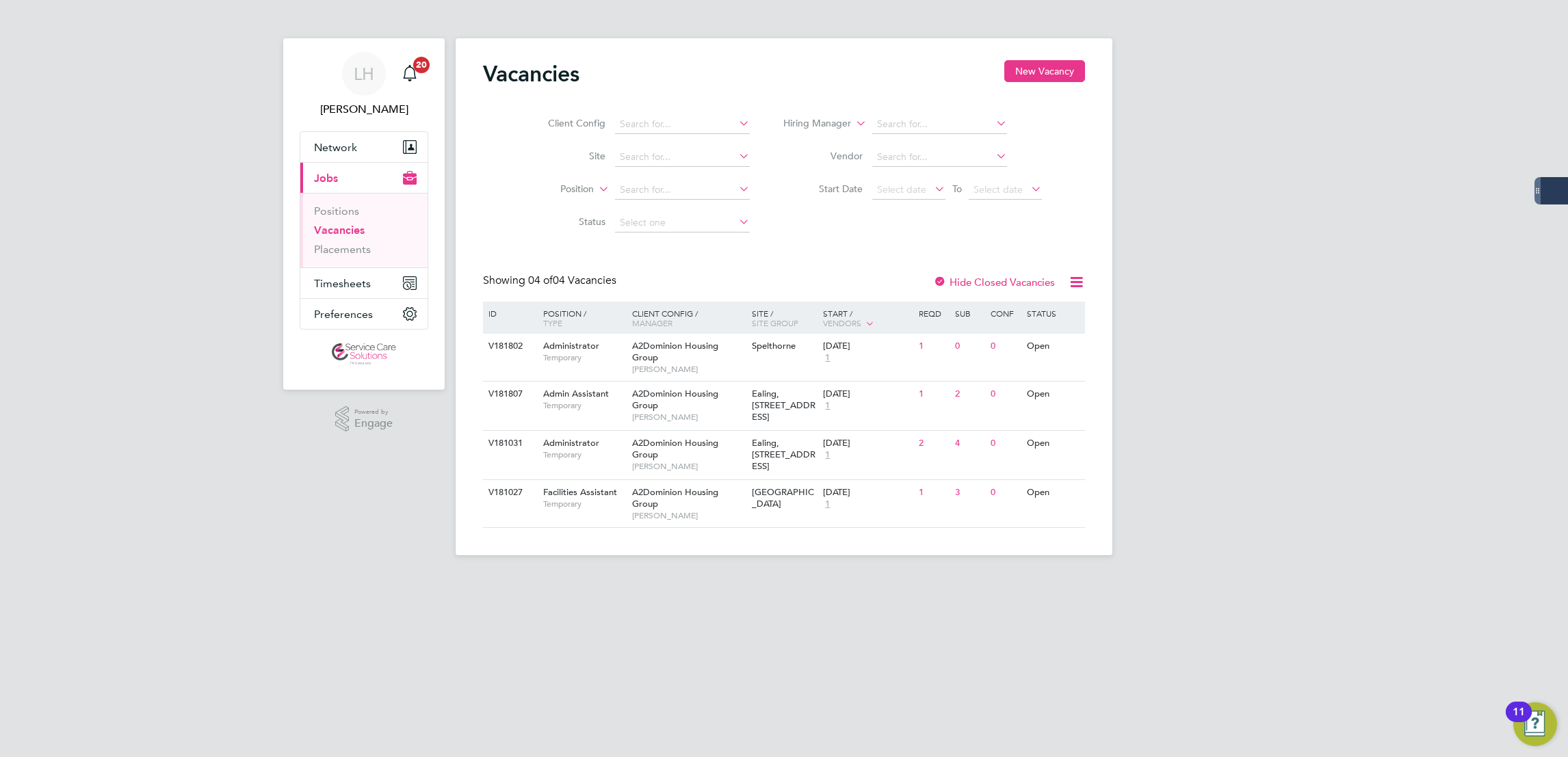
click at [841, 577] on html "LH Lewis Hodson Notifications 20 Applications: Network Businesses Sites Workers…" at bounding box center [784, 289] width 1568 height 577
